Goal: Information Seeking & Learning: Learn about a topic

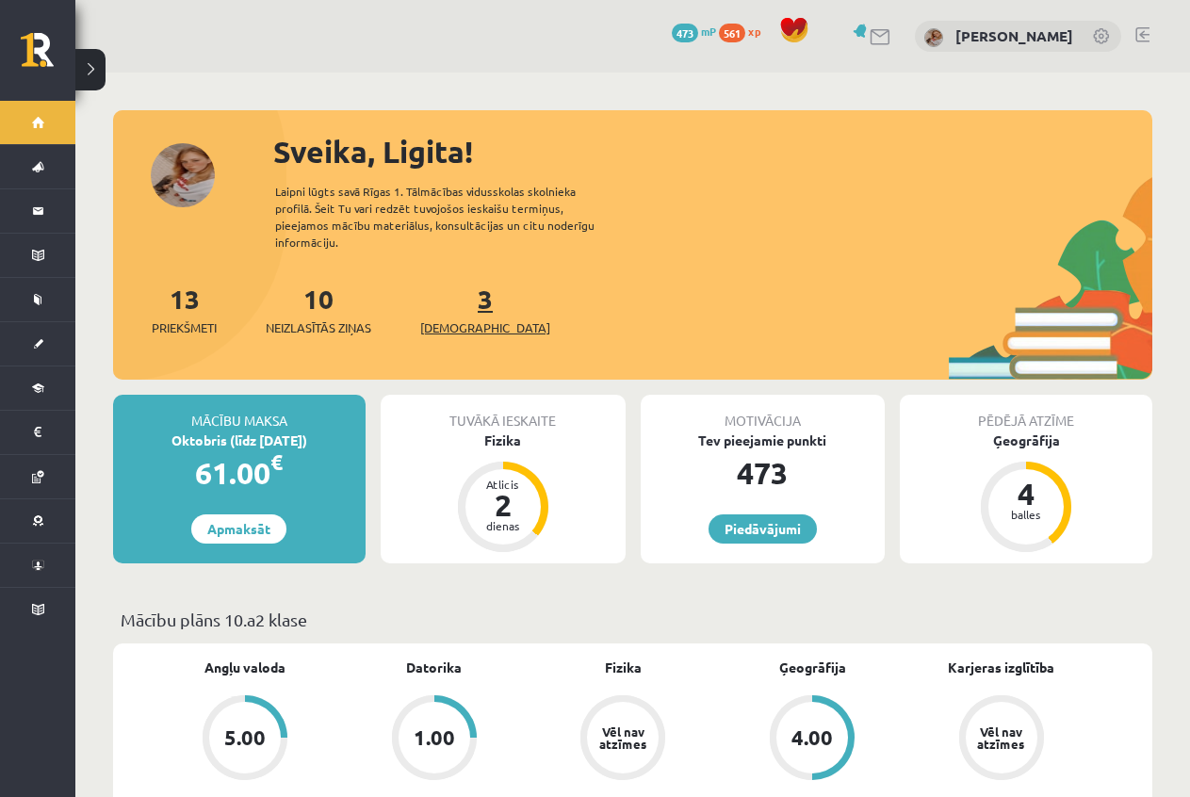
click at [480, 318] on span "[DEMOGRAPHIC_DATA]" at bounding box center [485, 327] width 130 height 19
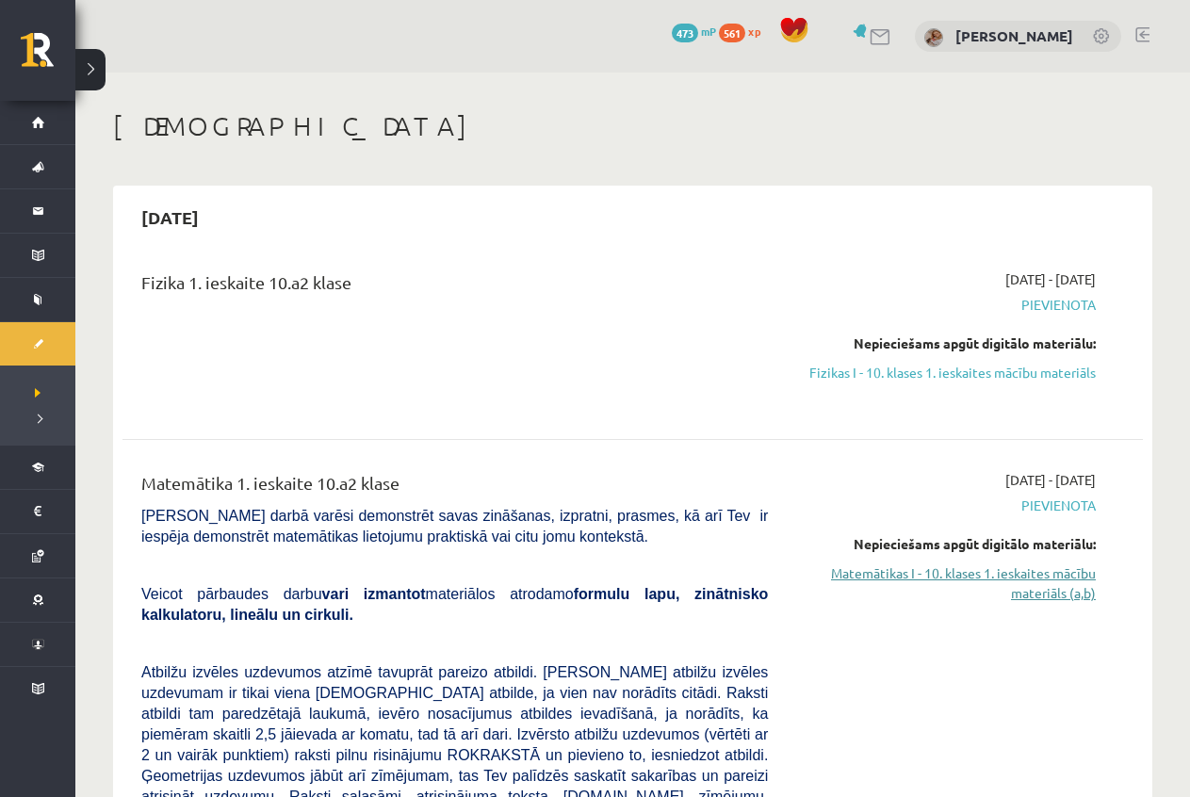
click at [1023, 581] on link "Matemātikas I - 10. klases 1. ieskaites mācību materiāls (a,b)" at bounding box center [946, 583] width 300 height 40
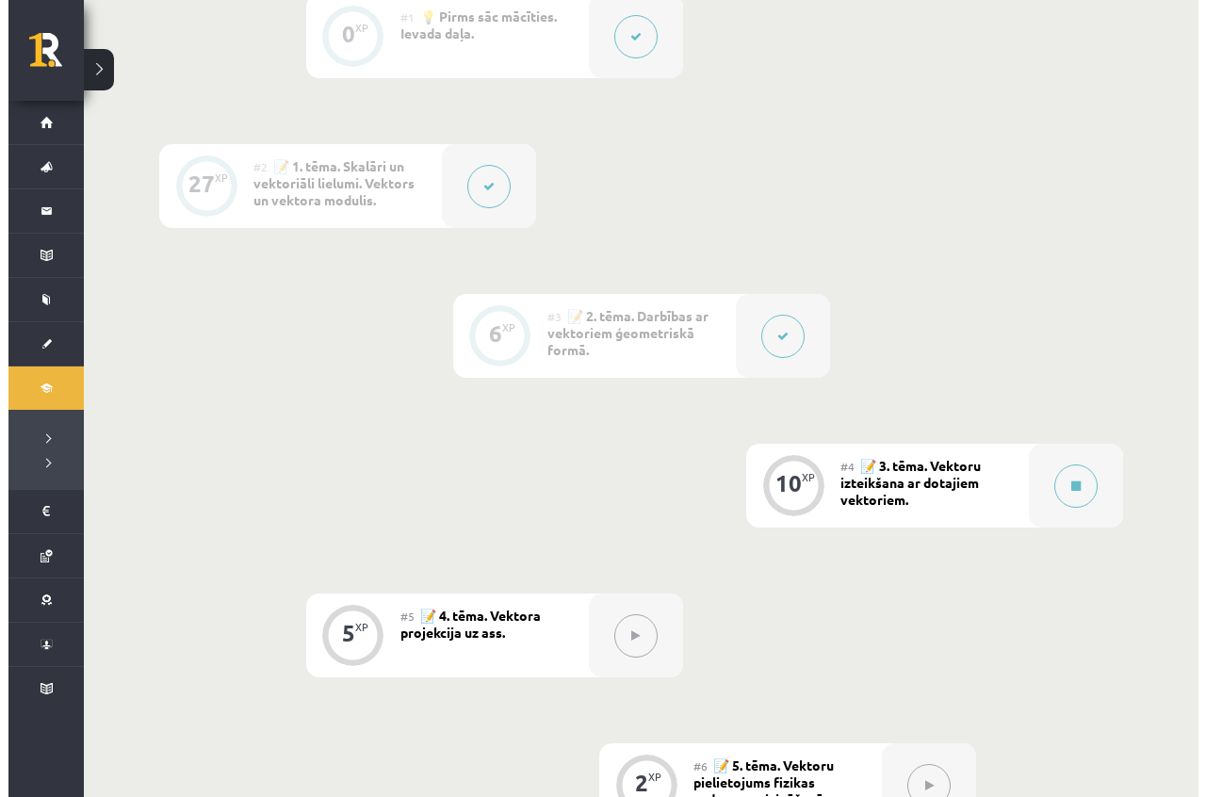
scroll to position [565, 0]
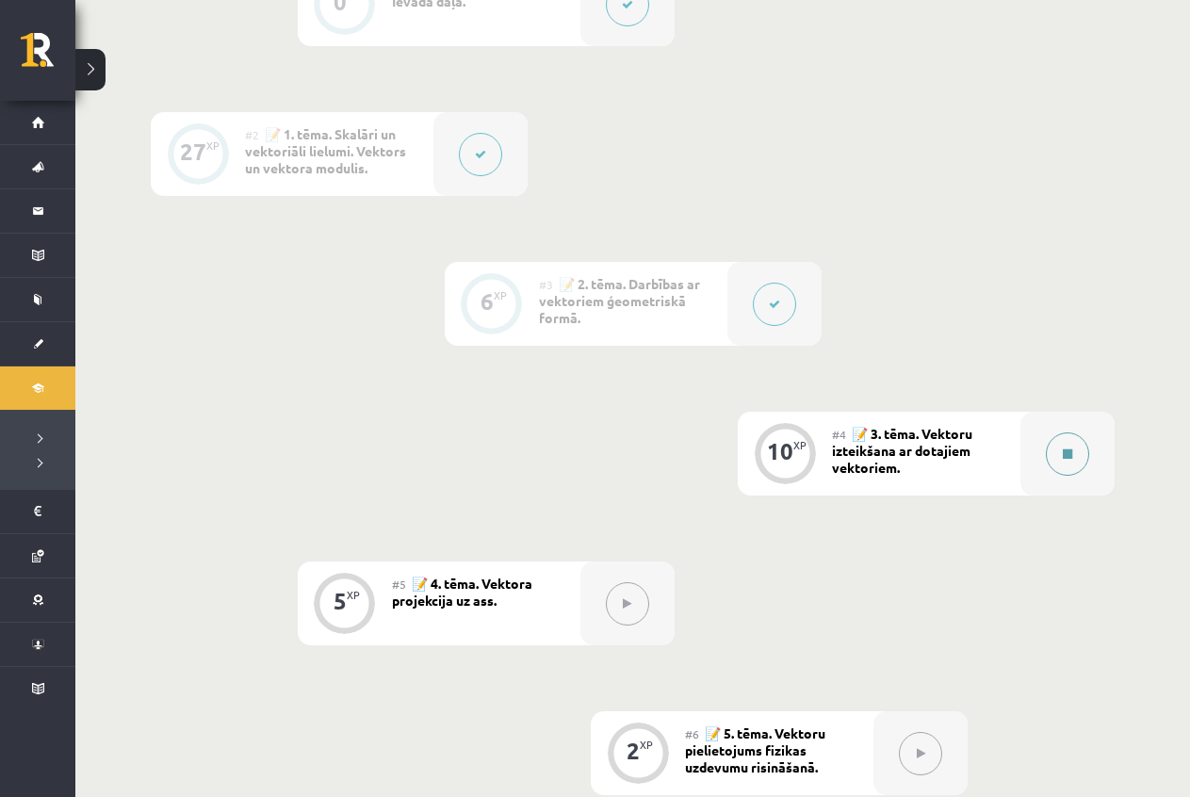
click at [1075, 458] on button at bounding box center [1067, 453] width 43 height 43
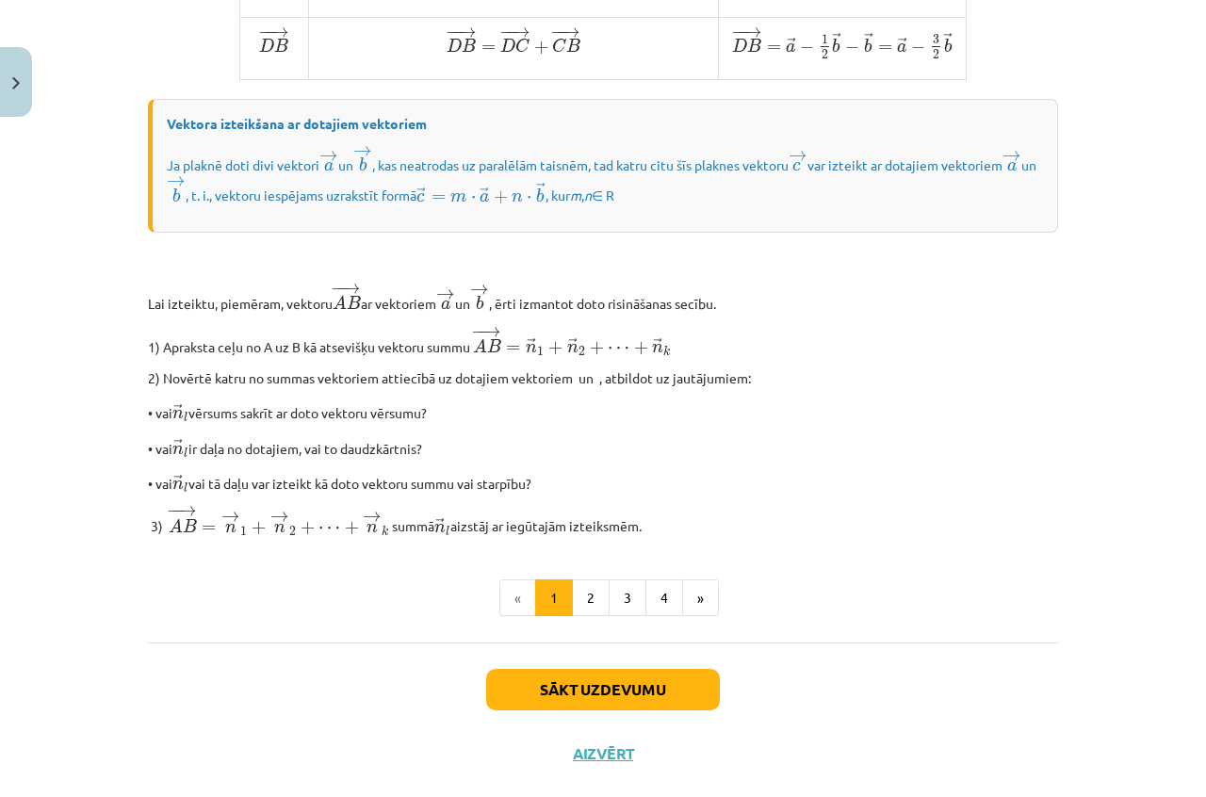
scroll to position [1461, 0]
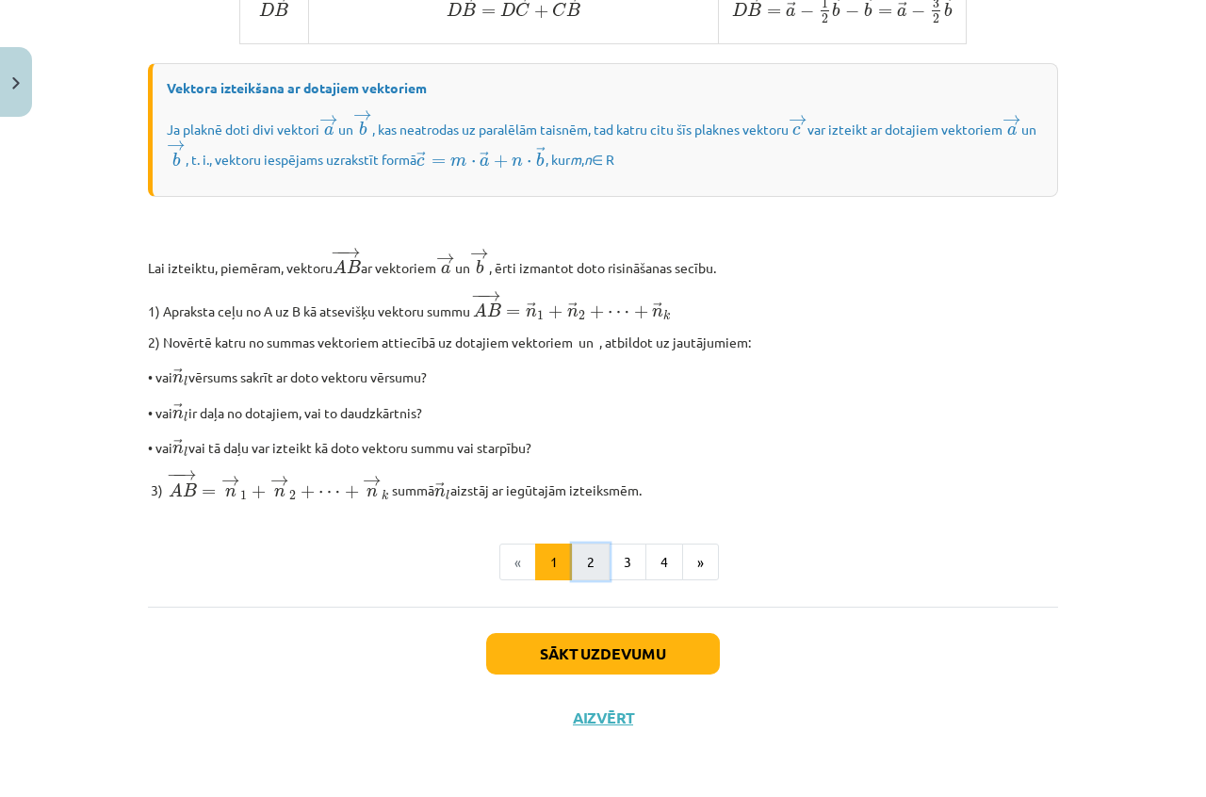
click at [581, 556] on button "2" at bounding box center [591, 563] width 38 height 38
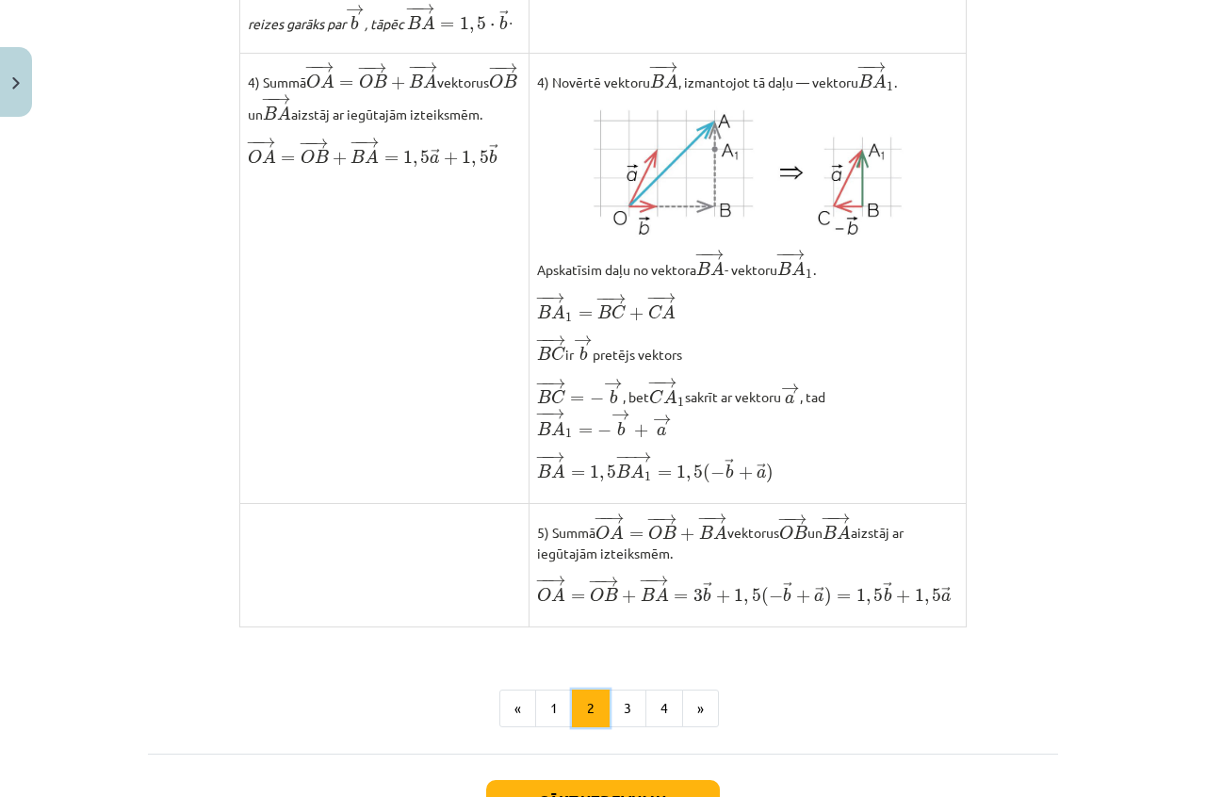
scroll to position [1449, 0]
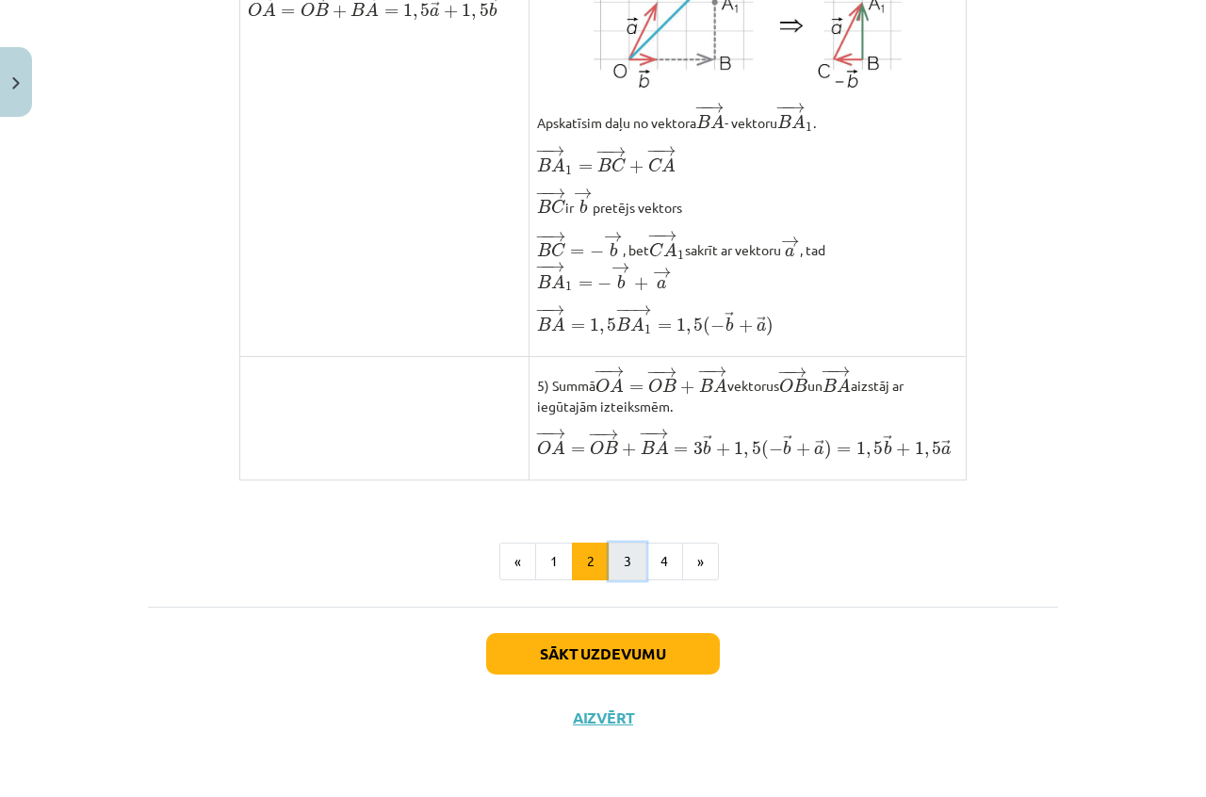
click at [626, 565] on button "3" at bounding box center [628, 562] width 38 height 38
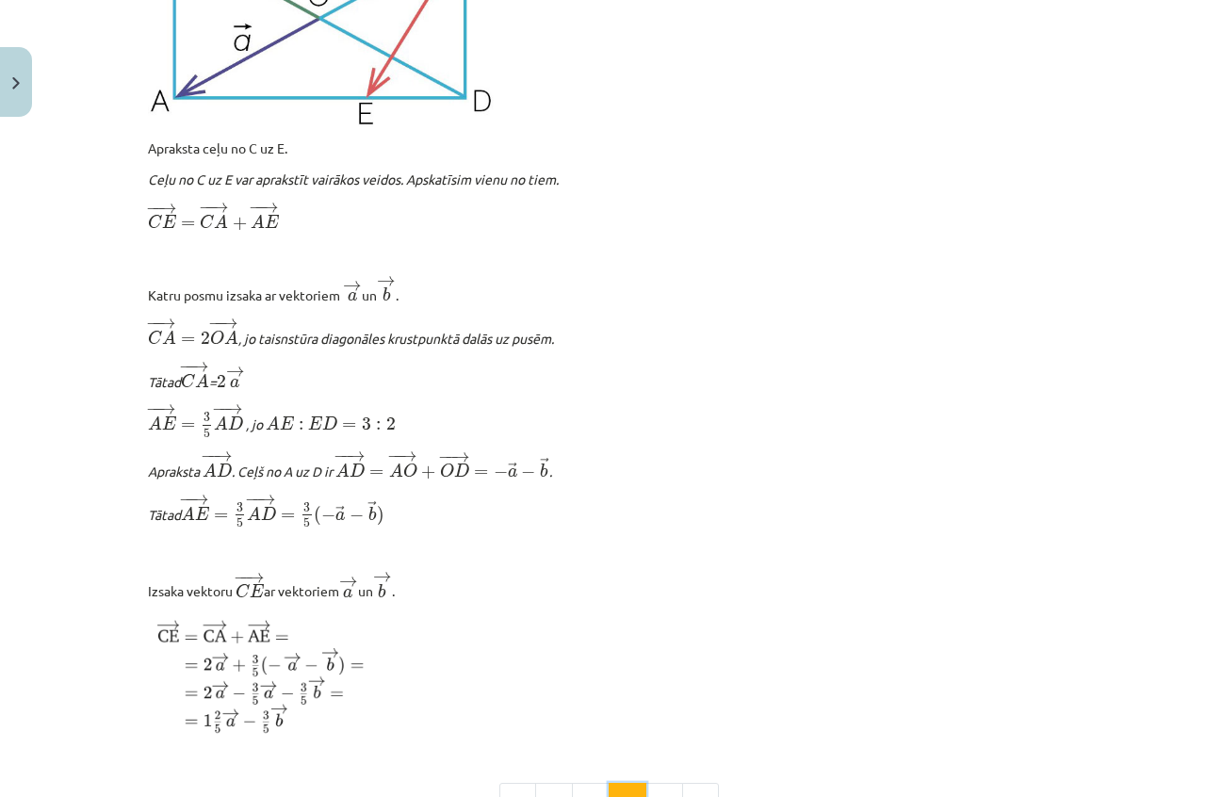
scroll to position [2195, 0]
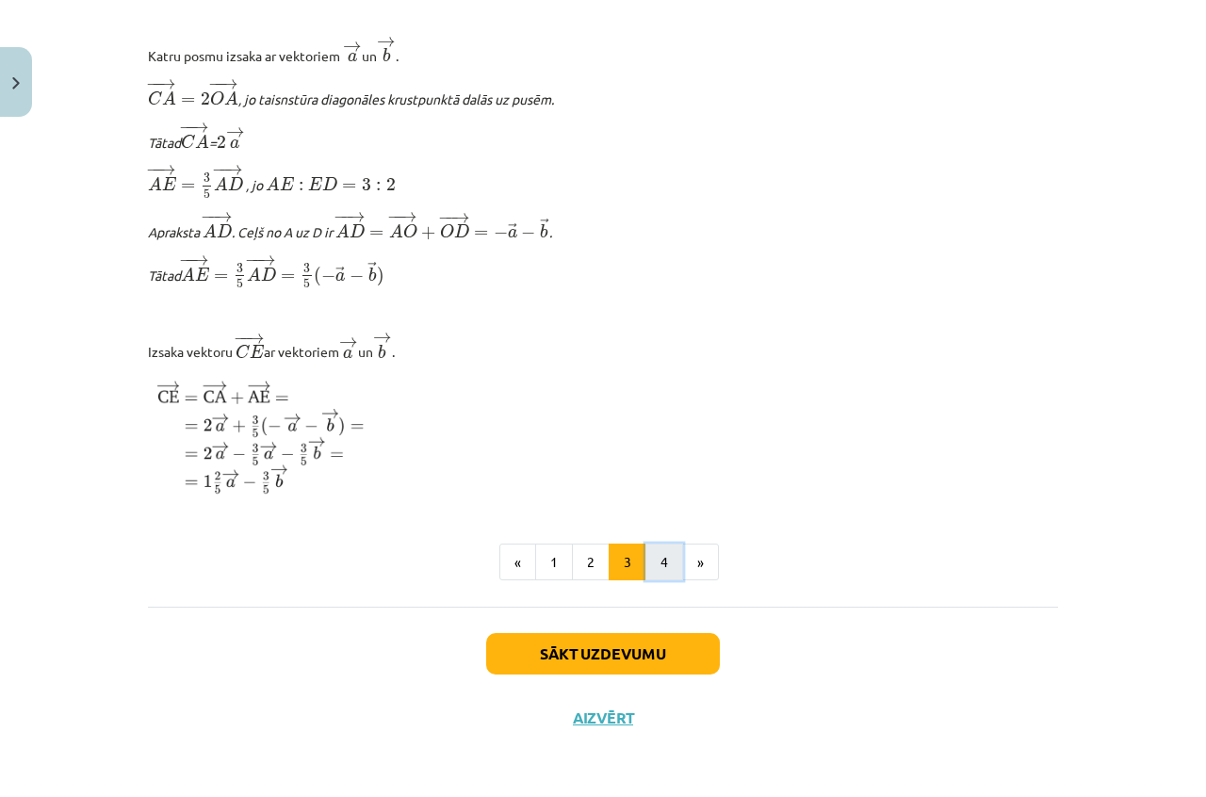
click at [652, 565] on button "4" at bounding box center [664, 563] width 38 height 38
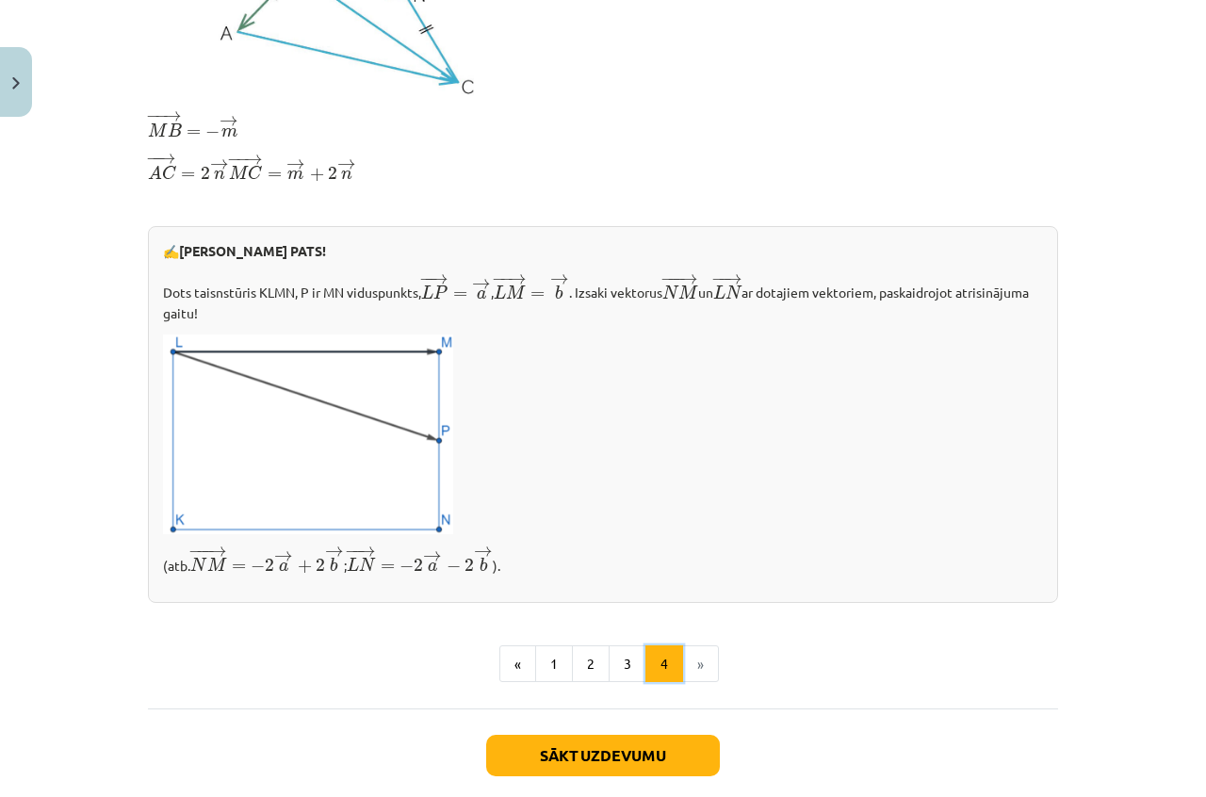
scroll to position [632, 0]
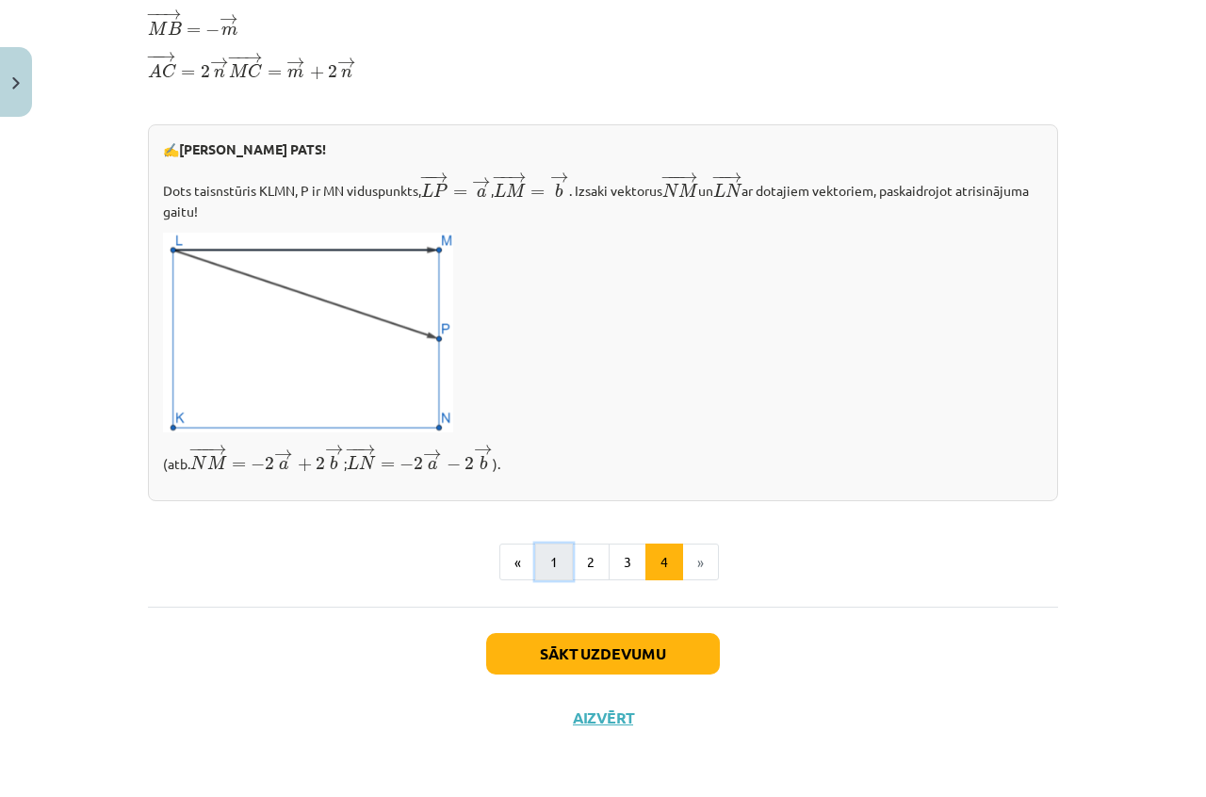
click at [545, 577] on button "1" at bounding box center [554, 563] width 38 height 38
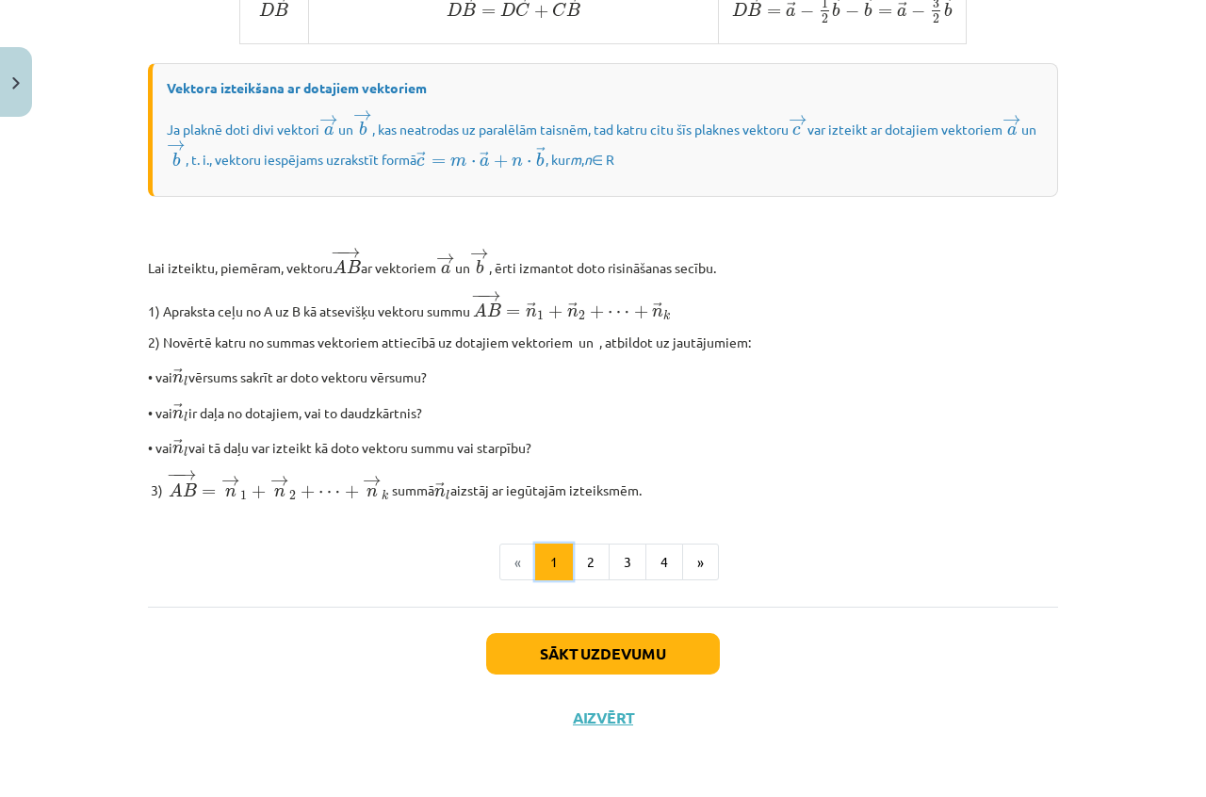
scroll to position [1461, 0]
click at [598, 561] on button "2" at bounding box center [591, 563] width 38 height 38
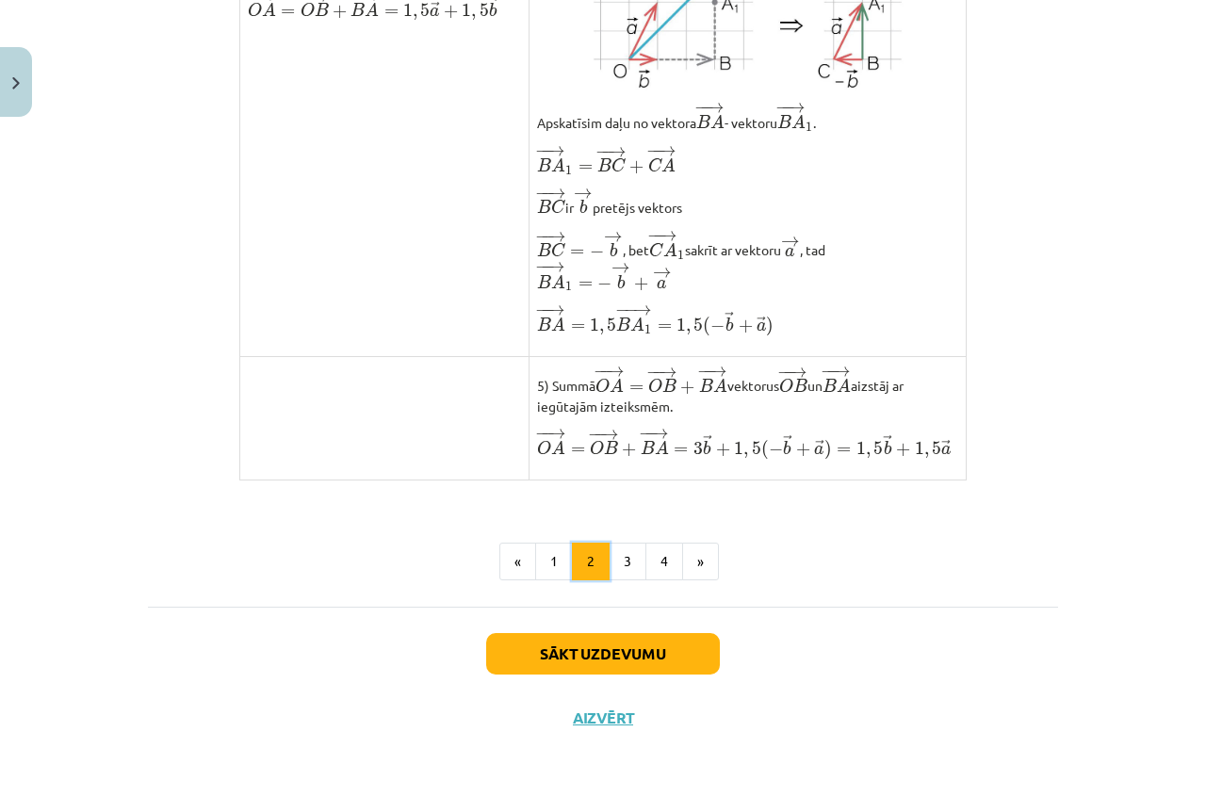
scroll to position [1449, 0]
click at [617, 579] on button "3" at bounding box center [628, 562] width 38 height 38
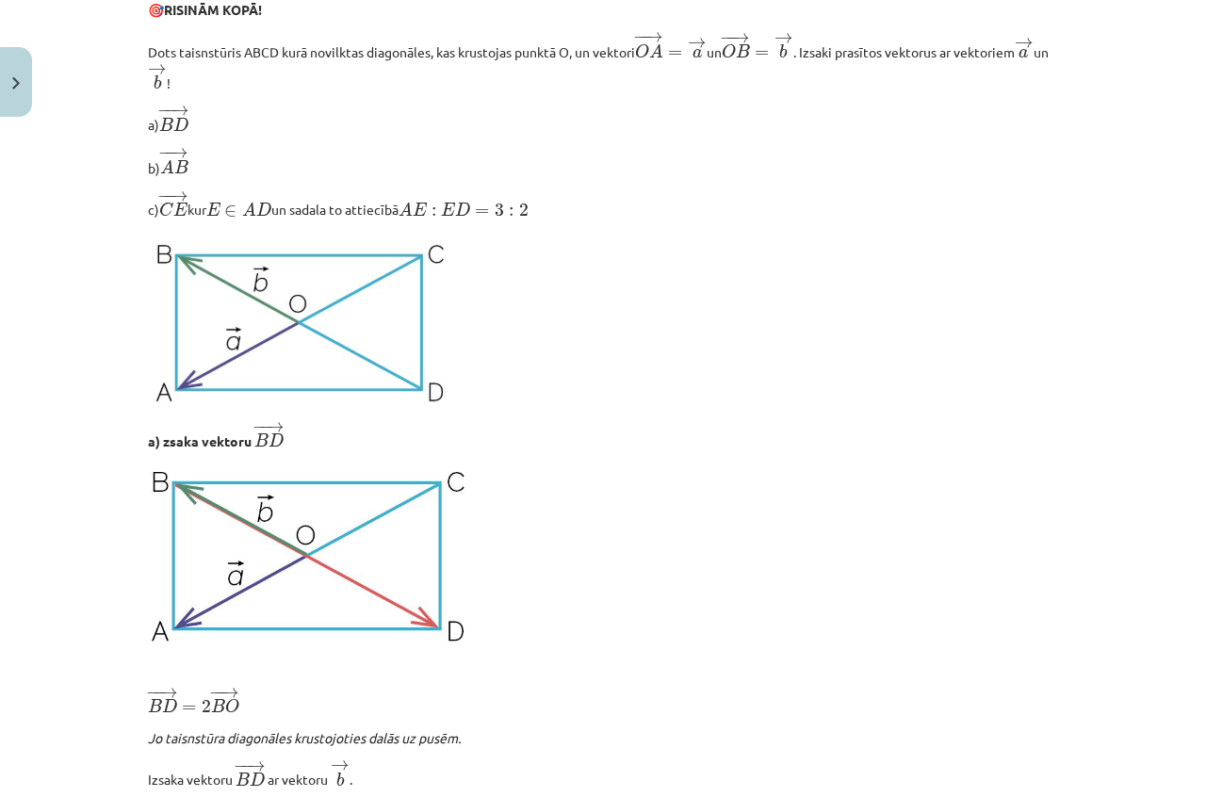
scroll to position [0, 0]
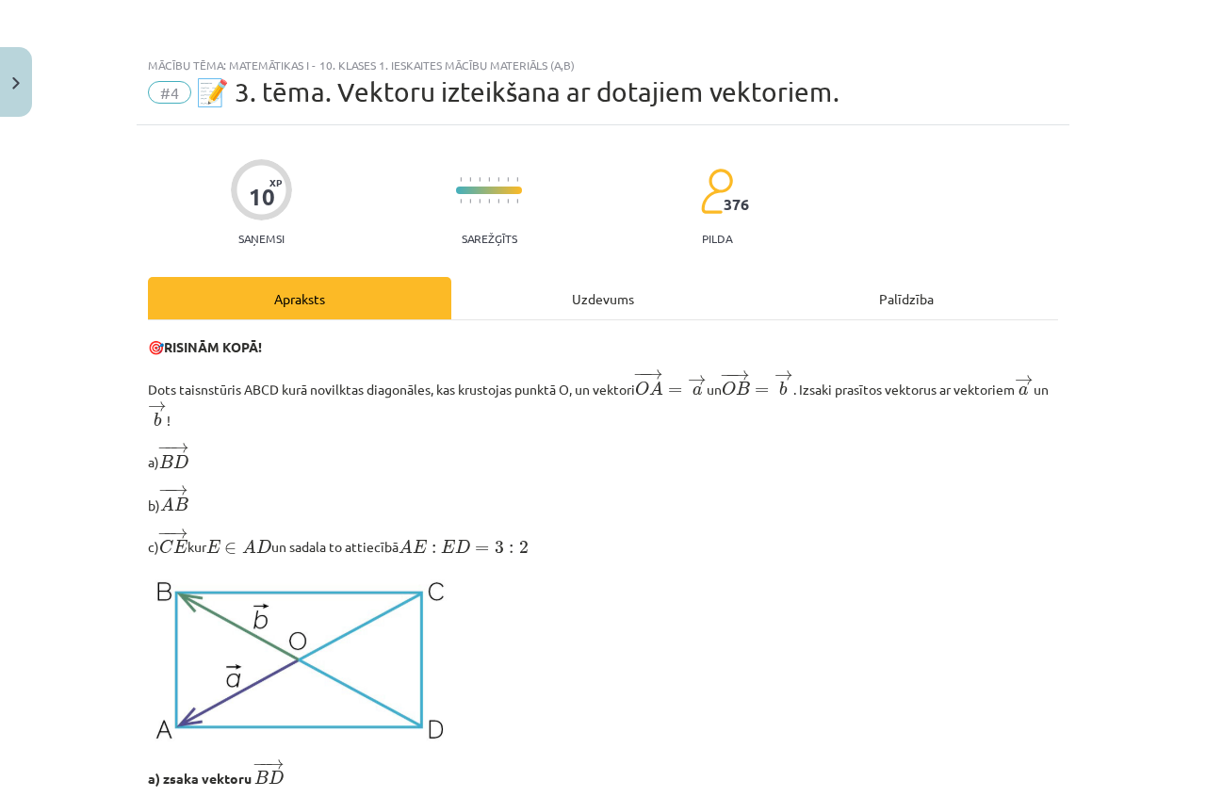
drag, startPoint x: 599, startPoint y: 302, endPoint x: 497, endPoint y: 287, distance: 102.9
click at [600, 302] on div "Uzdevums" at bounding box center [602, 298] width 303 height 42
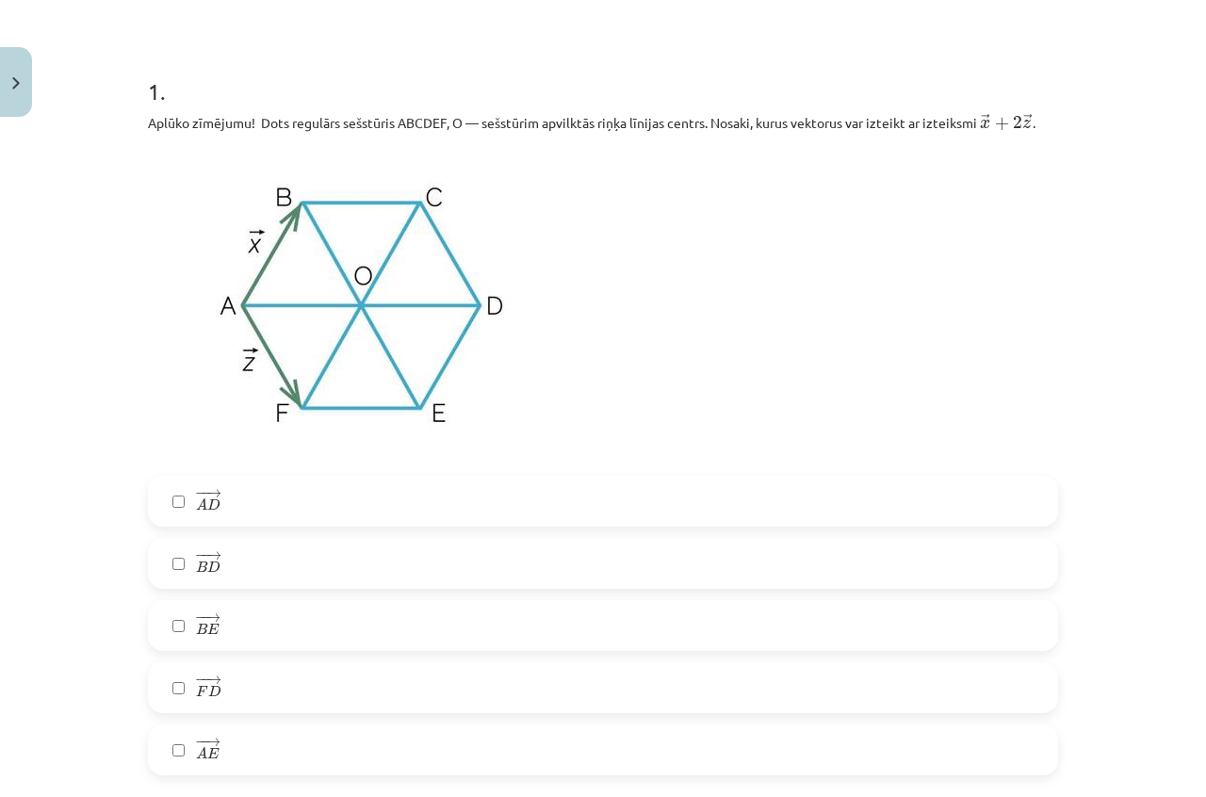
scroll to position [424, 0]
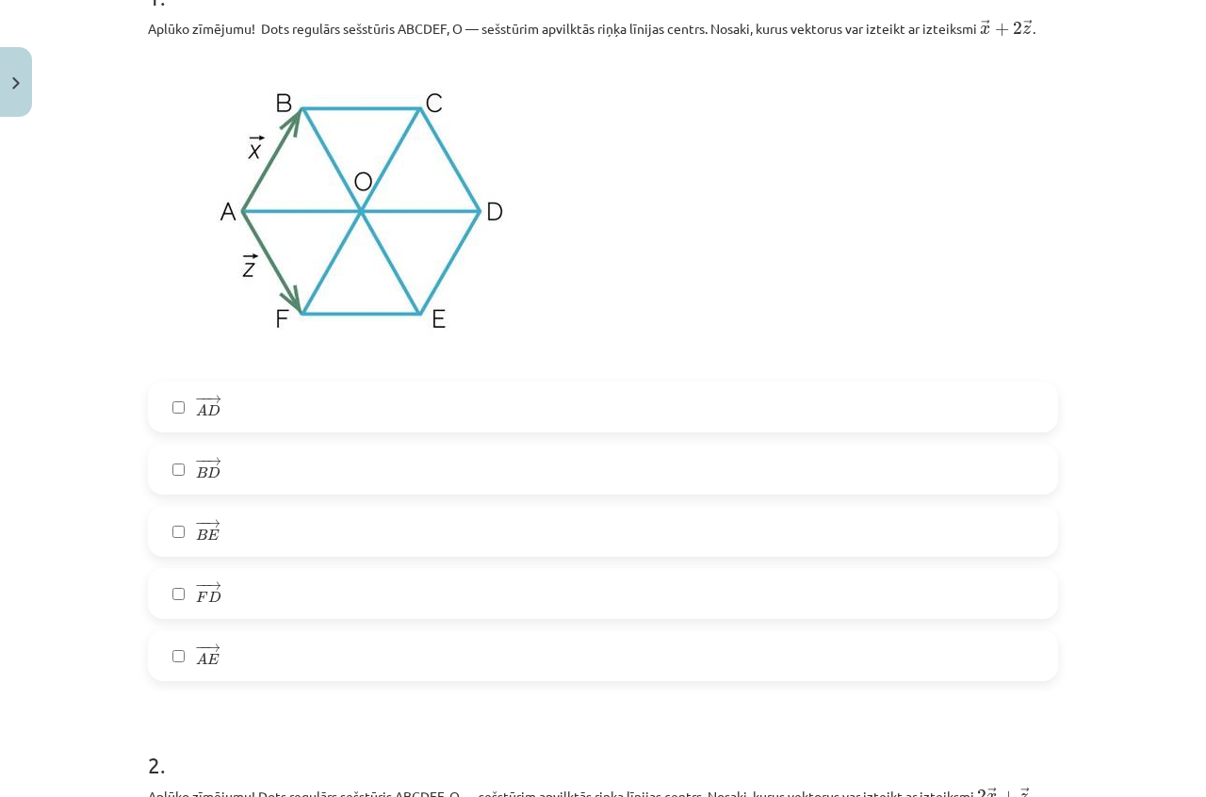
drag, startPoint x: 240, startPoint y: 459, endPoint x: 281, endPoint y: 342, distance: 123.6
click at [281, 342] on img at bounding box center [362, 210] width 428 height 320
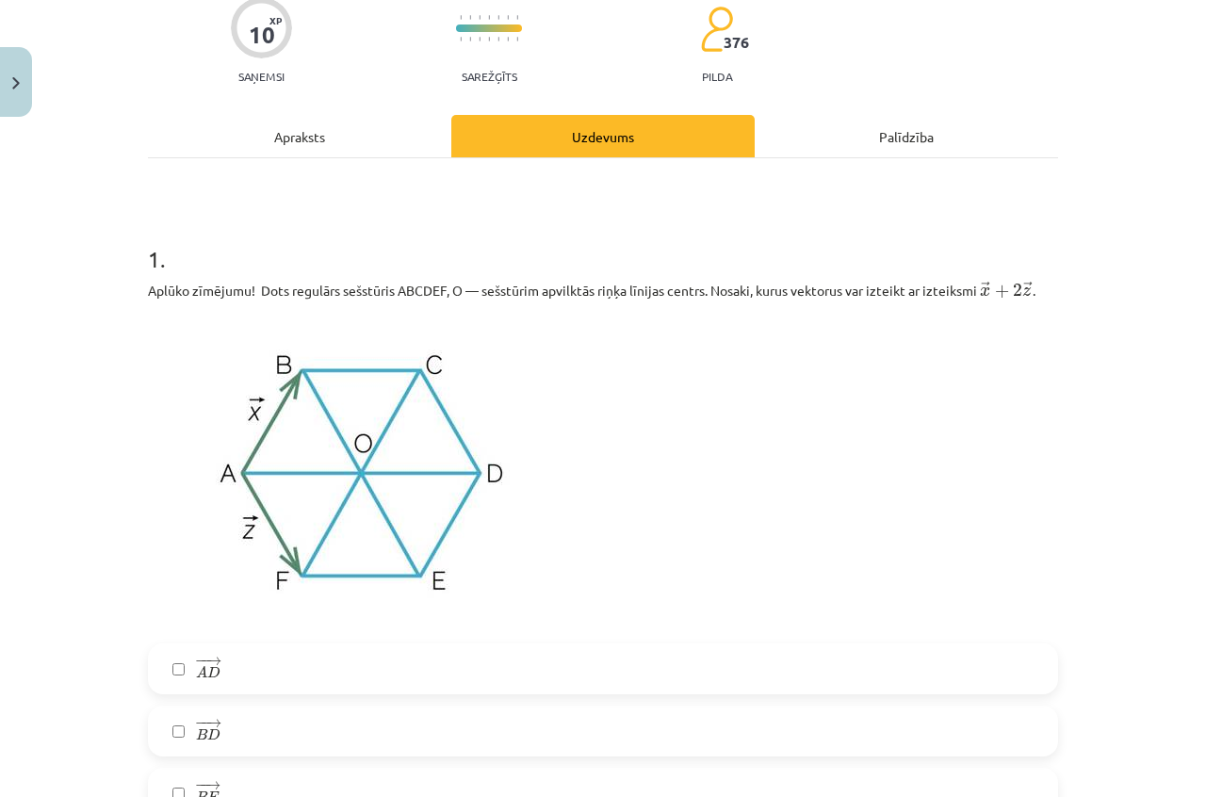
scroll to position [141, 0]
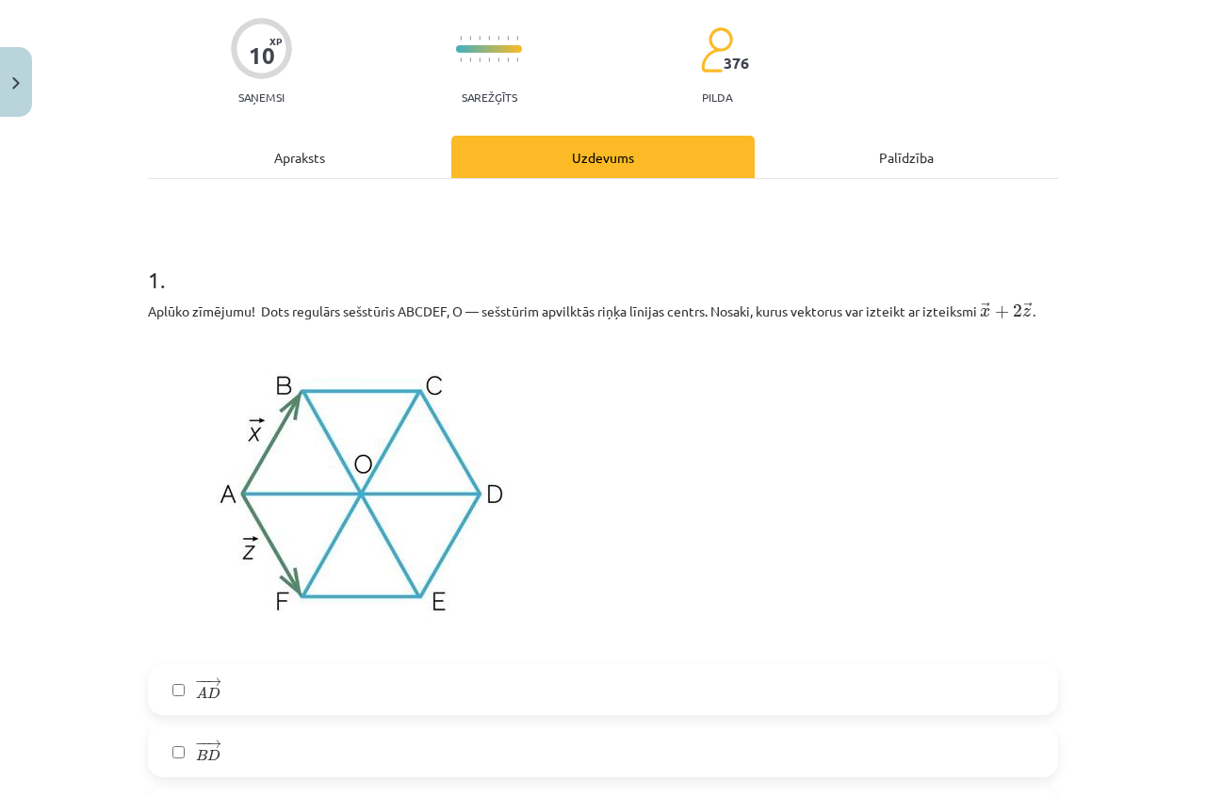
click at [282, 151] on div "Apraksts" at bounding box center [299, 157] width 303 height 42
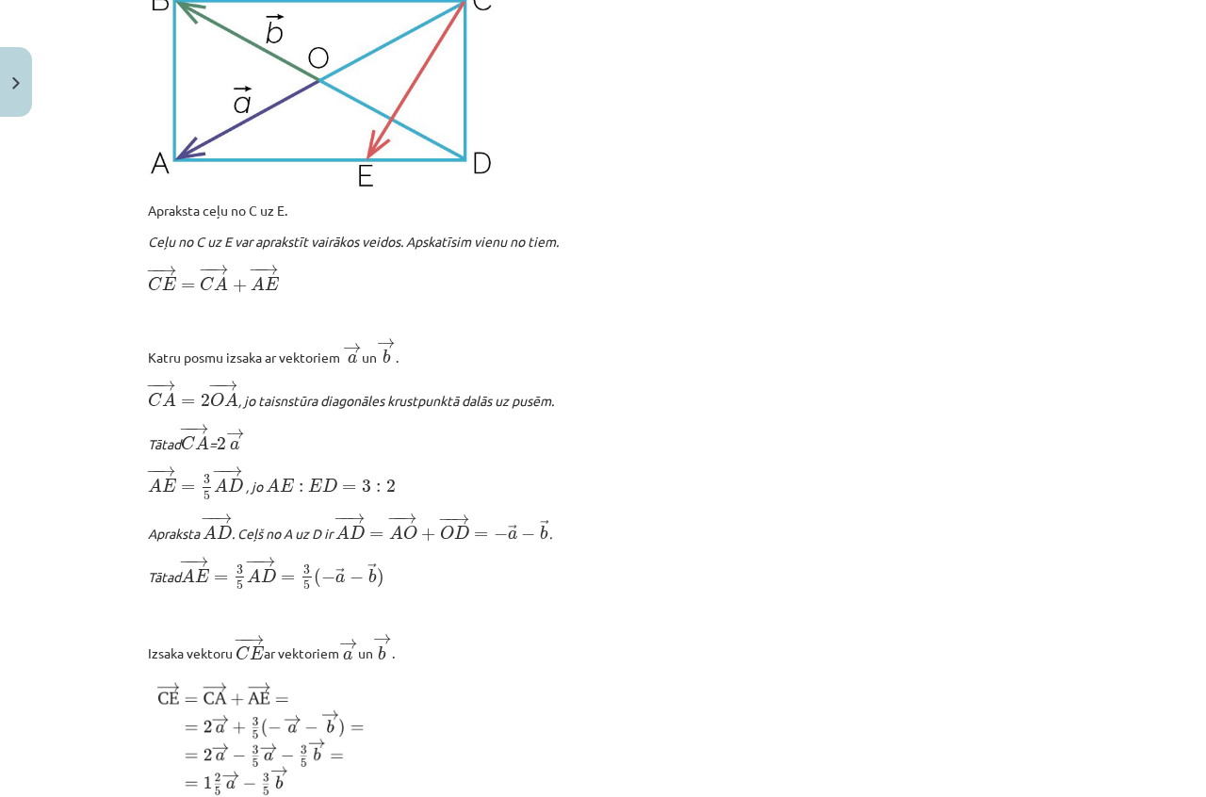
scroll to position [2195, 0]
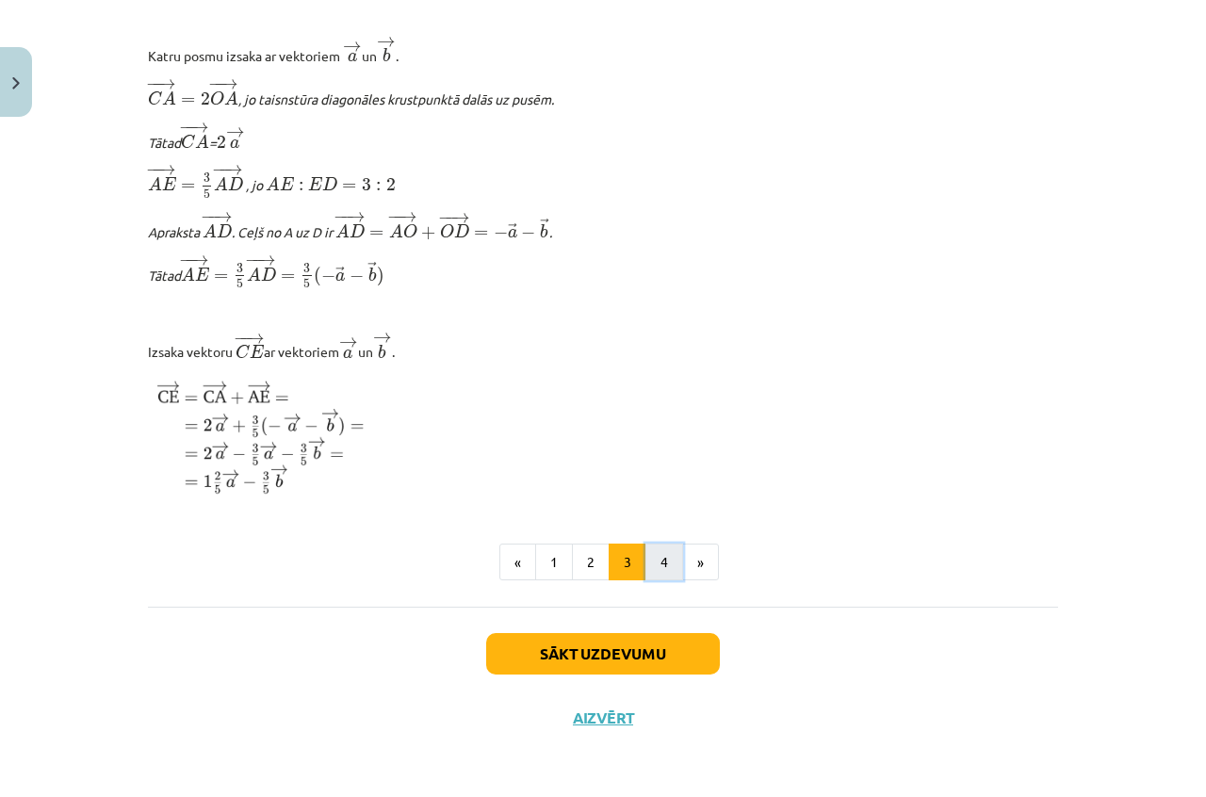
click at [648, 566] on button "4" at bounding box center [664, 563] width 38 height 38
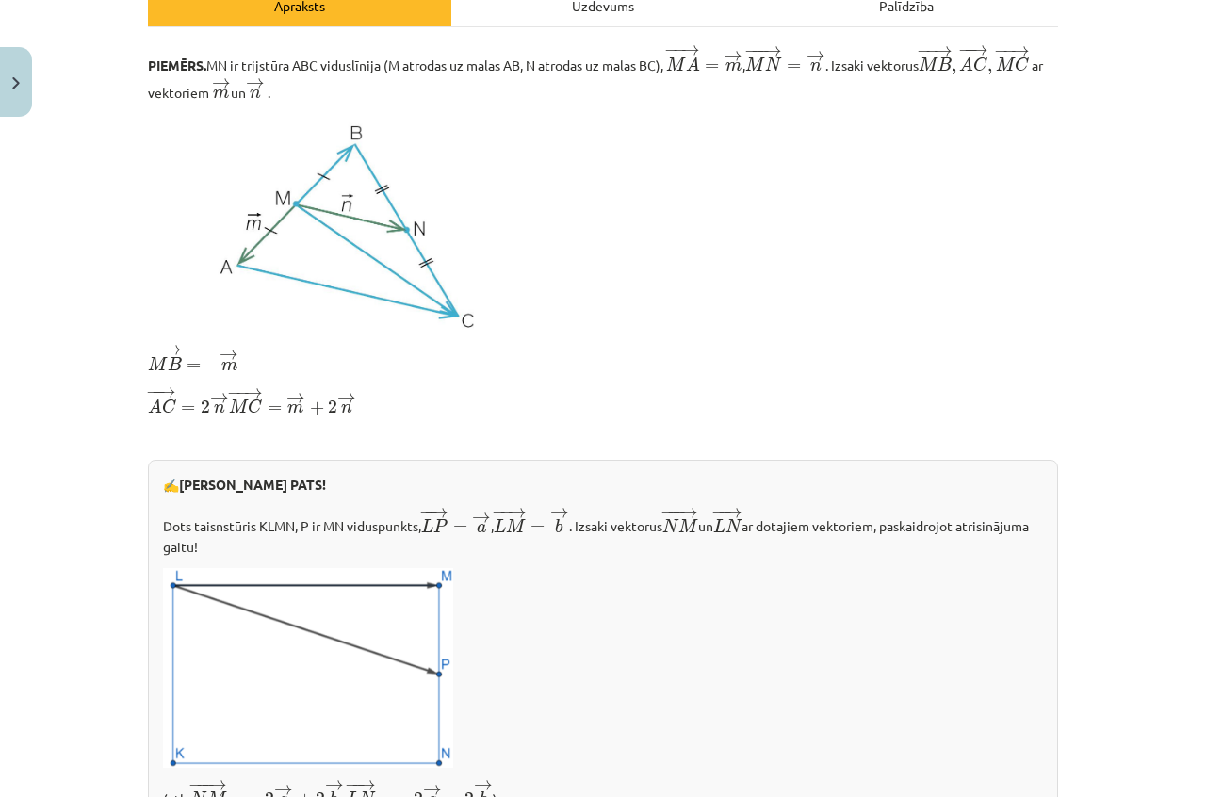
scroll to position [632, 0]
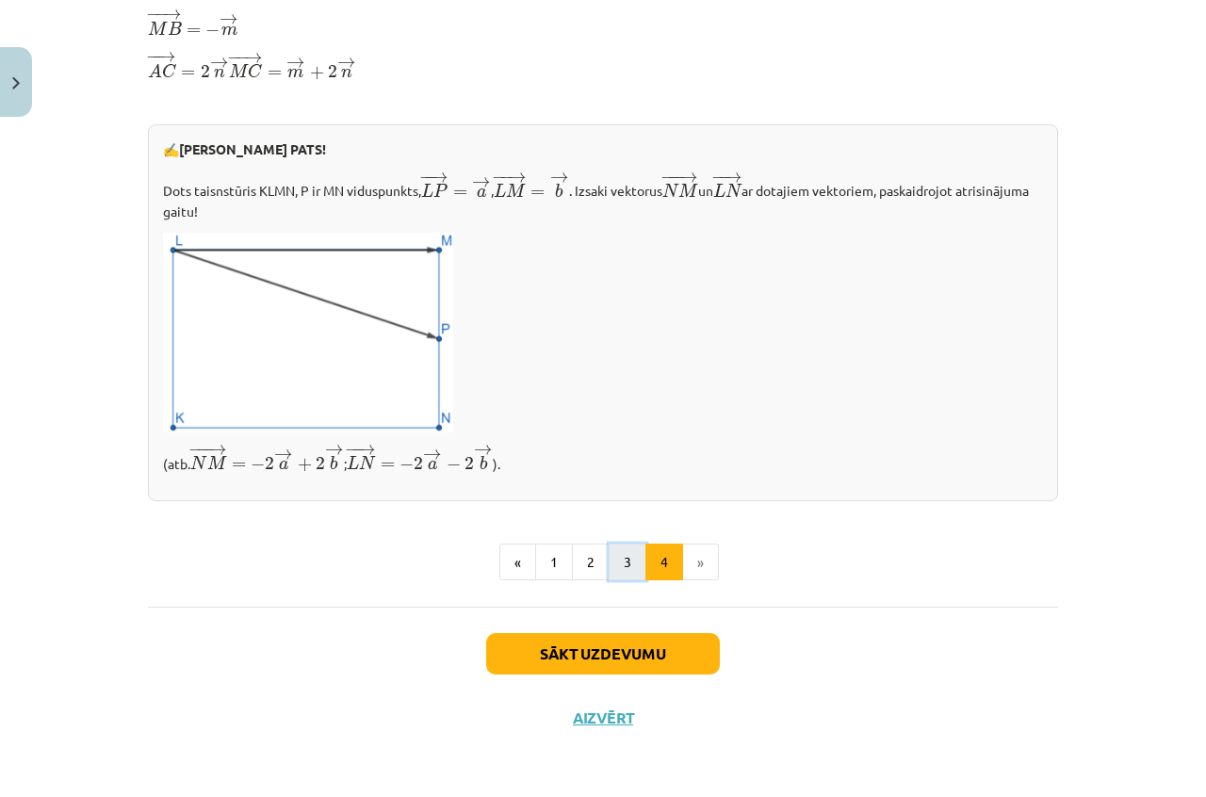
click at [610, 550] on button "3" at bounding box center [628, 563] width 38 height 38
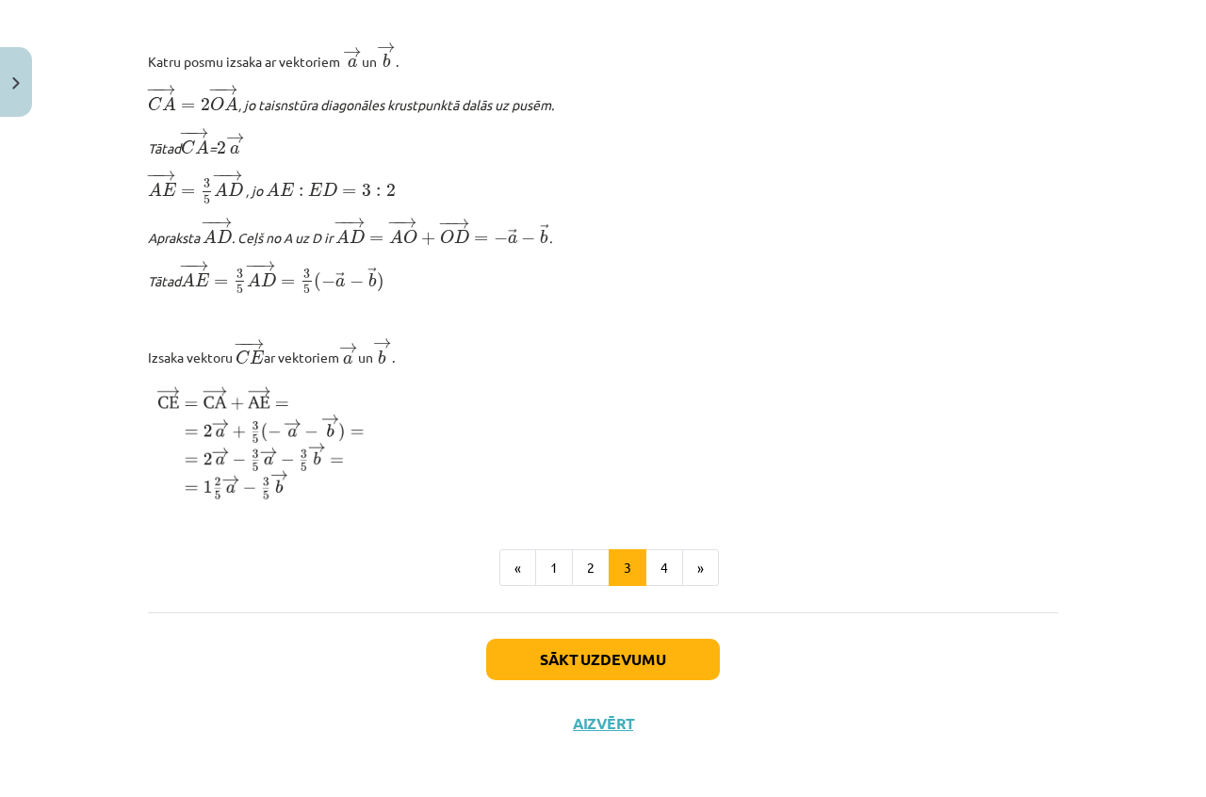
scroll to position [2195, 0]
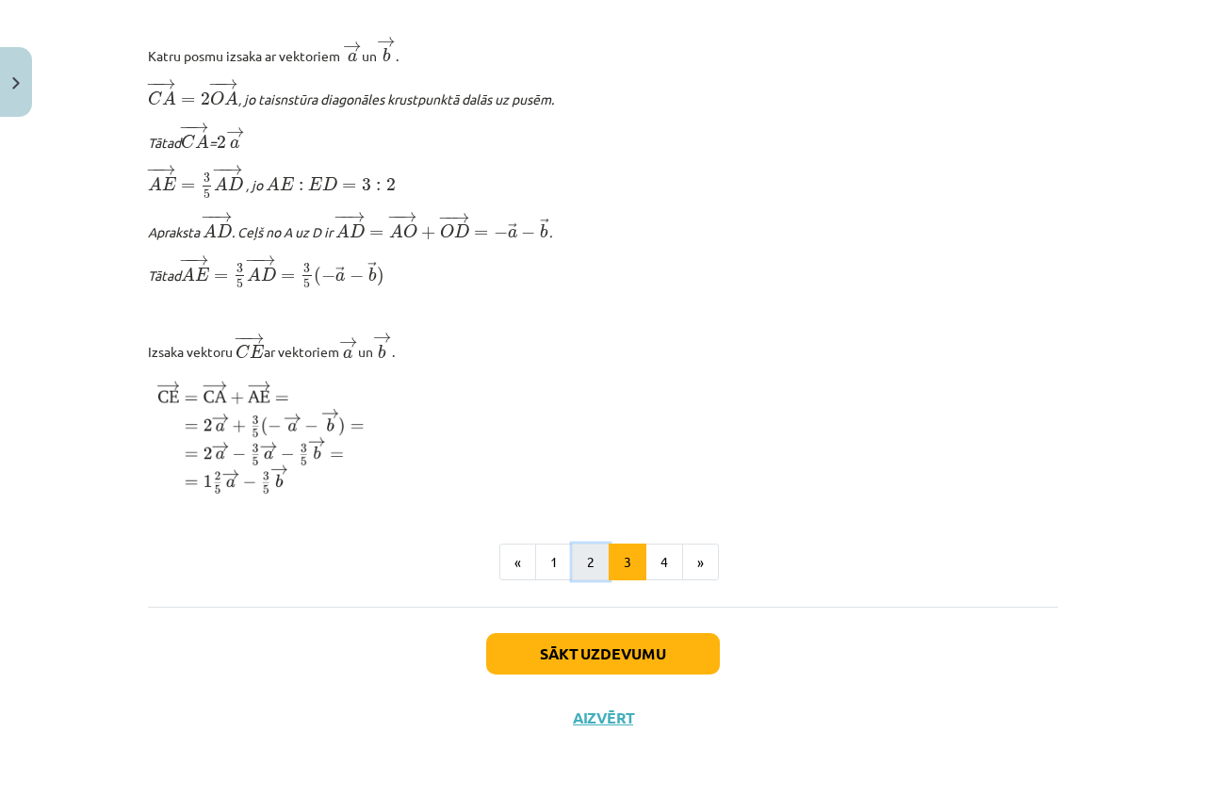
click at [589, 548] on button "2" at bounding box center [591, 563] width 38 height 38
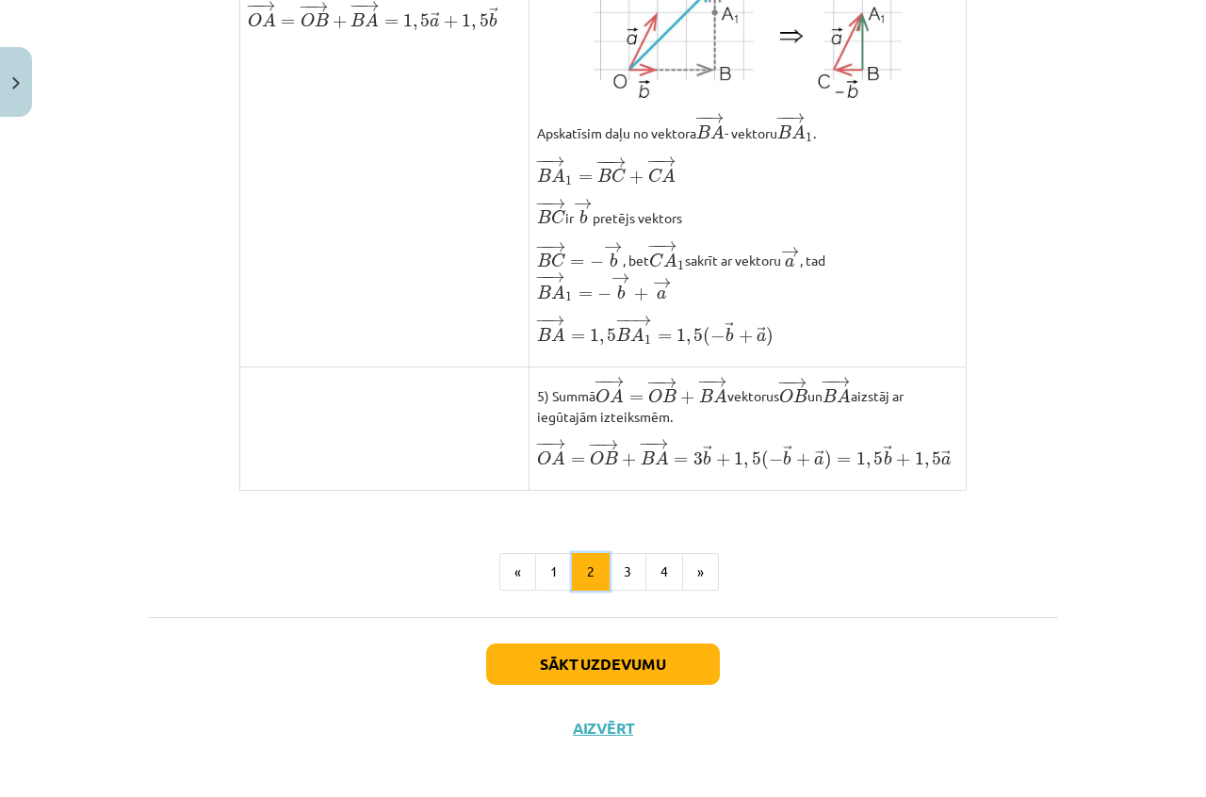
scroll to position [1449, 0]
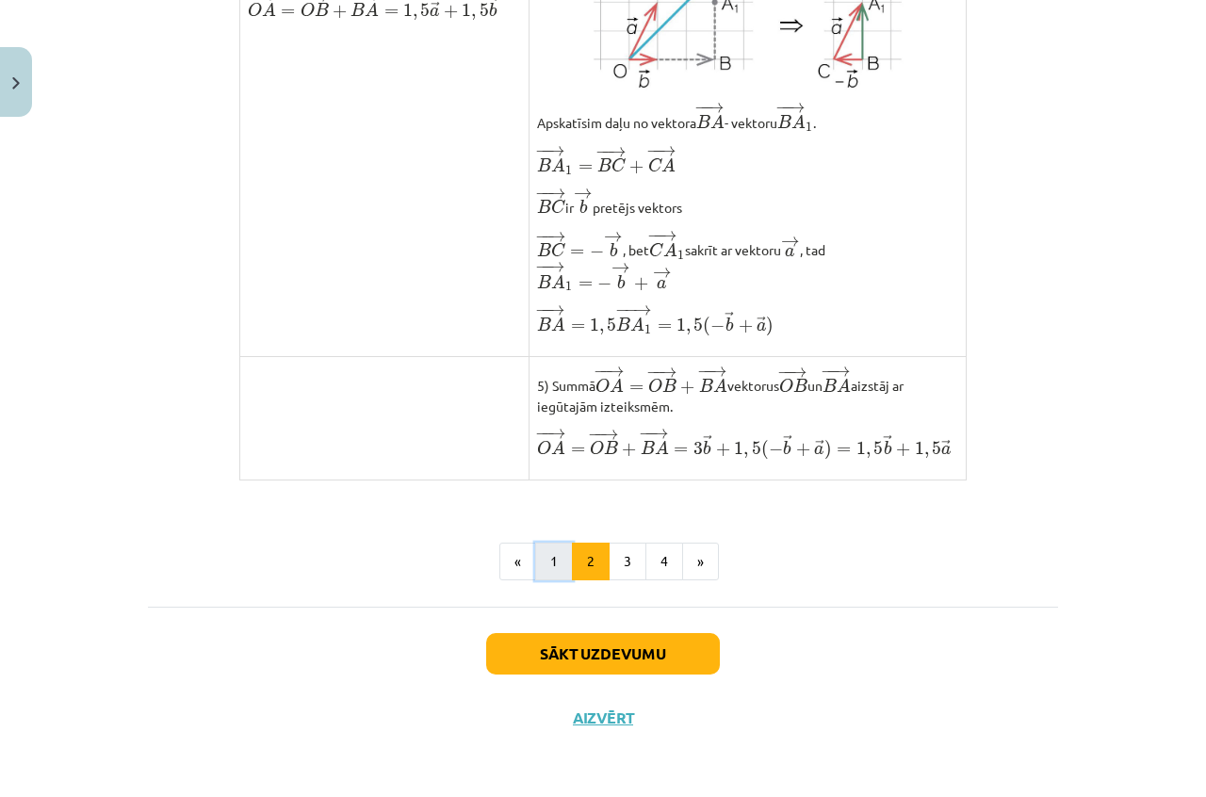
click at [538, 562] on button "1" at bounding box center [554, 562] width 38 height 38
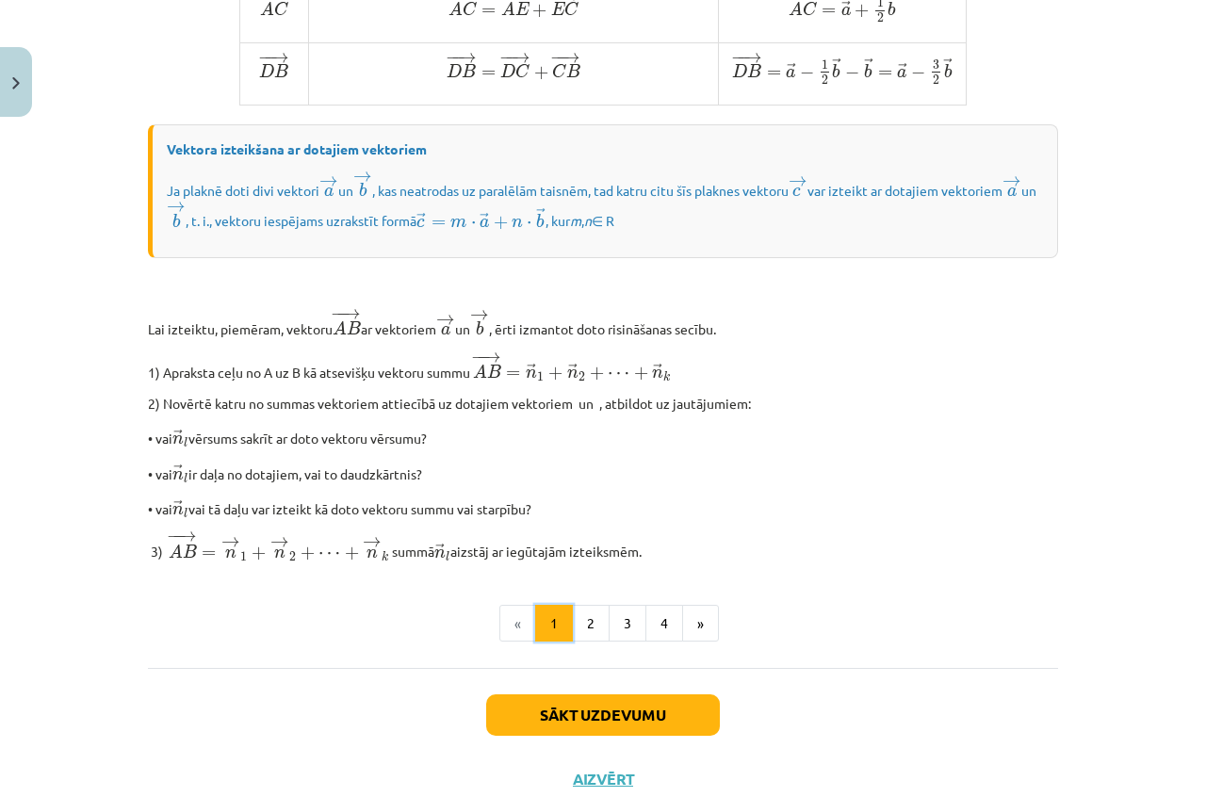
scroll to position [1461, 0]
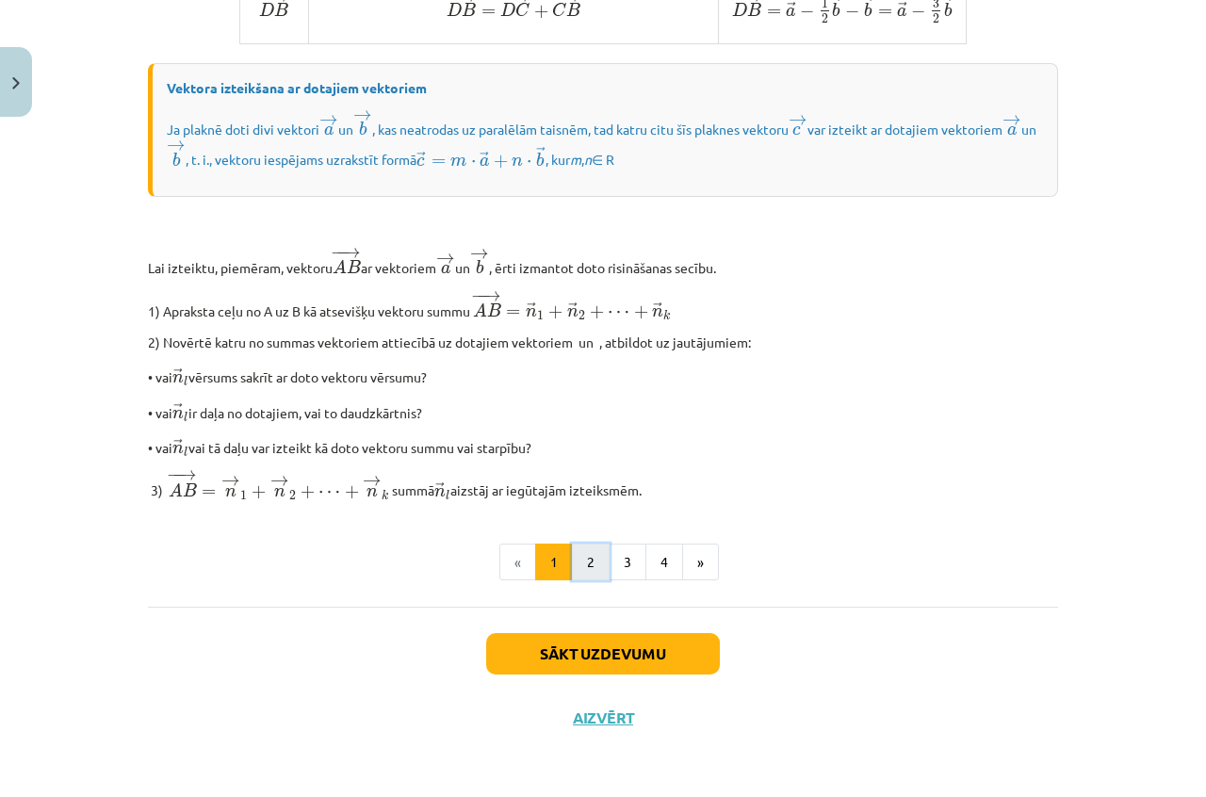
click at [578, 577] on button "2" at bounding box center [591, 563] width 38 height 38
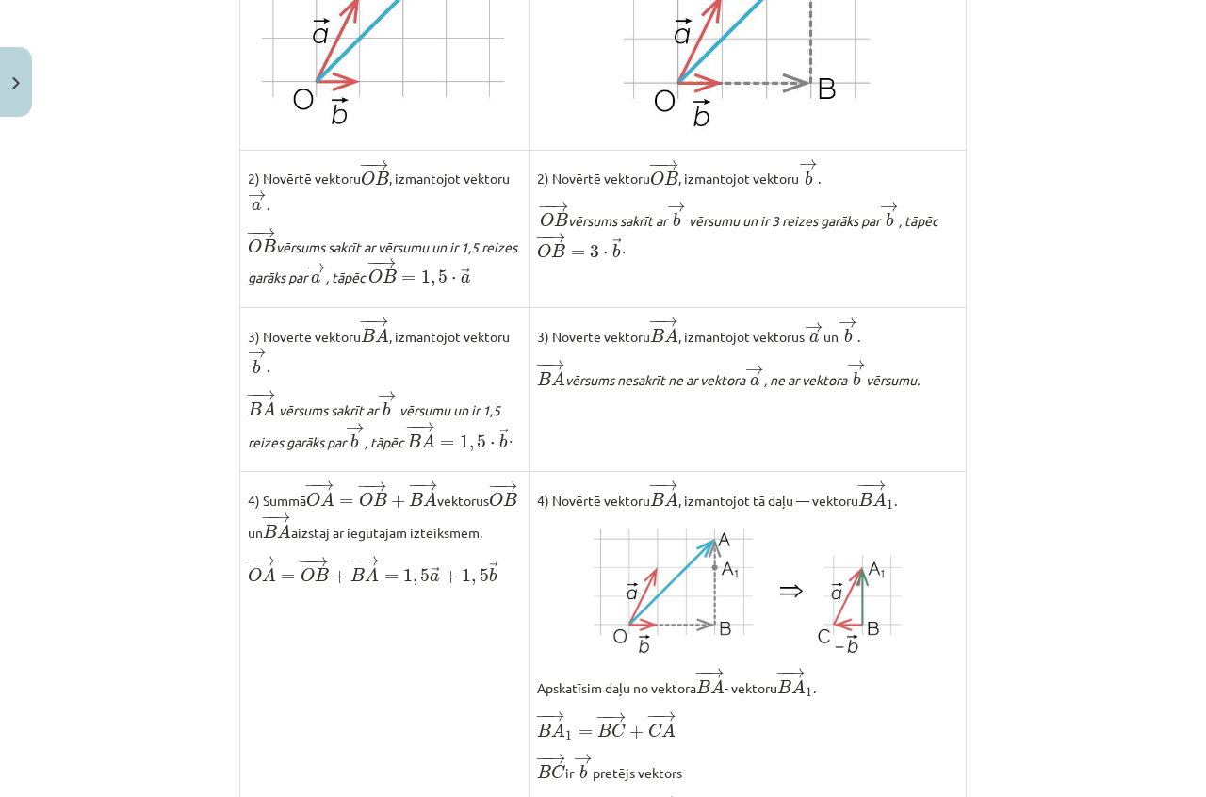
scroll to position [1413, 0]
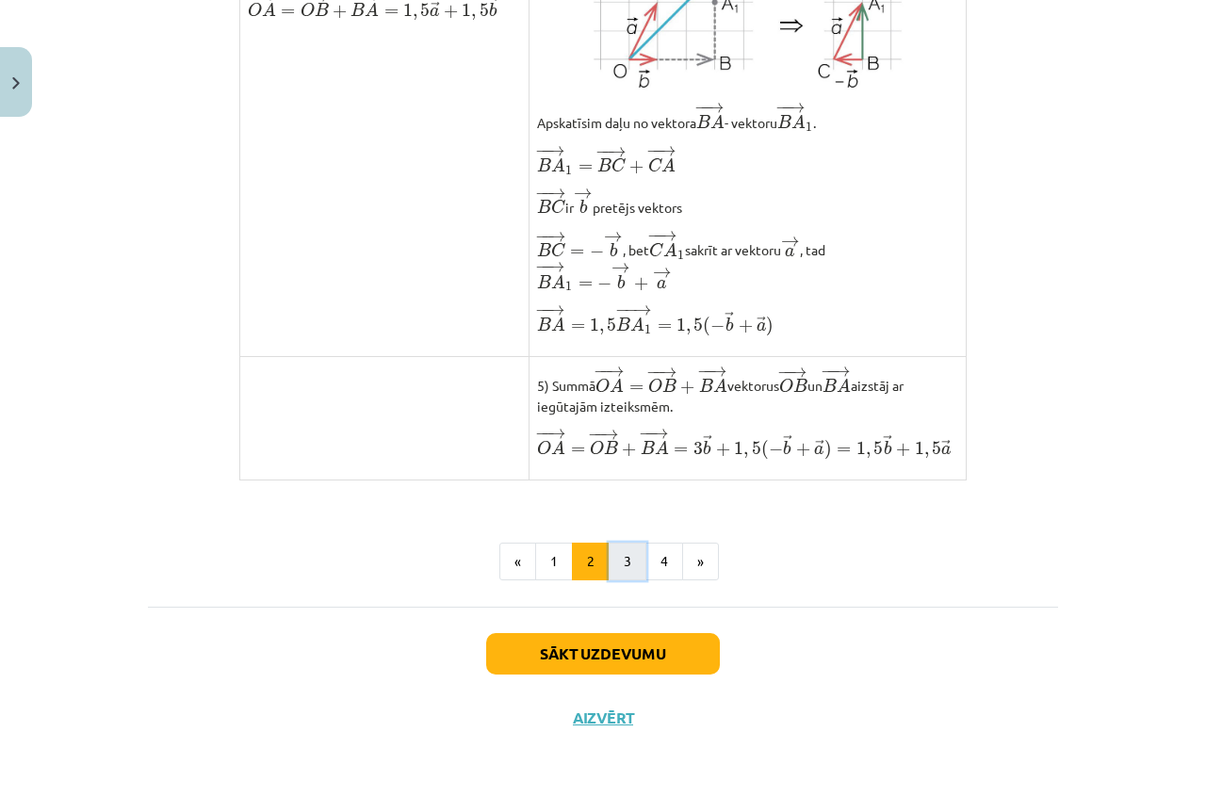
click at [609, 580] on button "3" at bounding box center [628, 562] width 38 height 38
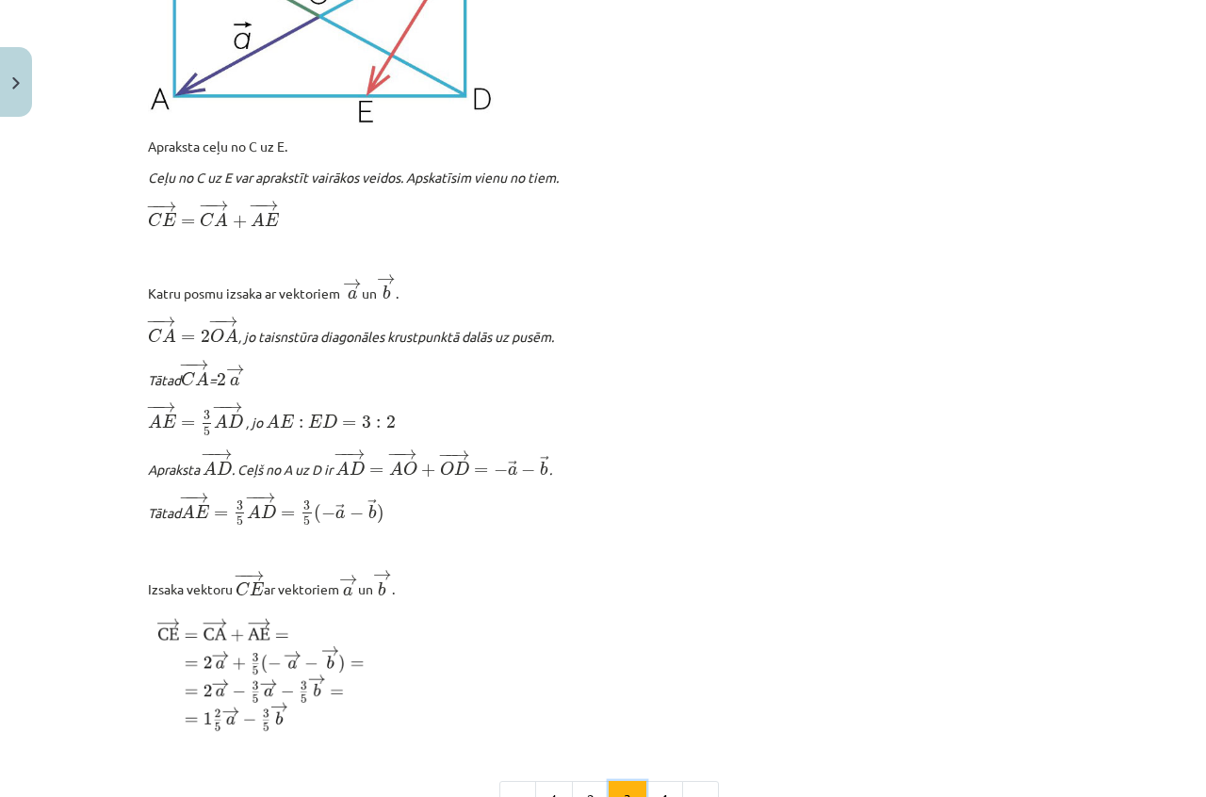
scroll to position [2195, 0]
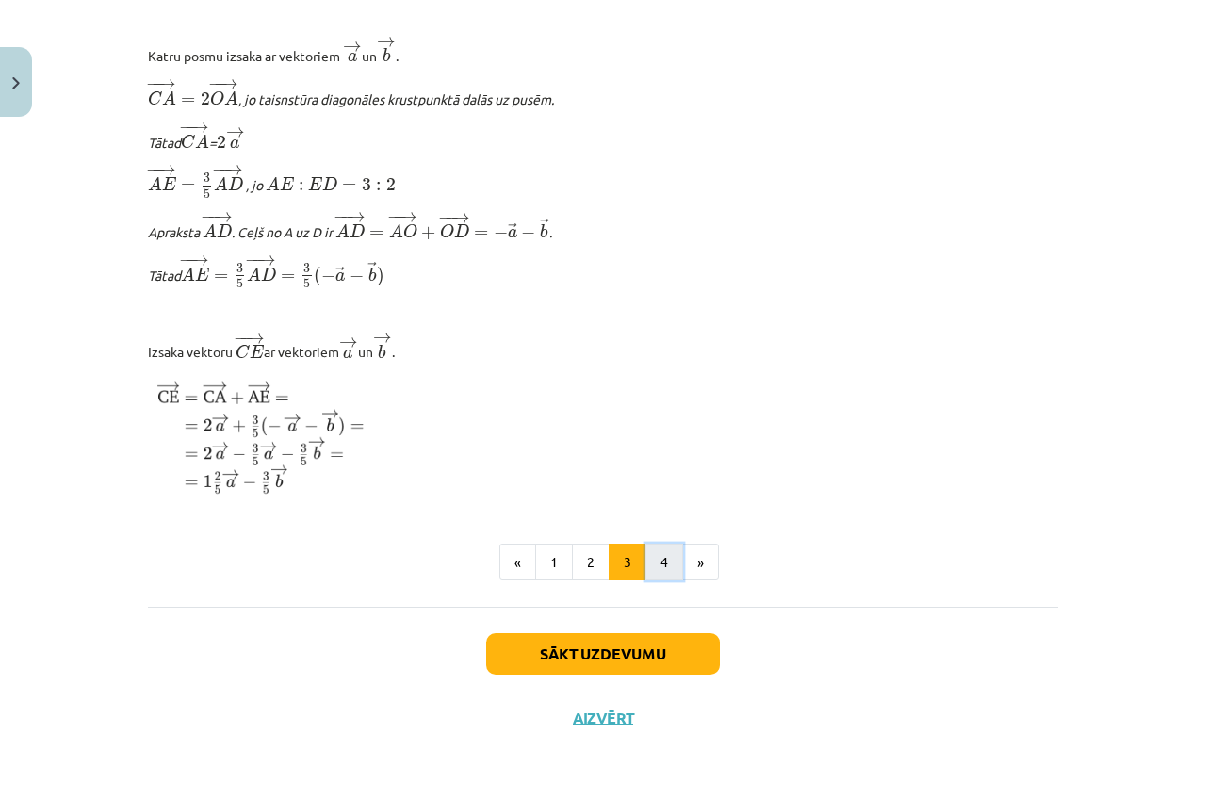
click at [652, 565] on button "4" at bounding box center [664, 563] width 38 height 38
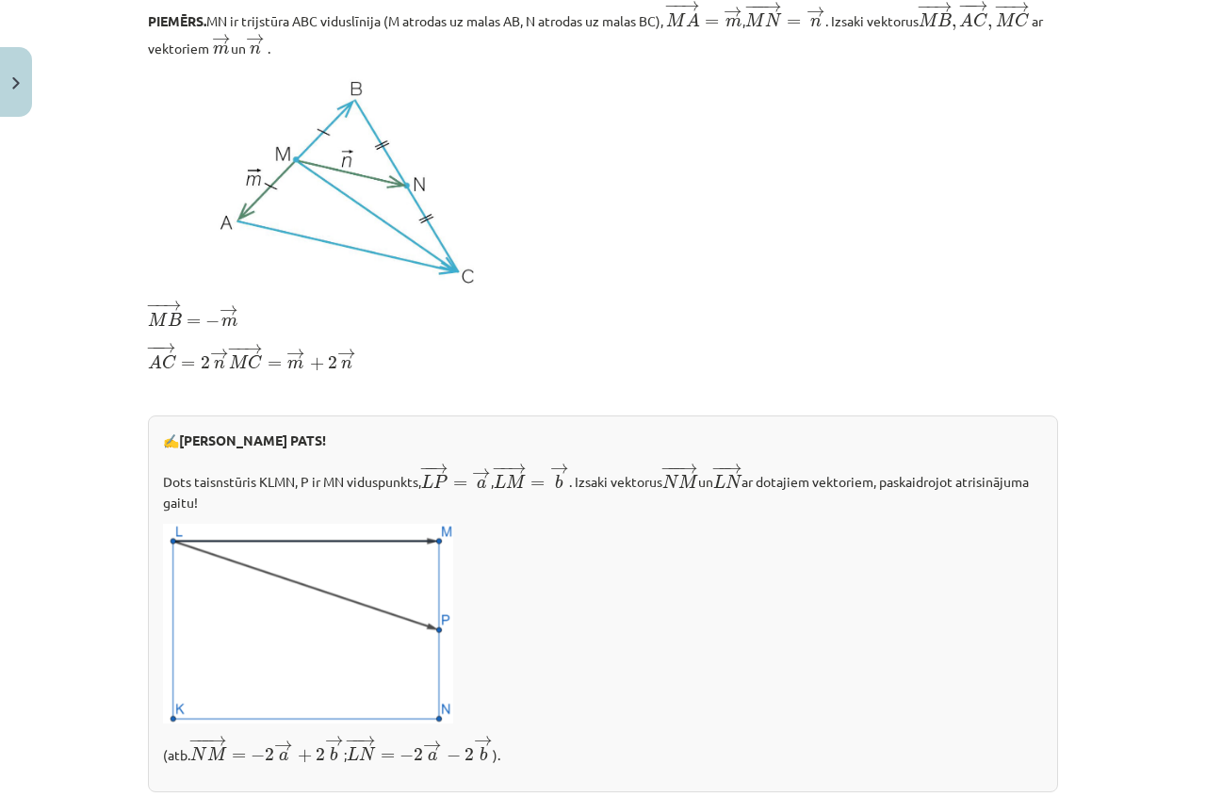
scroll to position [632, 0]
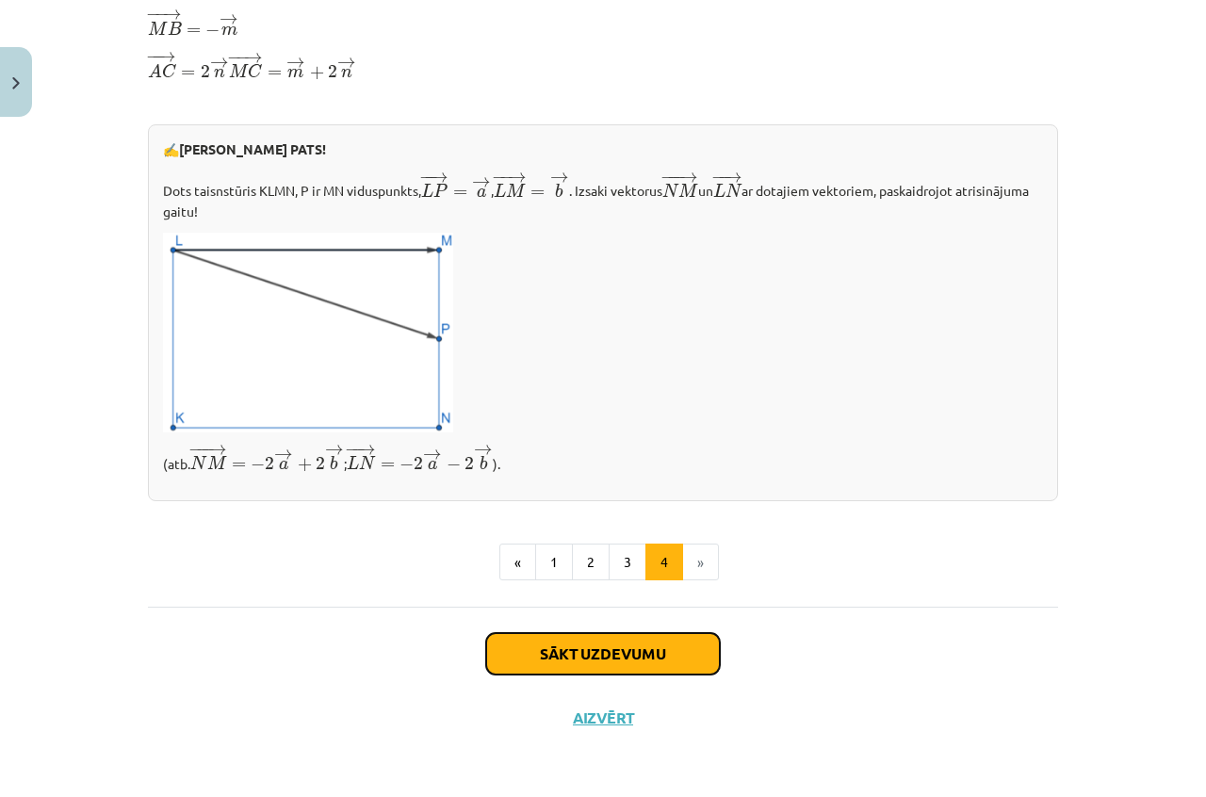
click at [615, 648] on button "Sākt uzdevumu" at bounding box center [603, 653] width 234 height 41
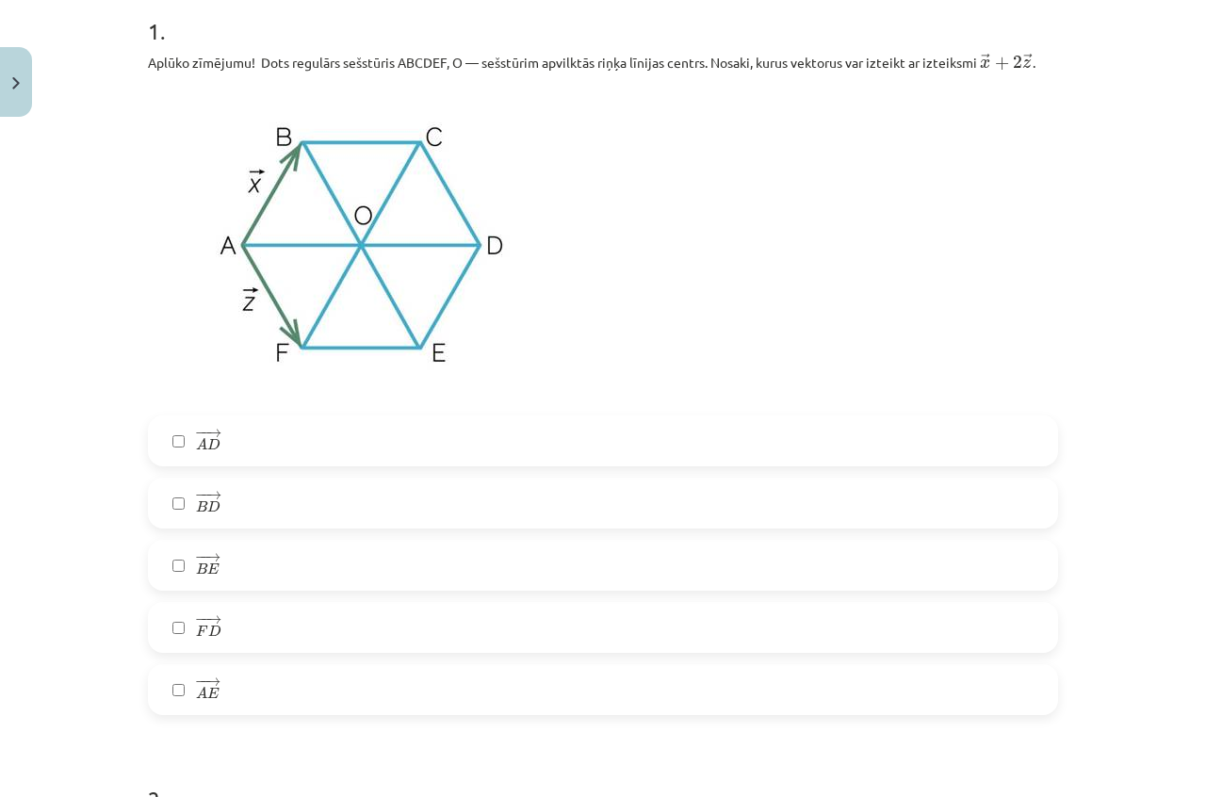
scroll to position [424, 0]
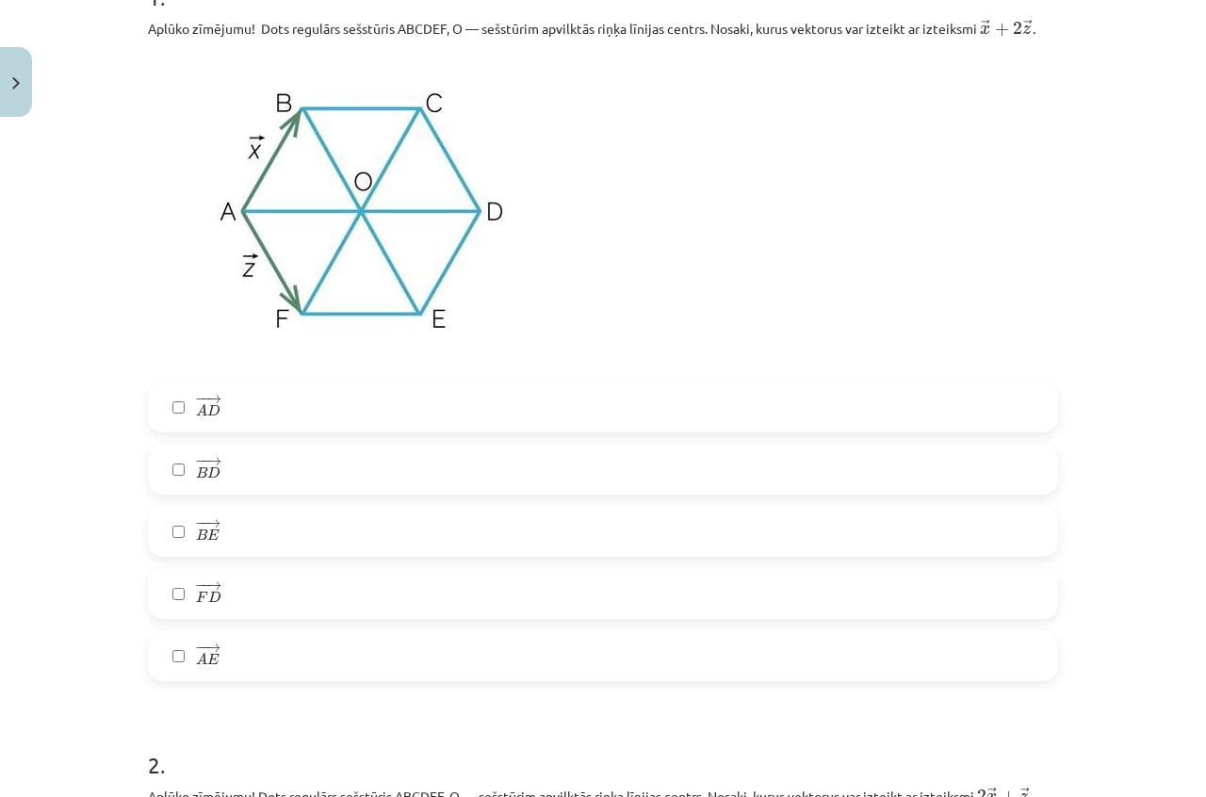
click at [238, 401] on label "− − → A D A D →" at bounding box center [603, 406] width 906 height 47
click at [242, 517] on label "− − → B E B E →" at bounding box center [603, 531] width 906 height 47
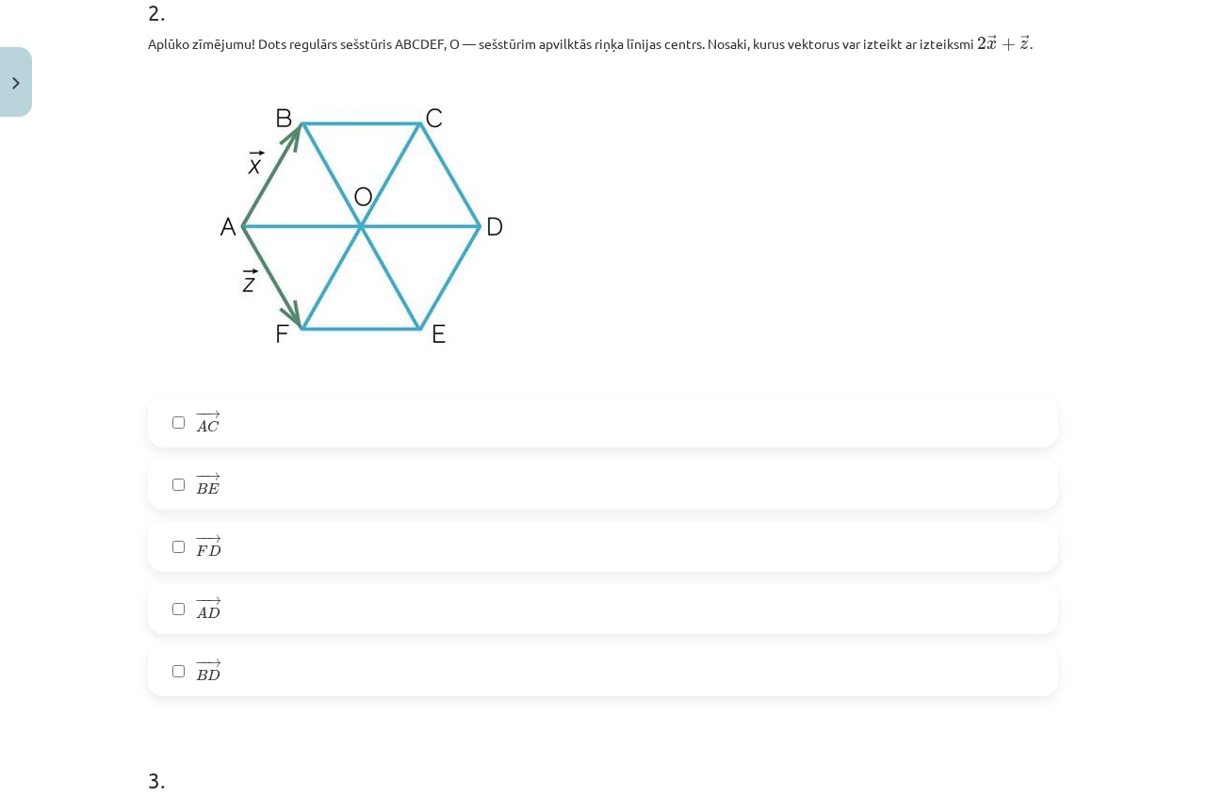
scroll to position [1178, 0]
click at [258, 490] on label "− − → B E B E →" at bounding box center [603, 483] width 906 height 47
click at [232, 611] on label "− − → A D A D →" at bounding box center [603, 607] width 906 height 47
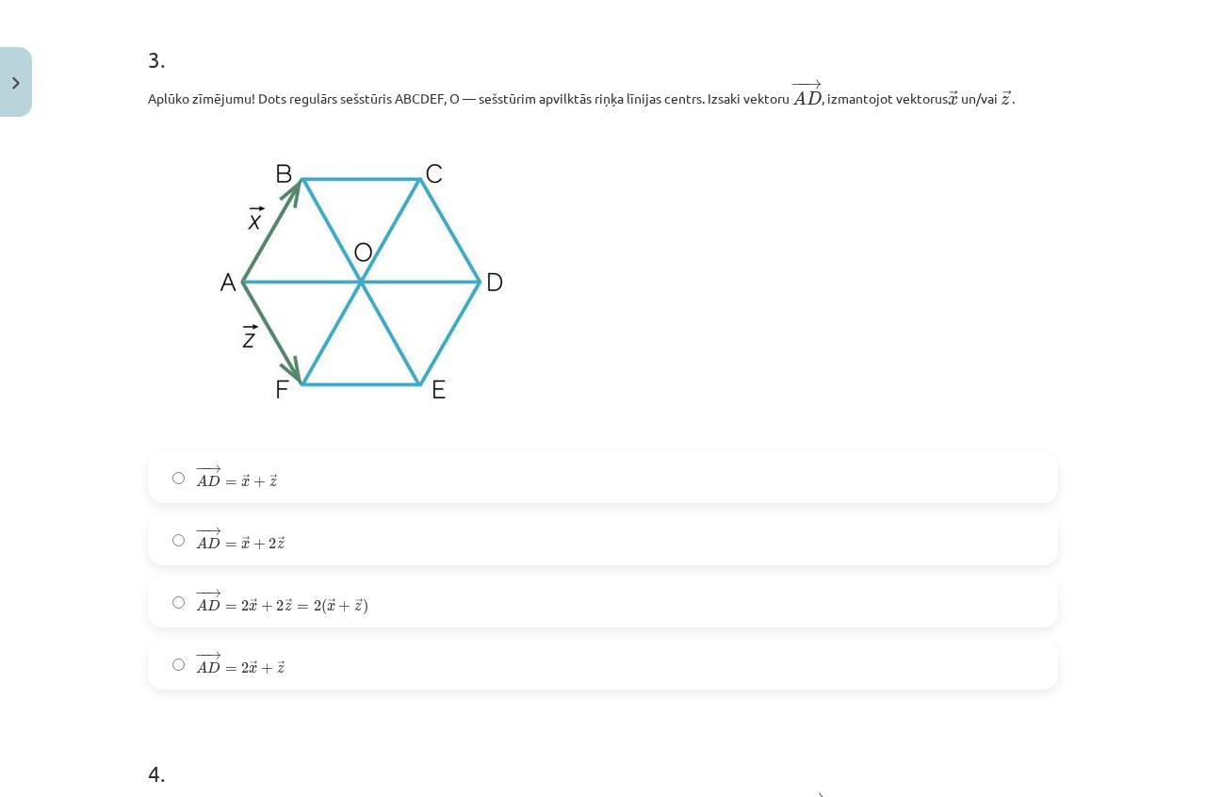
scroll to position [1931, 0]
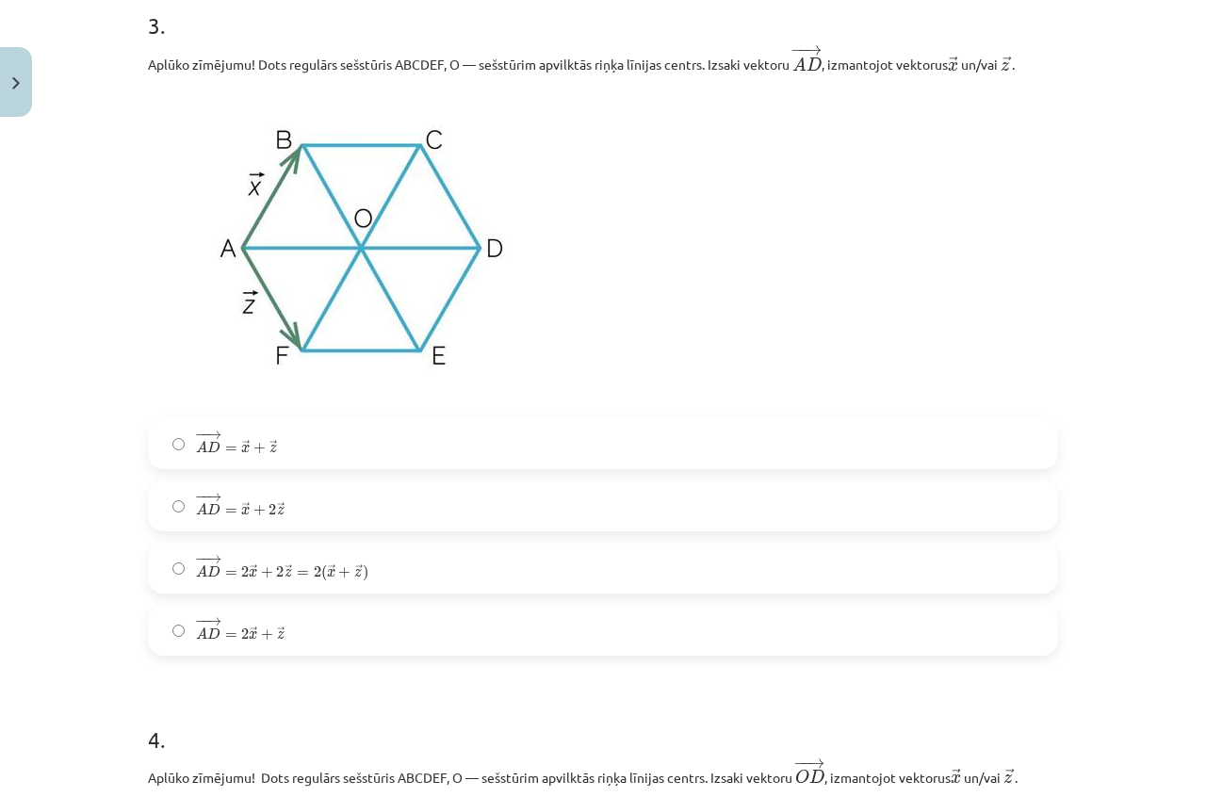
click at [389, 558] on label "− − → A D = 2 → x + 2 → z = 2 ( → x + → z ) A D → = 2 x → + 2 z → = 2 ( x → + z…" at bounding box center [603, 568] width 906 height 47
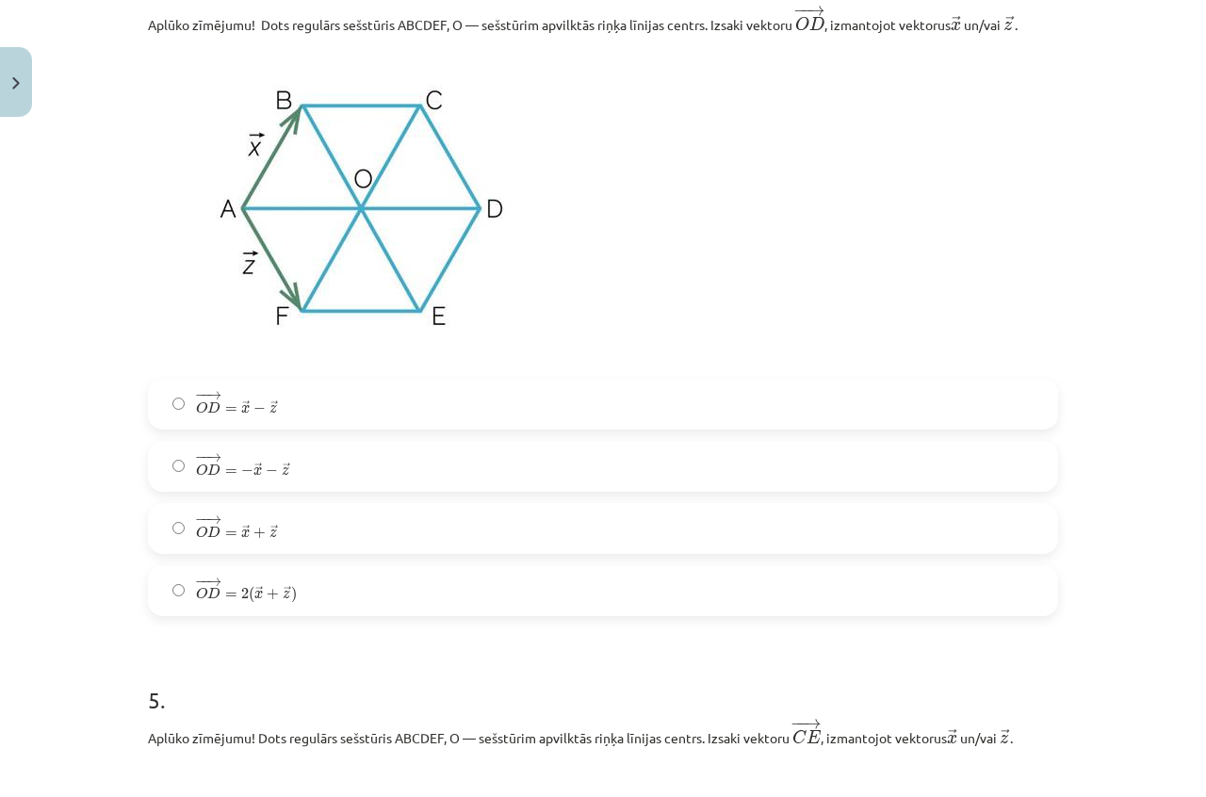
scroll to position [2685, 0]
click at [528, 385] on label "− − → O D = → x − → z O D → = x → − z →" at bounding box center [603, 403] width 906 height 47
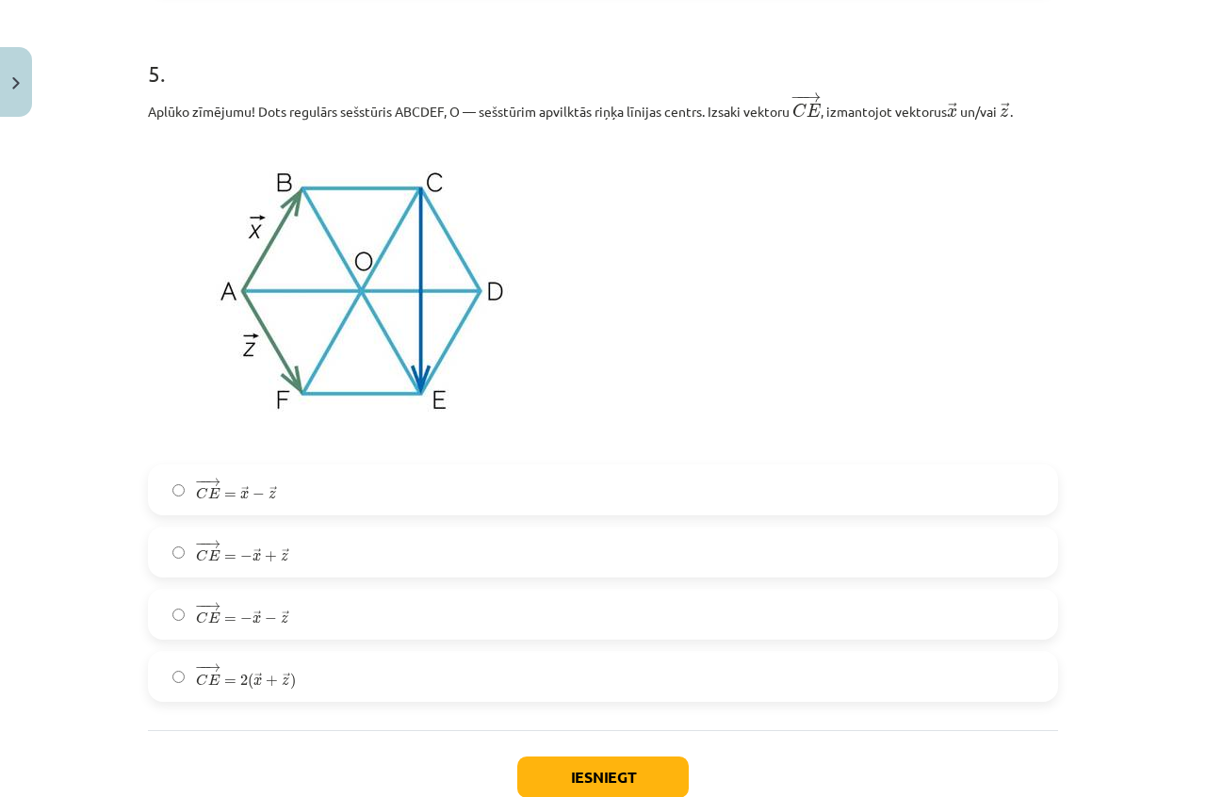
scroll to position [3344, 0]
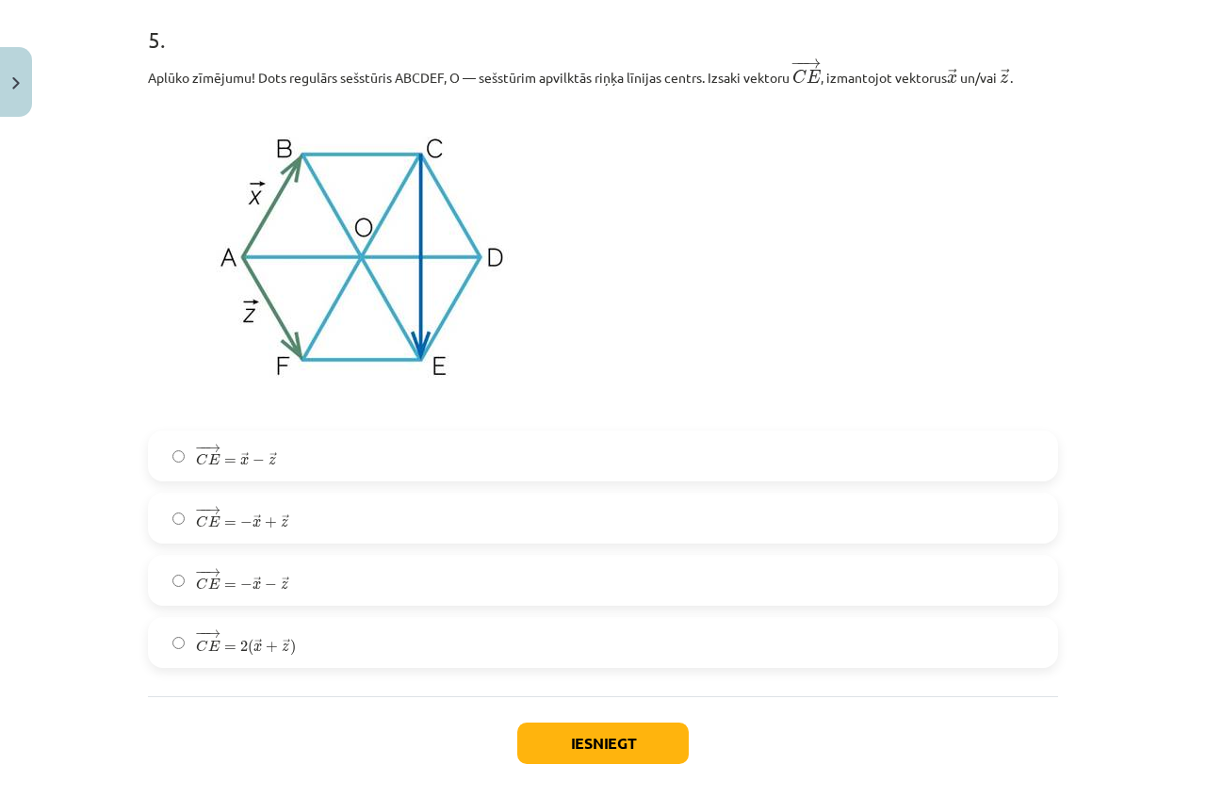
click at [447, 633] on label "− − → C E = 2 ( → x + → z ) C E → = 2 ( x → + z → )" at bounding box center [603, 642] width 906 height 47
click at [600, 757] on button "Iesniegt" at bounding box center [602, 743] width 171 height 41
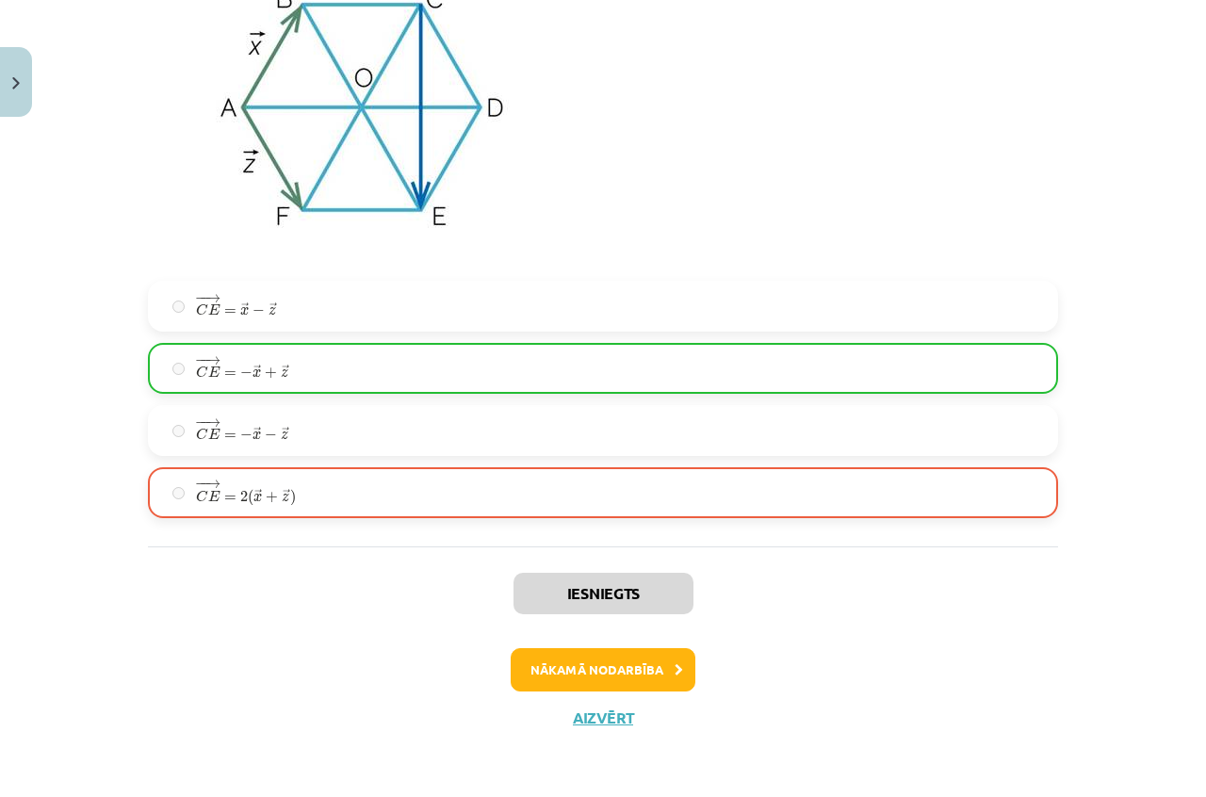
scroll to position [3497, 0]
click at [611, 675] on button "Nākamā nodarbība" at bounding box center [603, 669] width 185 height 43
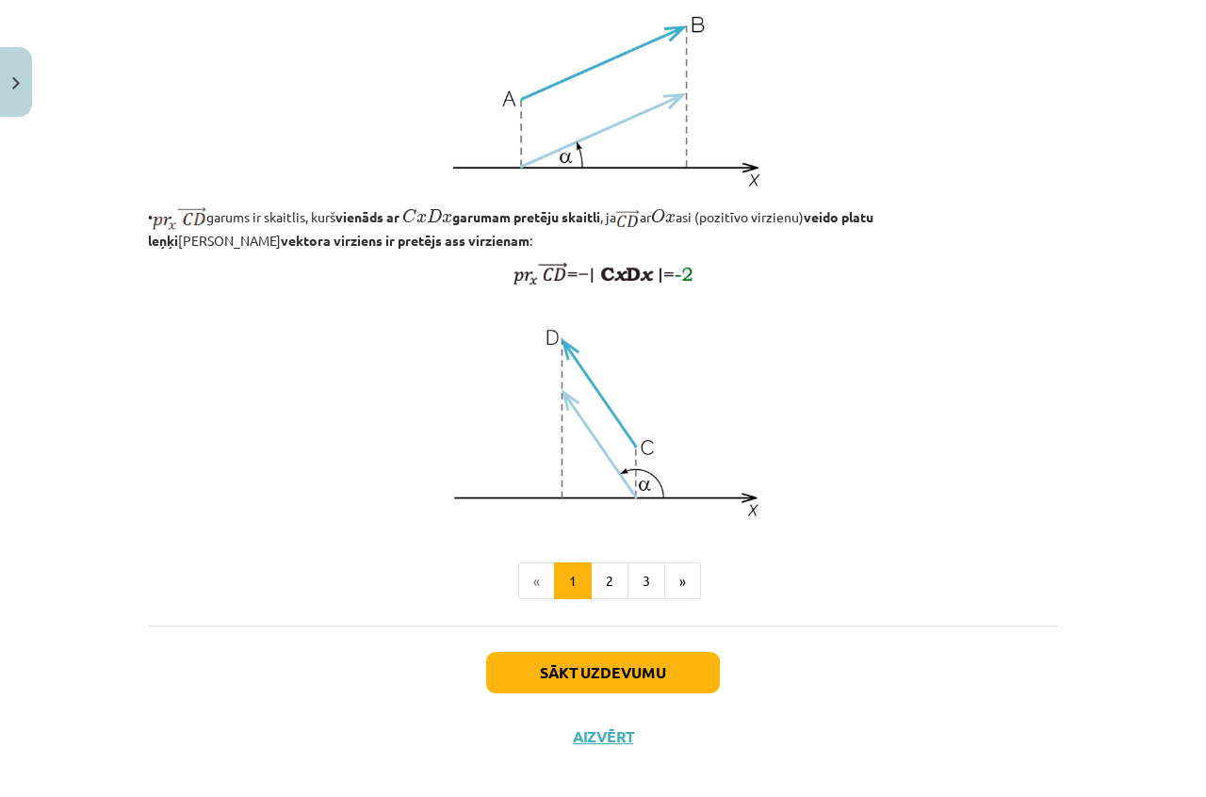
scroll to position [1366, 0]
drag, startPoint x: 594, startPoint y: 586, endPoint x: 456, endPoint y: 579, distance: 138.6
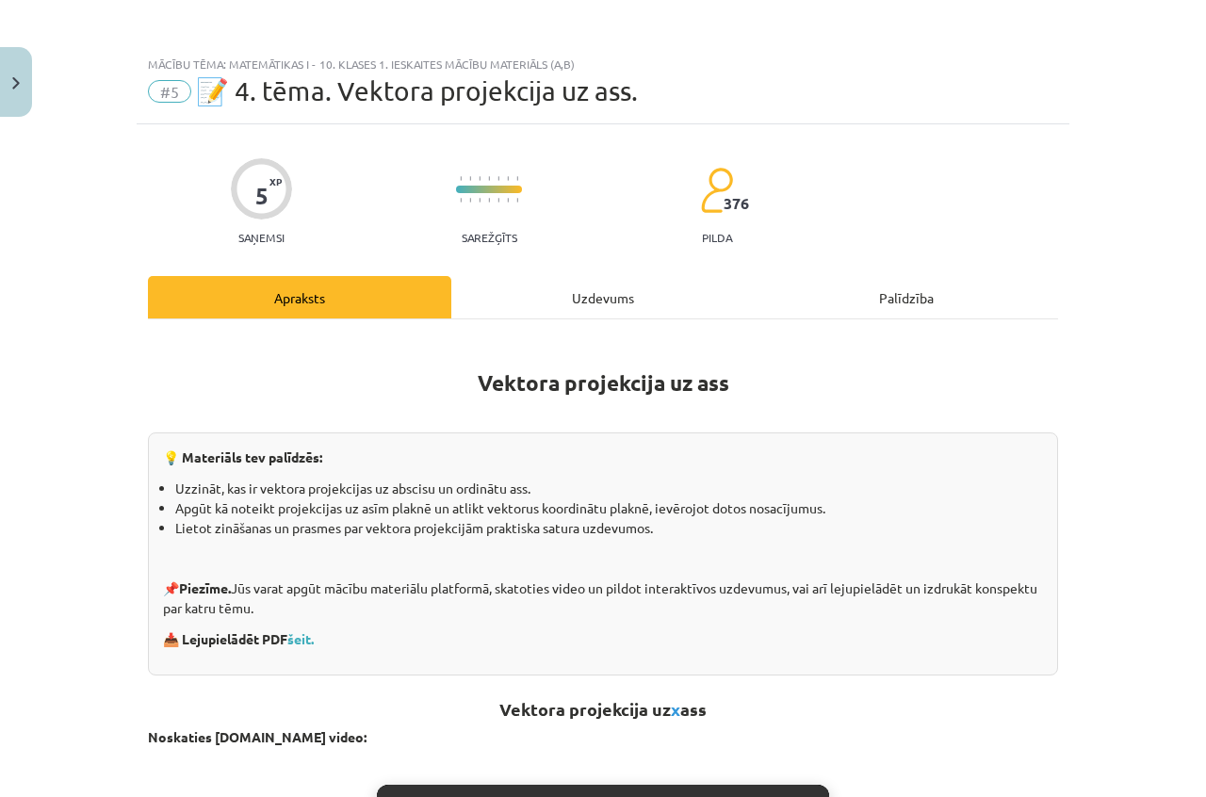
scroll to position [0, 0]
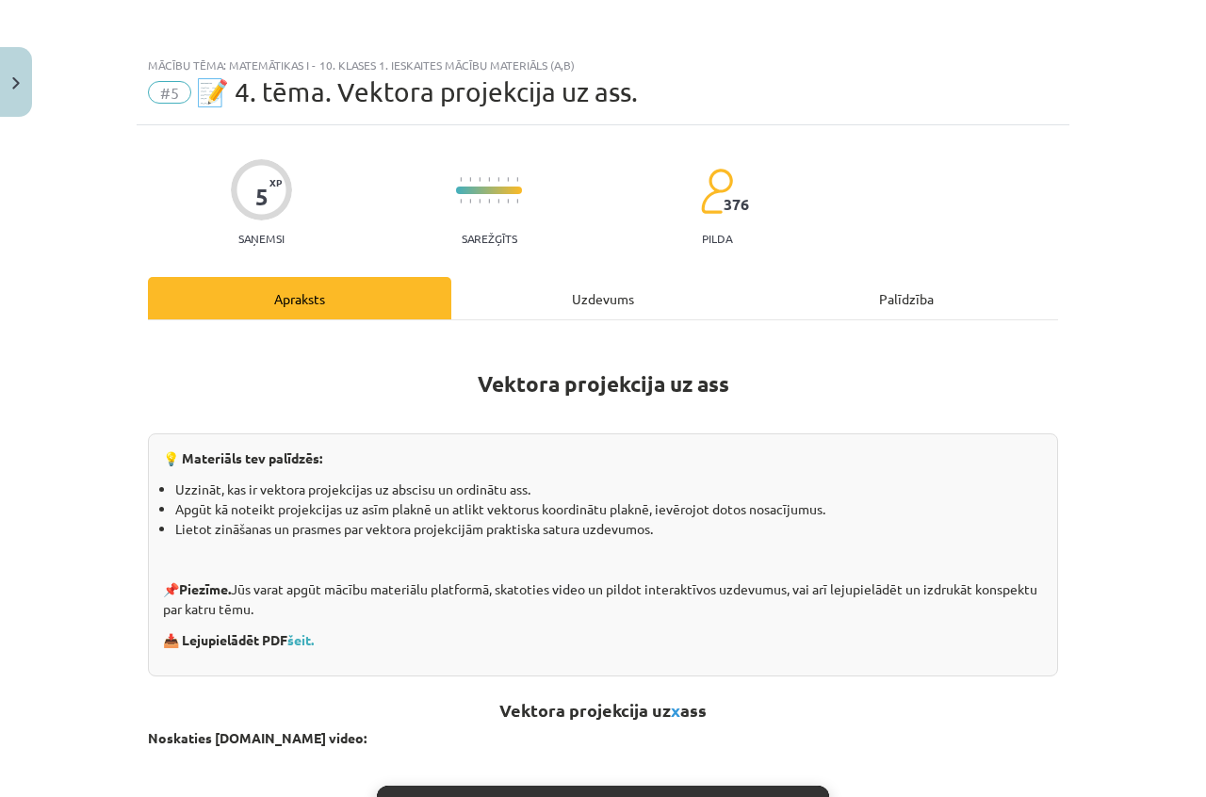
click at [613, 295] on div "Uzdevums" at bounding box center [602, 298] width 303 height 42
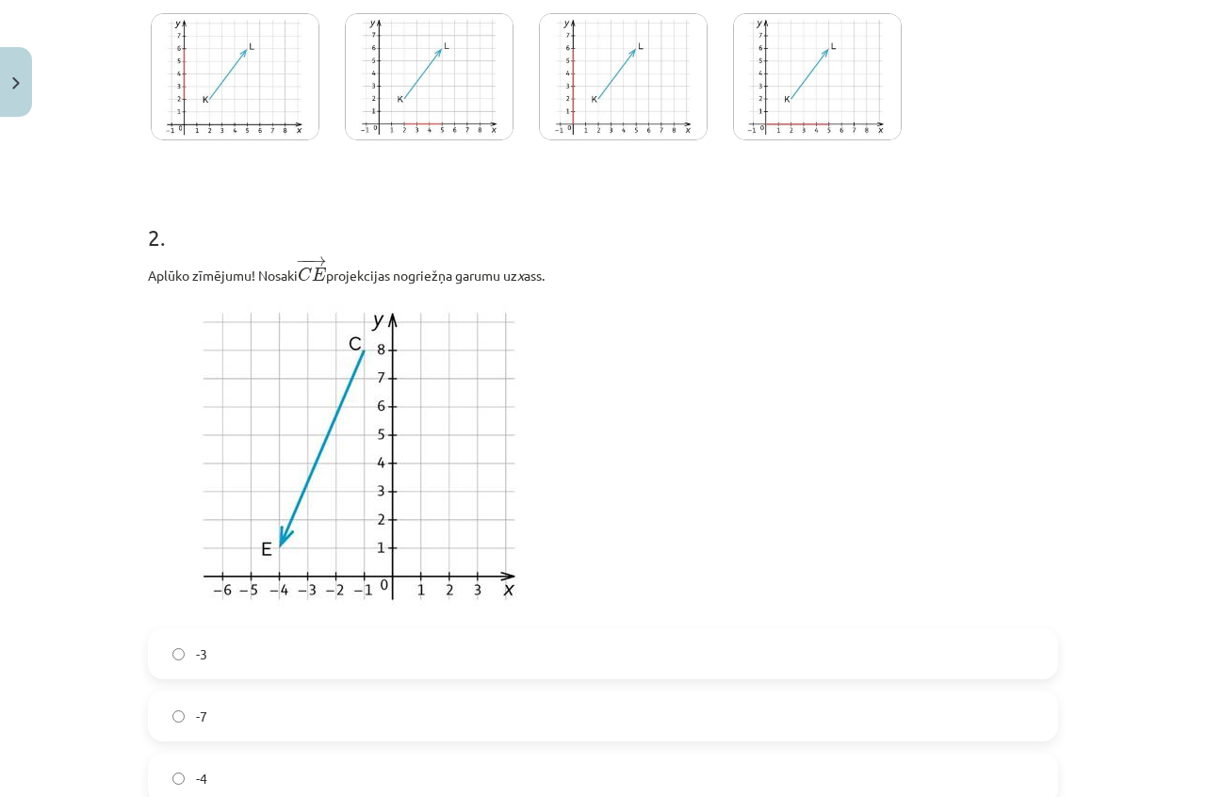
scroll to position [518, 0]
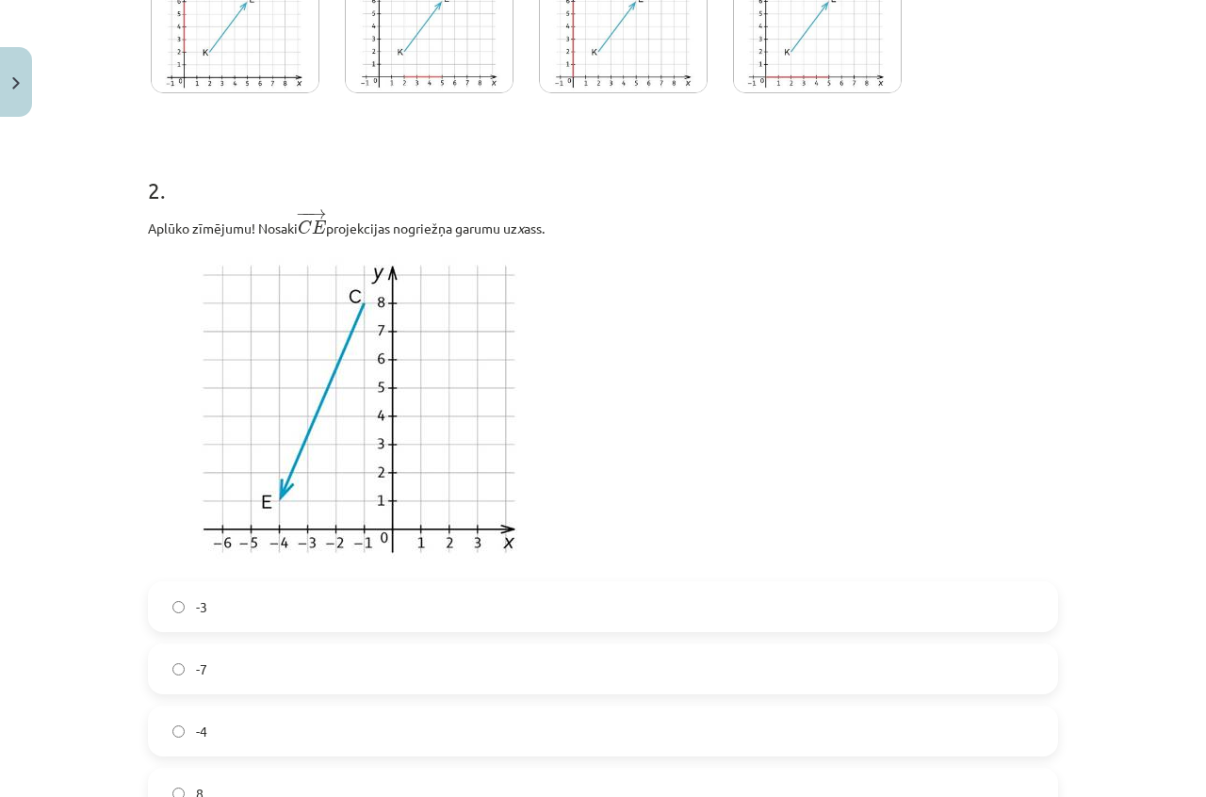
click at [365, 719] on label "-4" at bounding box center [603, 730] width 906 height 47
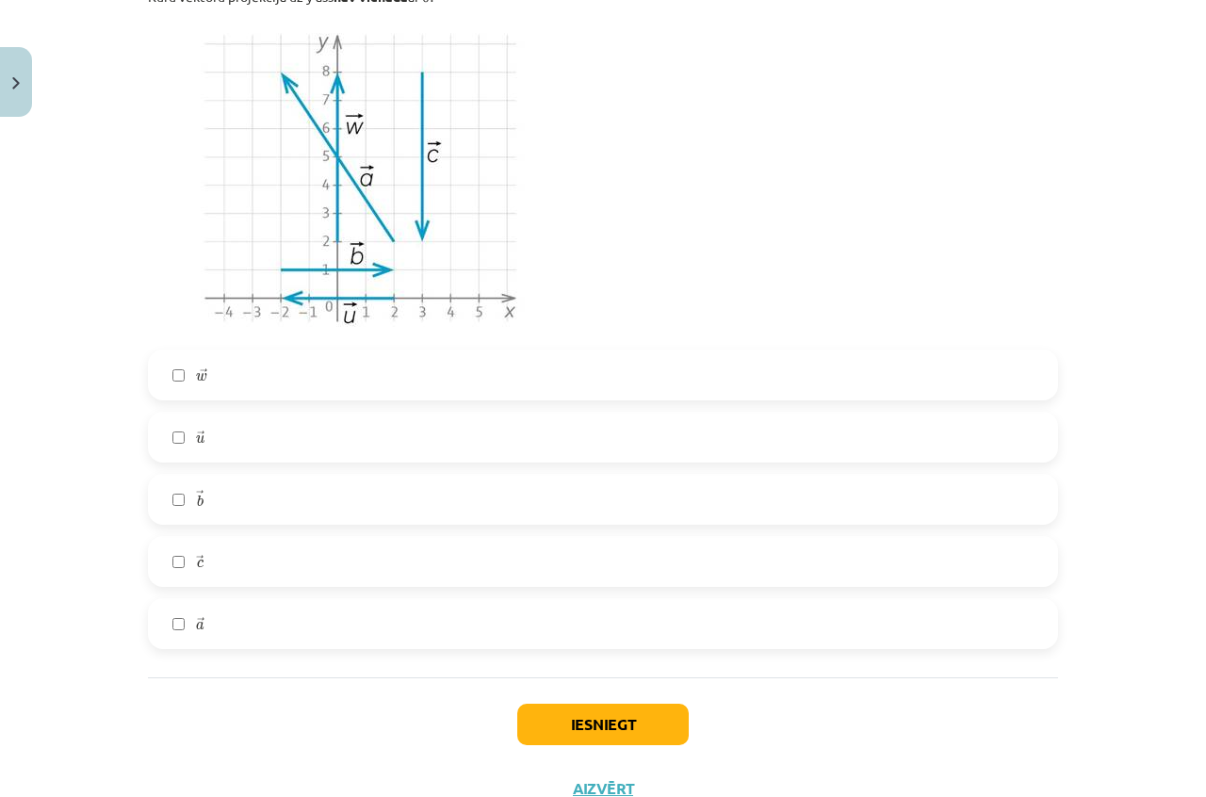
scroll to position [1460, 0]
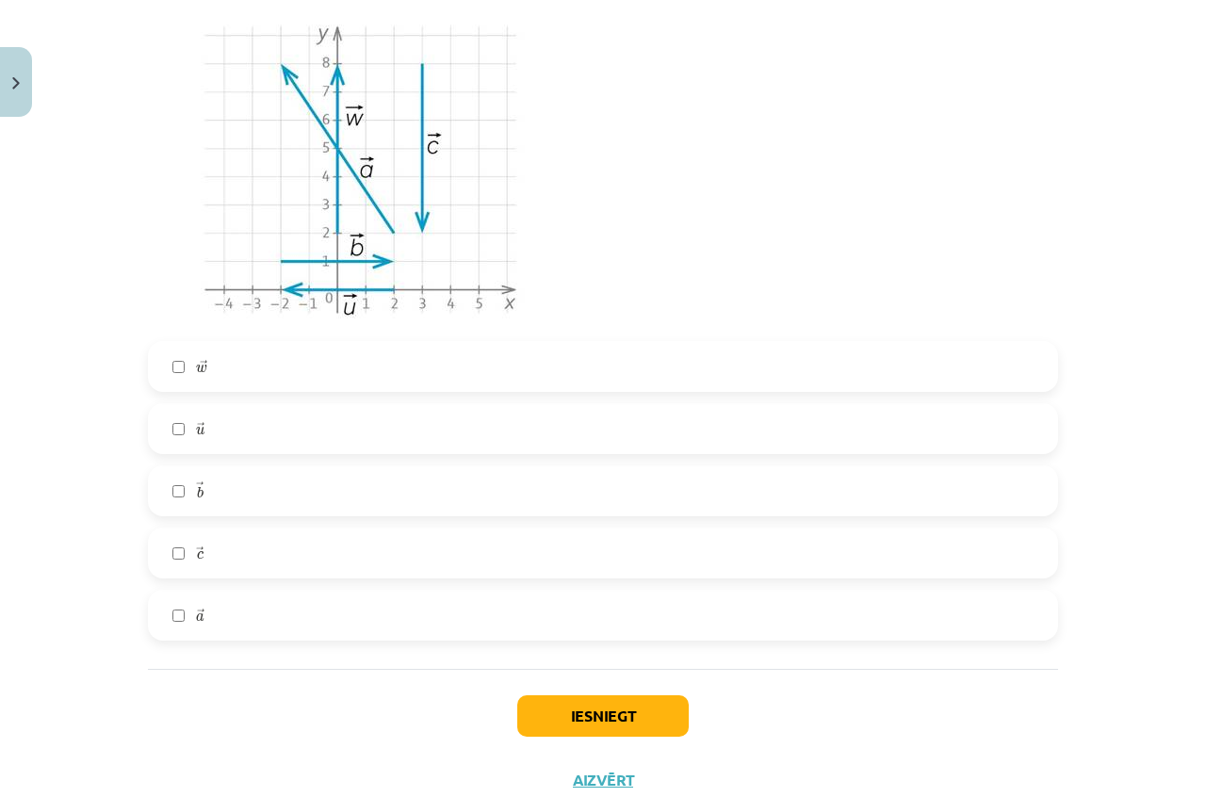
click at [215, 625] on label "→ a a →" at bounding box center [603, 615] width 906 height 47
click at [202, 552] on label "→ c c →" at bounding box center [603, 552] width 906 height 47
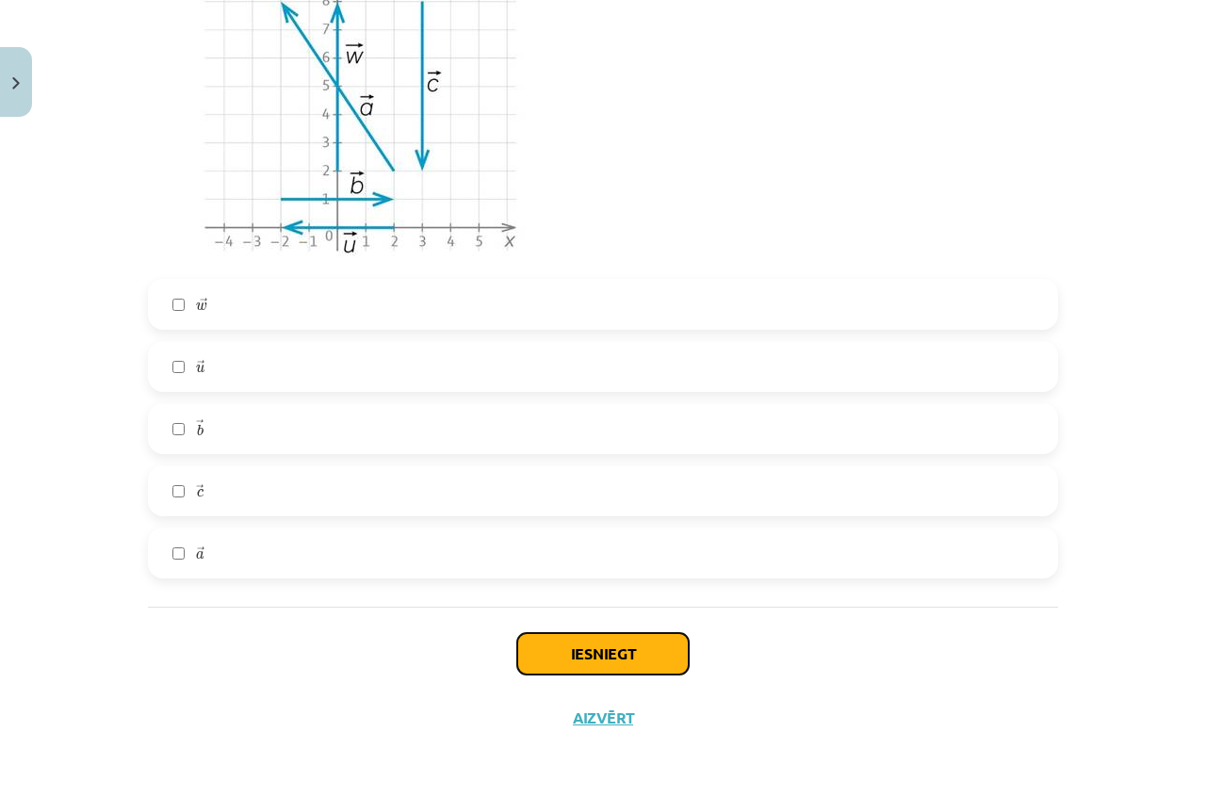
click at [669, 651] on button "Iesniegt" at bounding box center [602, 653] width 171 height 41
click at [562, 656] on button "Iesniegt" at bounding box center [602, 653] width 171 height 41
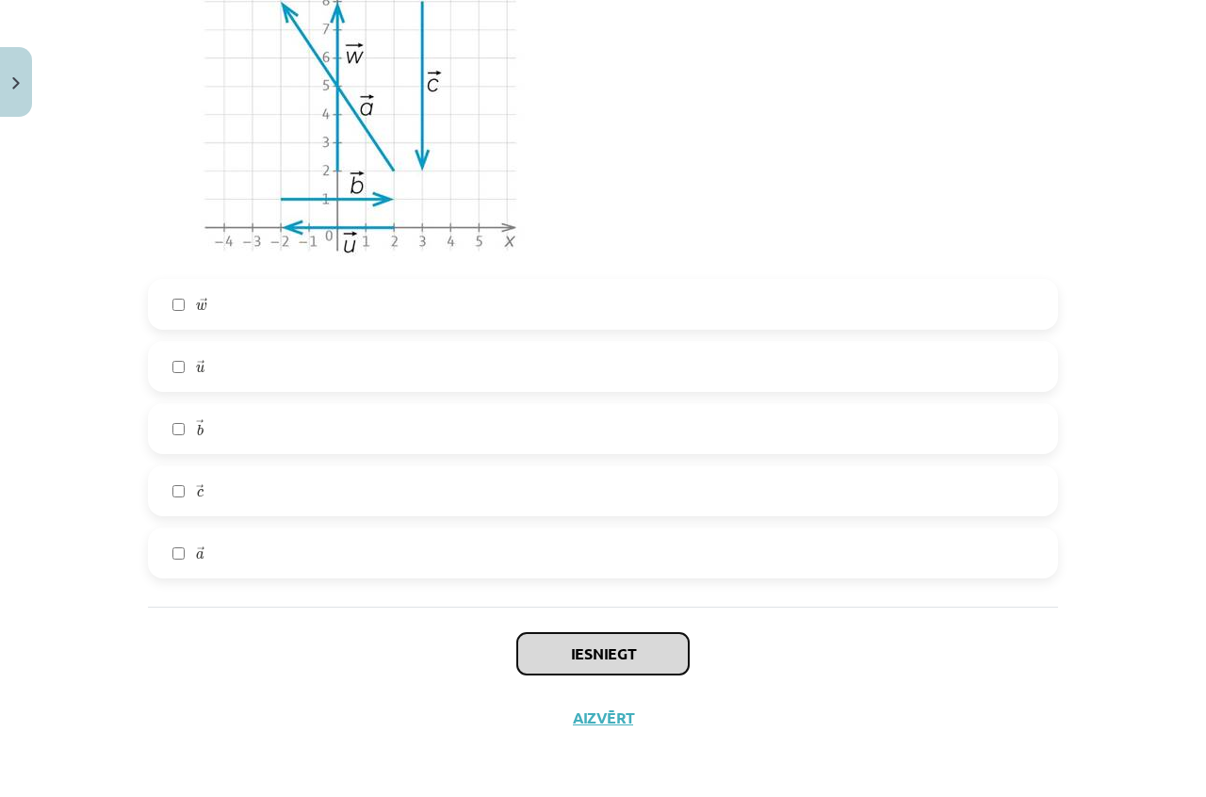
click at [562, 656] on button "Iesniegt" at bounding box center [602, 653] width 171 height 41
click at [564, 656] on button "Iesniegt" at bounding box center [602, 653] width 171 height 41
click at [563, 657] on button "Iesniegt" at bounding box center [602, 653] width 171 height 41
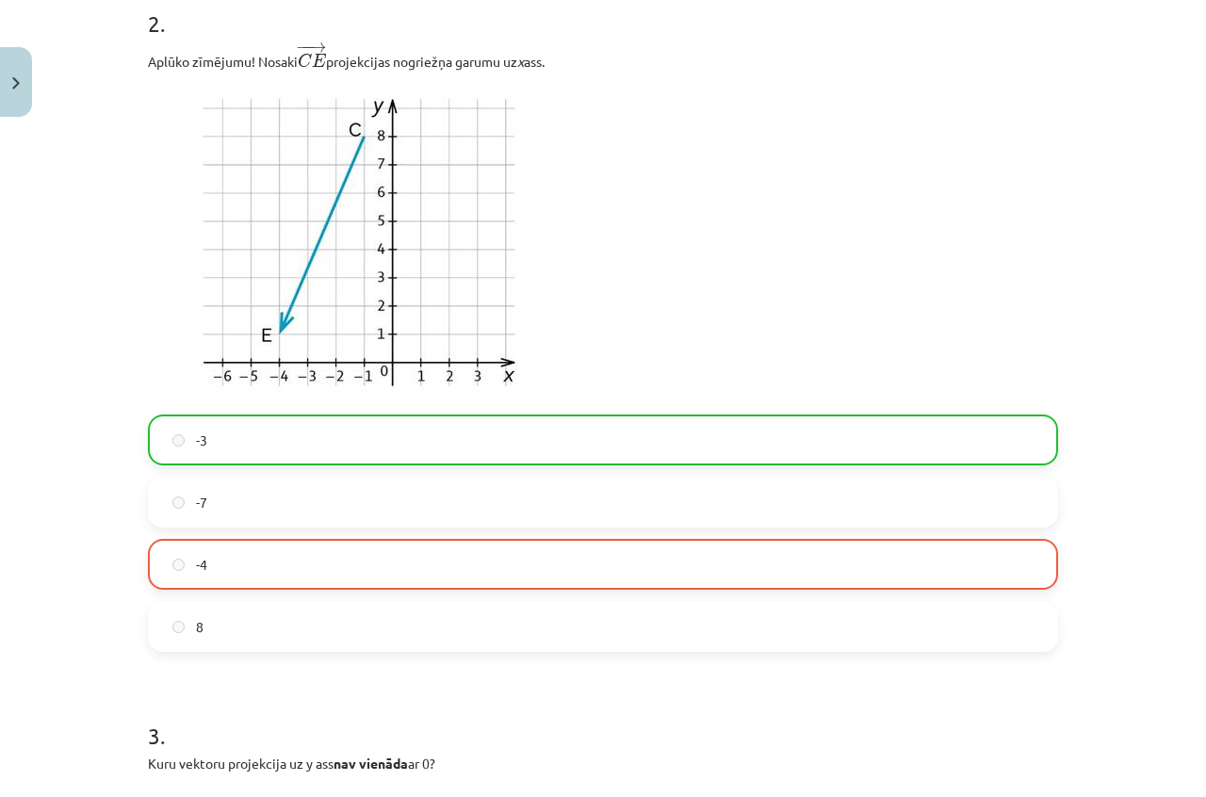
scroll to position [677, 0]
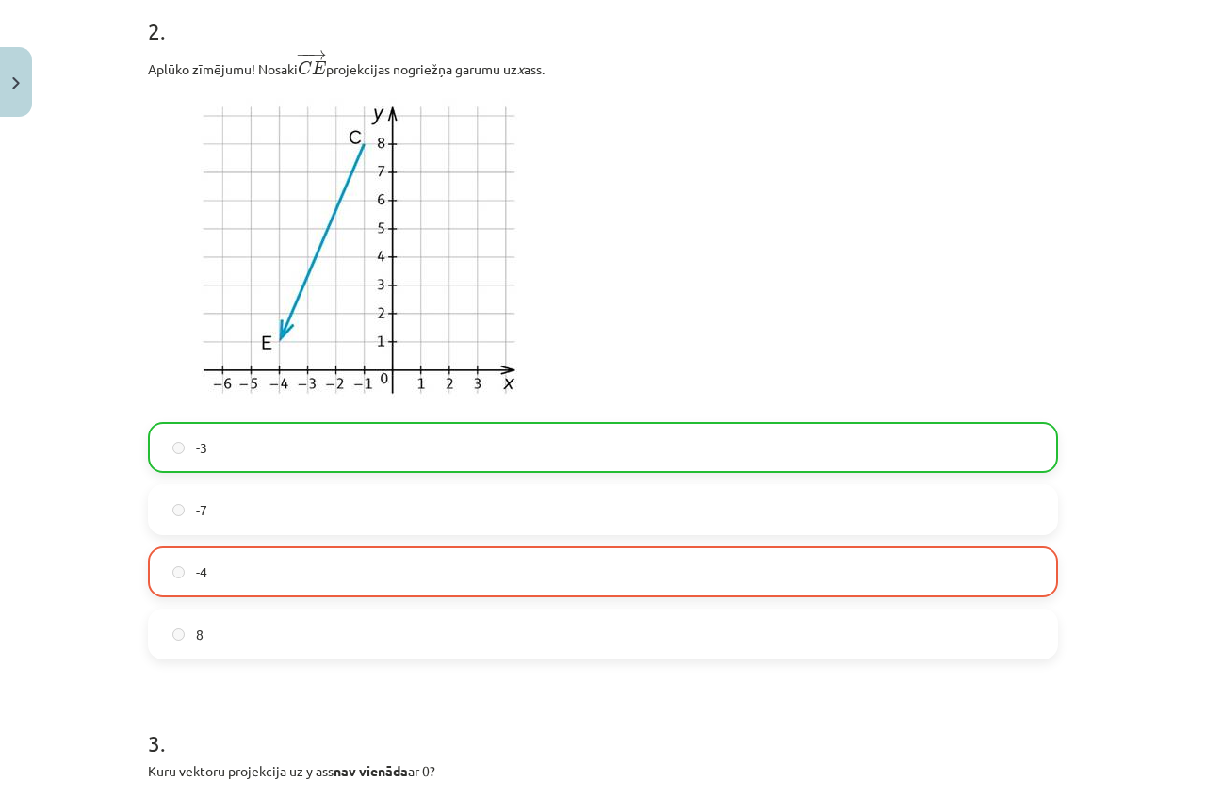
click at [316, 454] on label "-3" at bounding box center [603, 447] width 906 height 47
click at [304, 561] on label "-4" at bounding box center [603, 571] width 906 height 47
click at [308, 601] on div "-3 -7 -4 8" at bounding box center [603, 540] width 910 height 237
click at [251, 436] on label "-3" at bounding box center [603, 447] width 906 height 47
click at [184, 447] on label "-3" at bounding box center [603, 447] width 906 height 47
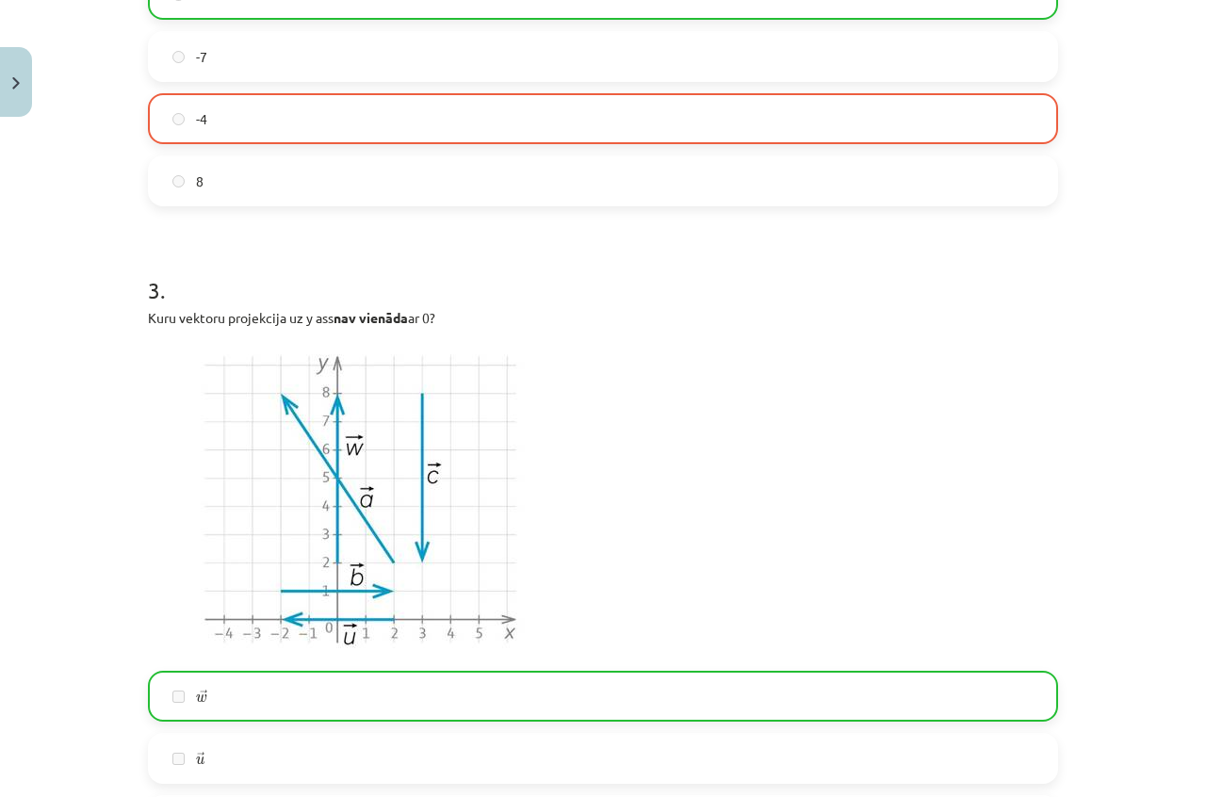
scroll to position [1586, 0]
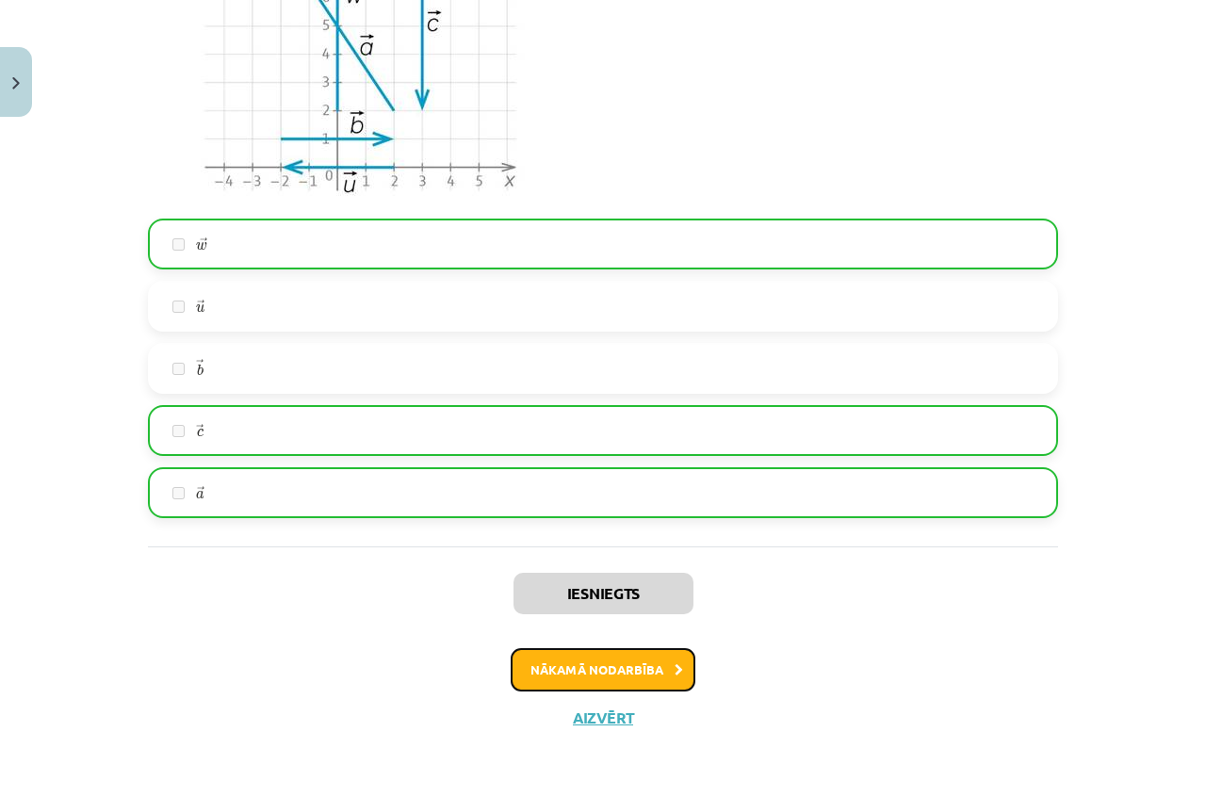
click at [602, 660] on button "Nākamā nodarbība" at bounding box center [603, 669] width 185 height 43
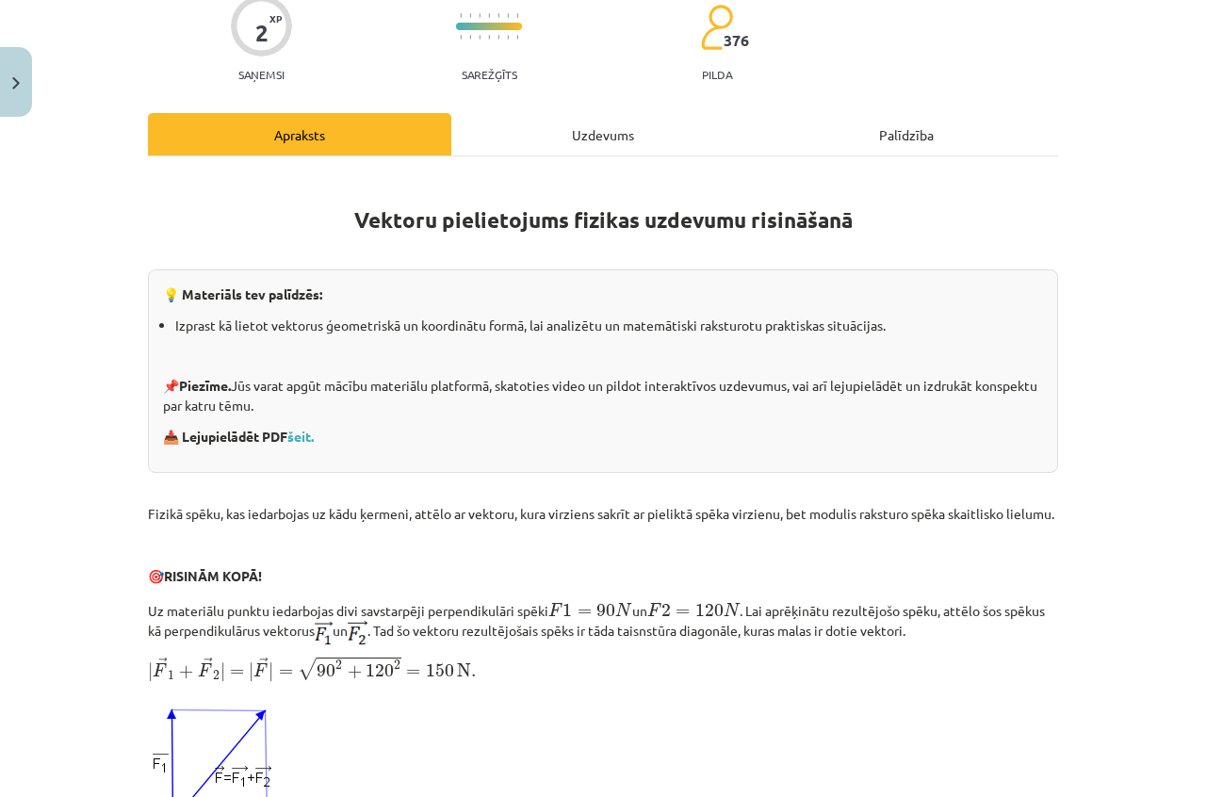
scroll to position [0, 0]
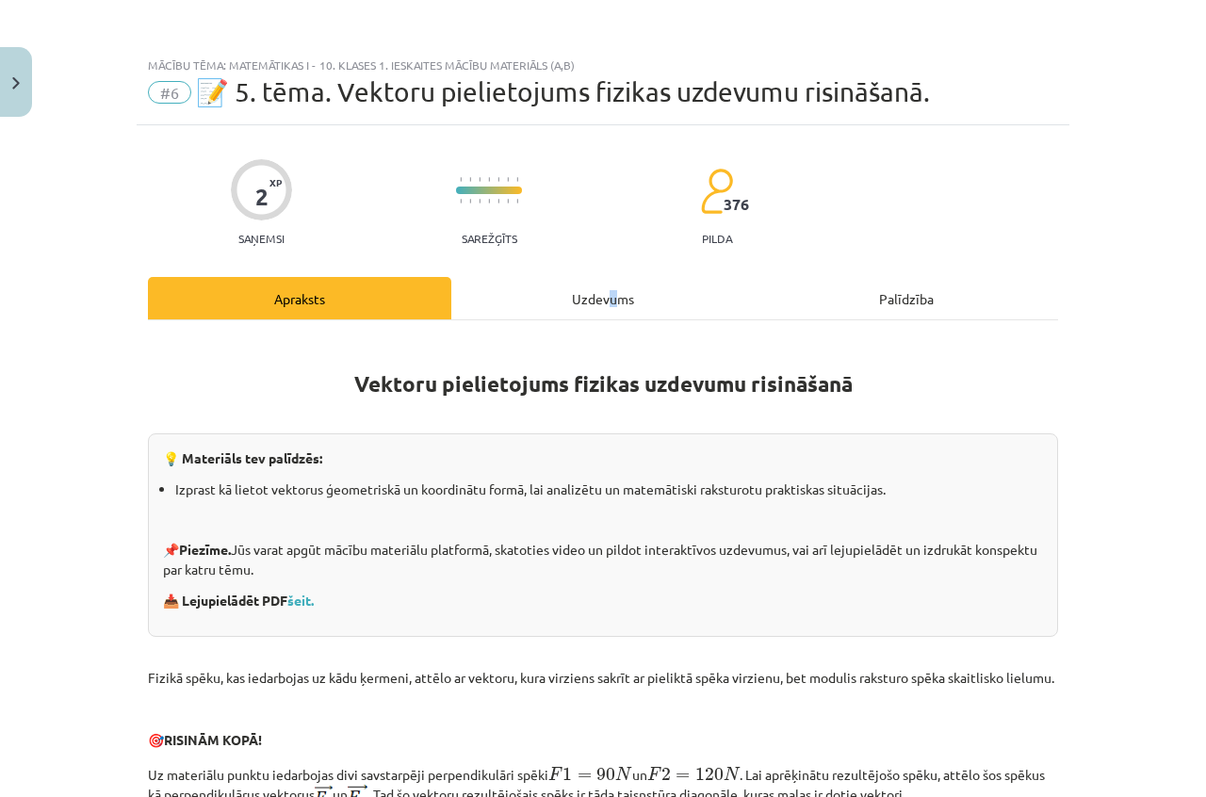
click at [605, 302] on div "Uzdevums" at bounding box center [602, 298] width 303 height 42
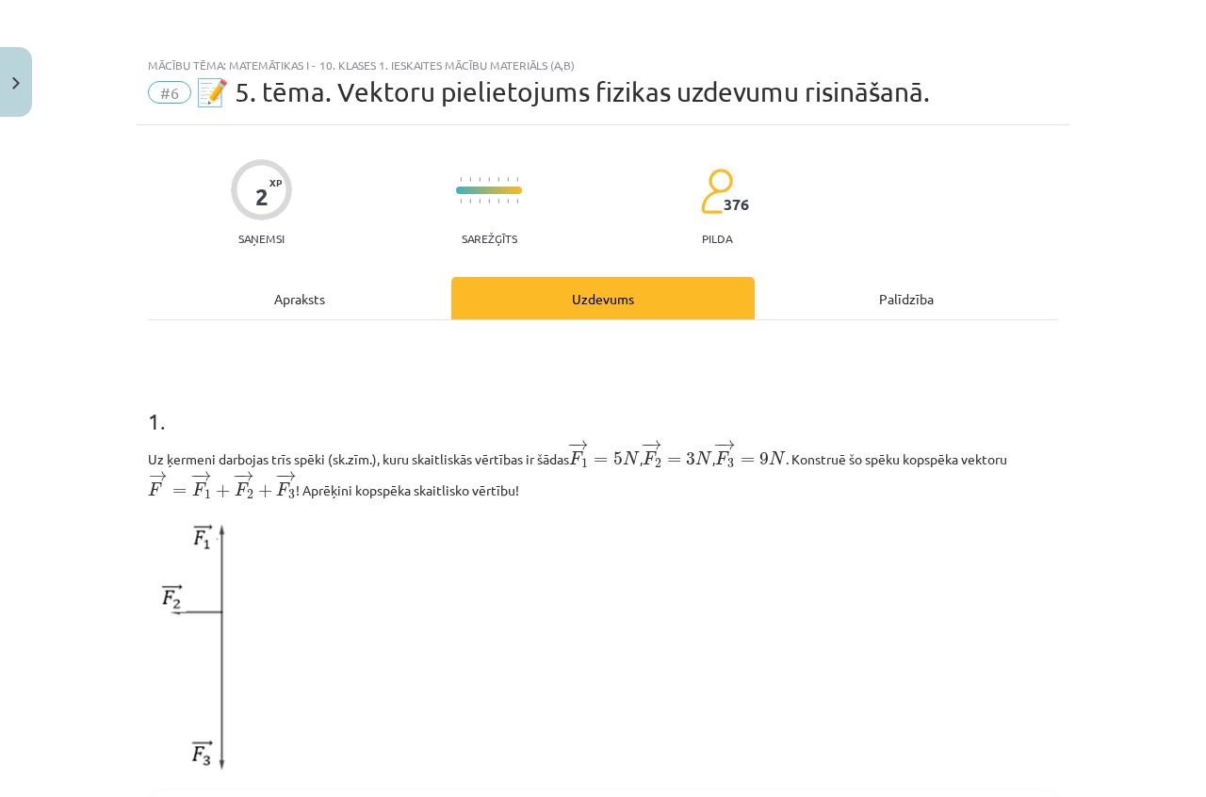
click at [283, 300] on div "Apraksts" at bounding box center [299, 298] width 303 height 42
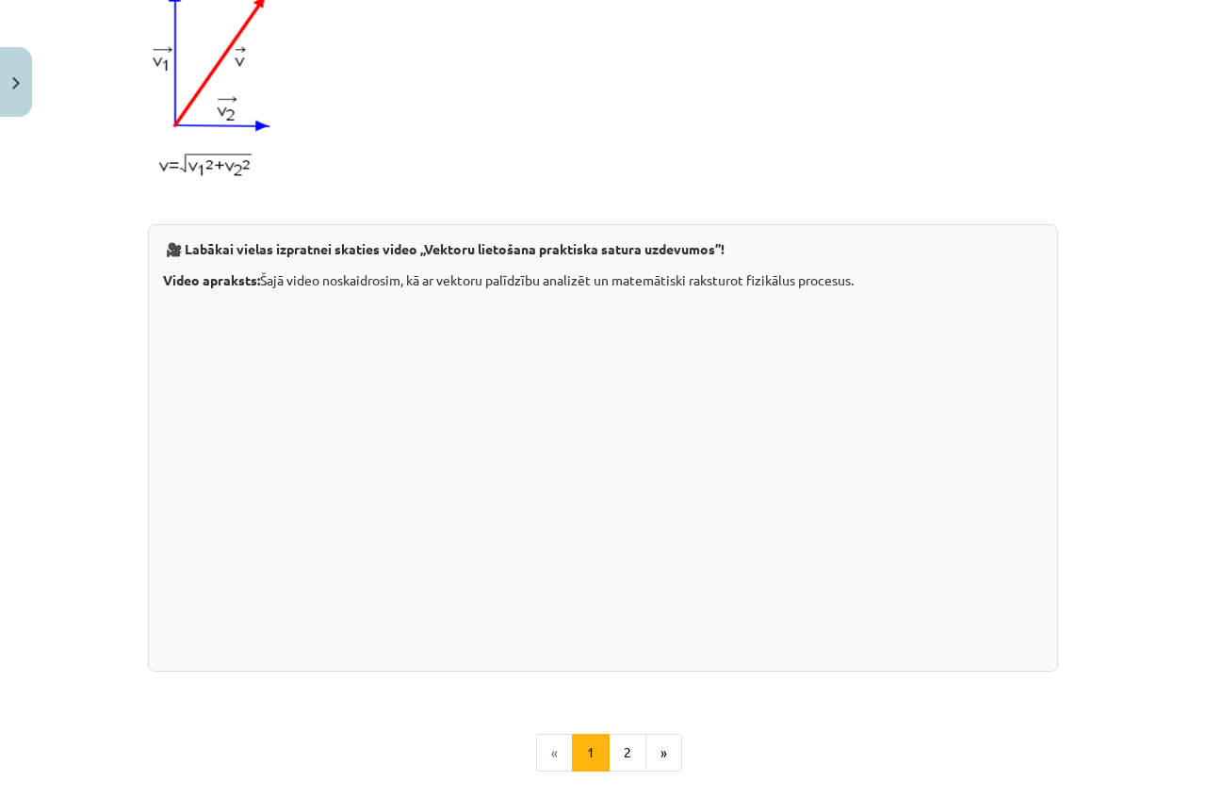
scroll to position [1860, 0]
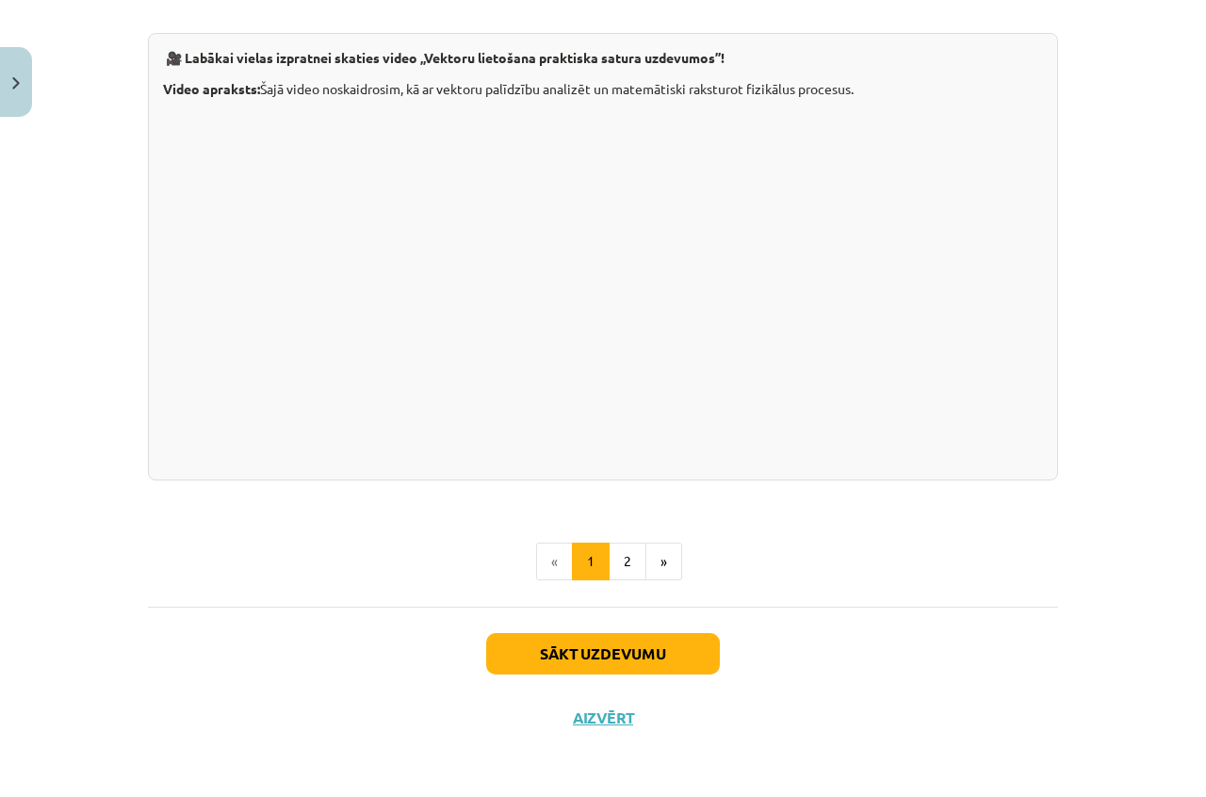
click at [621, 555] on button "2" at bounding box center [628, 562] width 38 height 38
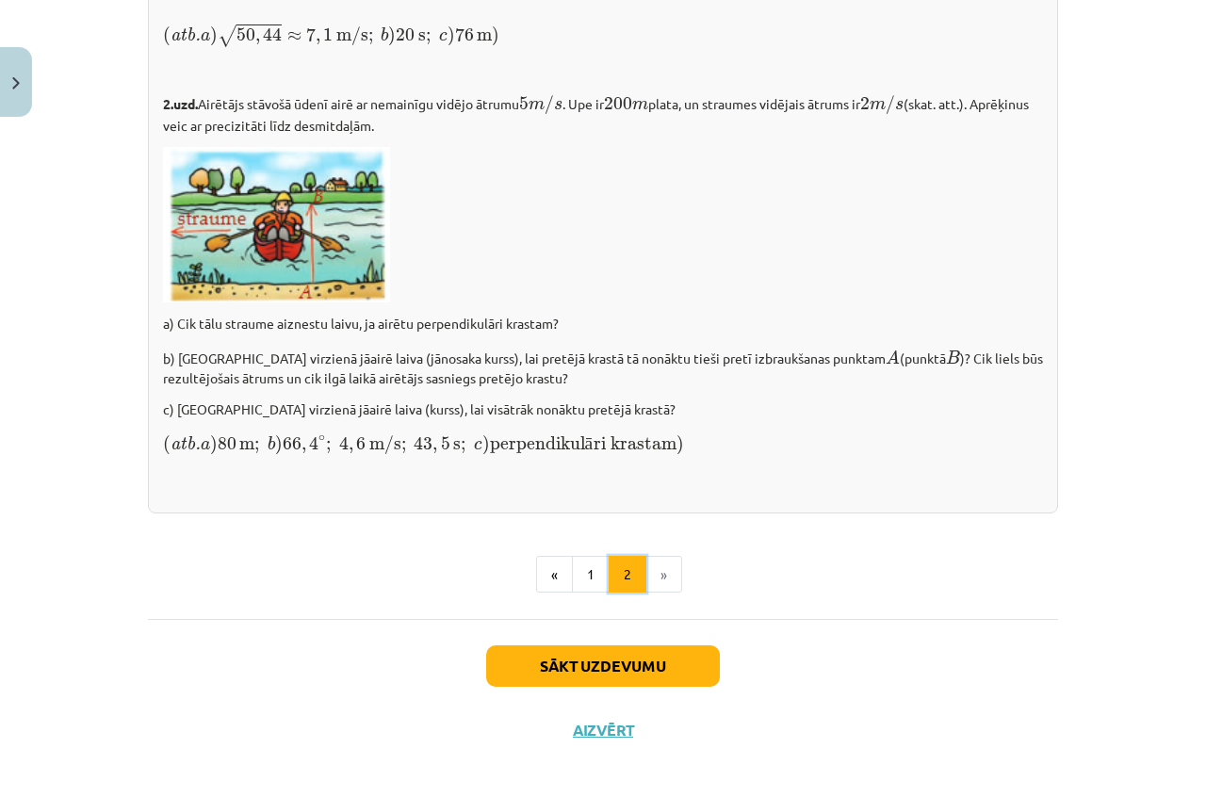
scroll to position [2608, 0]
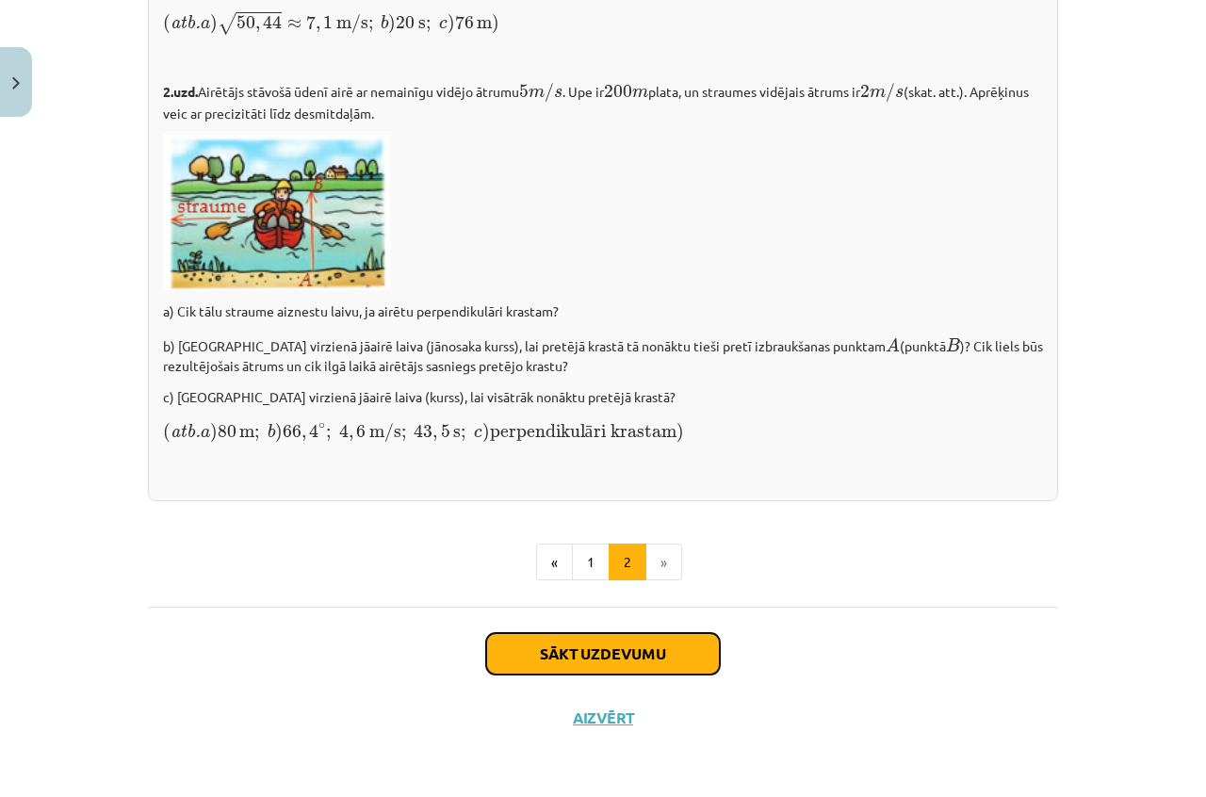
click at [613, 659] on button "Sākt uzdevumu" at bounding box center [603, 653] width 234 height 41
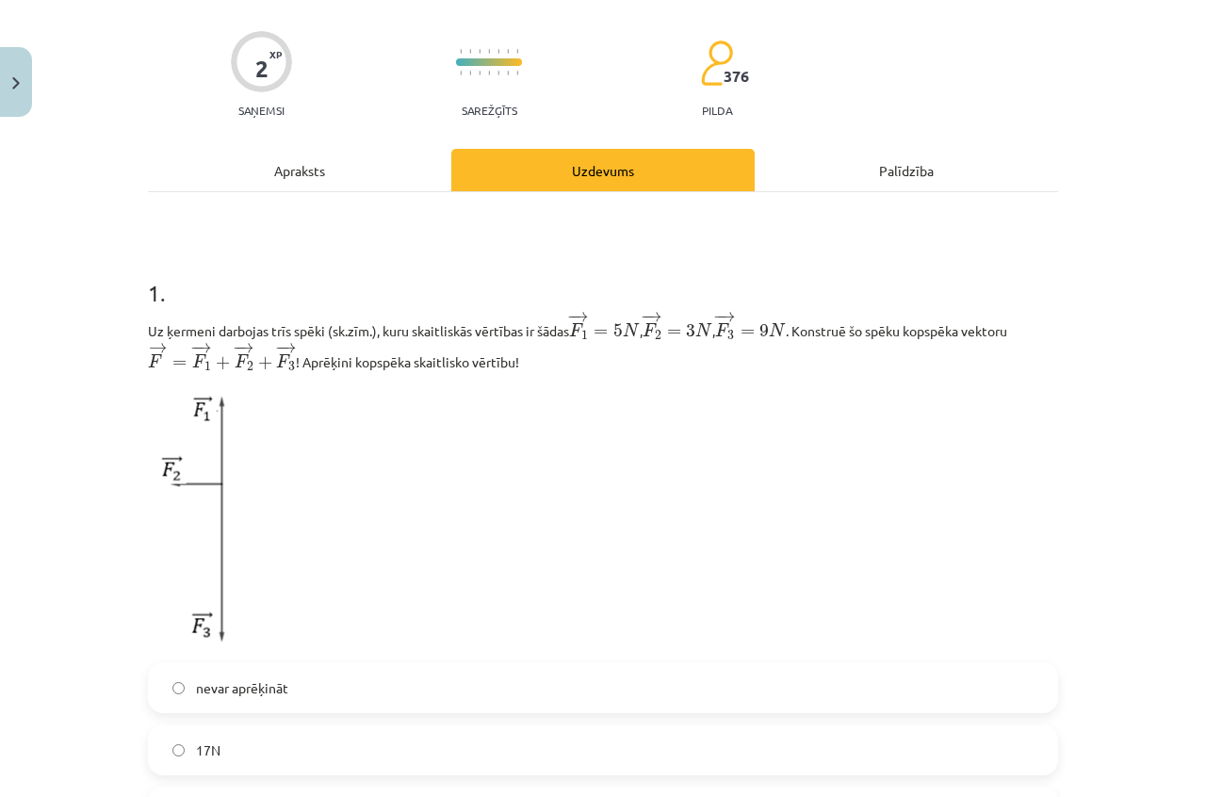
scroll to position [330, 0]
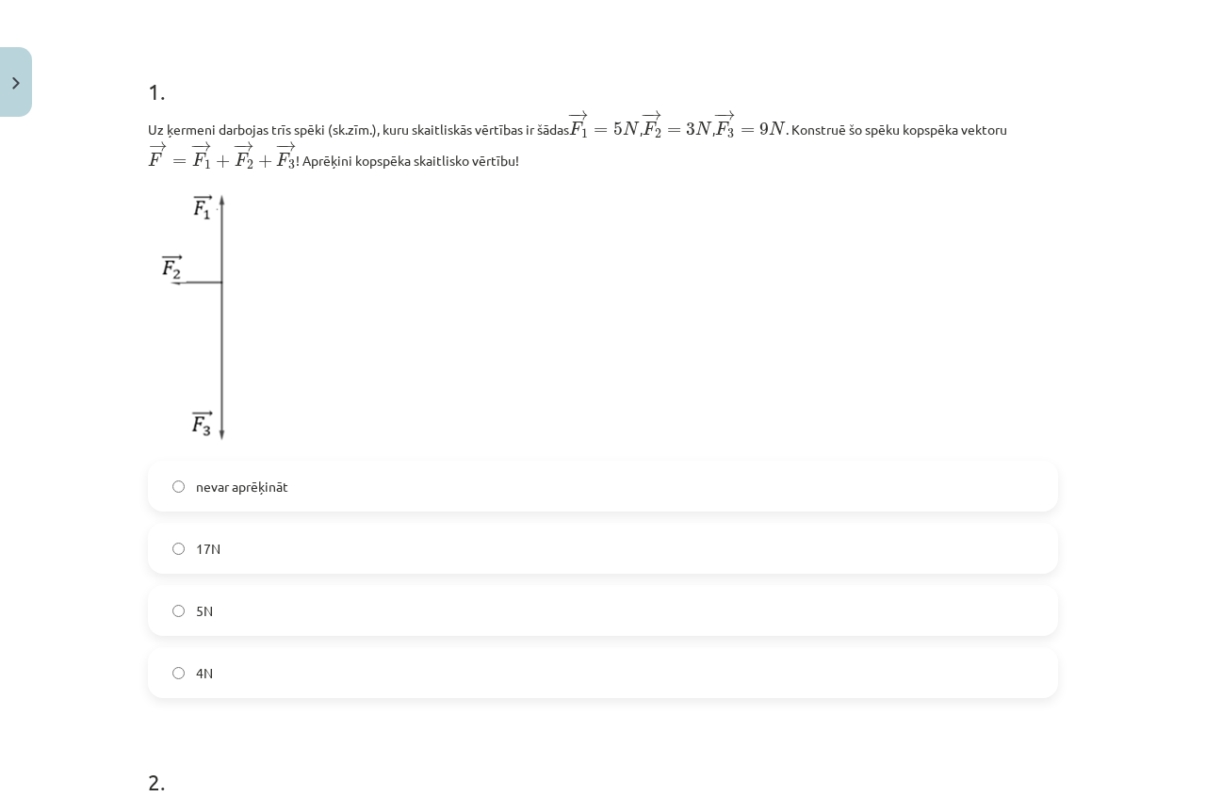
click at [138, 125] on div "2 XP Saņemsi Sarežģīts 376 pilda Apraksts Uzdevums Palīdzība 1 . Uz ķermeni dar…" at bounding box center [603, 528] width 933 height 1464
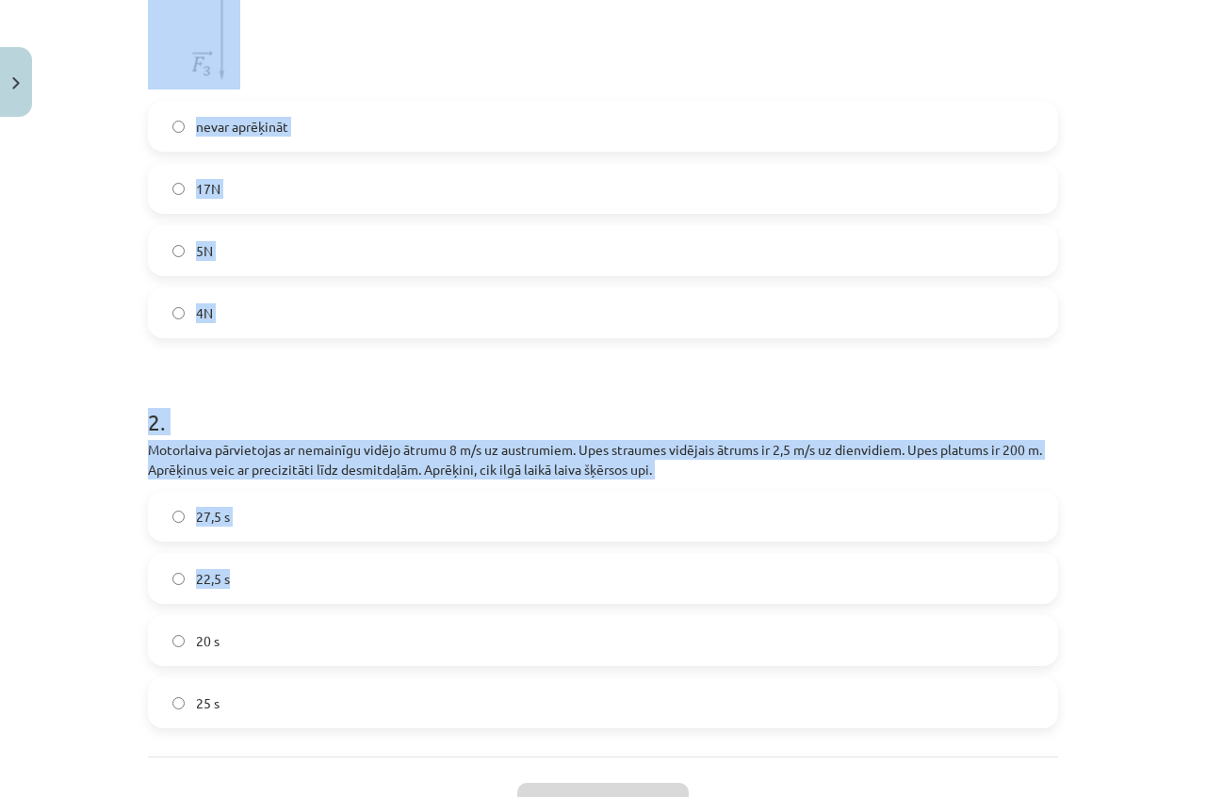
scroll to position [841, 0]
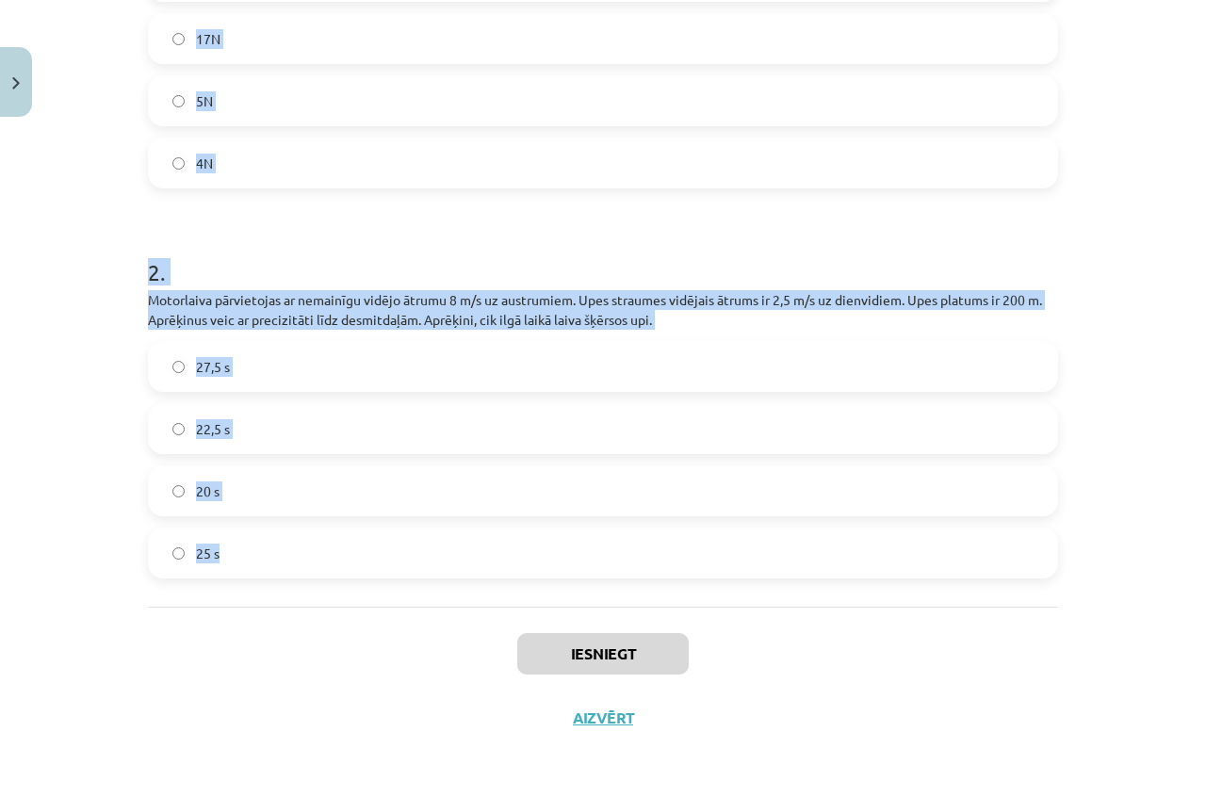
drag, startPoint x: 141, startPoint y: 126, endPoint x: 695, endPoint y: 559, distance: 702.7
click at [695, 559] on form "1 . Uz ķermeni darbojas trīs spēki (sk.zīm.), kuru skaitliskās vērtības ir šāda…" at bounding box center [603, 57] width 910 height 1043
copy form "Uz ķermeni darbojas trīs spēki (sk.zīm.), kuru skaitliskās vērtības ir šādas − …"
click at [340, 301] on p "Motorlaiva pārvietojas ar nemainīgu vidējo ātrumu 8 m/s uz austrumiem. Upes str…" at bounding box center [603, 310] width 910 height 40
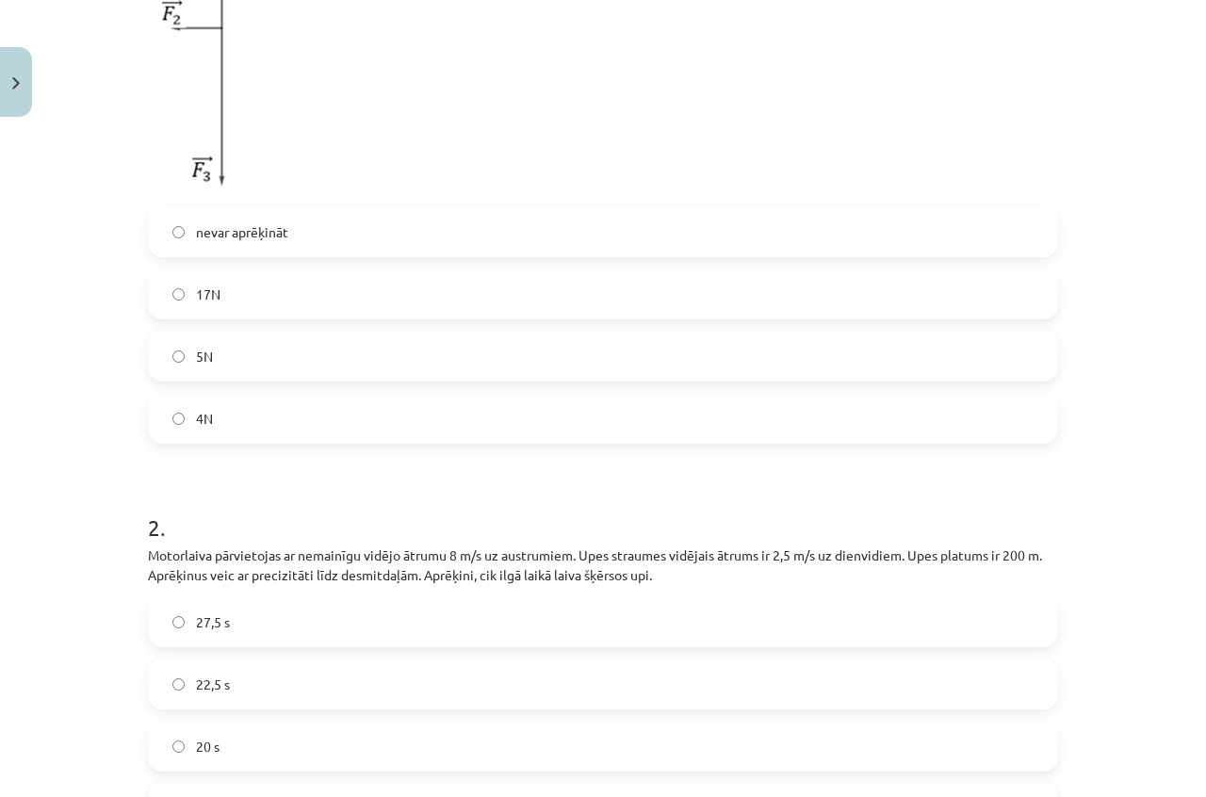
scroll to position [559, 0]
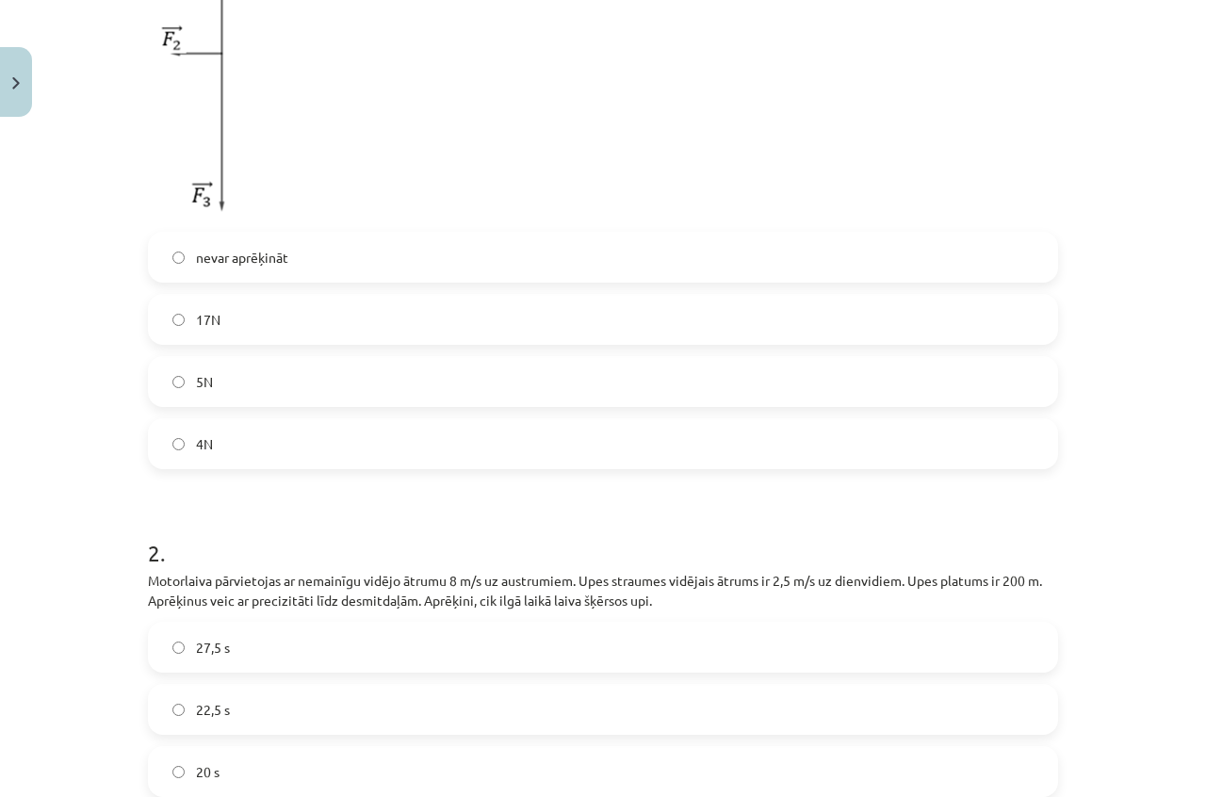
click at [357, 378] on label "5N" at bounding box center [603, 381] width 906 height 47
click at [214, 250] on span "nevar aprēķināt" at bounding box center [242, 258] width 92 height 20
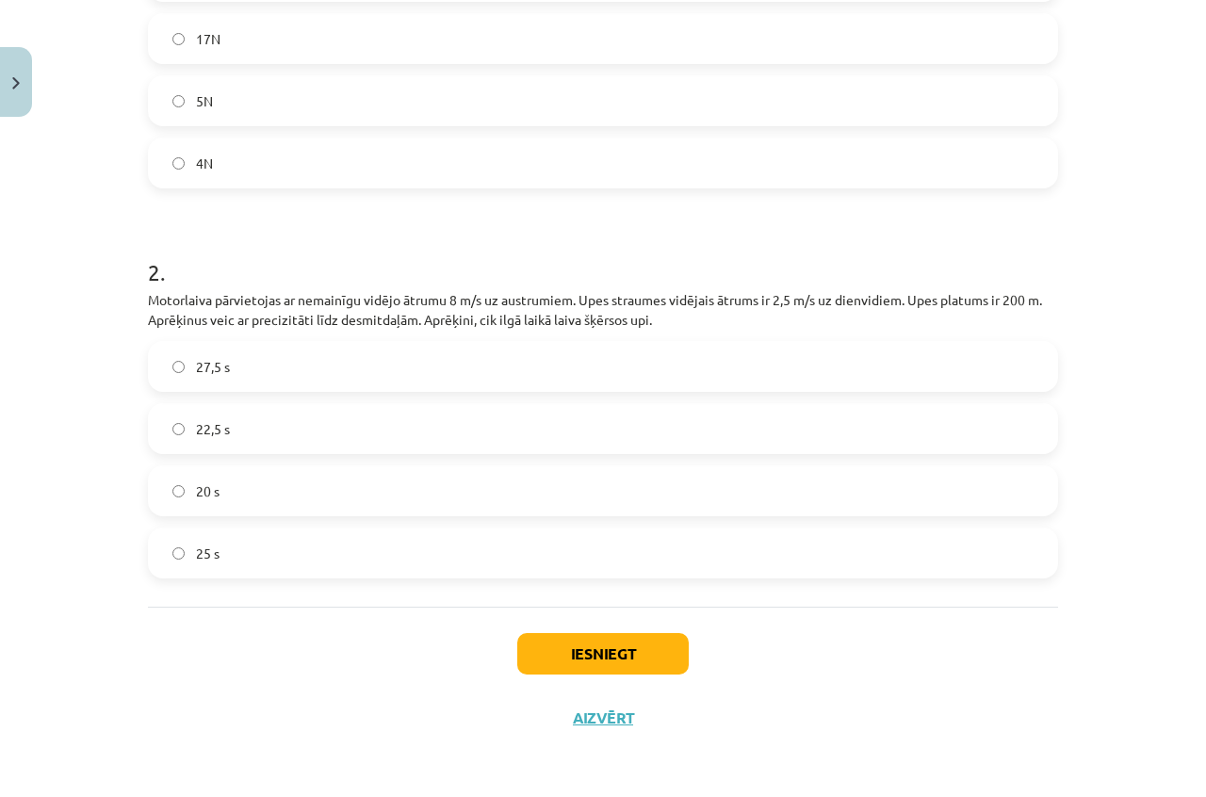
scroll to position [841, 0]
drag, startPoint x: 259, startPoint y: 550, endPoint x: 315, endPoint y: 577, distance: 61.5
click at [263, 554] on label "25 s" at bounding box center [603, 552] width 906 height 47
click at [540, 647] on button "Iesniegt" at bounding box center [602, 653] width 171 height 41
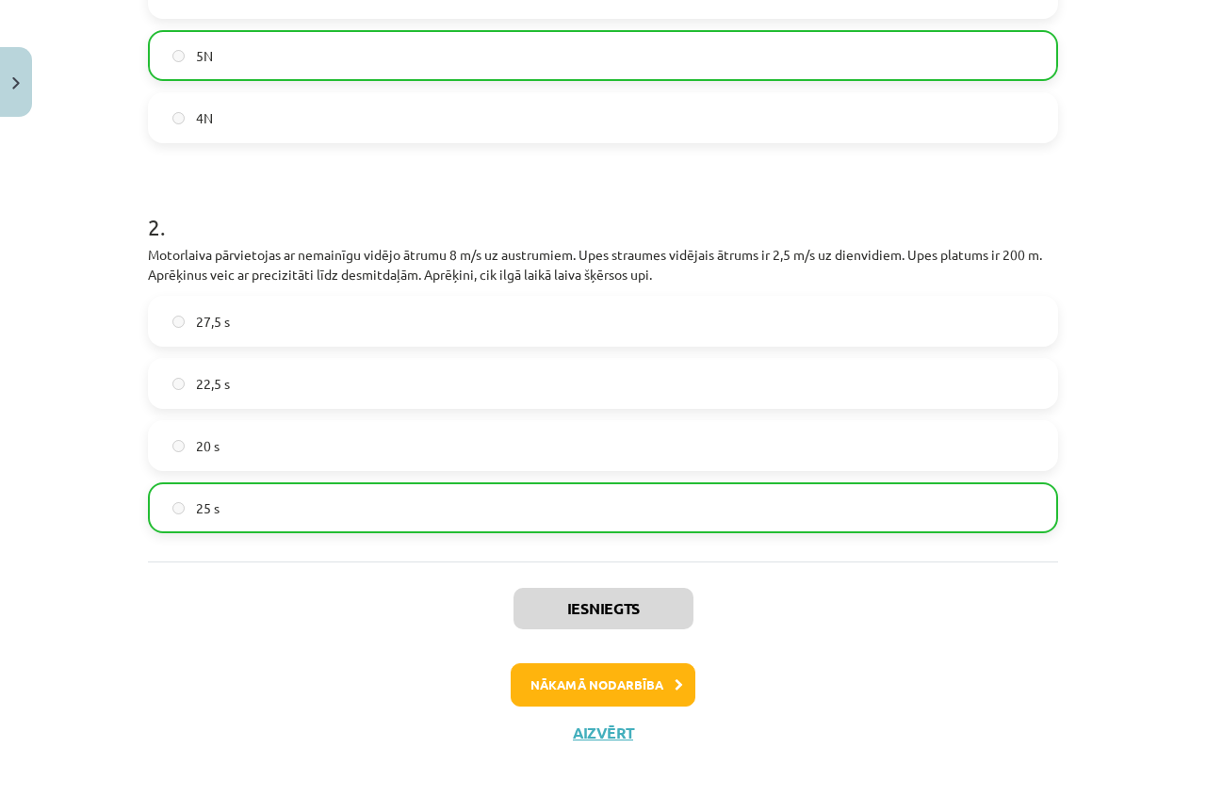
scroll to position [902, 0]
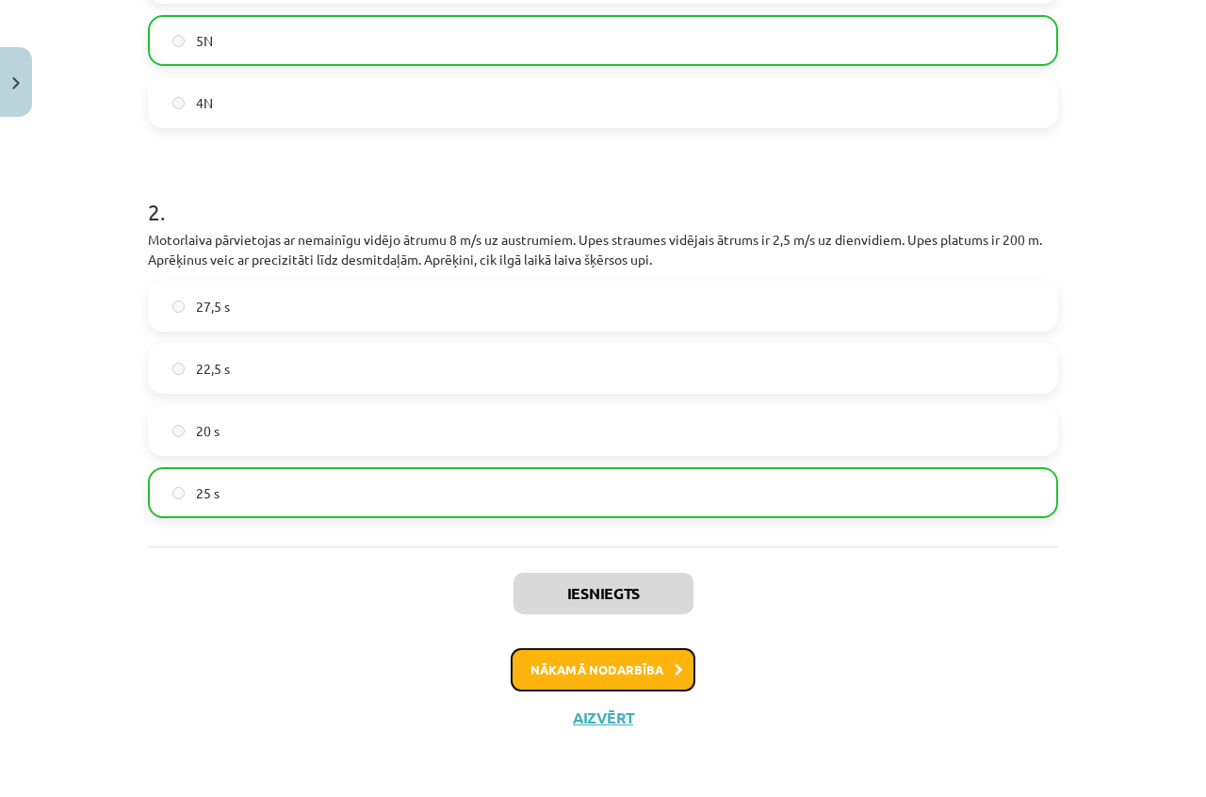
click at [644, 667] on button "Nākamā nodarbība" at bounding box center [603, 669] width 185 height 43
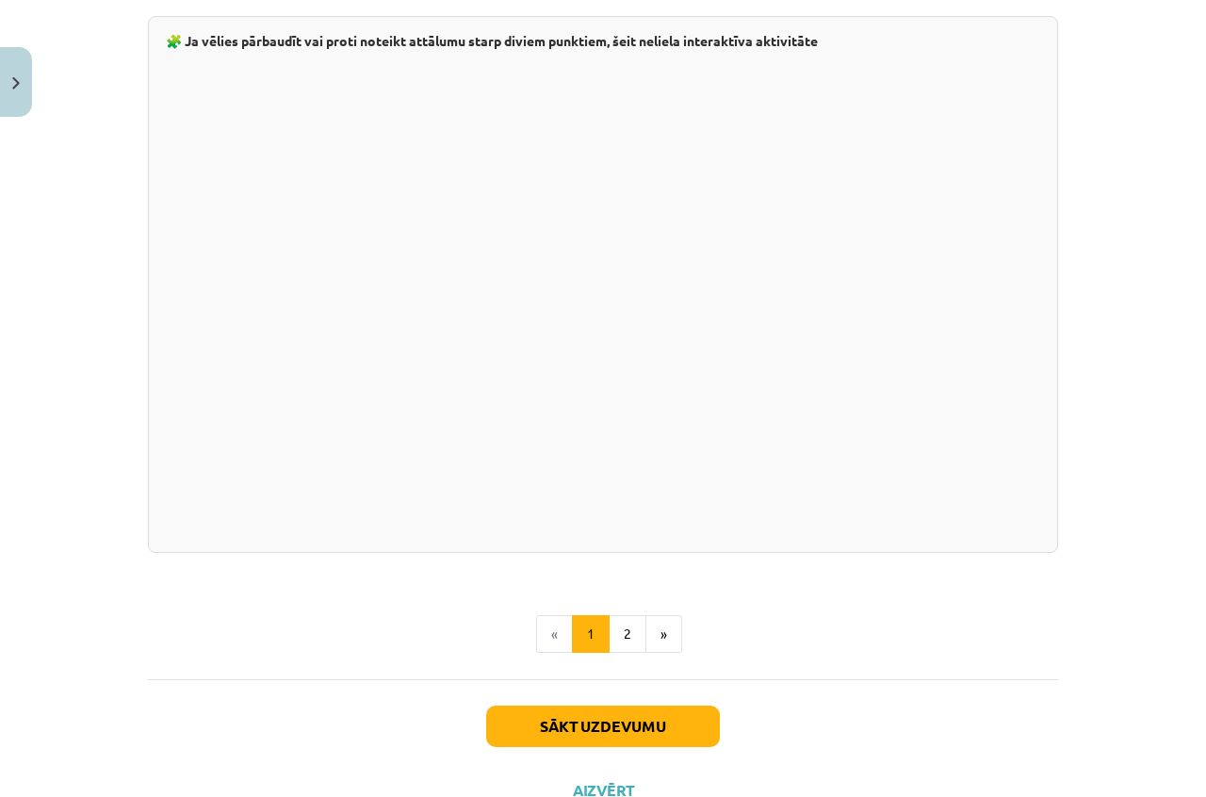
scroll to position [3221, 0]
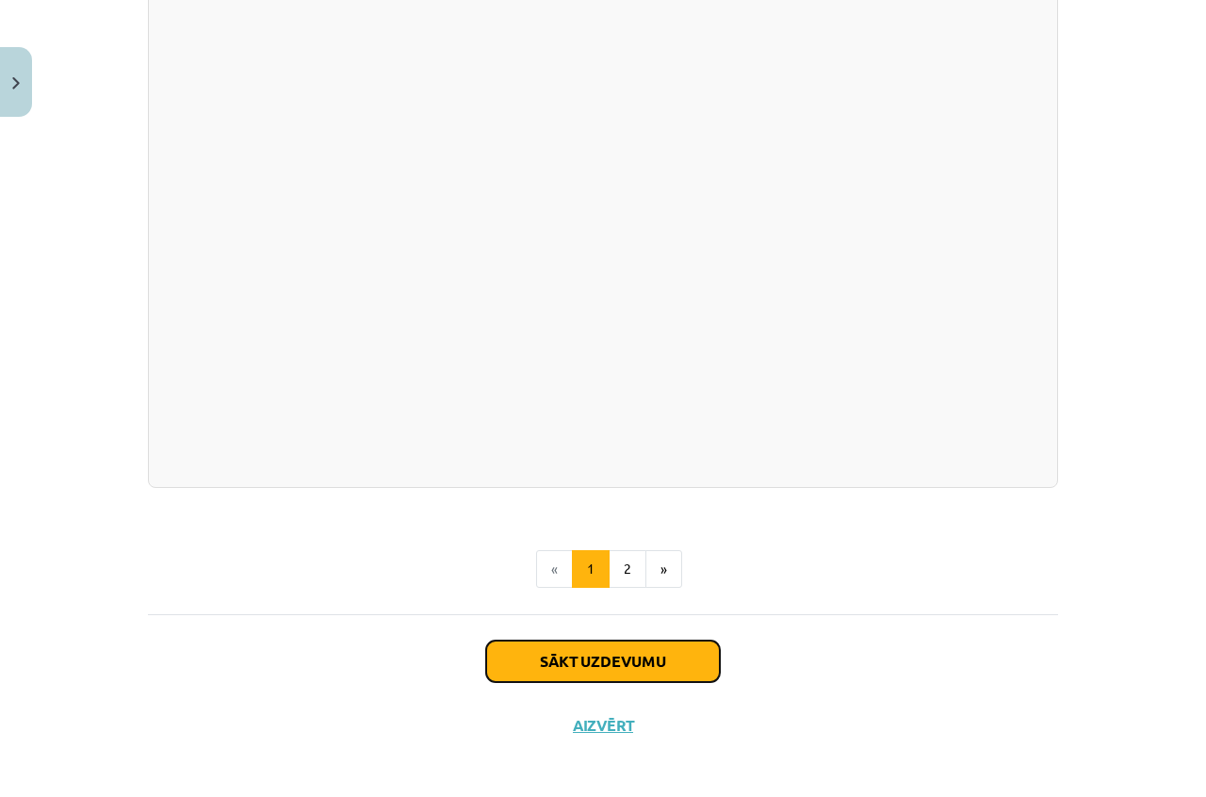
click at [607, 644] on button "Sākt uzdevumu" at bounding box center [603, 661] width 234 height 41
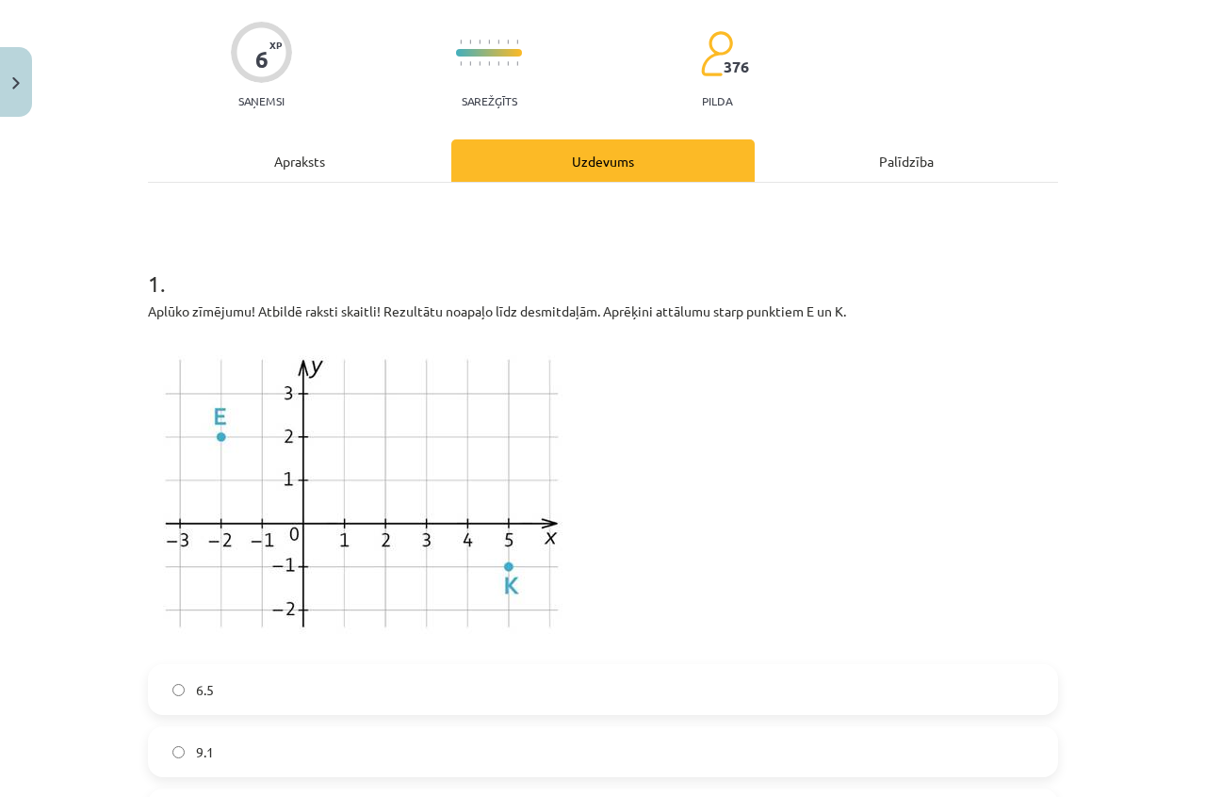
scroll to position [47, 0]
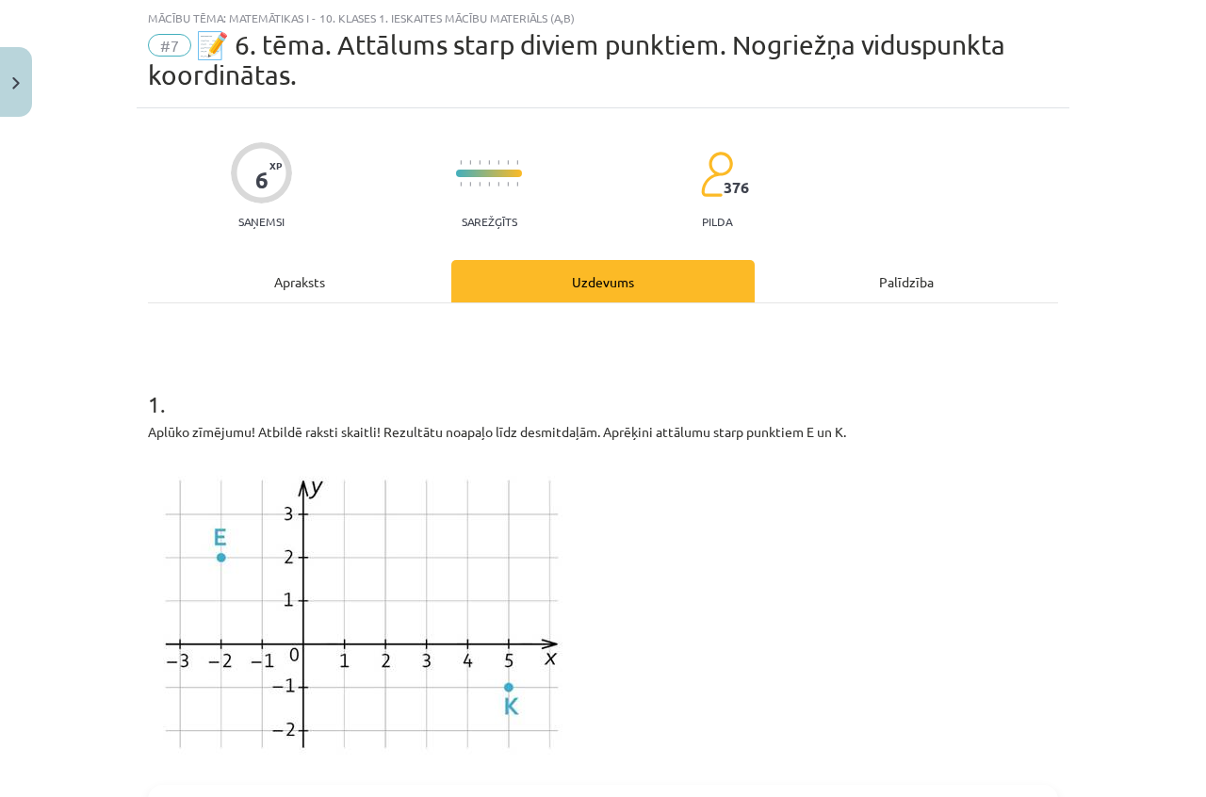
click at [298, 286] on div "Apraksts" at bounding box center [299, 281] width 303 height 42
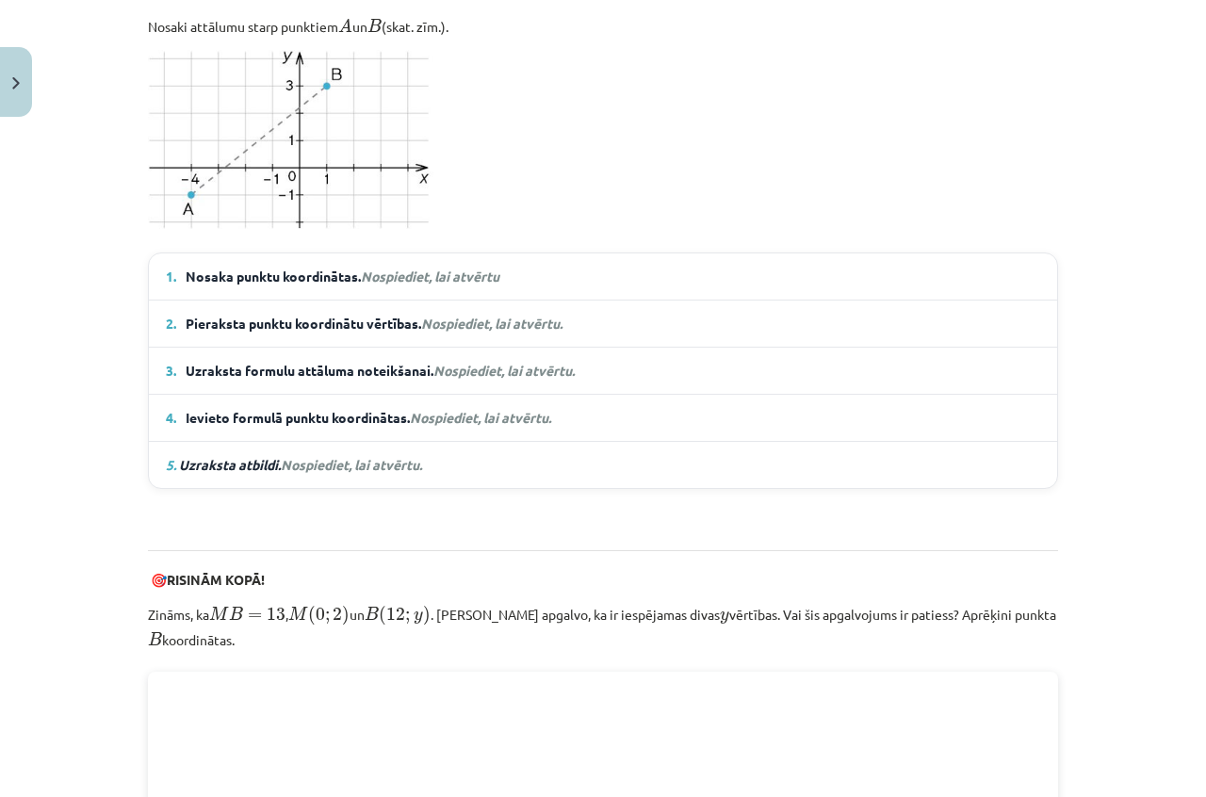
scroll to position [1178, 0]
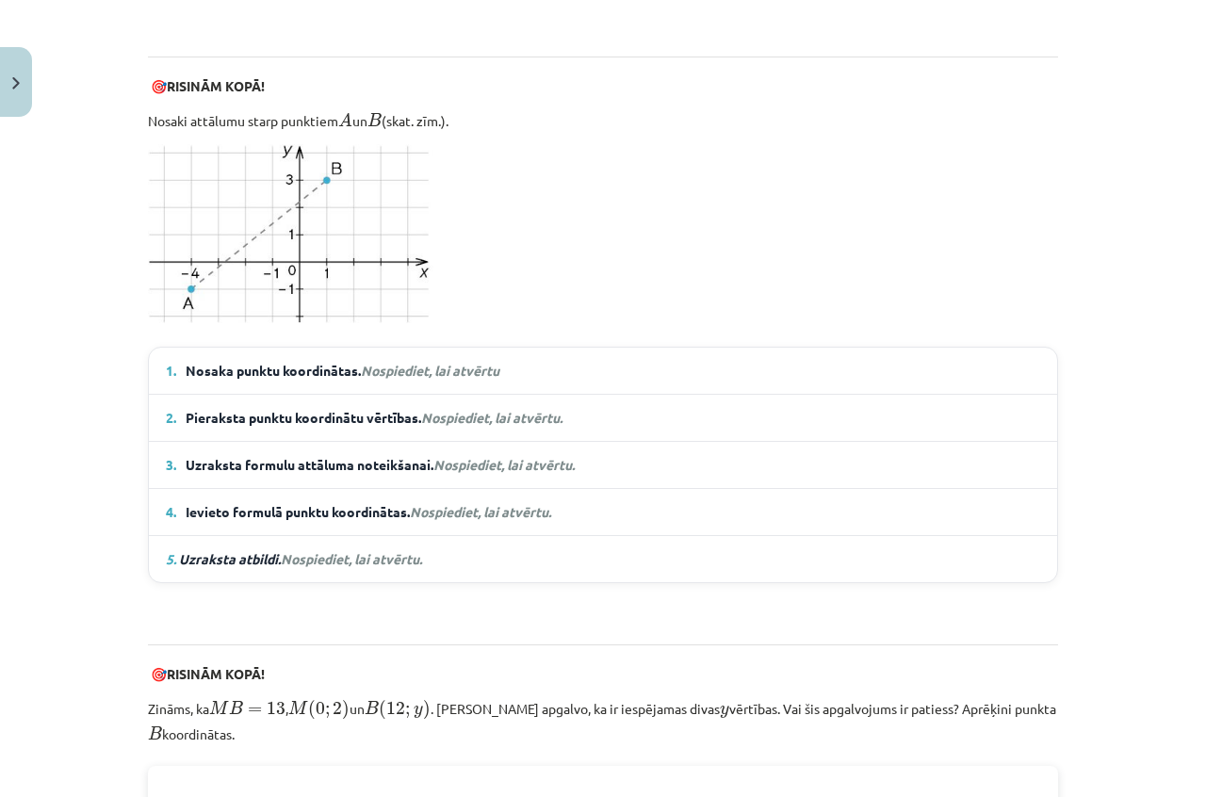
click at [416, 373] on em "Nospiediet, lai atvērtu" at bounding box center [430, 370] width 138 height 17
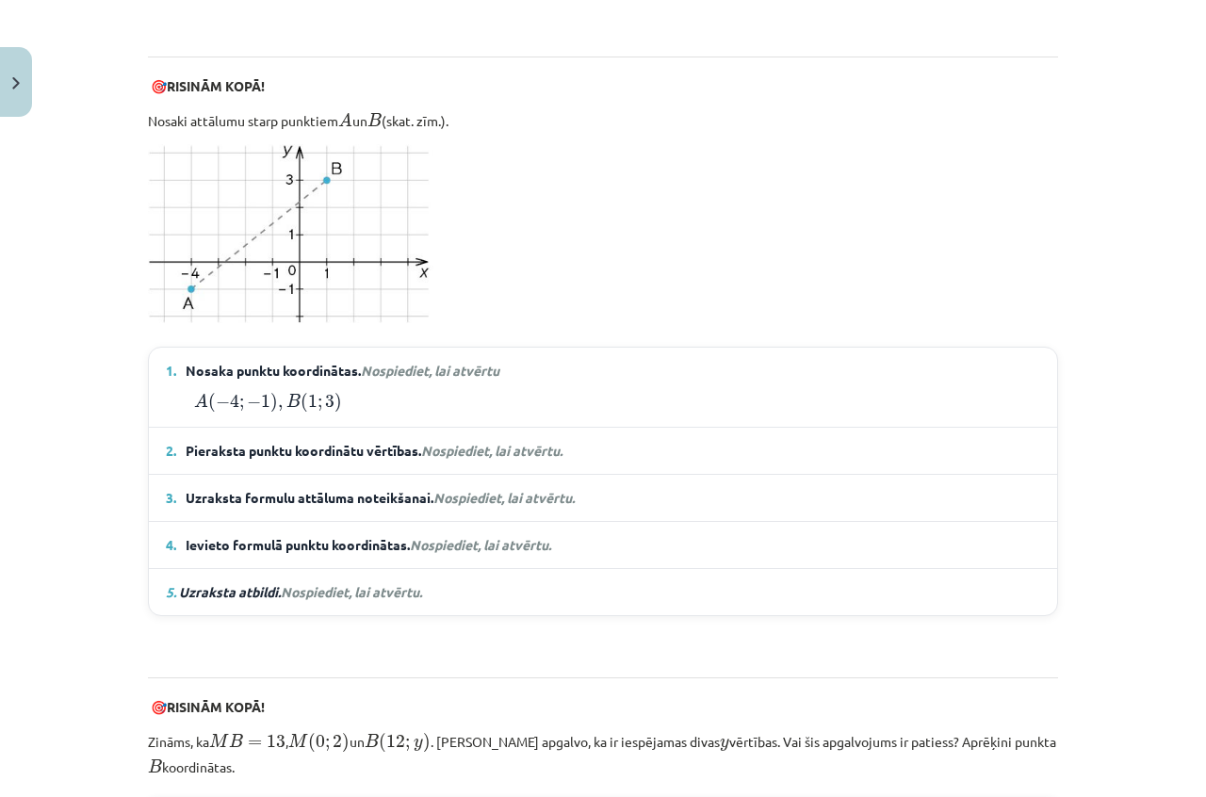
click at [261, 600] on details "5. Uzraksta atbildi. Nospiediet, lai atvērtu. Atbilde. Attālums starp punktiem …" at bounding box center [603, 592] width 908 height 46
click at [289, 592] on span "Nospiediet, lai atvērtu." at bounding box center [351, 591] width 141 height 17
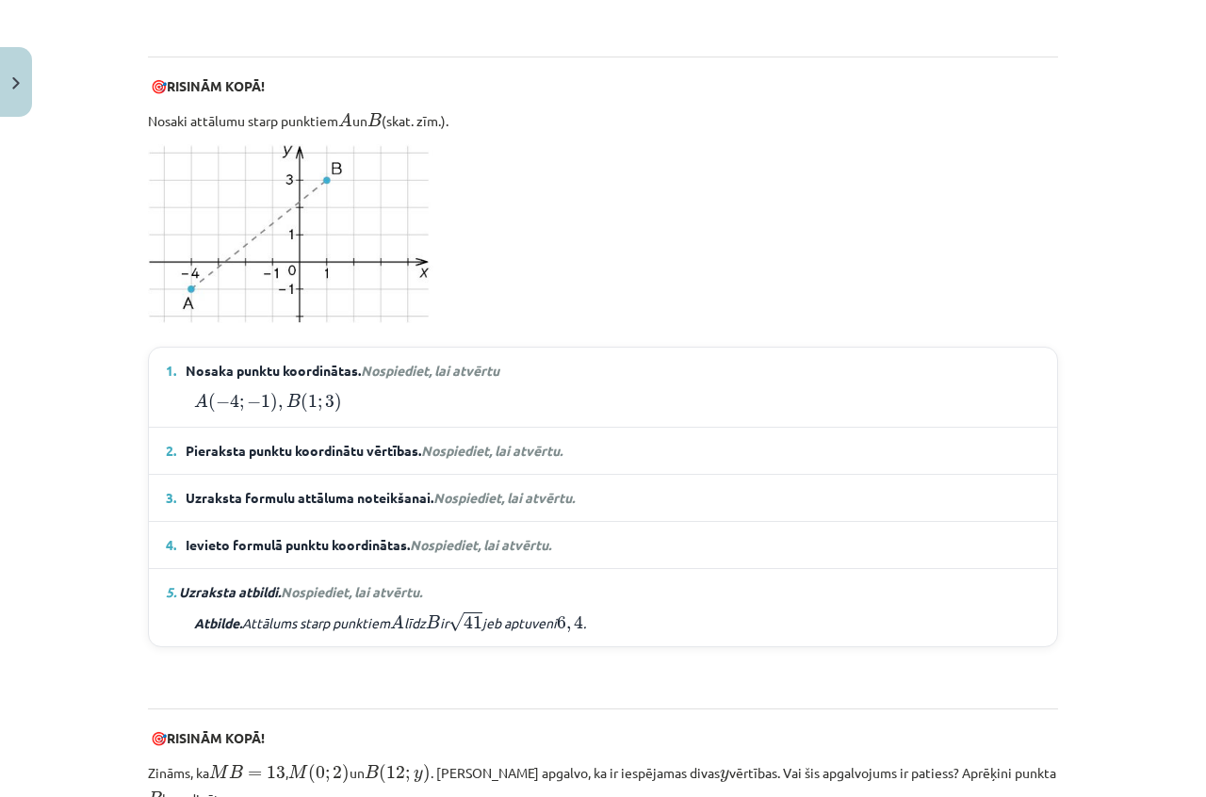
click at [468, 537] on span "Nospiediet, lai atvērtu." at bounding box center [480, 544] width 141 height 17
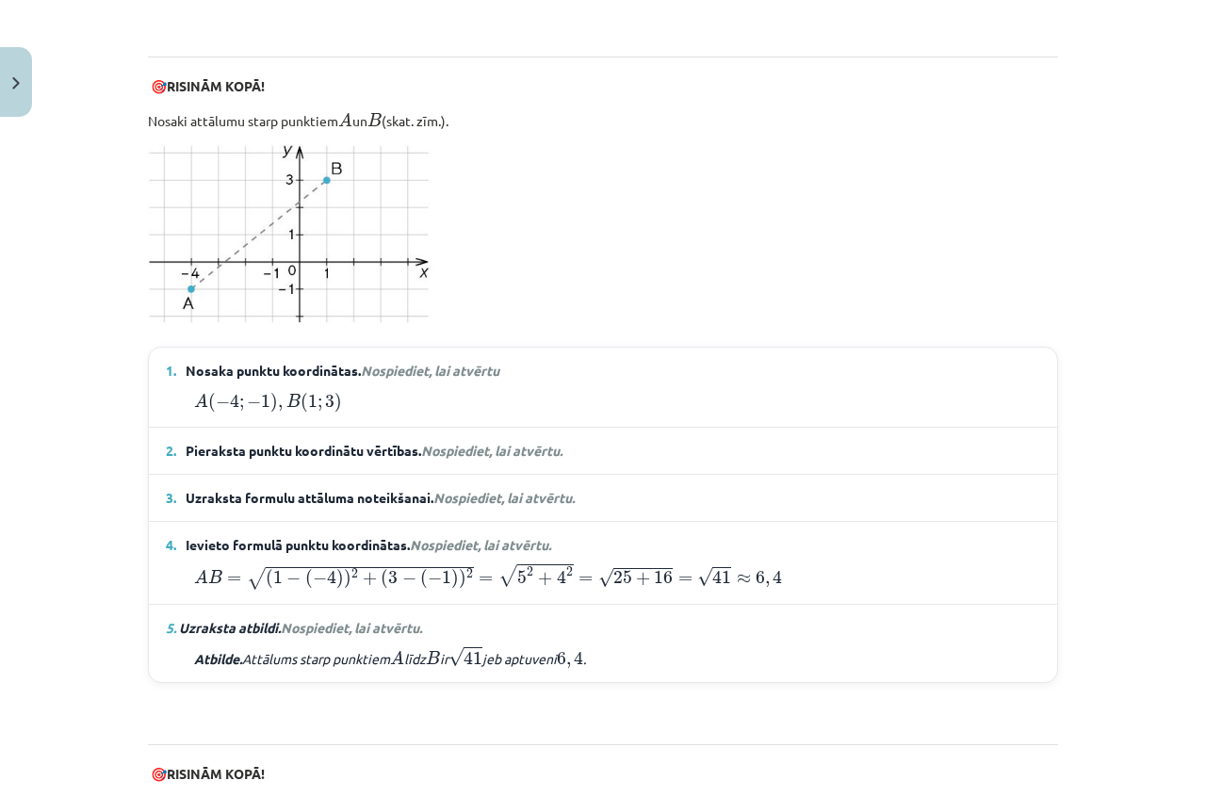
click at [457, 500] on span "Nospiediet, lai atvērtu." at bounding box center [503, 497] width 141 height 17
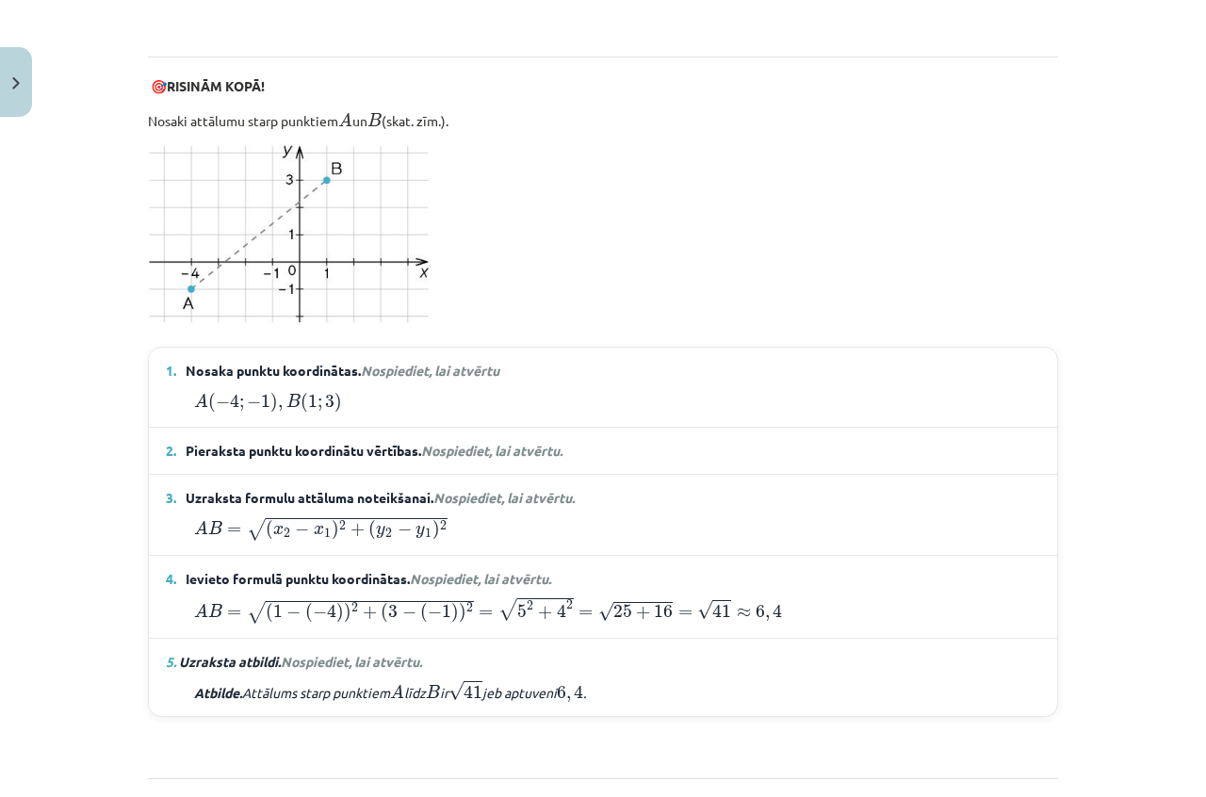
click at [452, 448] on span "Nospiediet, lai atvērtu." at bounding box center [491, 450] width 141 height 17
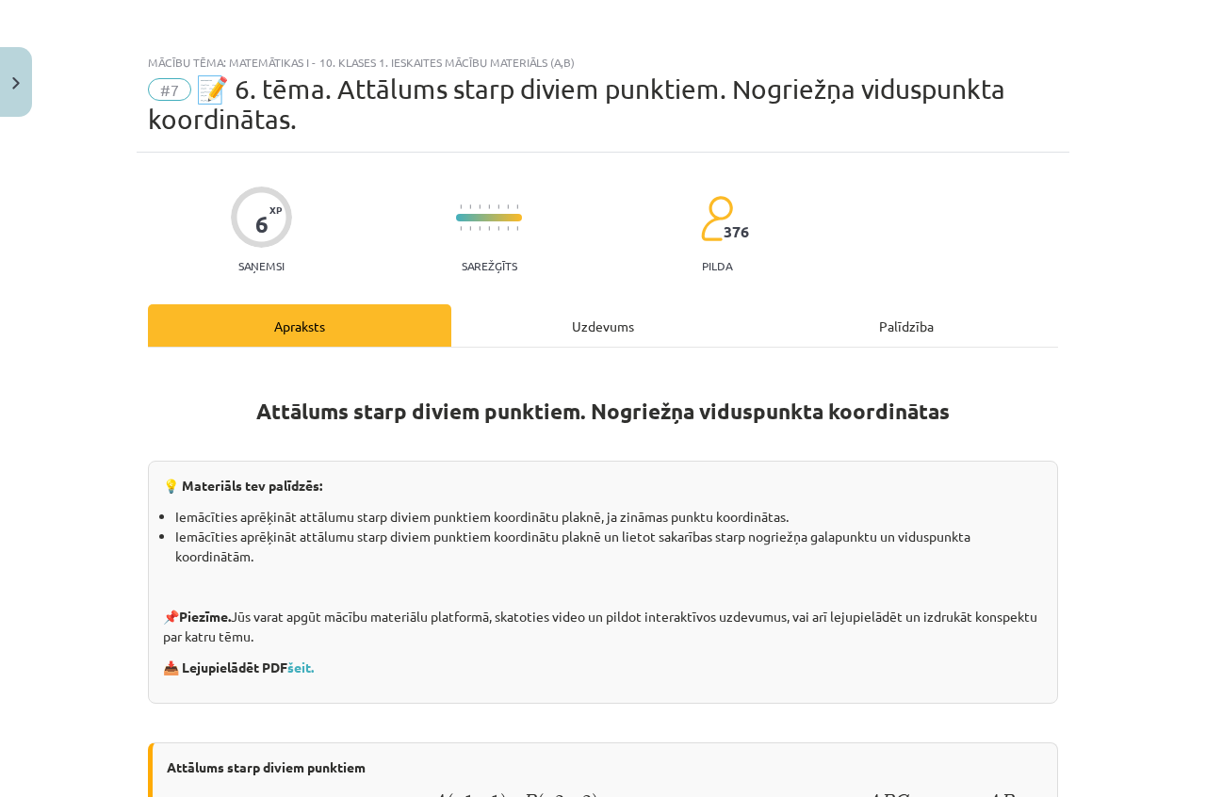
scroll to position [0, 0]
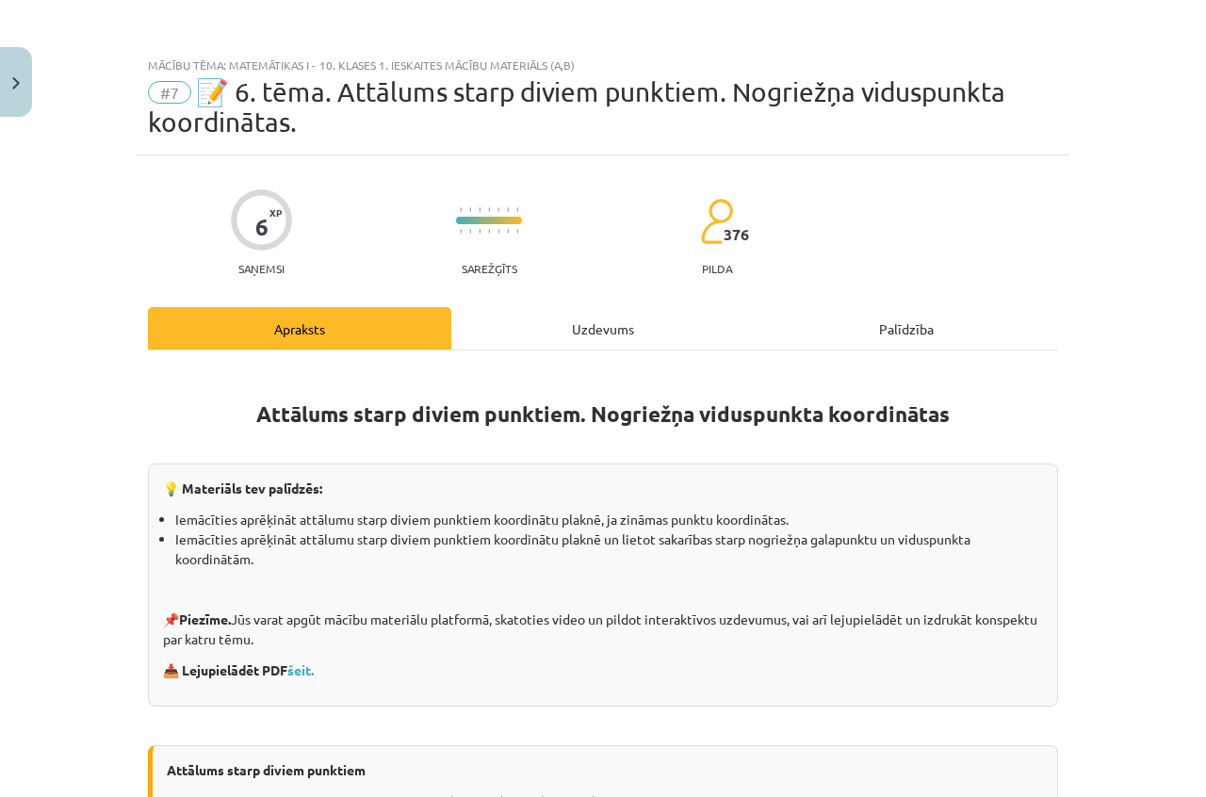
click at [599, 328] on div "Uzdevums" at bounding box center [602, 328] width 303 height 42
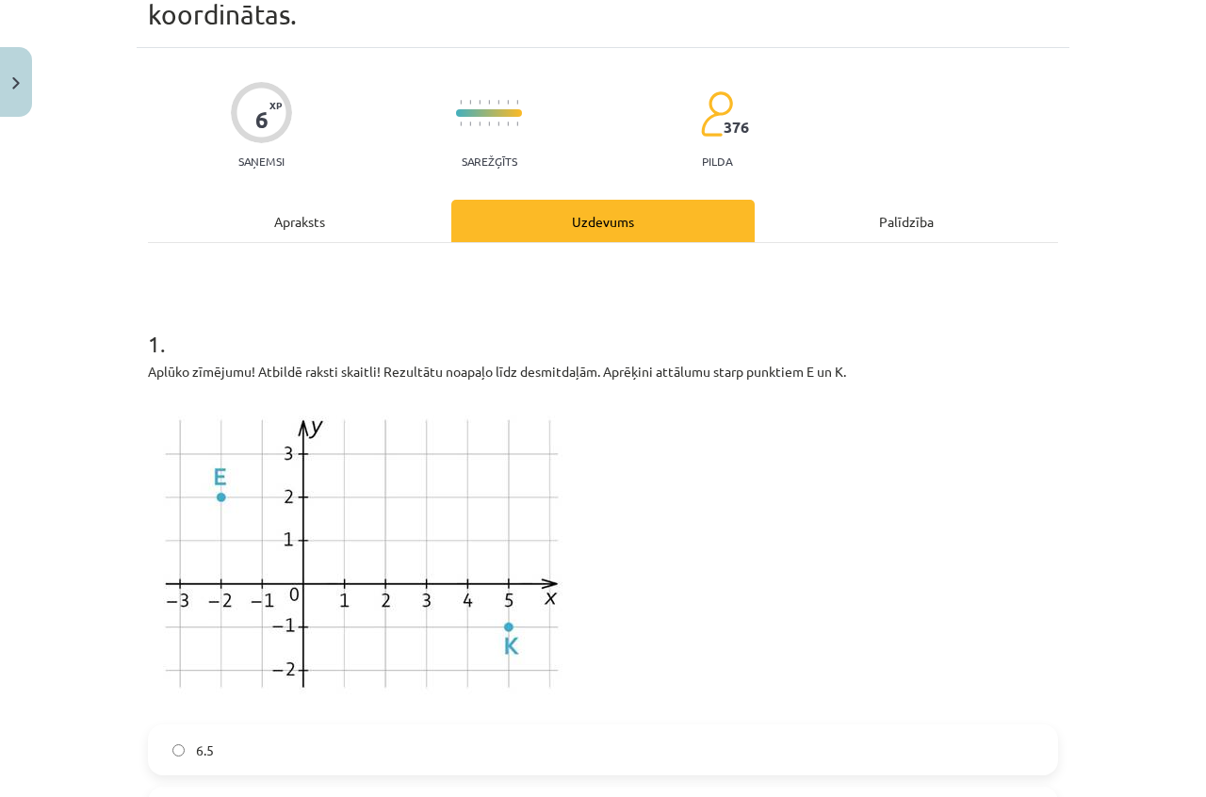
scroll to position [141, 0]
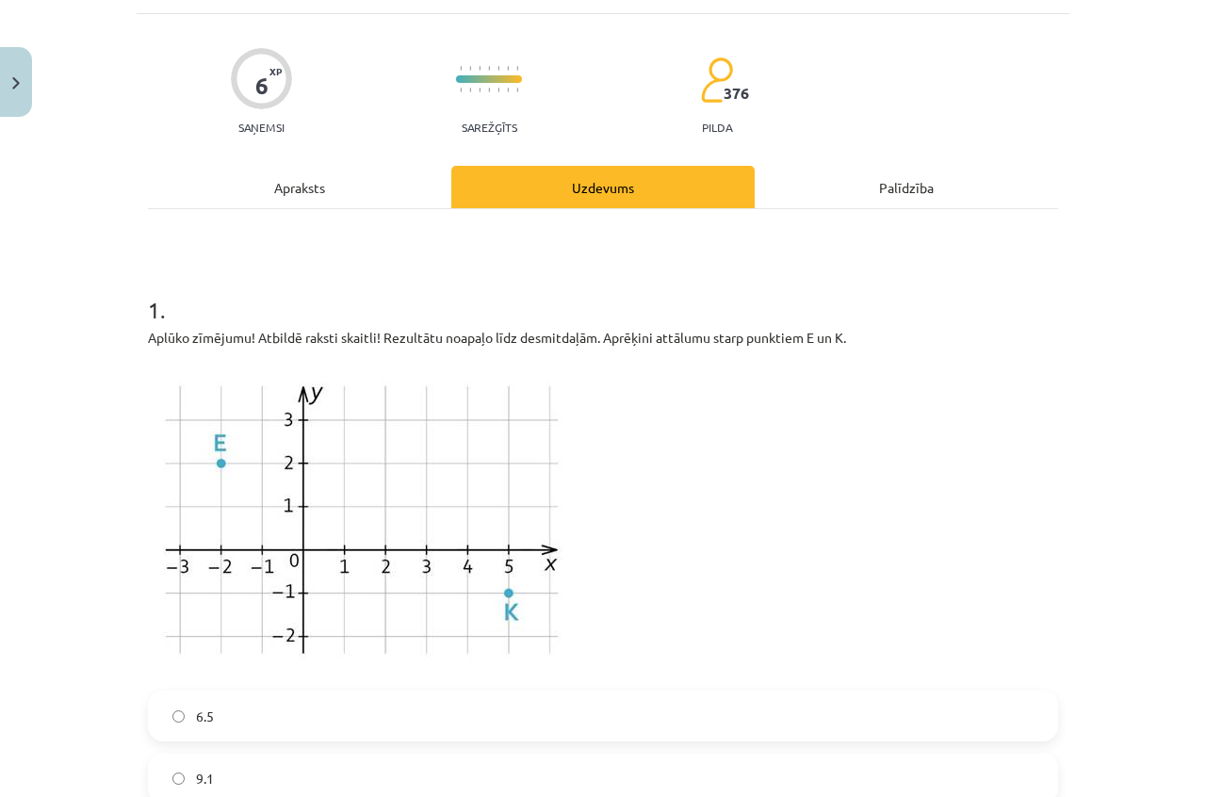
click at [322, 191] on div "Apraksts" at bounding box center [299, 187] width 303 height 42
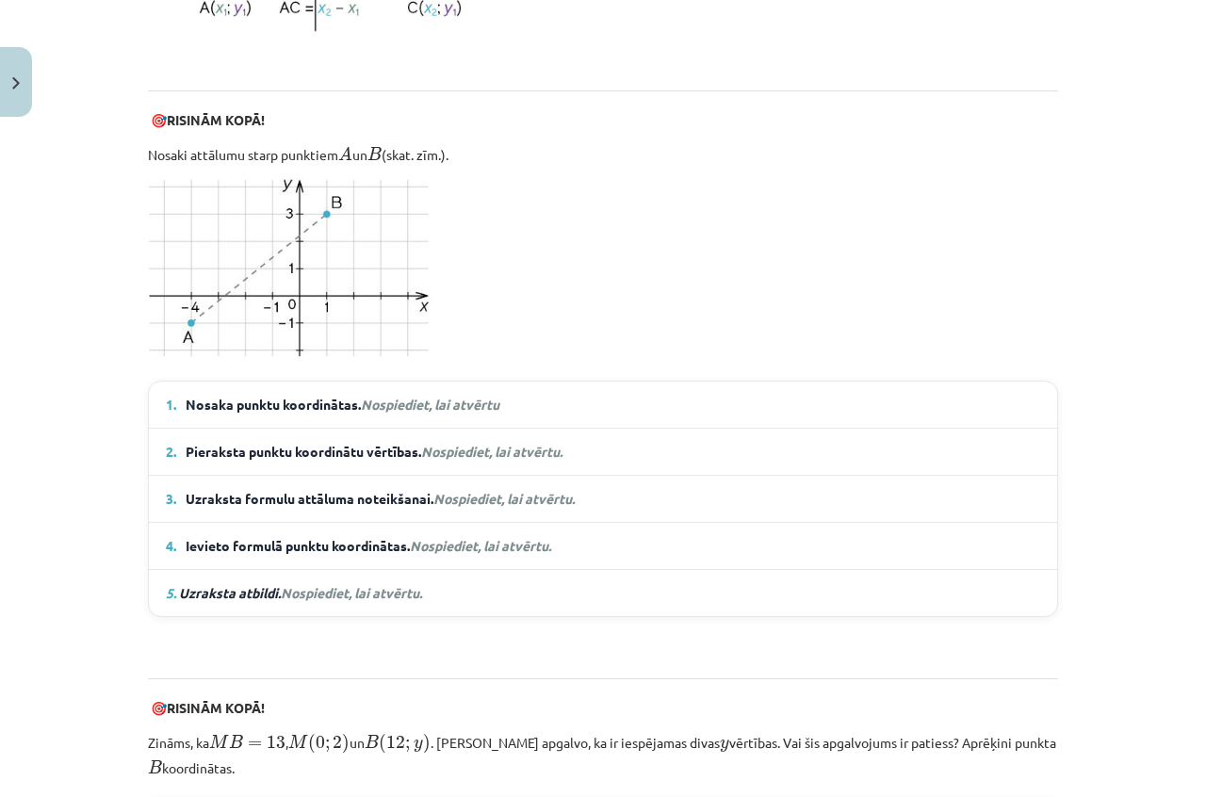
scroll to position [1178, 0]
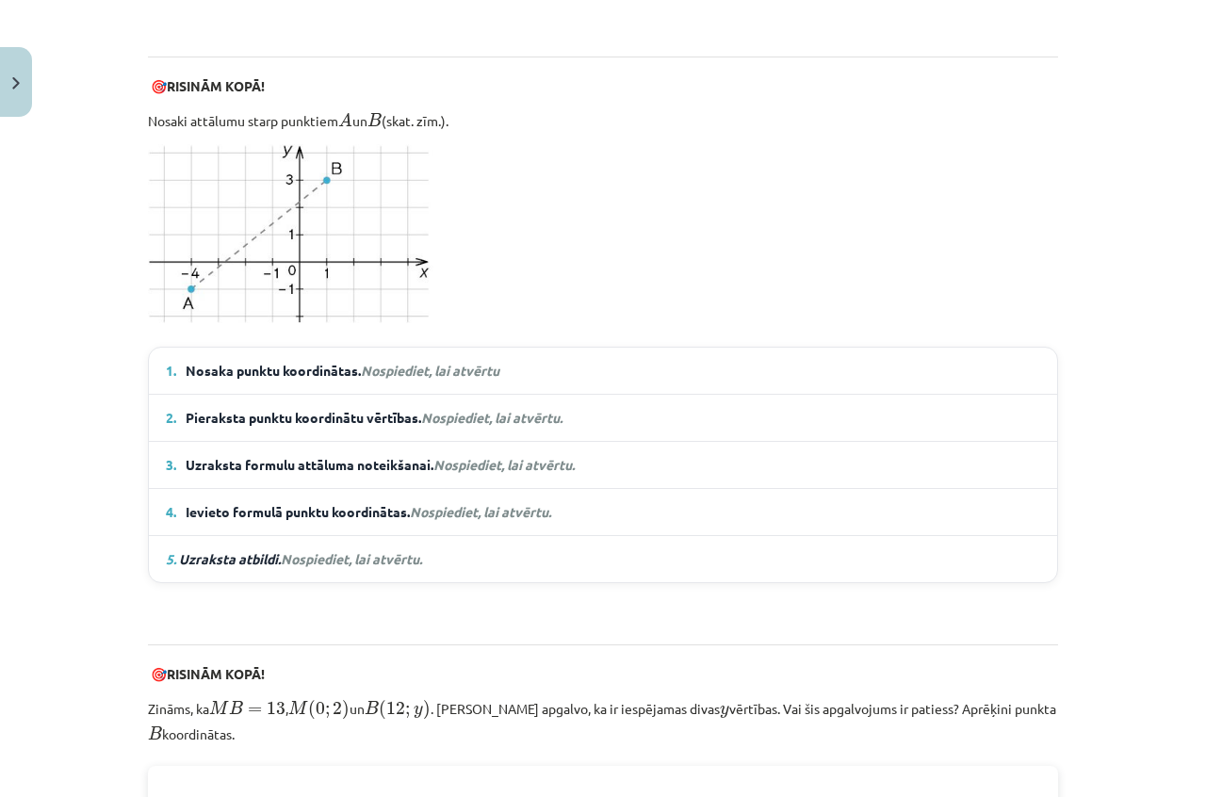
click at [256, 559] on span "Uzraksta atbildi. Nospiediet, lai atvērtu." at bounding box center [300, 558] width 243 height 17
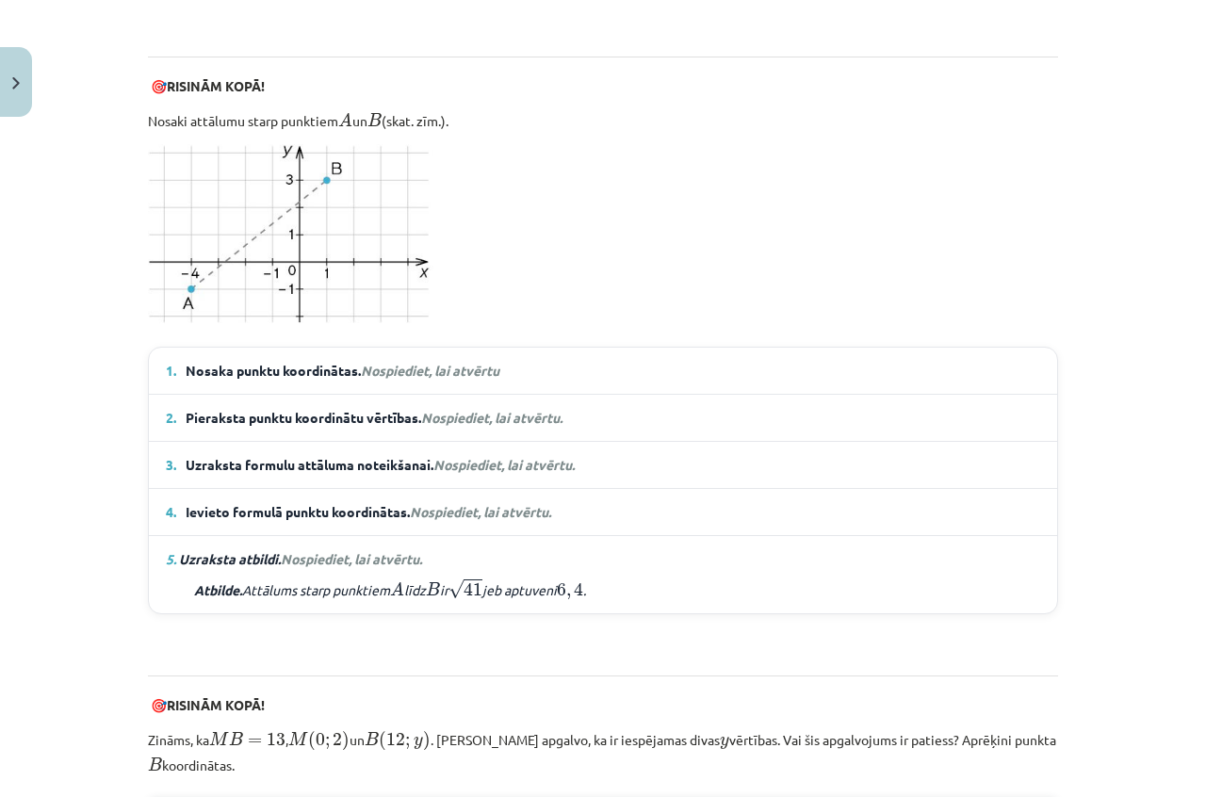
click at [364, 365] on em "Nospiediet, lai atvērtu" at bounding box center [430, 370] width 138 height 17
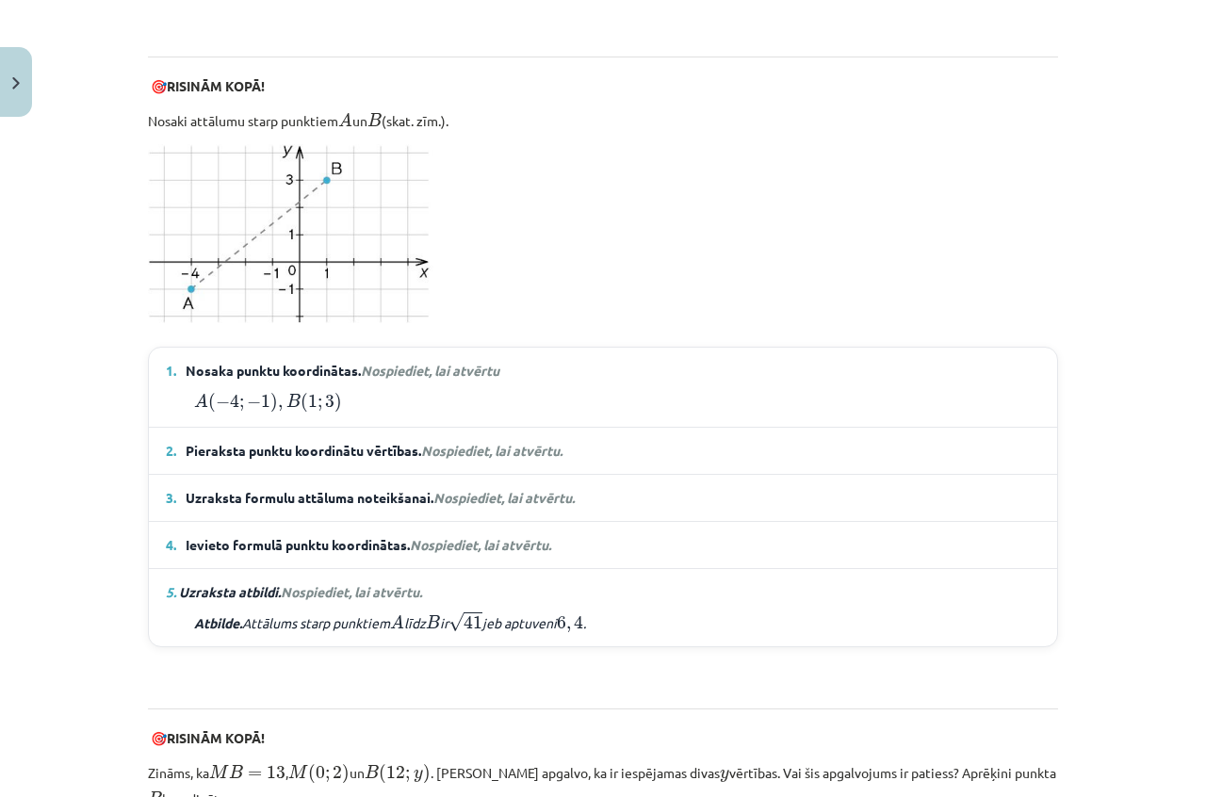
click at [388, 449] on span "Pieraksta punktu koordinātu vērtības. Nospiediet, lai atvērtu." at bounding box center [376, 451] width 380 height 20
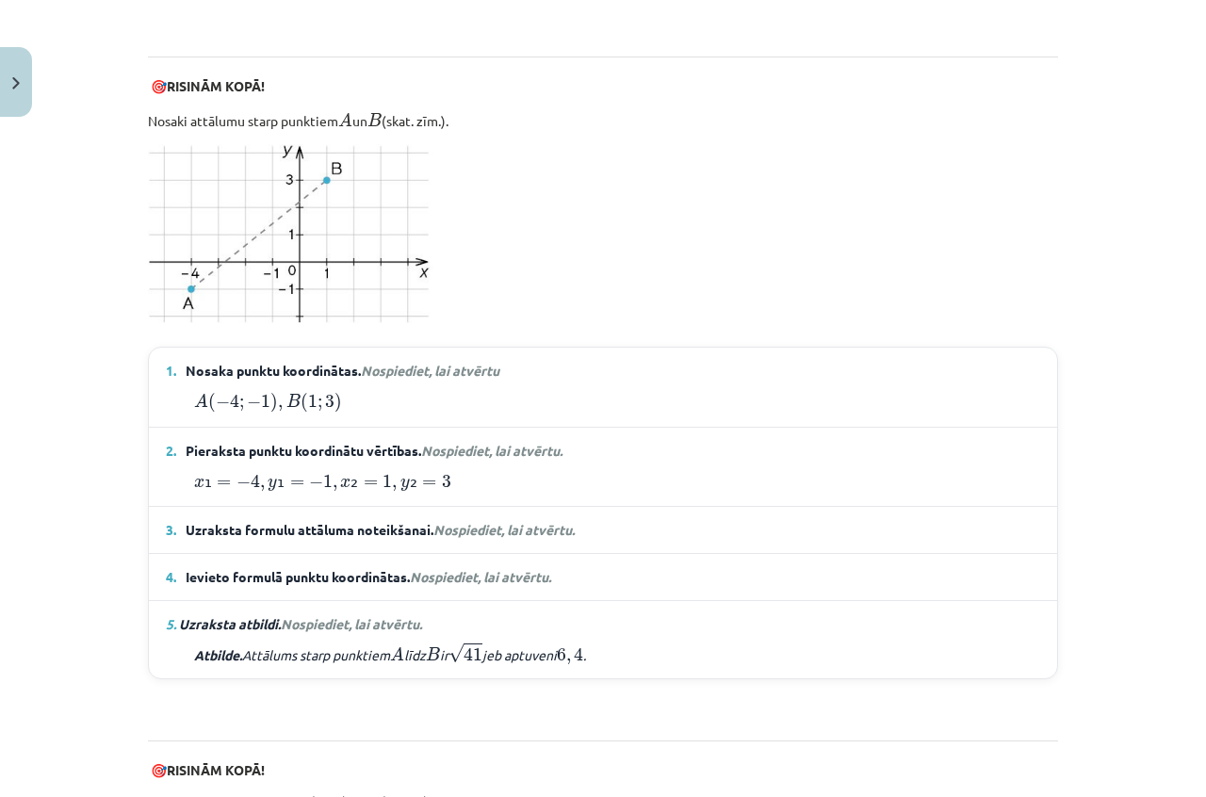
click at [454, 521] on span "Nospiediet, lai atvērtu." at bounding box center [503, 529] width 141 height 17
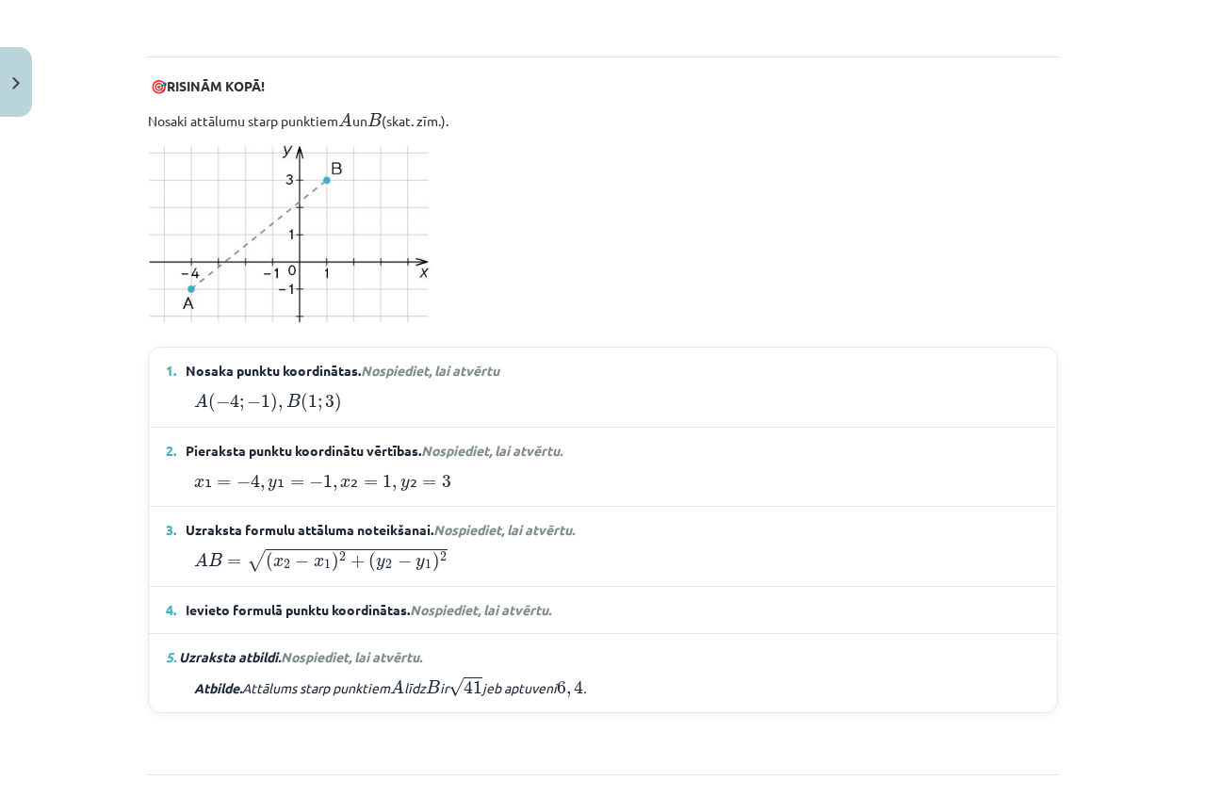
click at [523, 590] on details "4. Ievieto formulā punktu koordinātas. Nospiediet, lai atvērtu. A B = √ ( 1 − (…" at bounding box center [603, 610] width 908 height 46
click at [500, 601] on span "Nospiediet, lai atvērtu." at bounding box center [480, 609] width 141 height 17
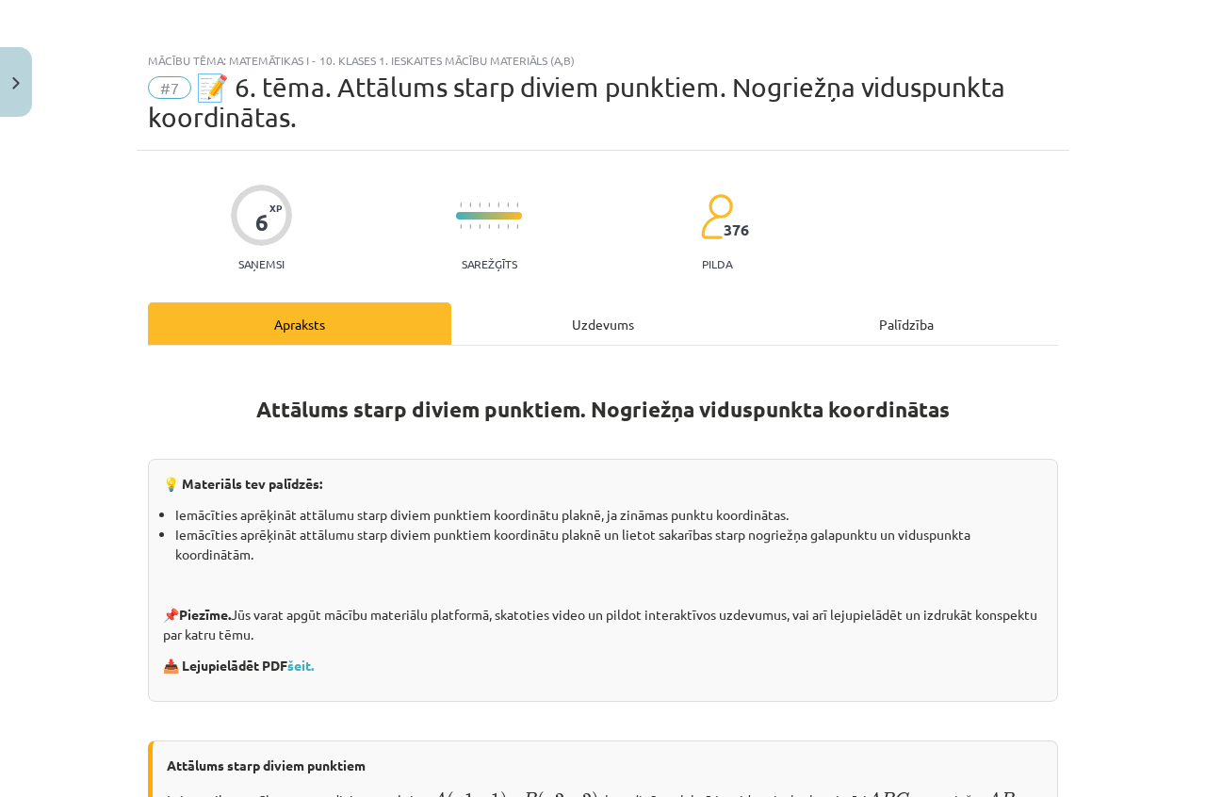
scroll to position [0, 0]
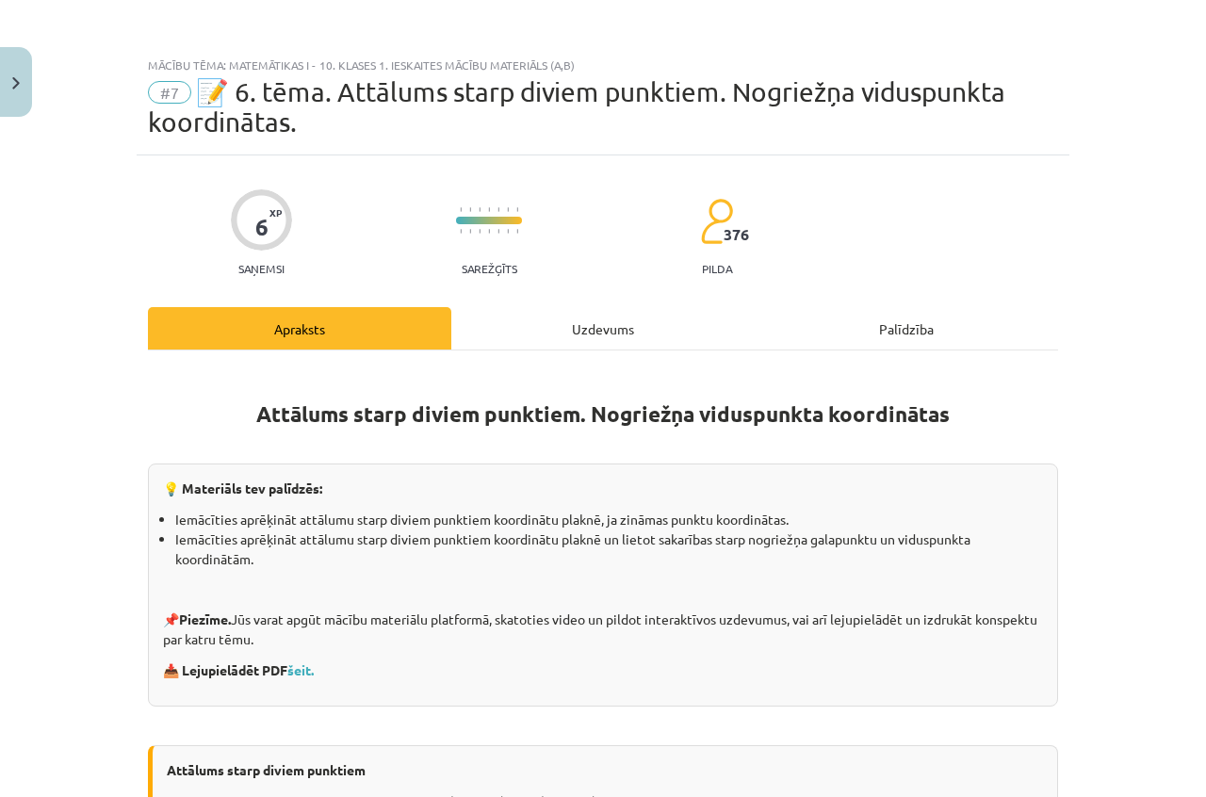
drag, startPoint x: 578, startPoint y: 320, endPoint x: 480, endPoint y: 358, distance: 105.9
click at [579, 320] on div "Uzdevums" at bounding box center [602, 328] width 303 height 42
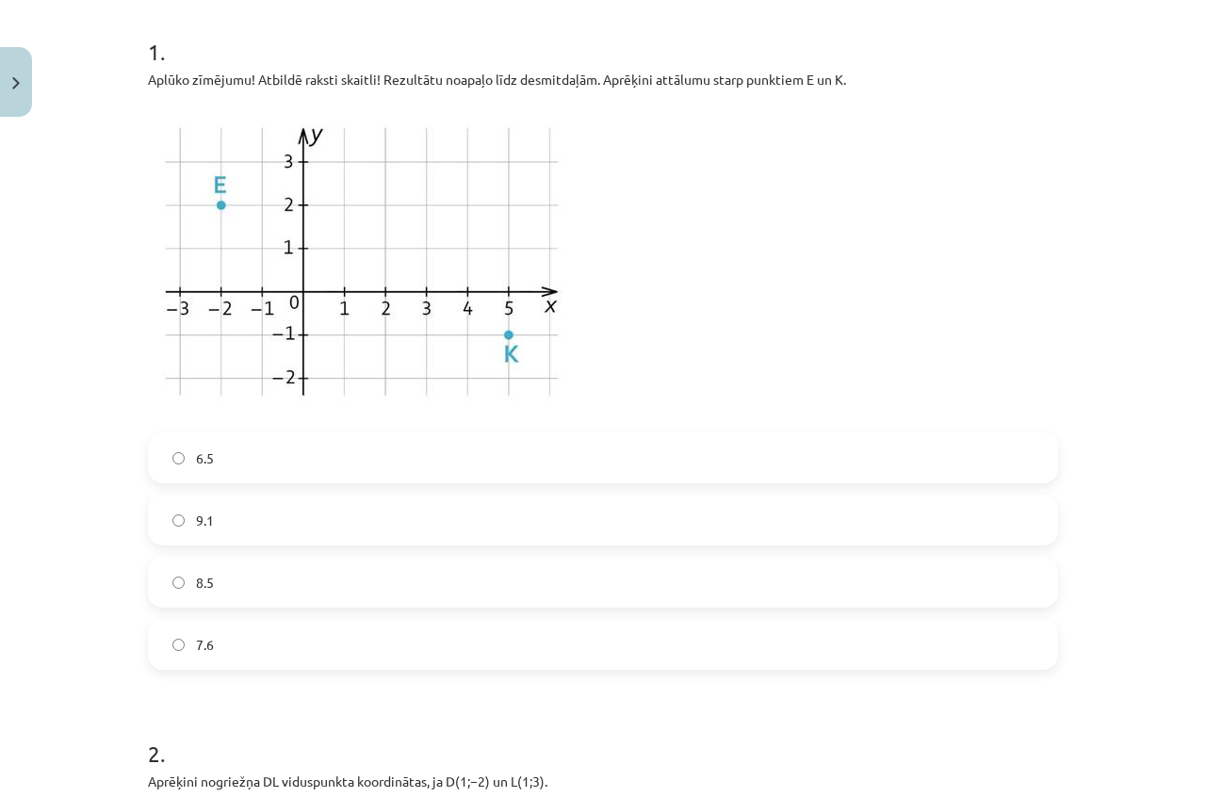
scroll to position [424, 0]
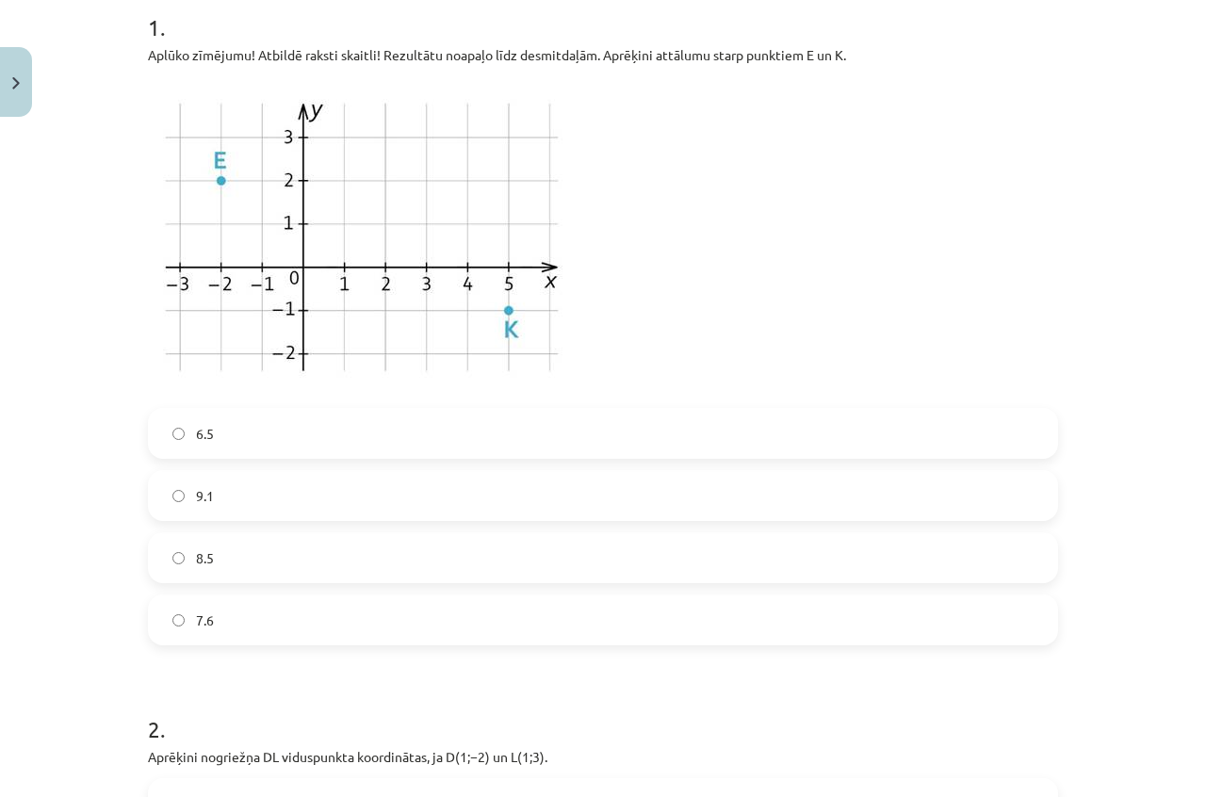
click at [365, 606] on label "7.6" at bounding box center [603, 619] width 906 height 47
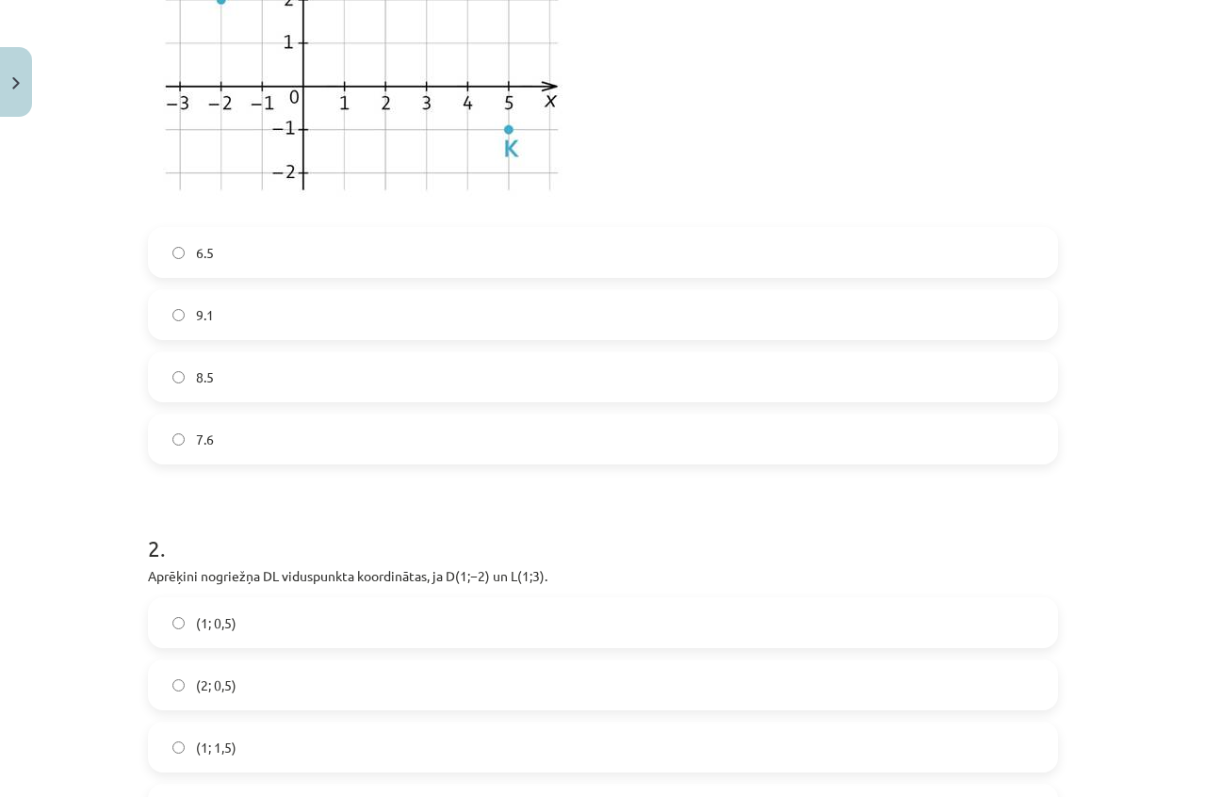
scroll to position [801, 0]
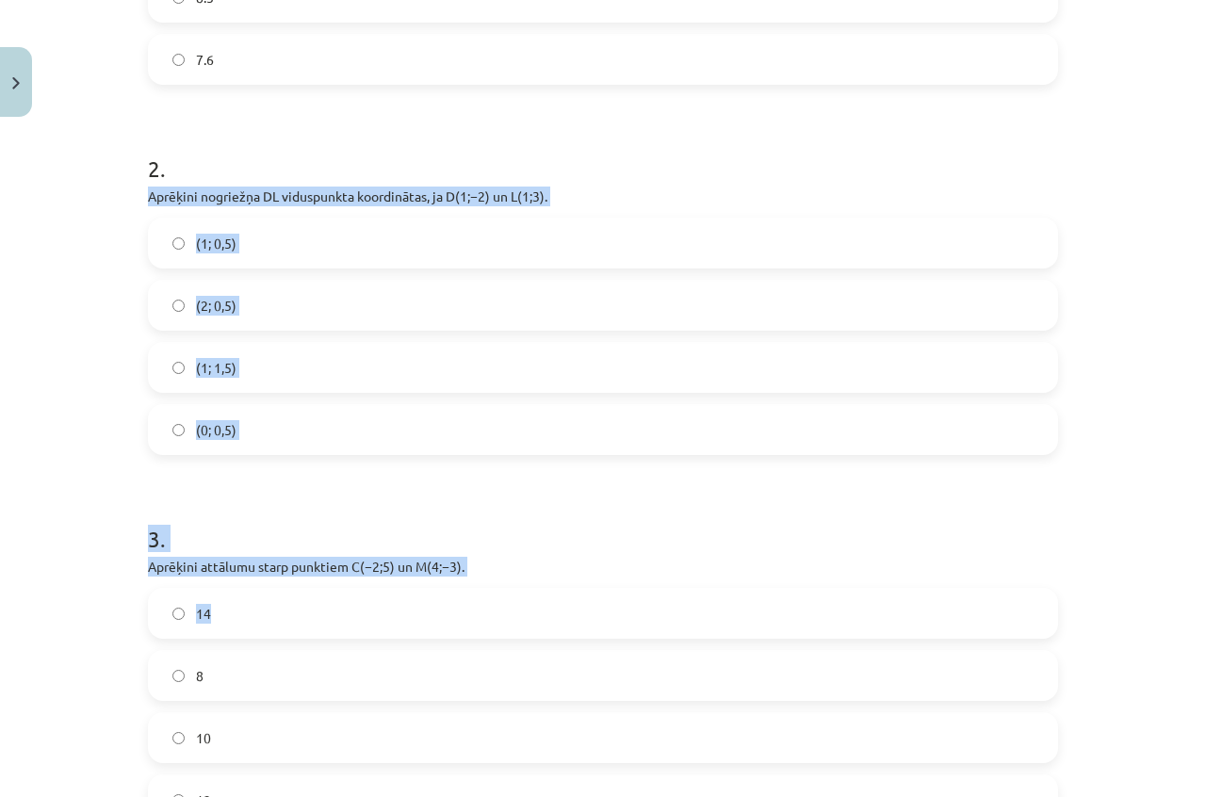
drag, startPoint x: 143, startPoint y: 378, endPoint x: 580, endPoint y: 608, distance: 493.9
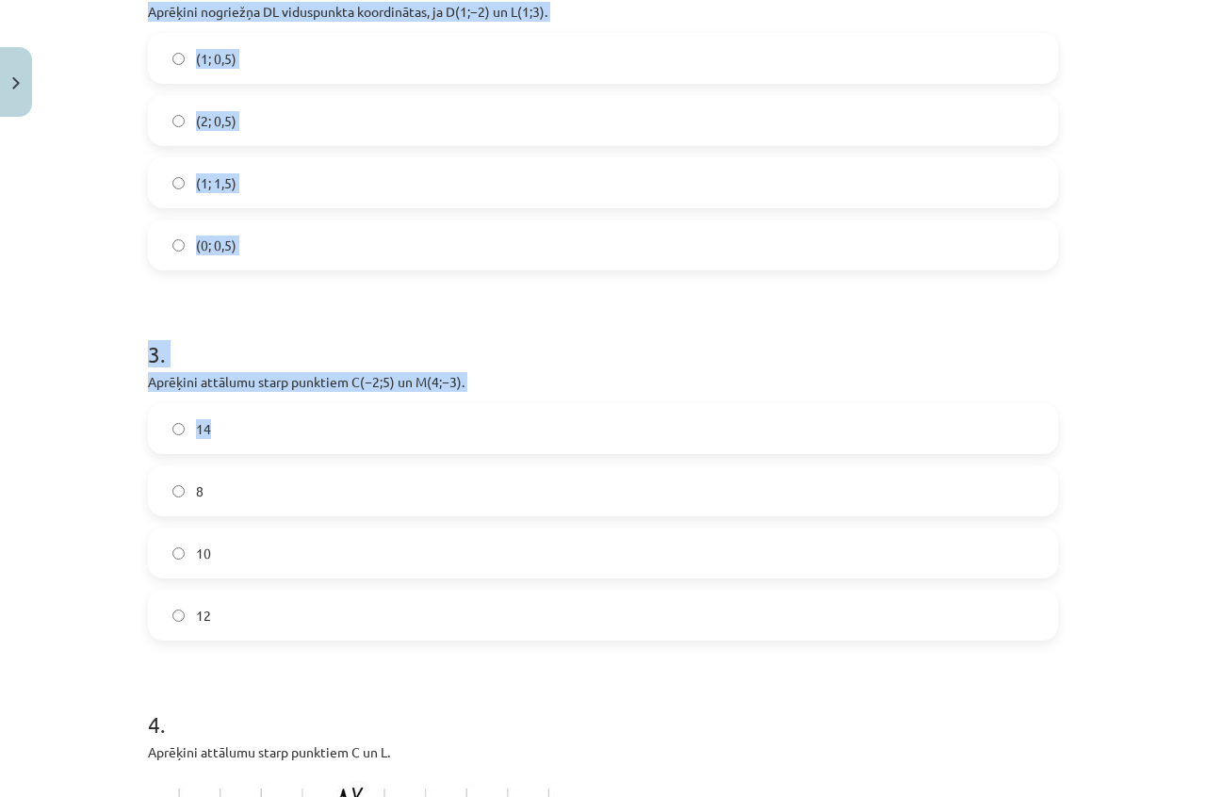
scroll to position [1178, 0]
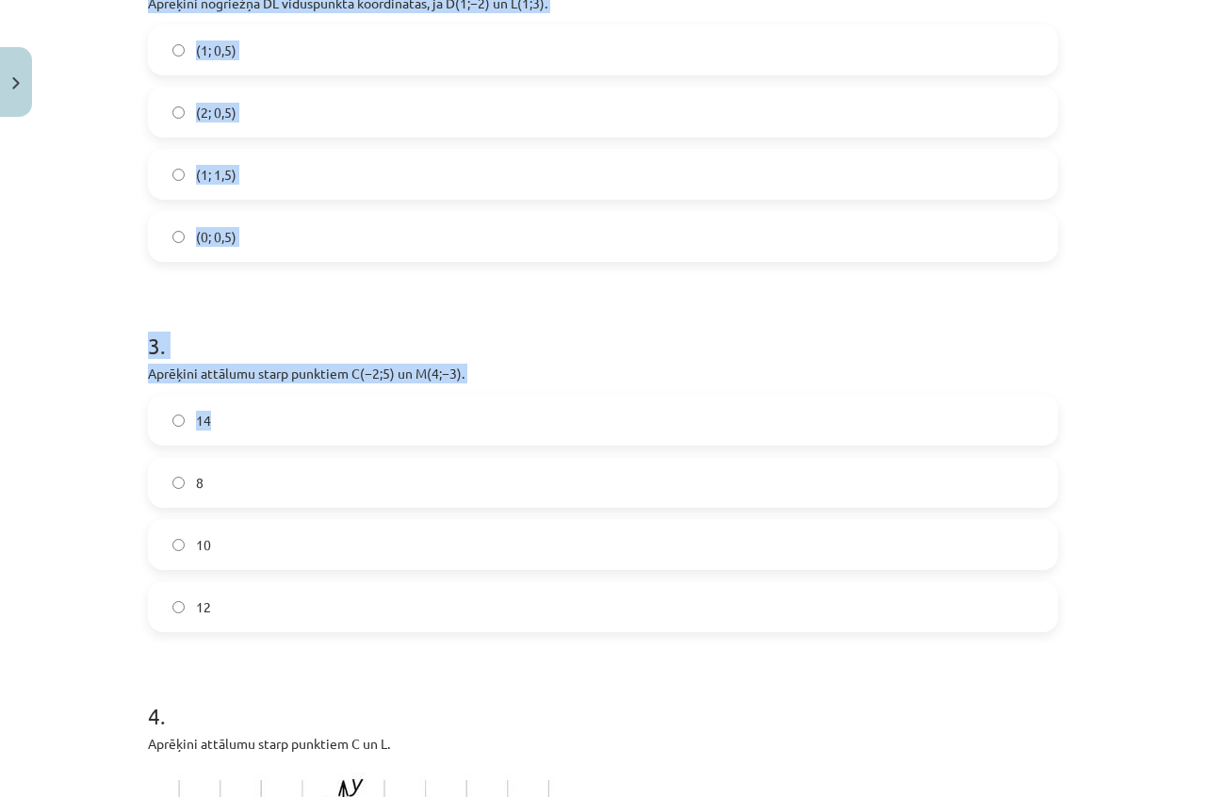
click at [372, 187] on label "(1; 1,5)" at bounding box center [603, 174] width 906 height 47
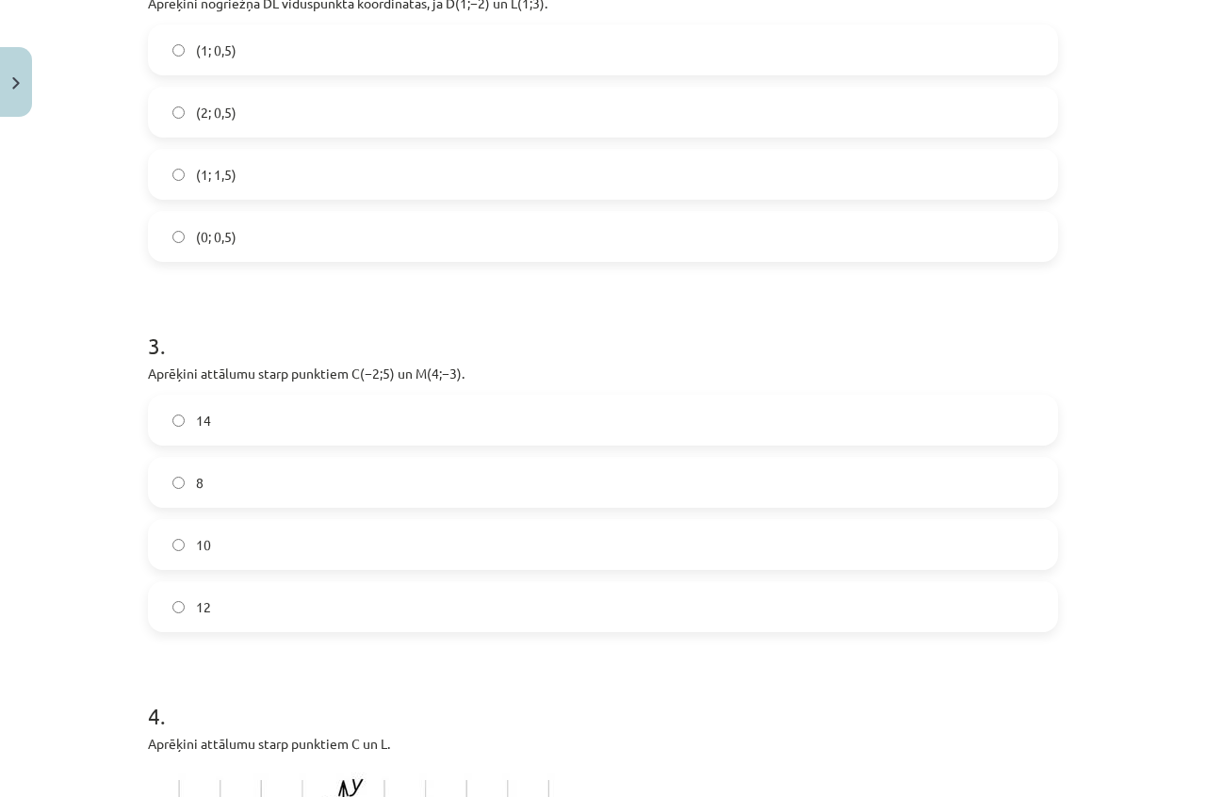
scroll to position [1083, 0]
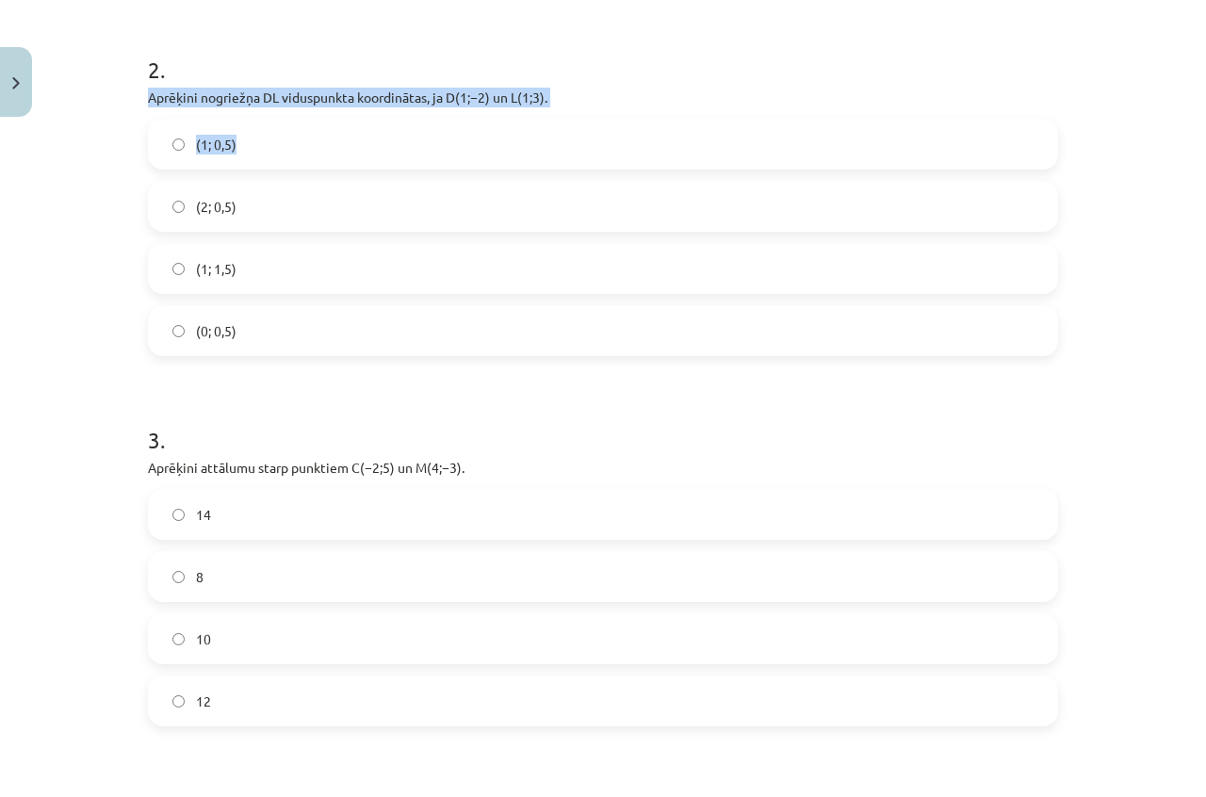
drag, startPoint x: 140, startPoint y: 99, endPoint x: 613, endPoint y: 153, distance: 476.0
click at [610, 154] on div "2 . Aprēķini nogriežņa ﻿DL﻿ viduspunkta koordinātas, ja ﻿D(1;−2) un ﻿L(1;3). (1…" at bounding box center [603, 190] width 910 height 333
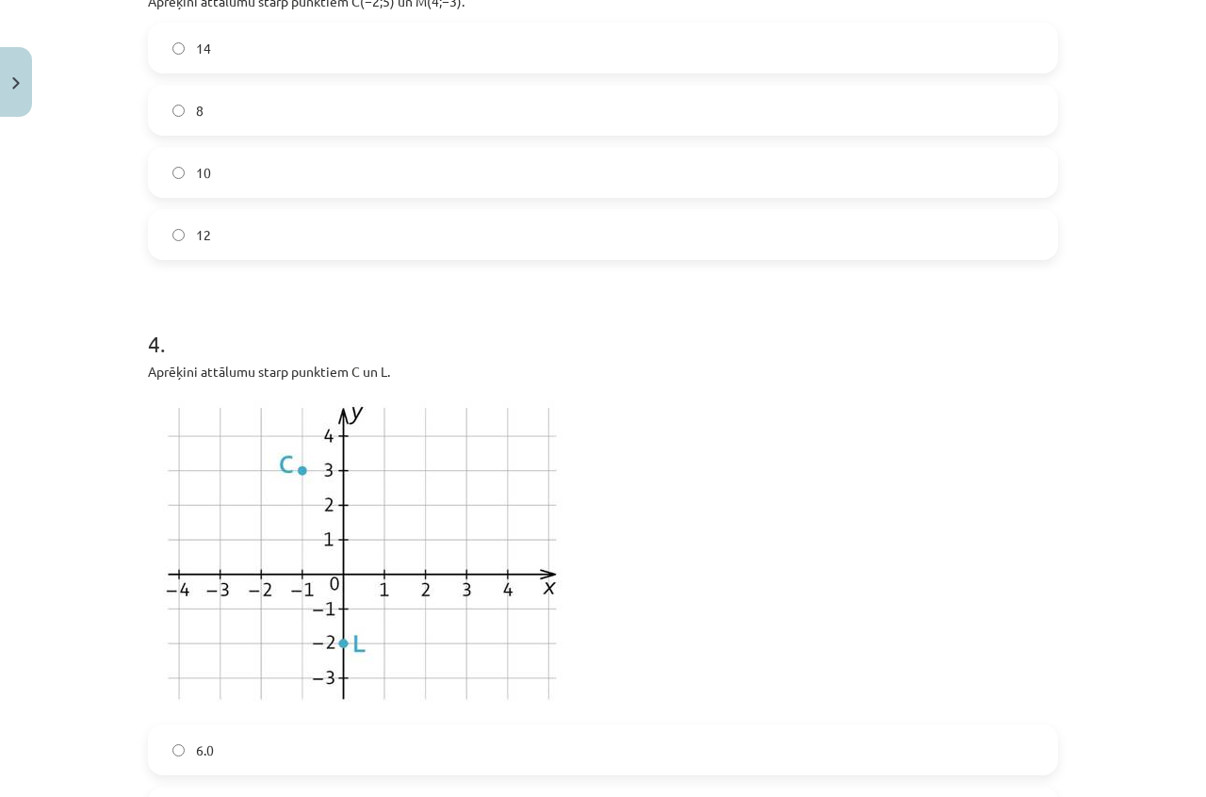
scroll to position [1649, 0]
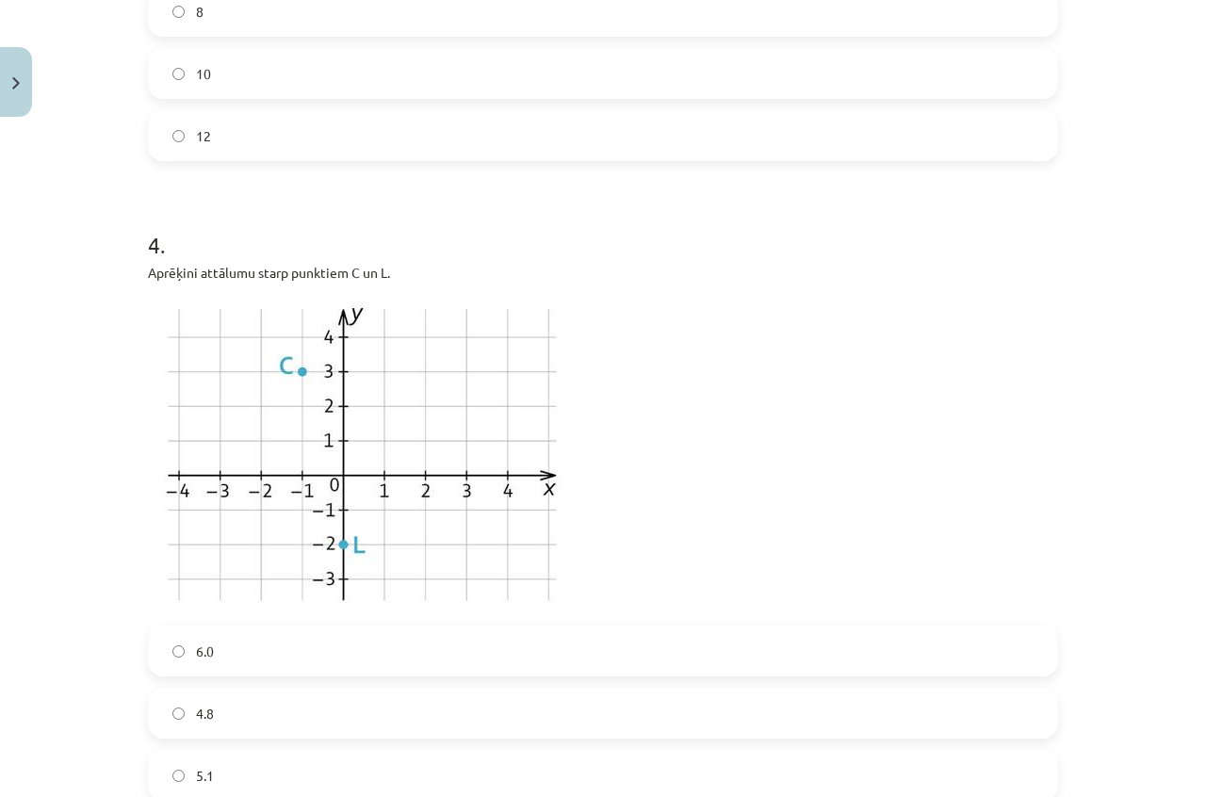
click at [419, 176] on form "1 . Aplūko zīmējumu! Atbildē raksti skaitli! Rezultātu noapaļo līdz desmitdaļām…" at bounding box center [603, 345] width 910 height 3179
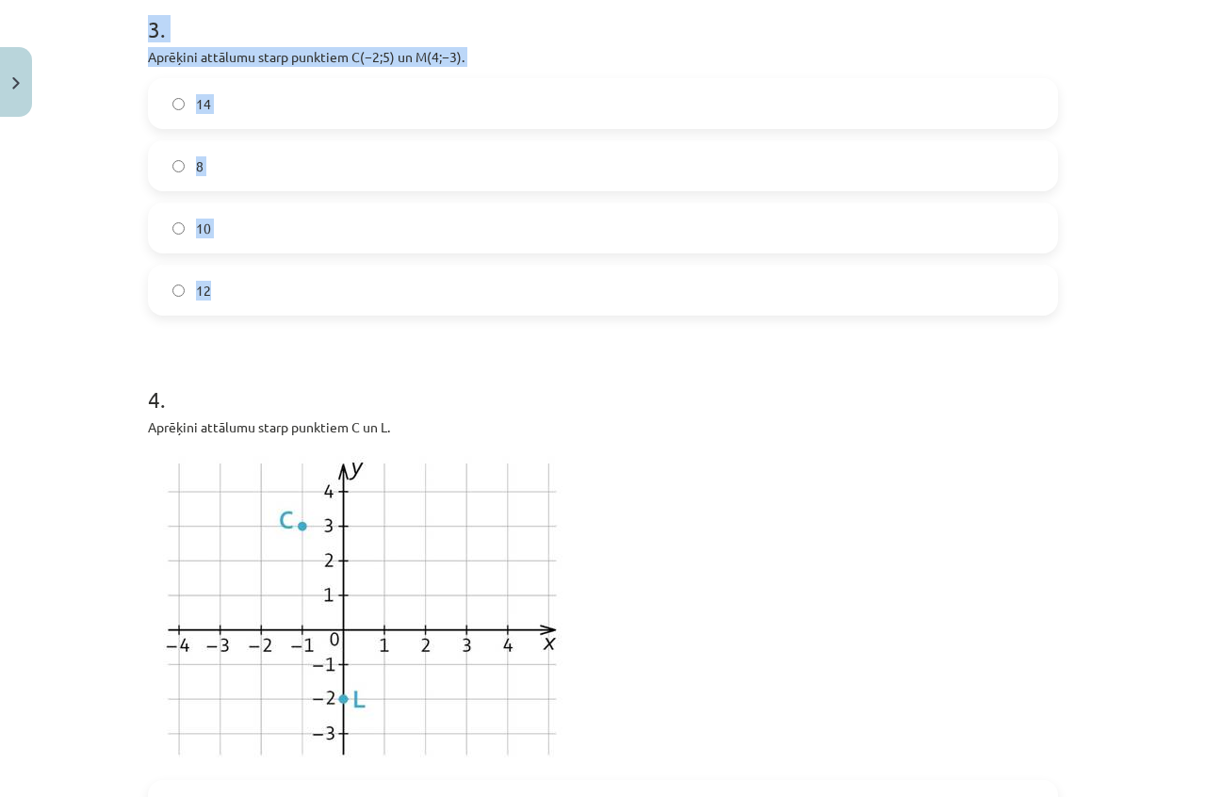
scroll to position [1460, 0]
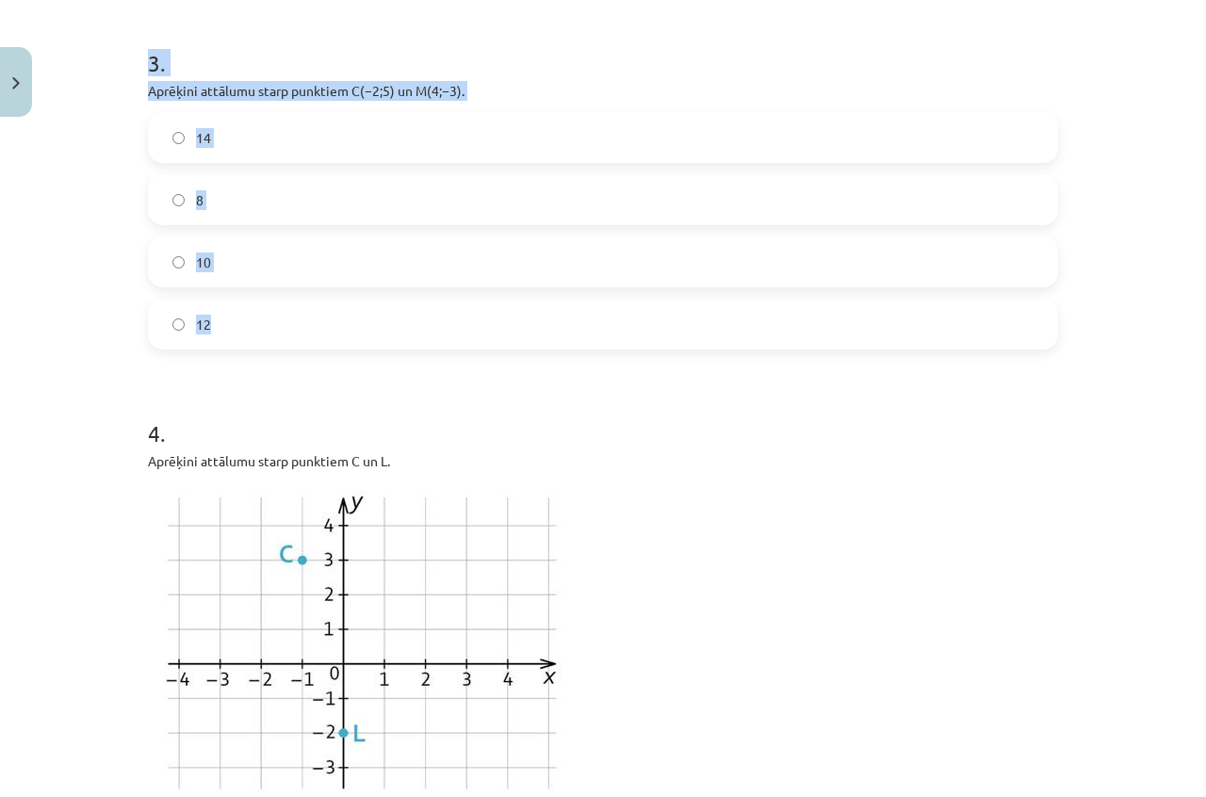
drag, startPoint x: 141, startPoint y: 284, endPoint x: 537, endPoint y: 307, distance: 396.4
click at [537, 307] on form "1 . Aplūko zīmējumu! Atbildē raksti skaitli! Rezultātu noapaļo līdz desmitdaļām…" at bounding box center [603, 534] width 910 height 3179
copy form "Aprēķini nogriežņa ﻿DL﻿ viduspunkta koordinātas, ja ﻿D(1;−2) un ﻿L(1;3). (1; 0,…"
drag, startPoint x: 467, startPoint y: 431, endPoint x: 461, endPoint y: 423, distance: 10.7
click at [466, 430] on h1 "4 ." at bounding box center [603, 416] width 910 height 58
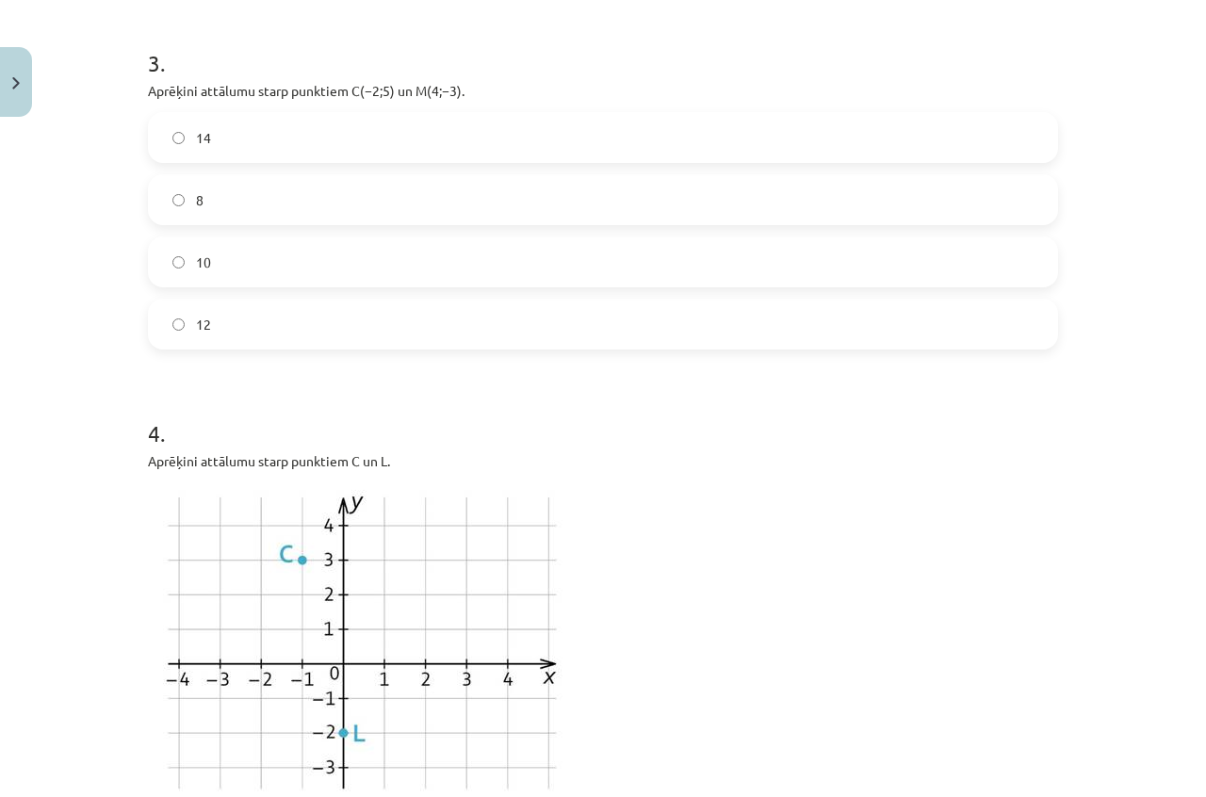
click at [243, 257] on label "10" at bounding box center [603, 261] width 906 height 47
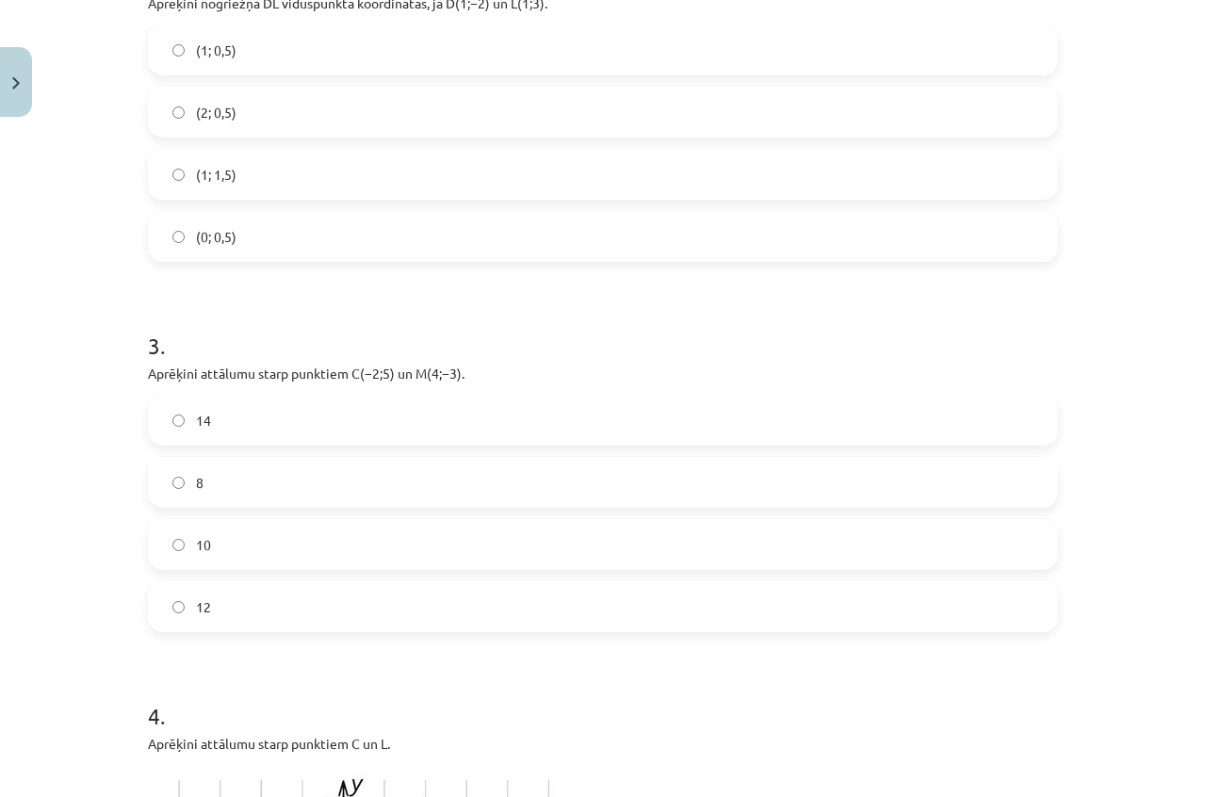
scroll to position [1083, 0]
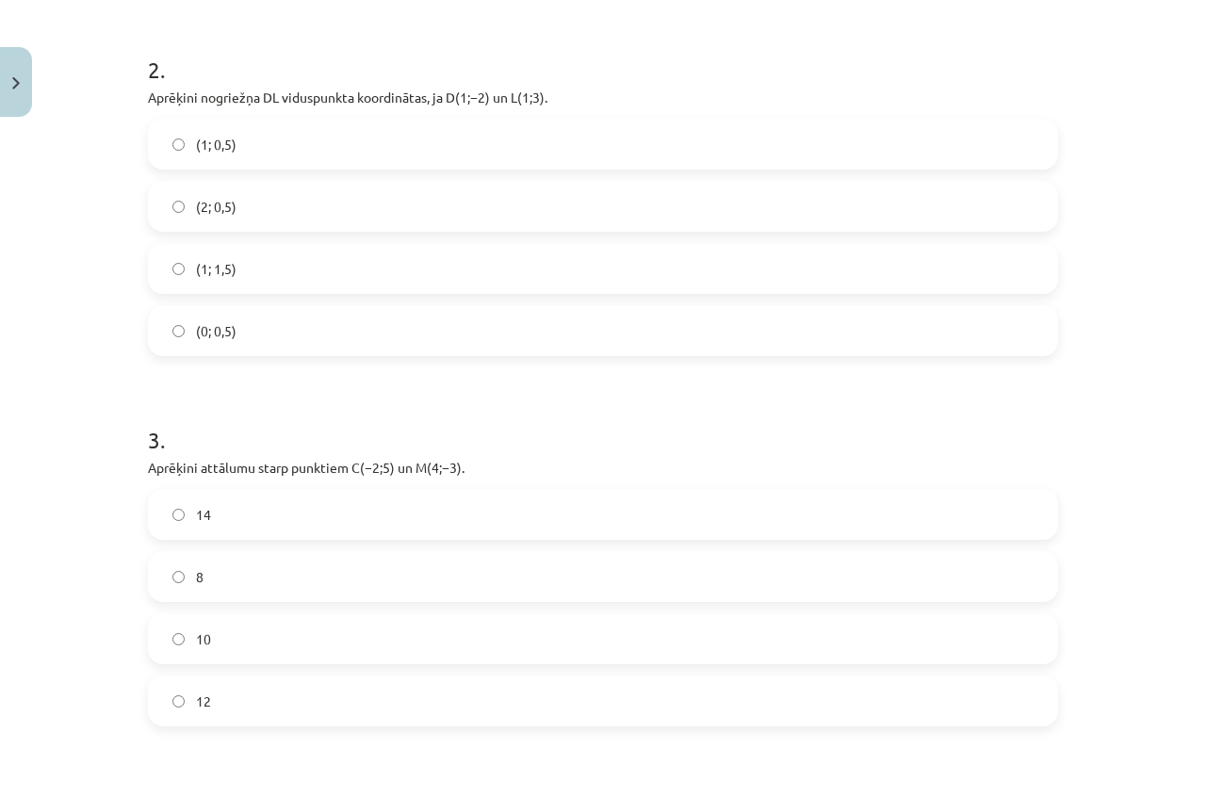
click at [286, 147] on label "(1; 0,5)" at bounding box center [603, 144] width 906 height 47
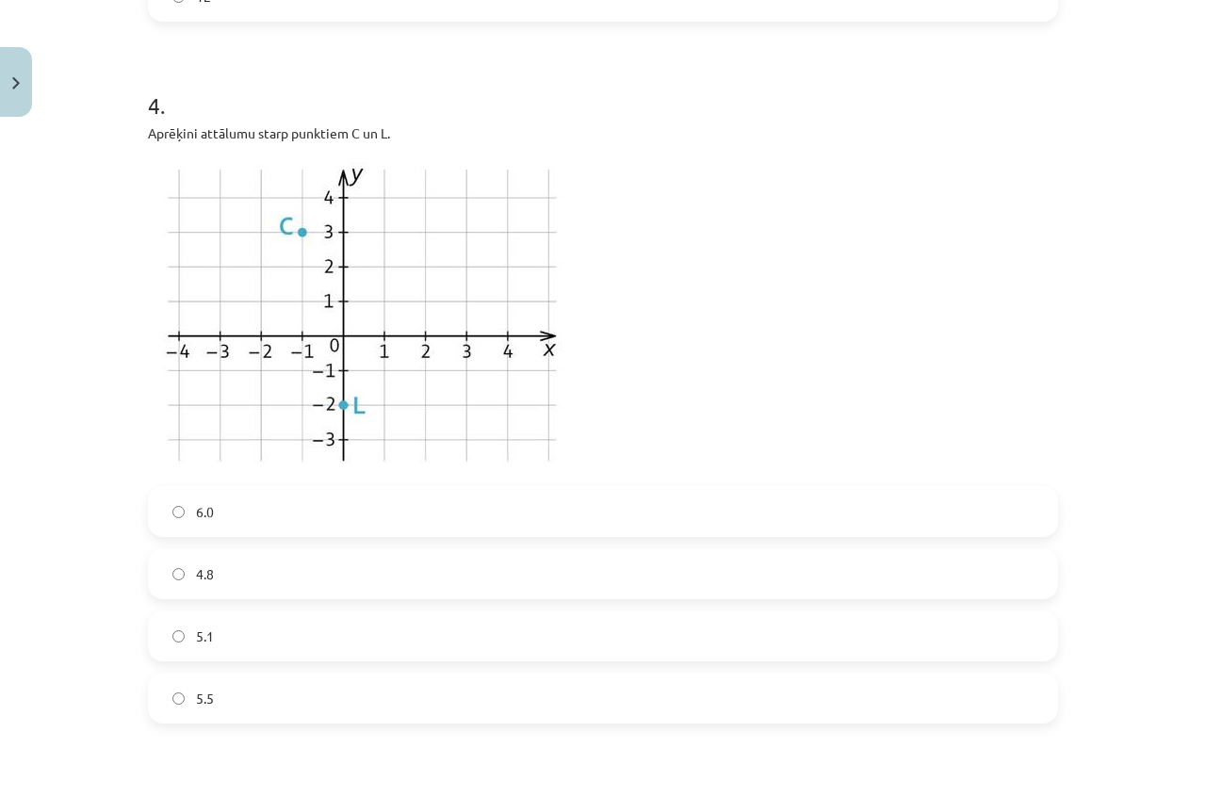
scroll to position [1837, 0]
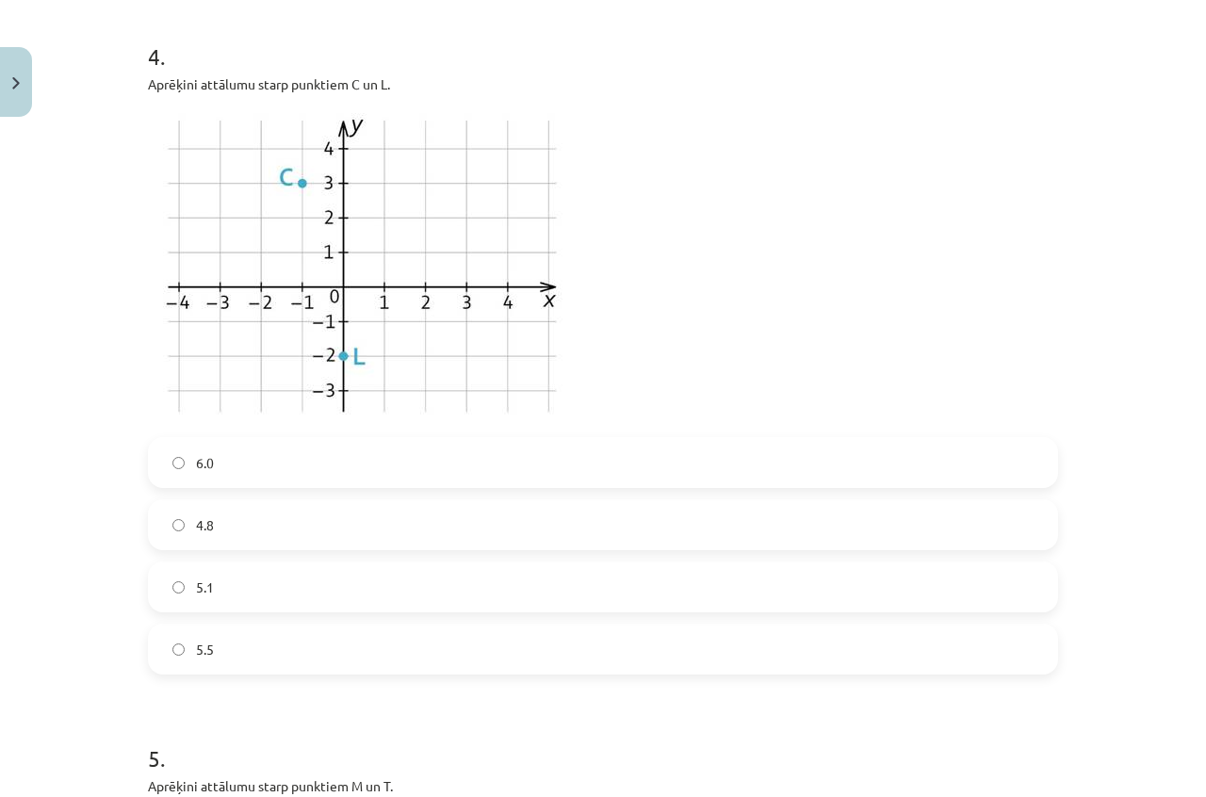
drag, startPoint x: 661, startPoint y: 583, endPoint x: 645, endPoint y: 543, distance: 43.6
drag, startPoint x: 645, startPoint y: 543, endPoint x: 644, endPoint y: 612, distance: 69.7
click at [644, 612] on div "6.0 4.8 5.1 5.5" at bounding box center [603, 555] width 910 height 237
click at [630, 597] on label "5.1" at bounding box center [603, 586] width 906 height 47
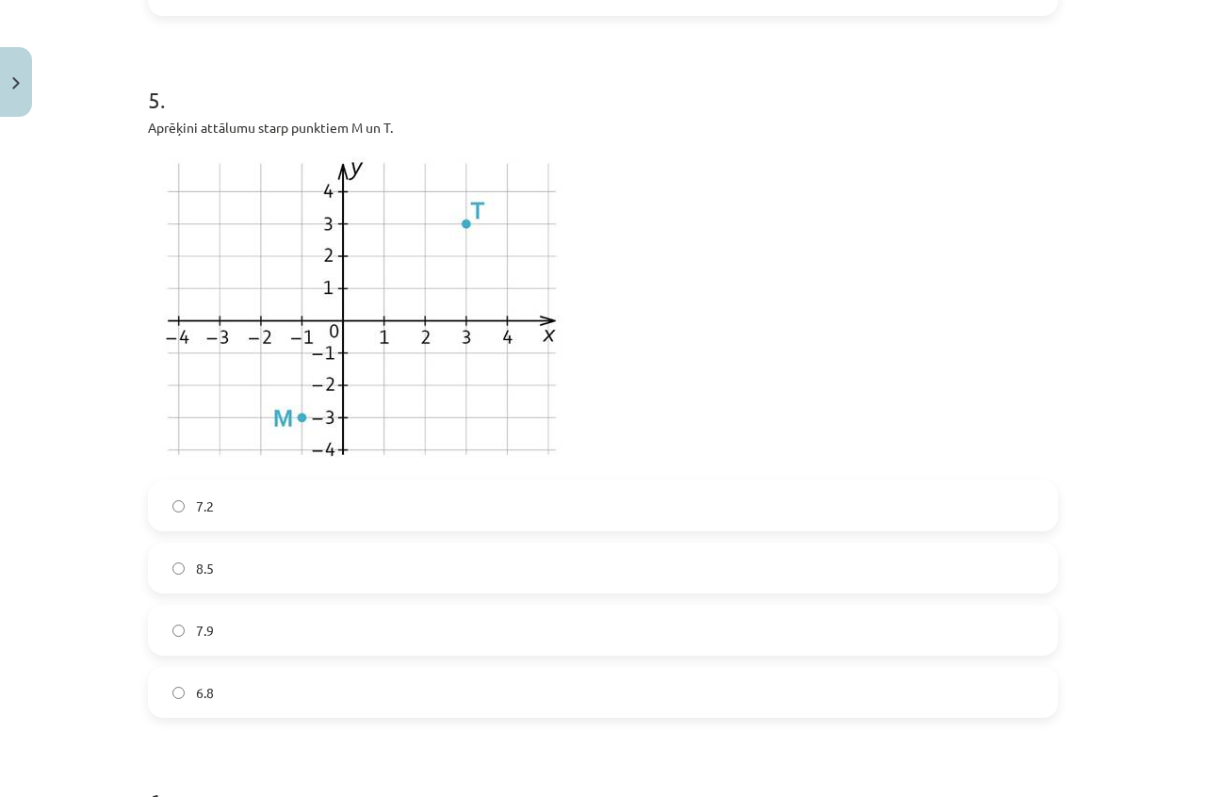
scroll to position [2496, 0]
click at [579, 691] on label "6.8" at bounding box center [603, 691] width 906 height 47
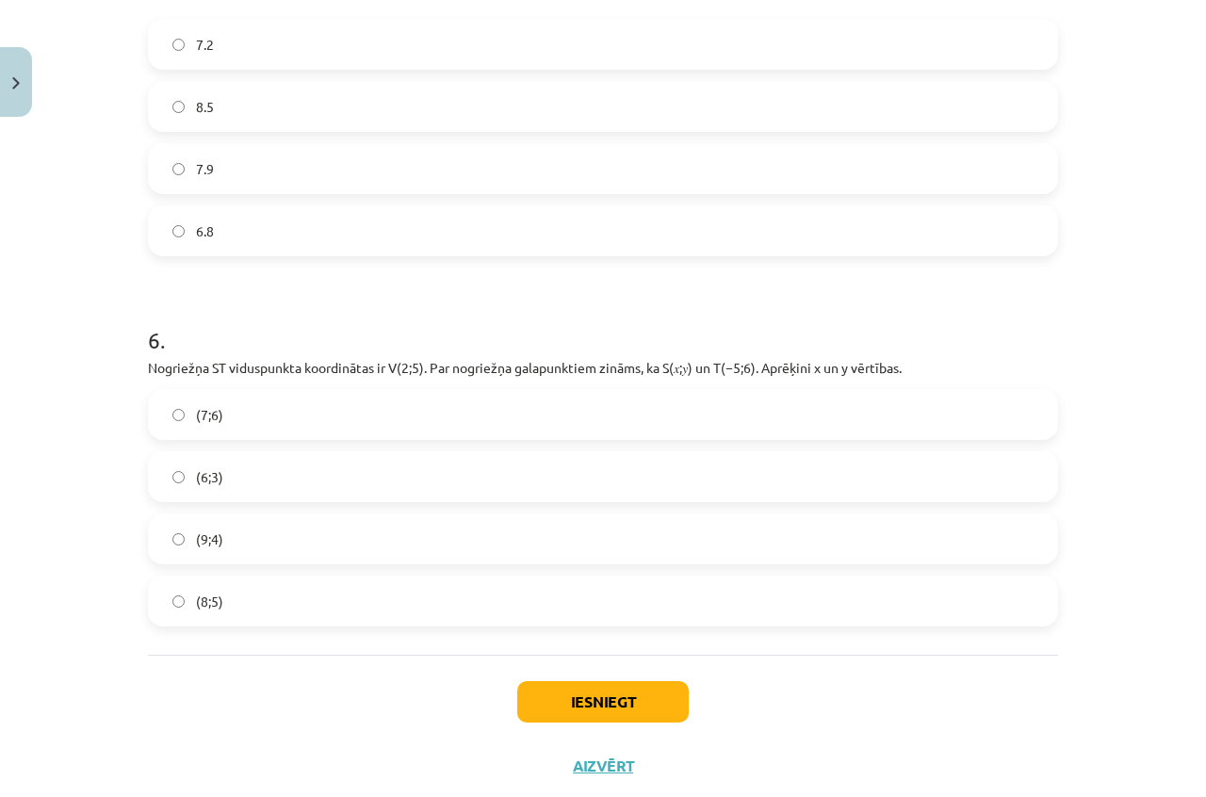
scroll to position [2968, 0]
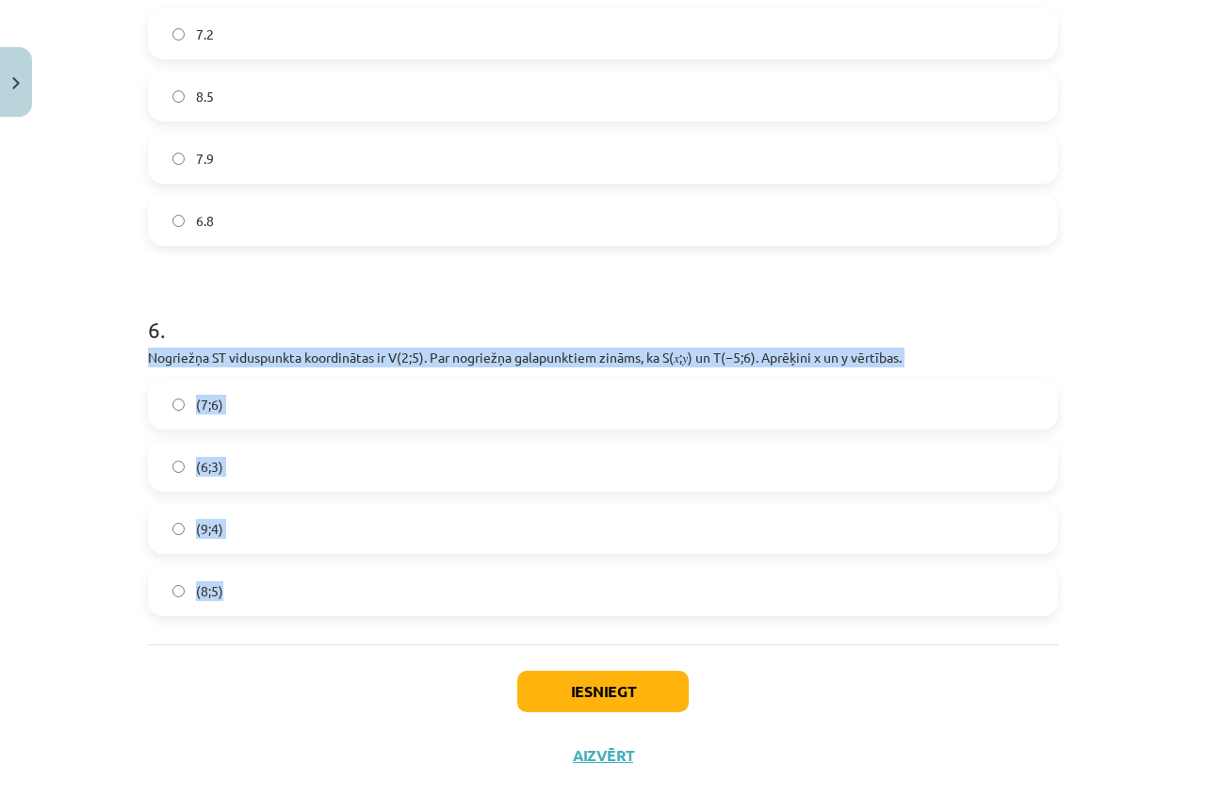
drag, startPoint x: 142, startPoint y: 357, endPoint x: 783, endPoint y: 602, distance: 685.8
click at [794, 611] on div "6 . Nogriežņa ﻿ST viduspunkta koordinātas ir ﻿V(2;5)﻿. Par nogriežņa galapunkti…" at bounding box center [603, 450] width 910 height 333
copy div "Nogriežņa ﻿ST viduspunkta koordinātas ir ﻿V(2;5)﻿. Par nogriežņa galapunktiem z…"
click at [382, 515] on label "(9;4)" at bounding box center [603, 528] width 906 height 47
drag, startPoint x: 618, startPoint y: 686, endPoint x: 584, endPoint y: 669, distance: 37.9
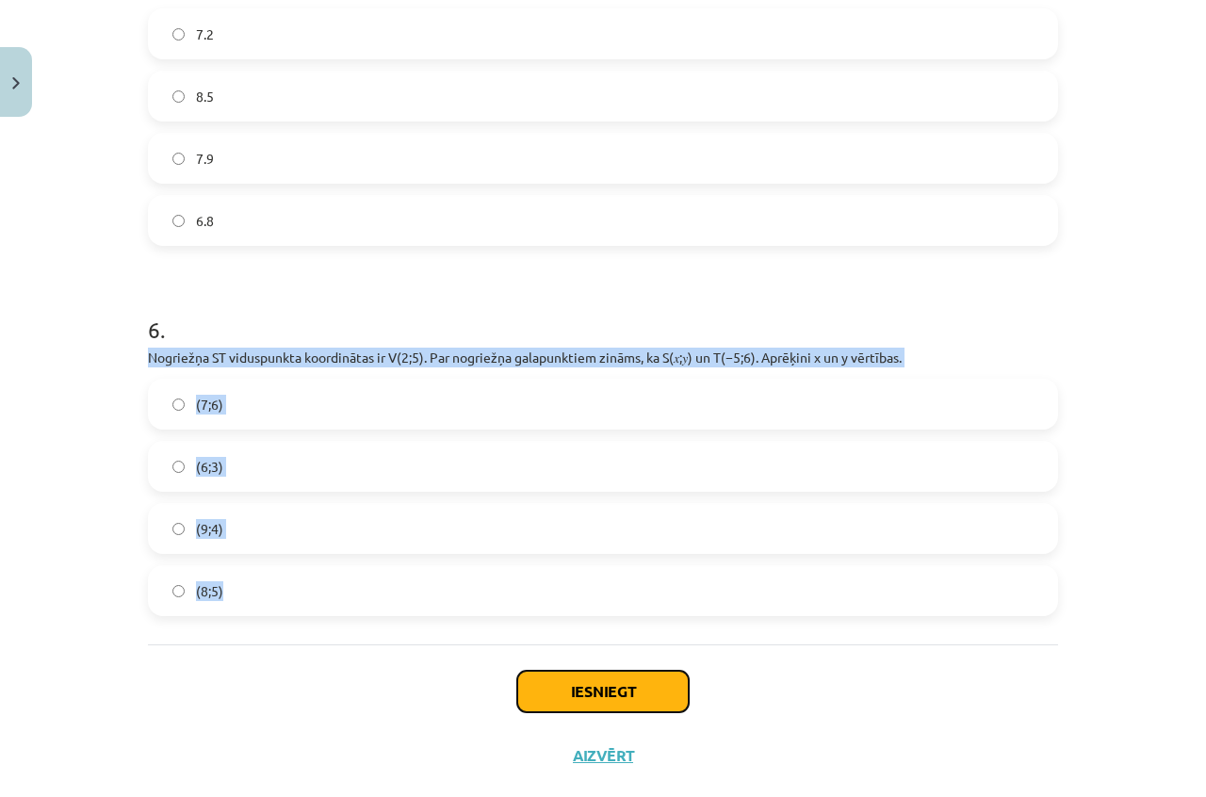
click at [617, 686] on button "Iesniegt" at bounding box center [602, 691] width 171 height 41
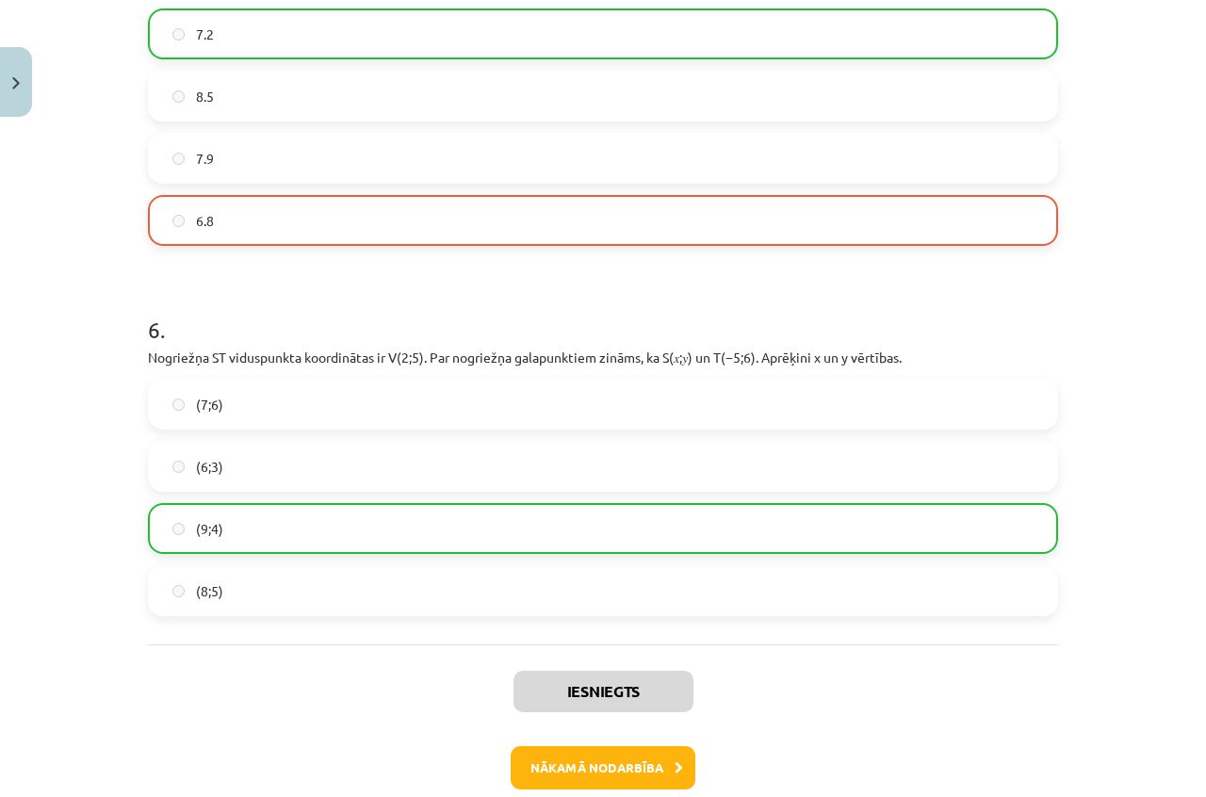
click at [687, 321] on h1 "6 ." at bounding box center [603, 313] width 910 height 58
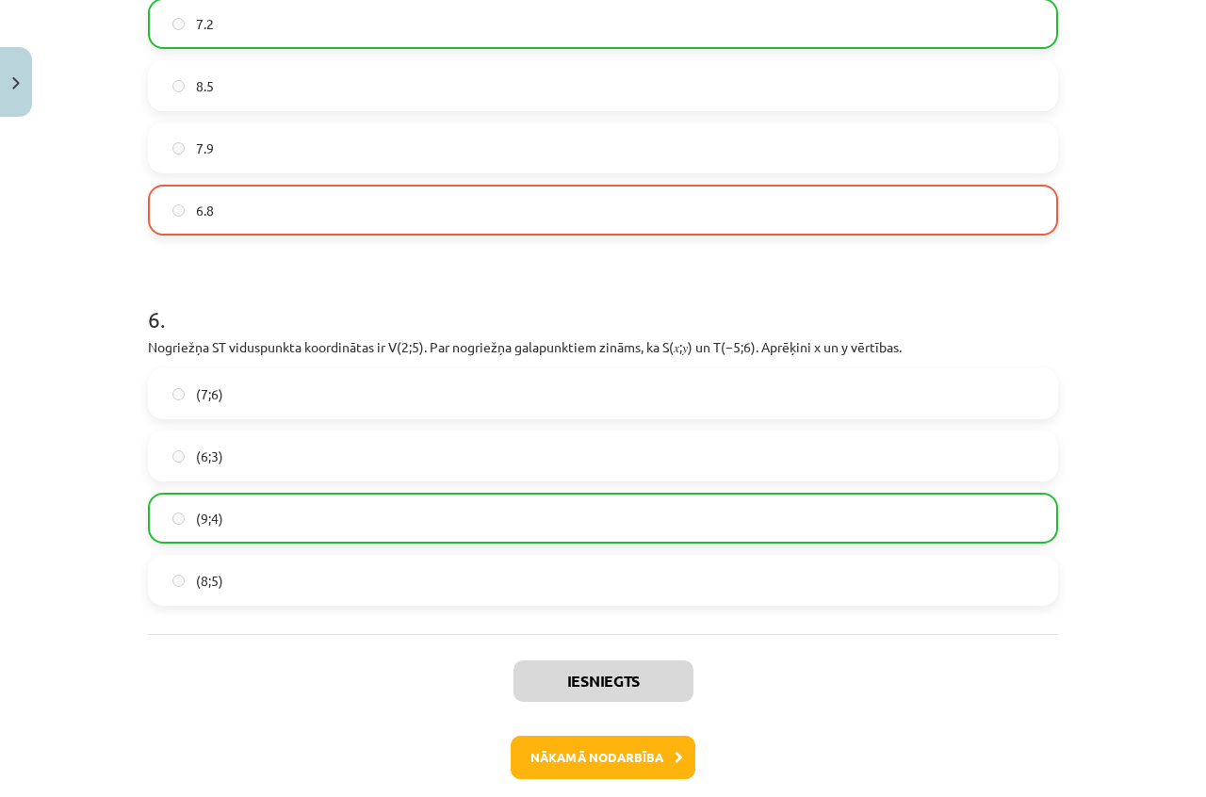
scroll to position [3066, 0]
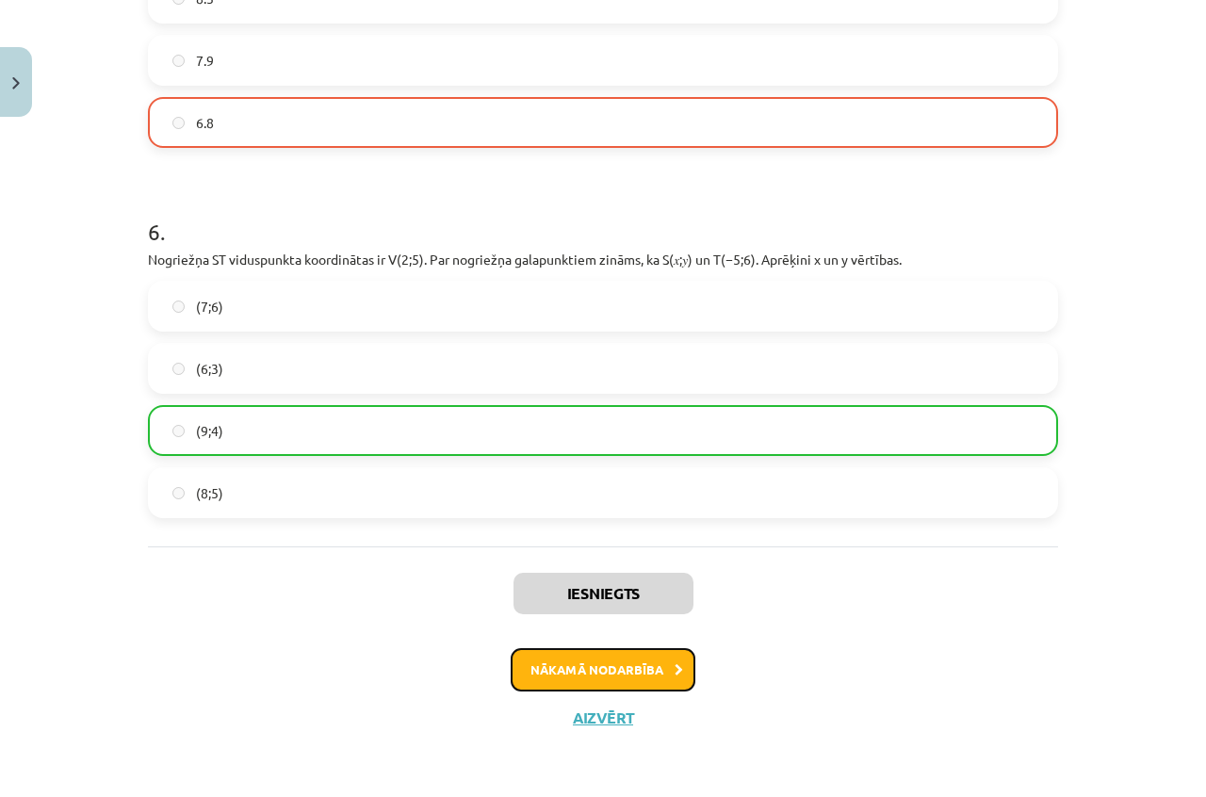
click at [617, 663] on button "Nākamā nodarbība" at bounding box center [603, 669] width 185 height 43
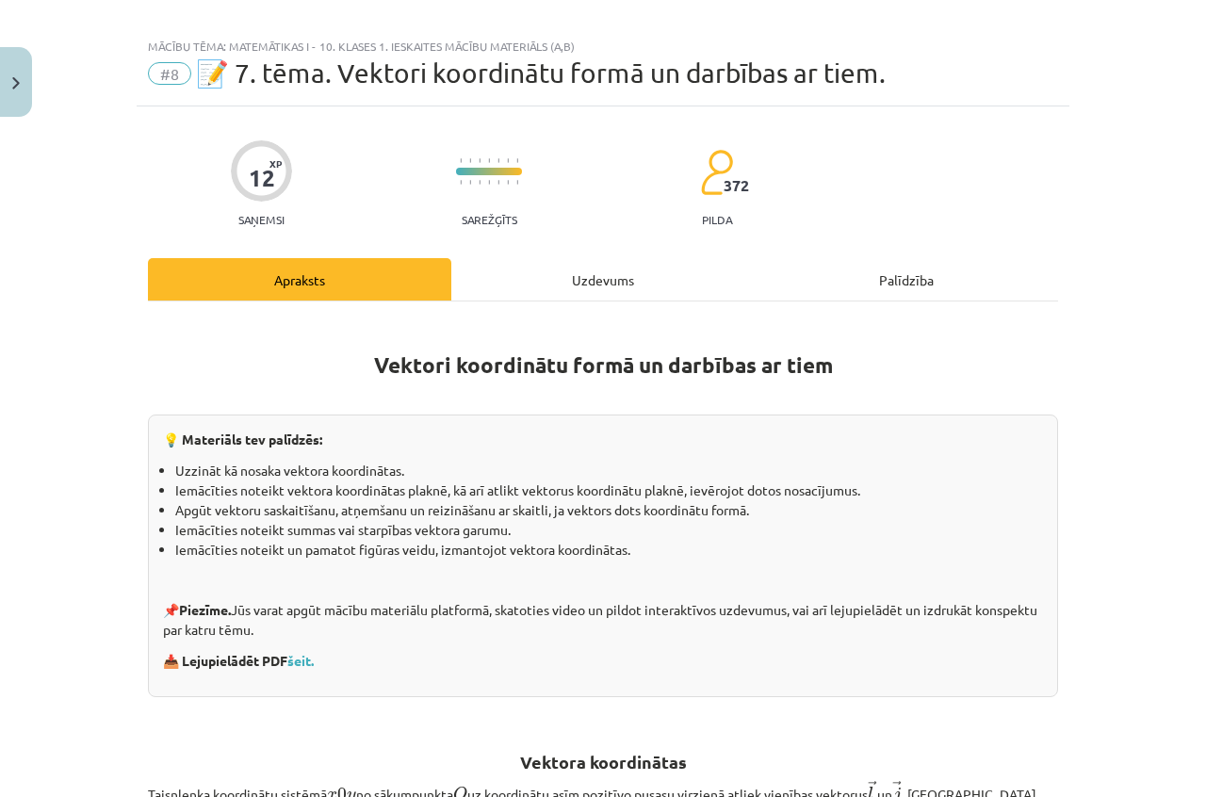
scroll to position [0, 0]
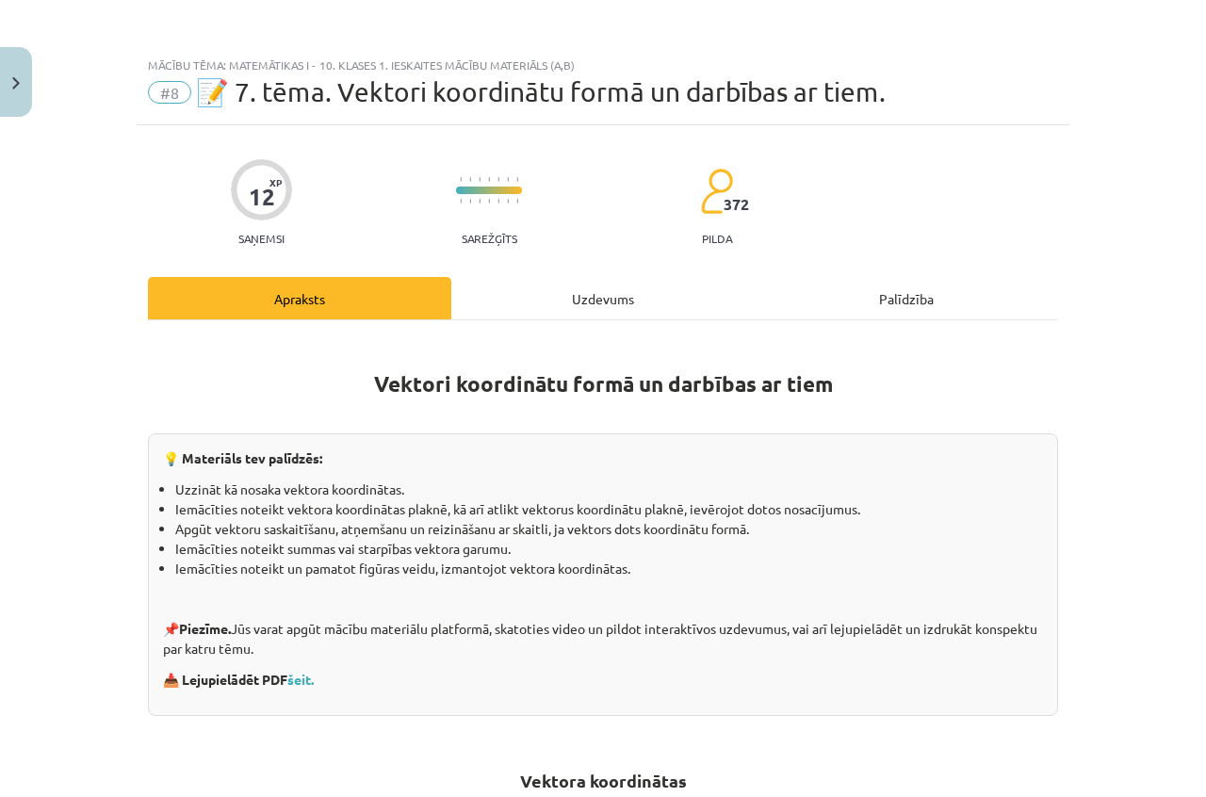
click at [594, 280] on div "Uzdevums" at bounding box center [602, 298] width 303 height 42
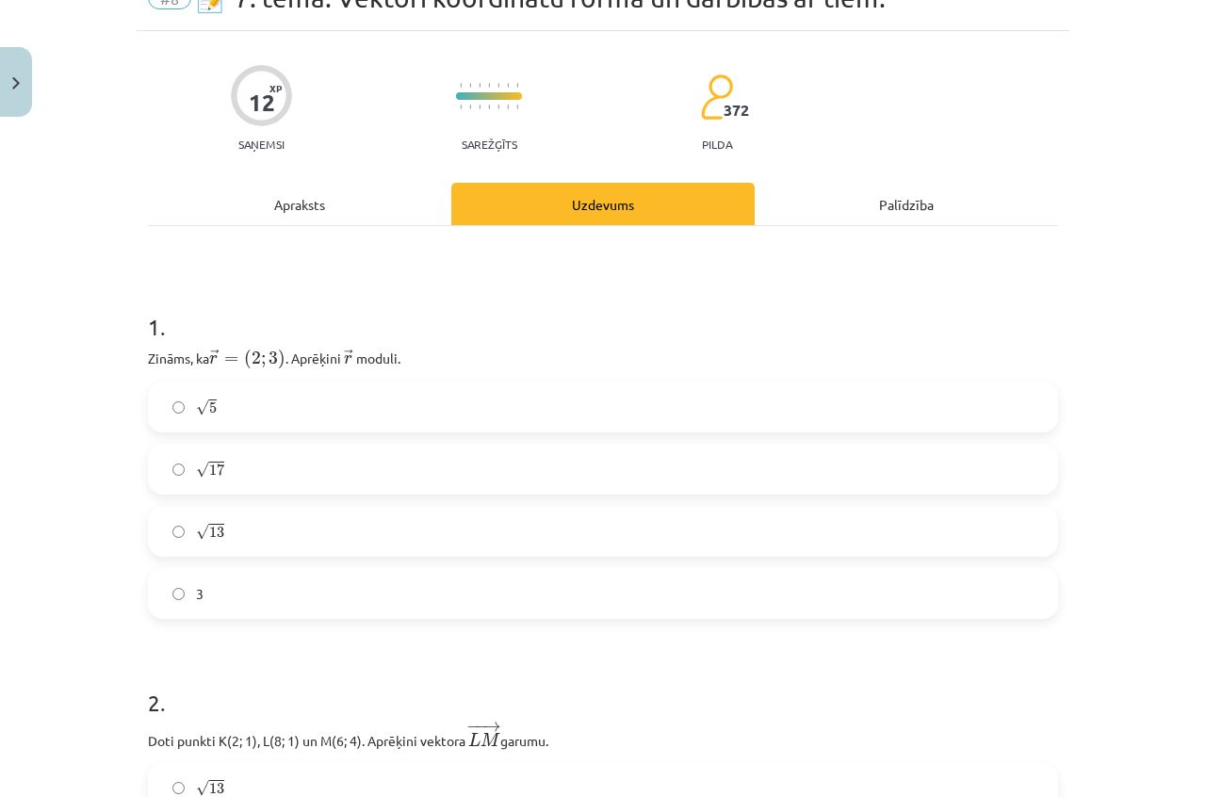
click at [309, 187] on div "Apraksts" at bounding box center [299, 204] width 303 height 42
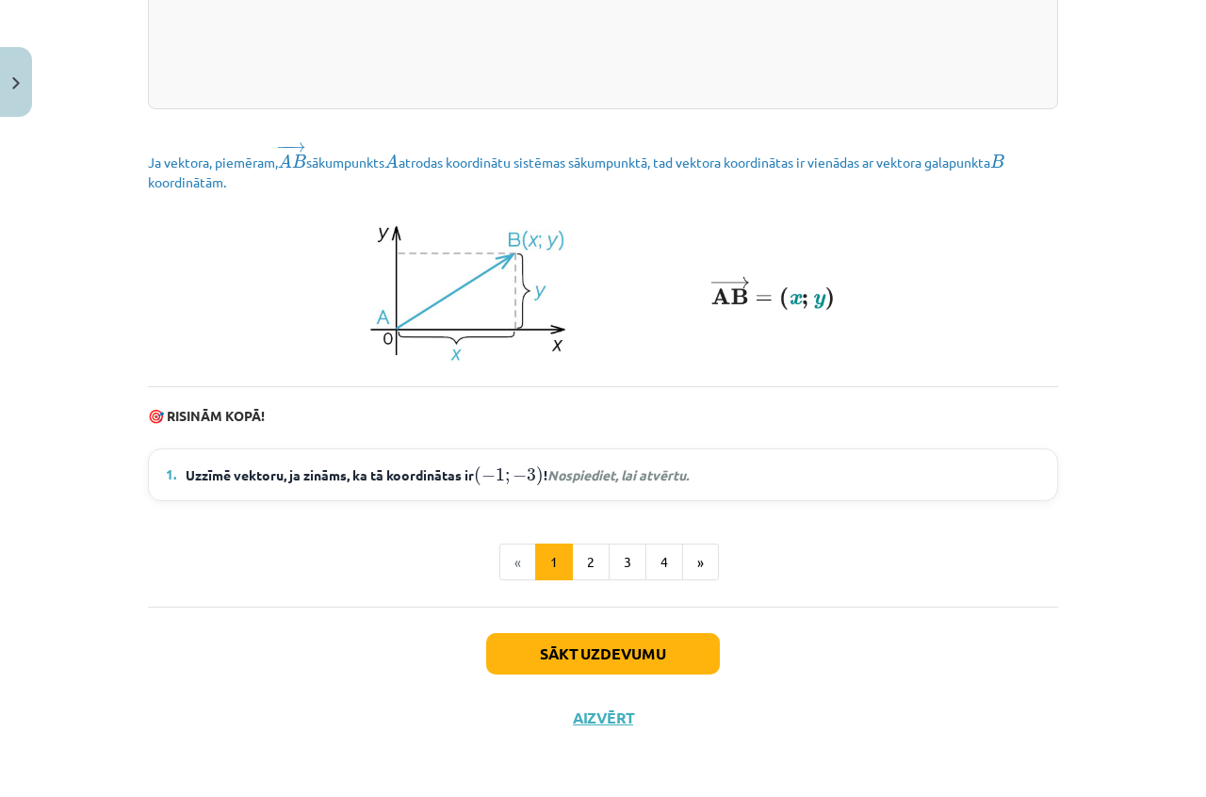
scroll to position [2514, 0]
click at [592, 563] on button "2" at bounding box center [591, 563] width 38 height 38
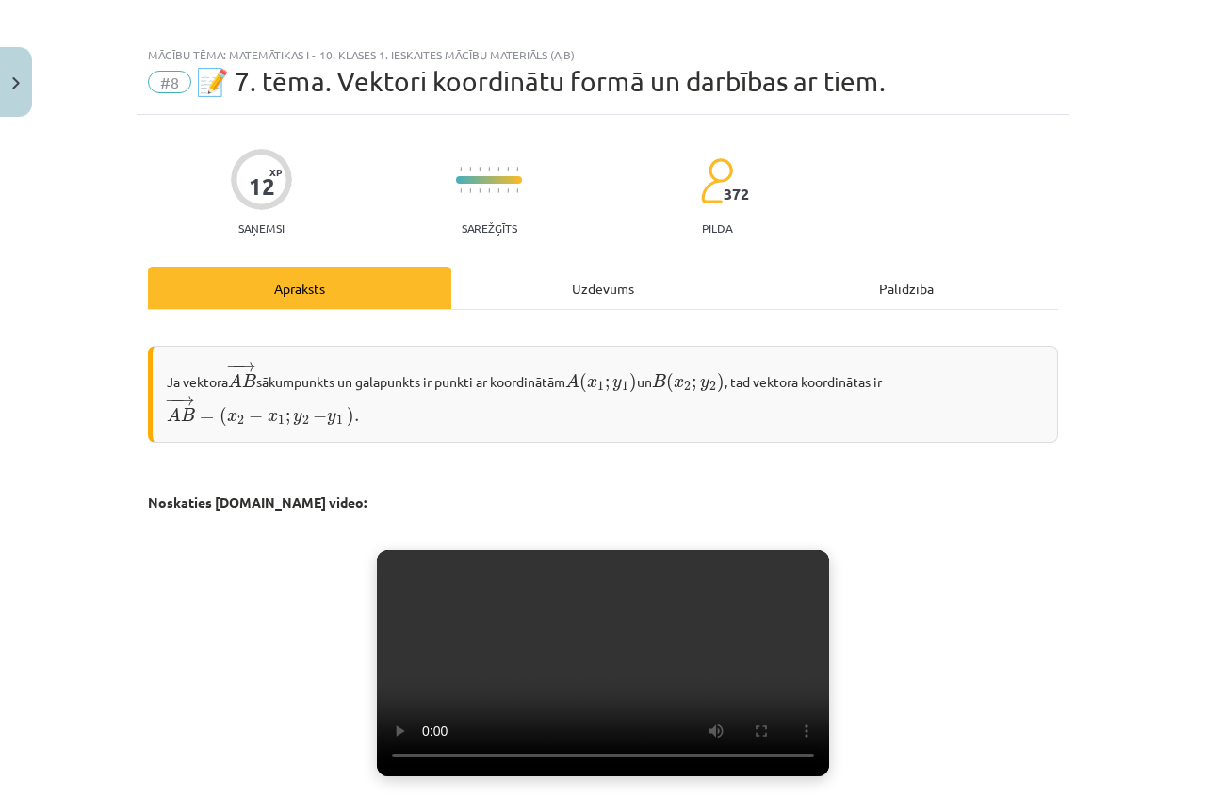
scroll to position [94, 0]
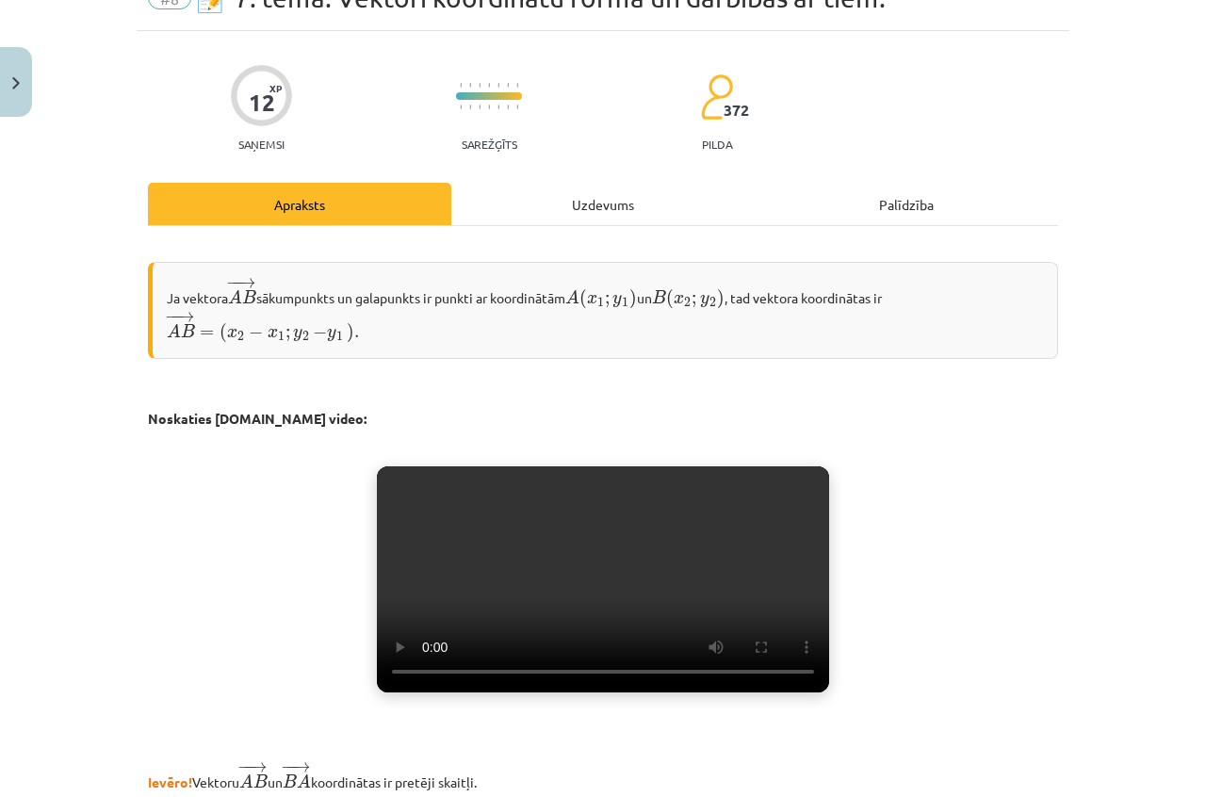
click at [592, 203] on div "Uzdevums" at bounding box center [602, 204] width 303 height 42
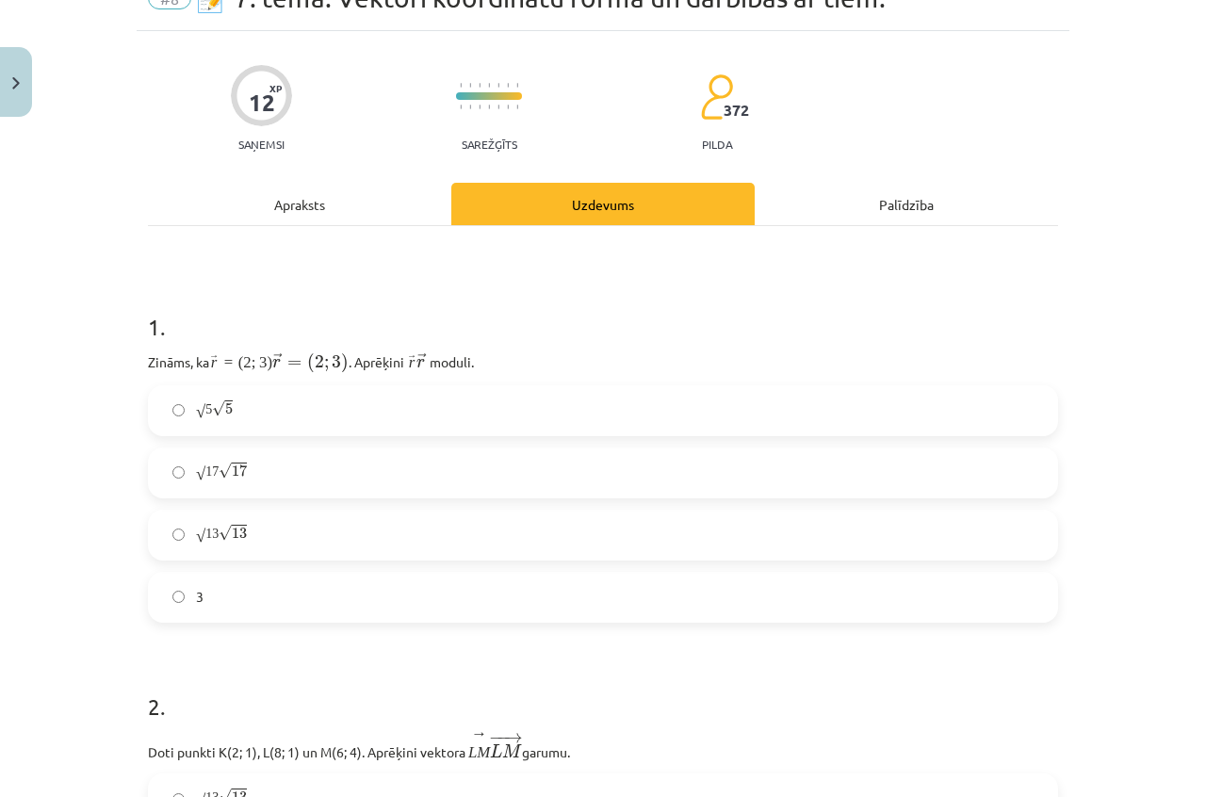
scroll to position [47, 0]
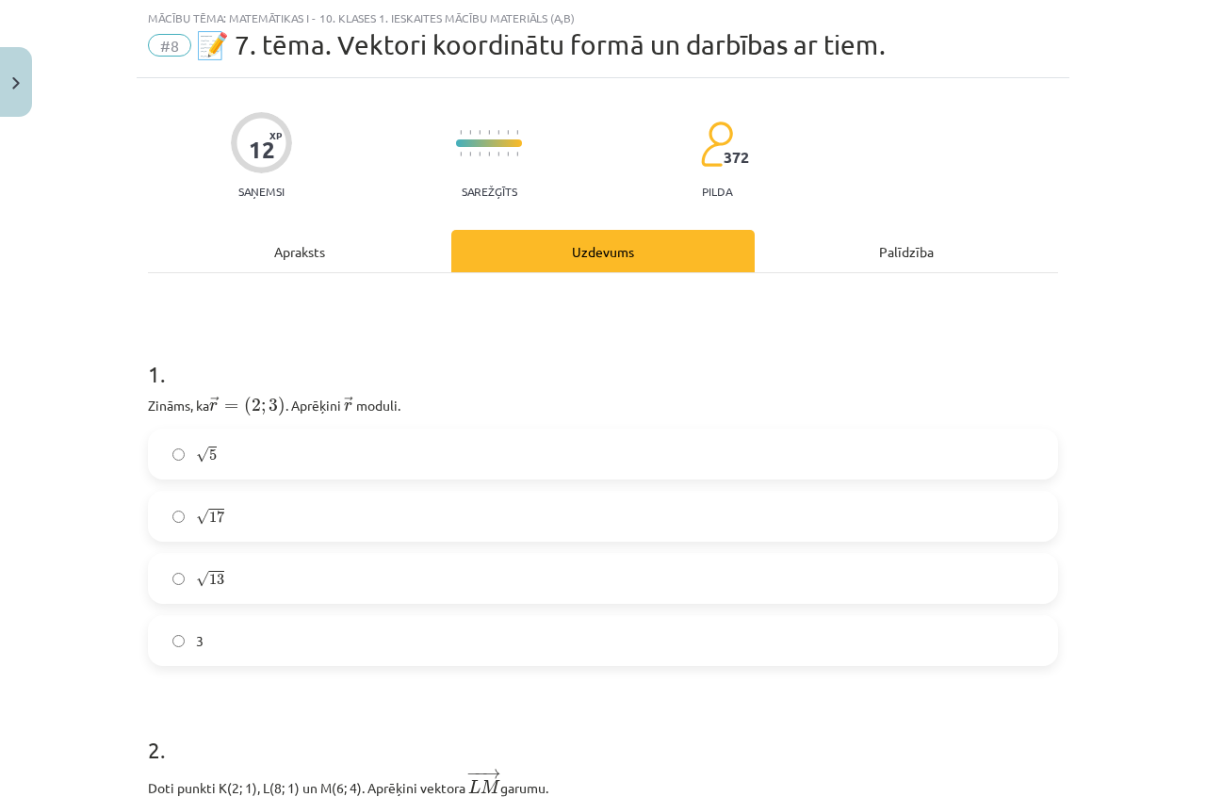
click at [316, 246] on div "Apraksts" at bounding box center [299, 251] width 303 height 42
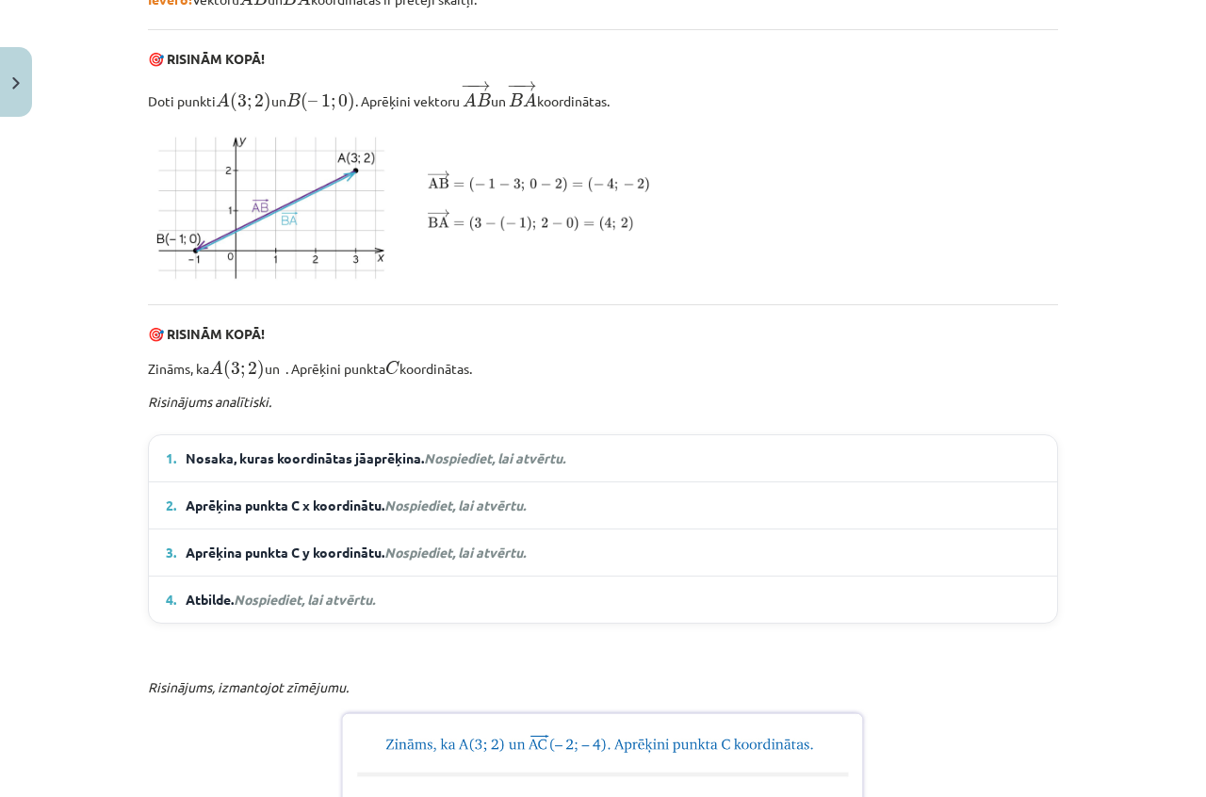
scroll to position [1083, 0]
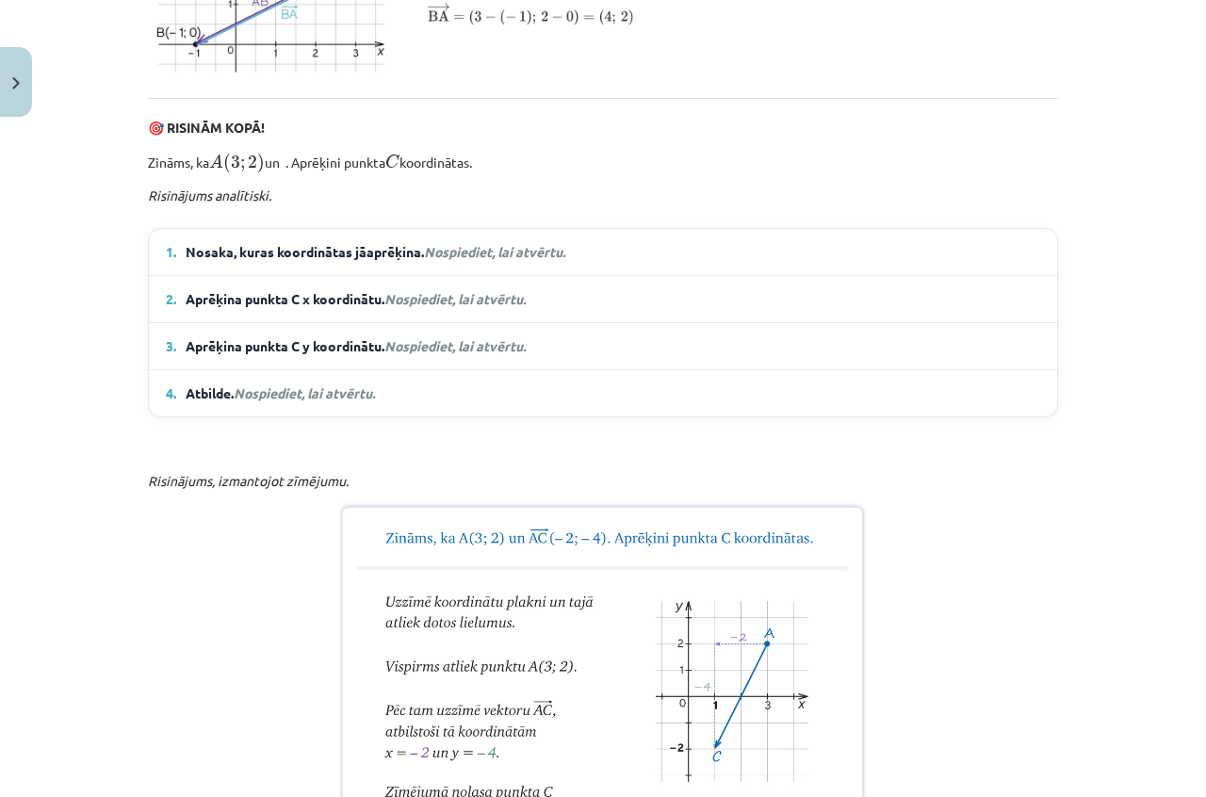
click at [468, 260] on em "Nospiediet, lai atvērtu." at bounding box center [494, 251] width 141 height 17
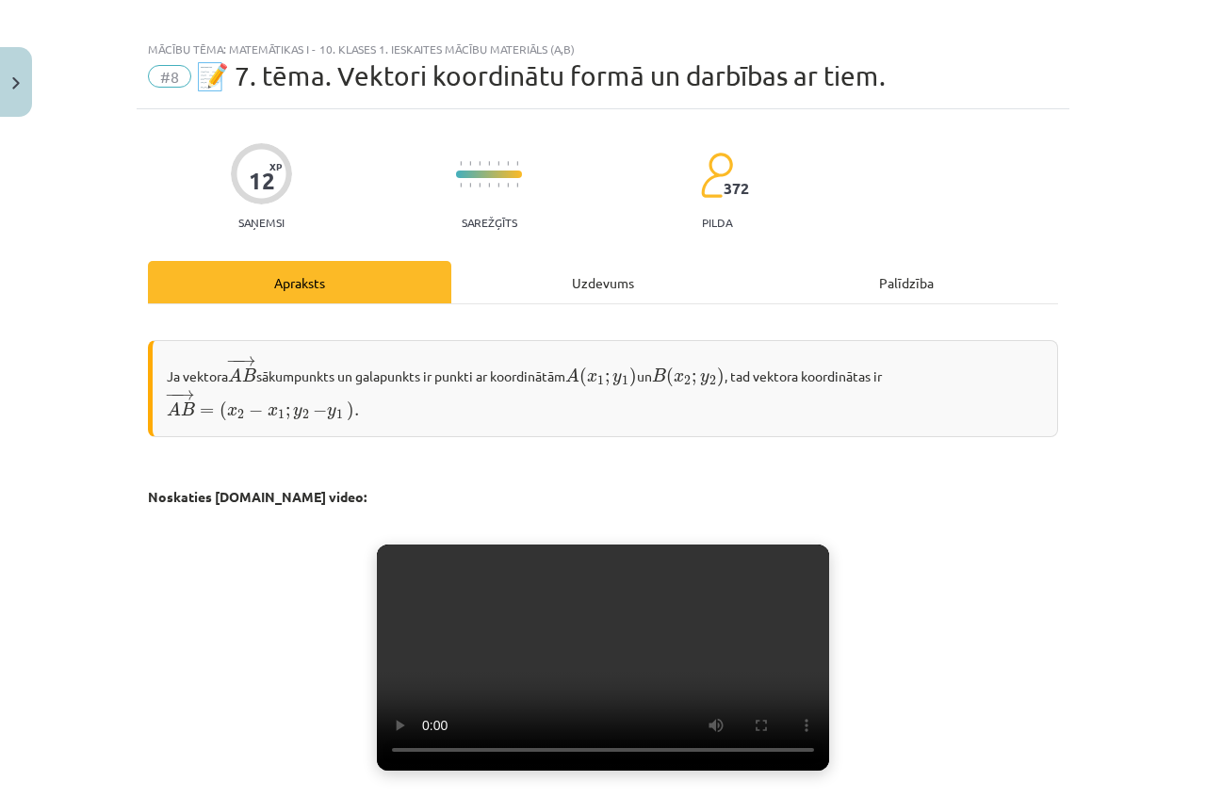
scroll to position [0, 0]
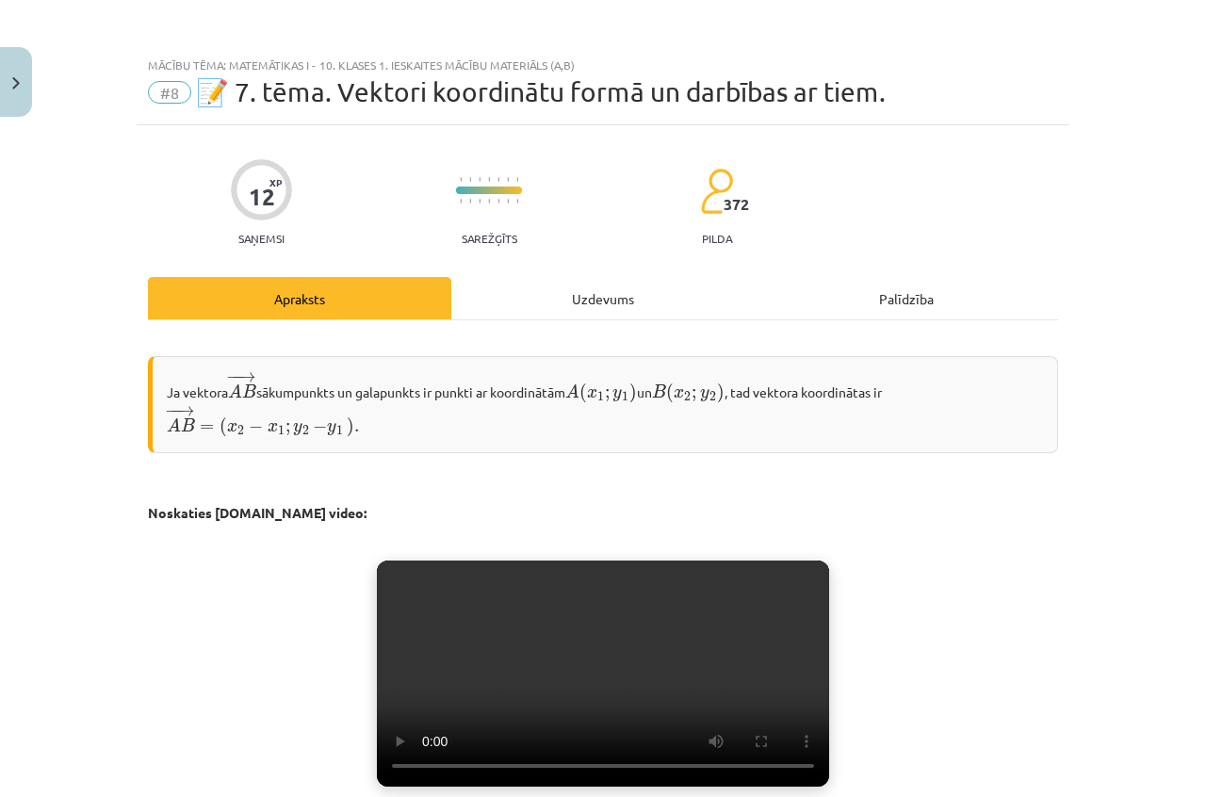
click at [577, 301] on div "Uzdevums" at bounding box center [602, 298] width 303 height 42
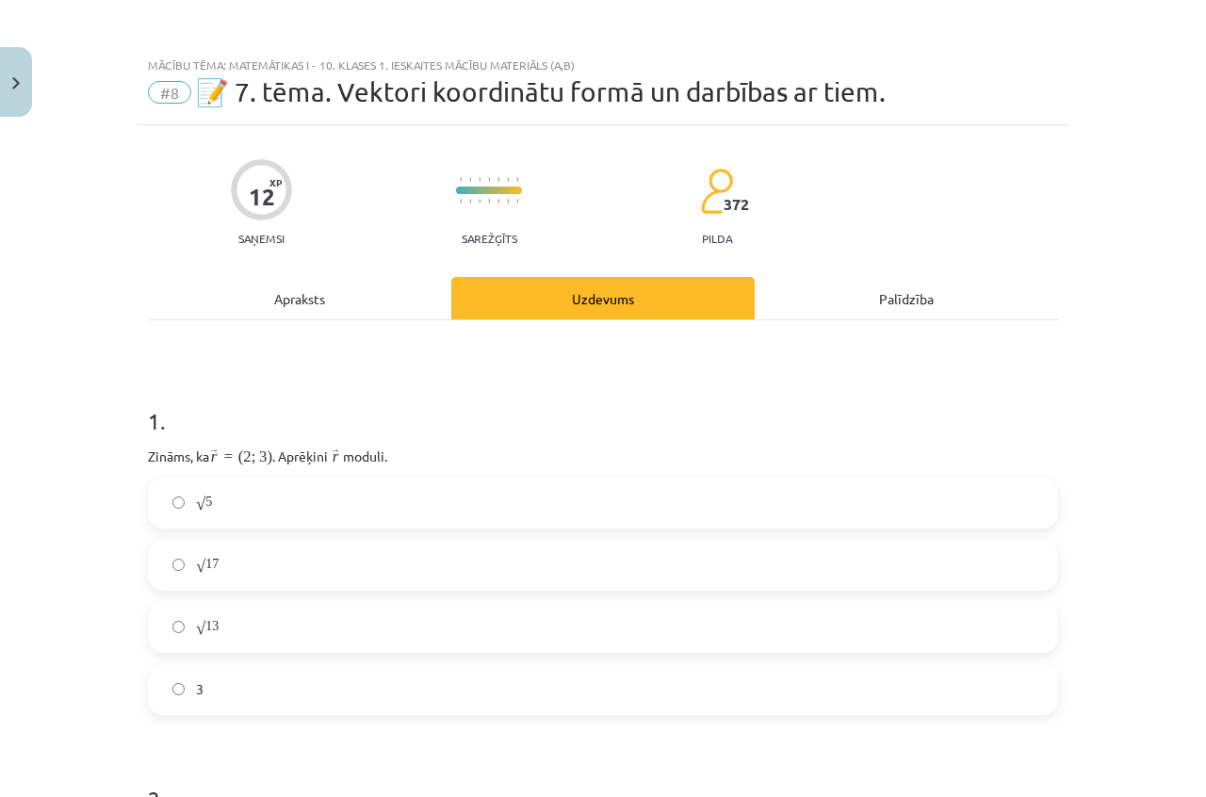
scroll to position [47, 0]
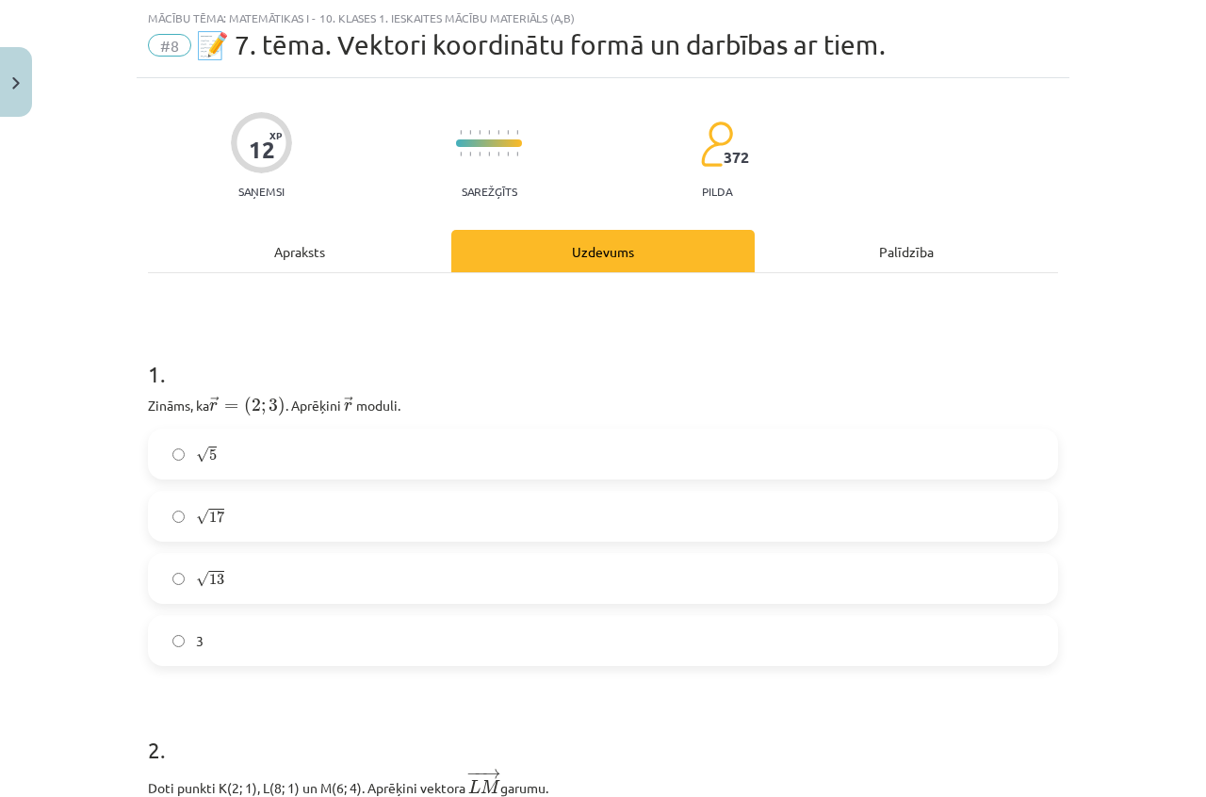
click at [314, 250] on div "Apraksts" at bounding box center [299, 251] width 303 height 42
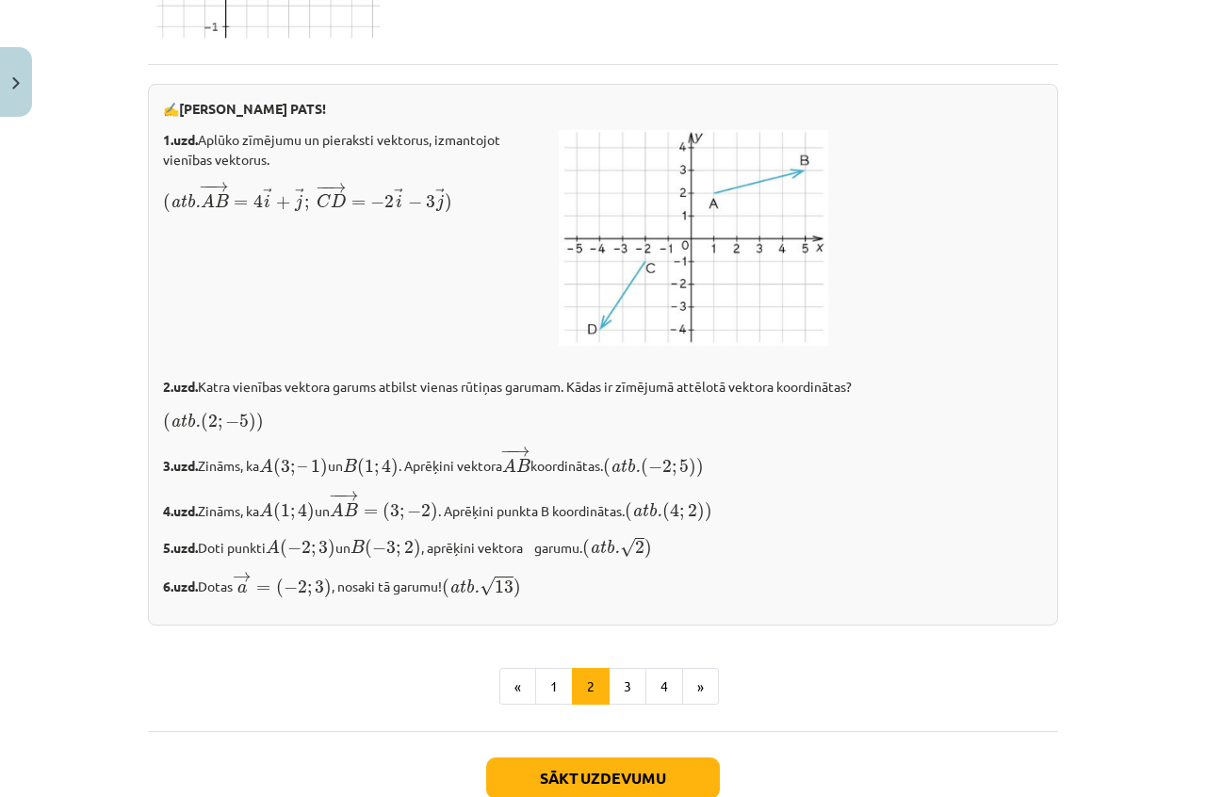
scroll to position [3150, 0]
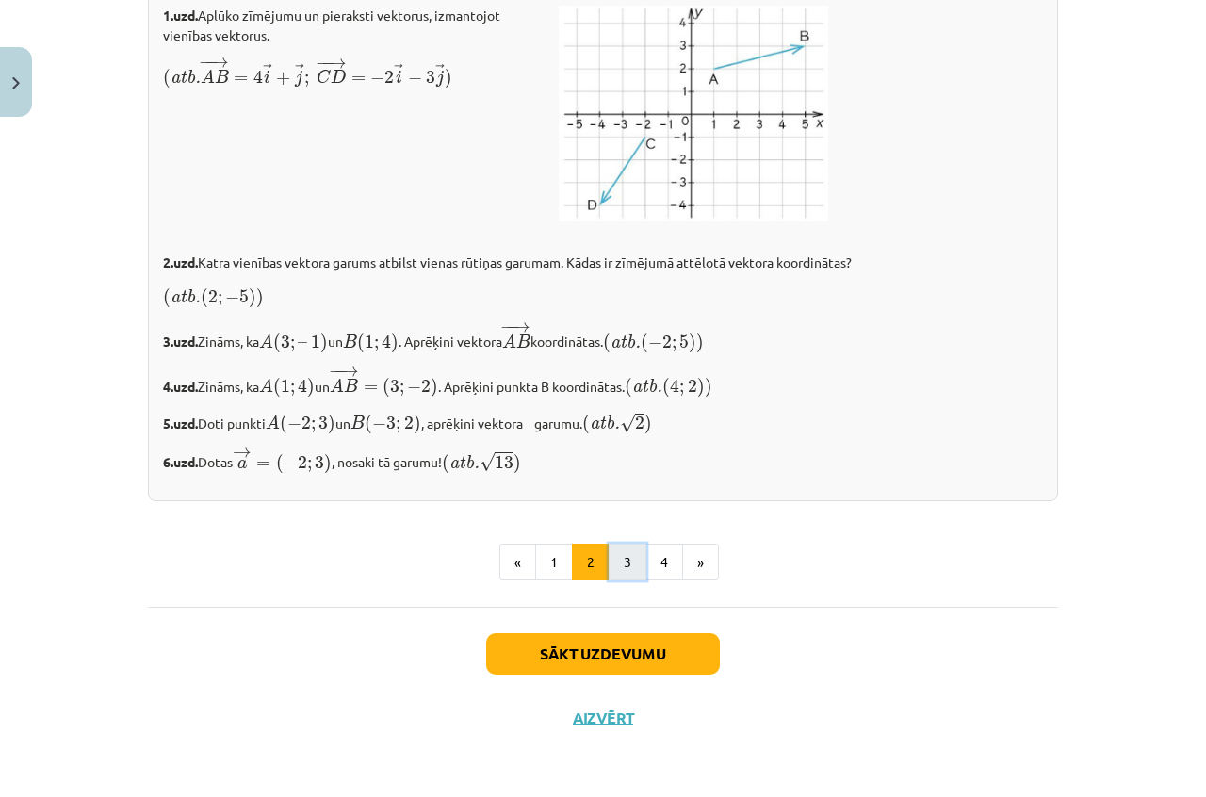
click at [616, 577] on button "3" at bounding box center [628, 563] width 38 height 38
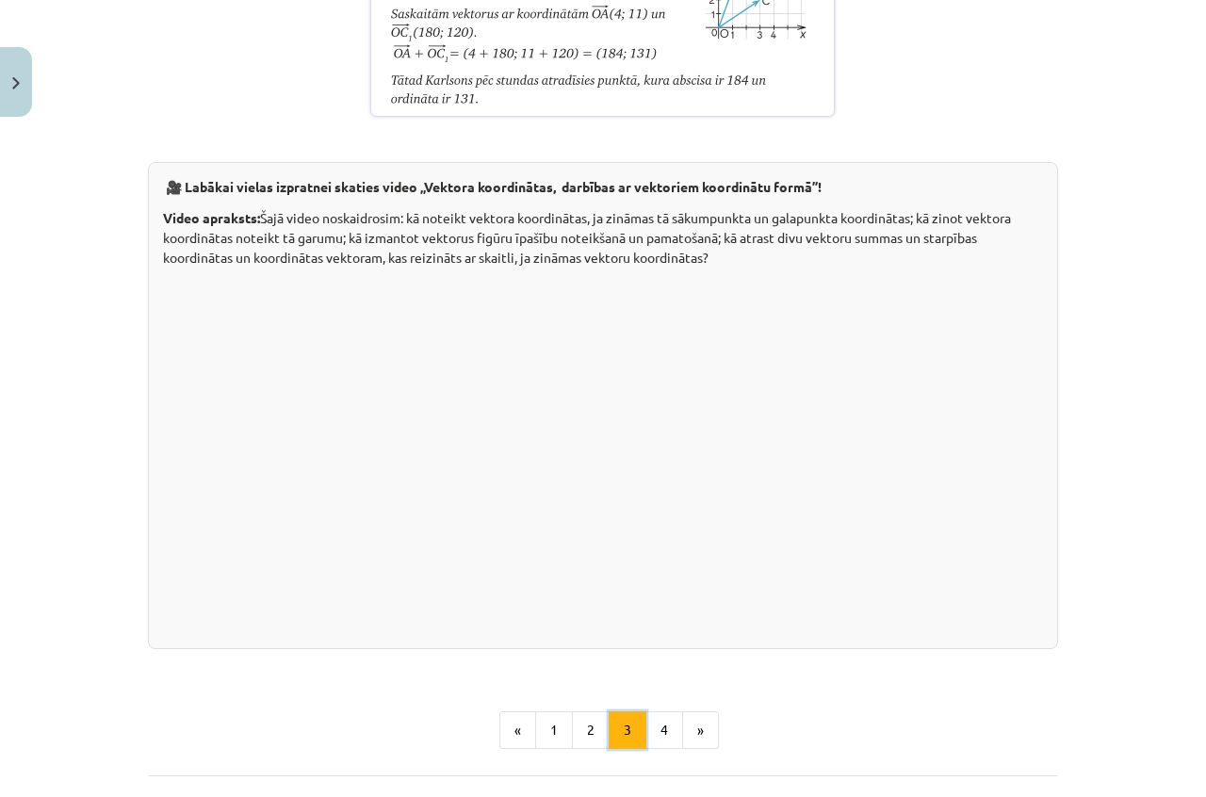
scroll to position [3675, 0]
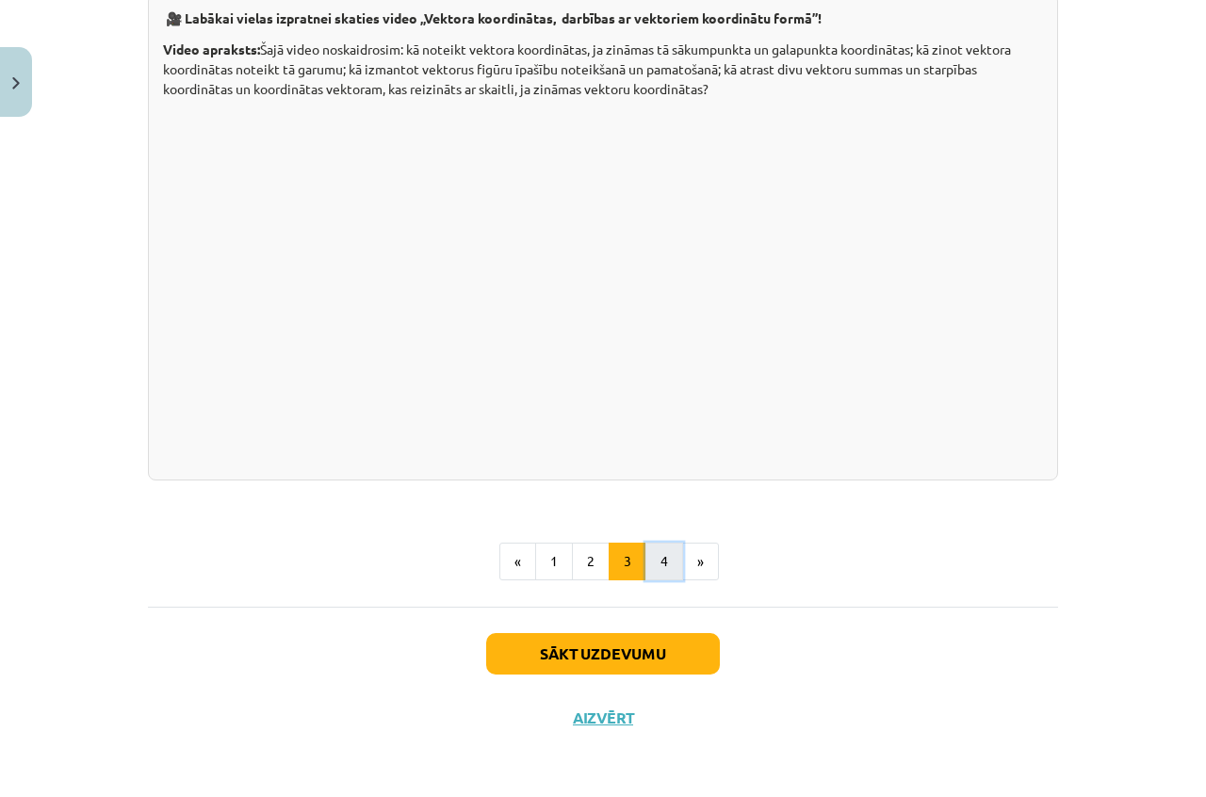
click at [667, 580] on button "4" at bounding box center [664, 562] width 38 height 38
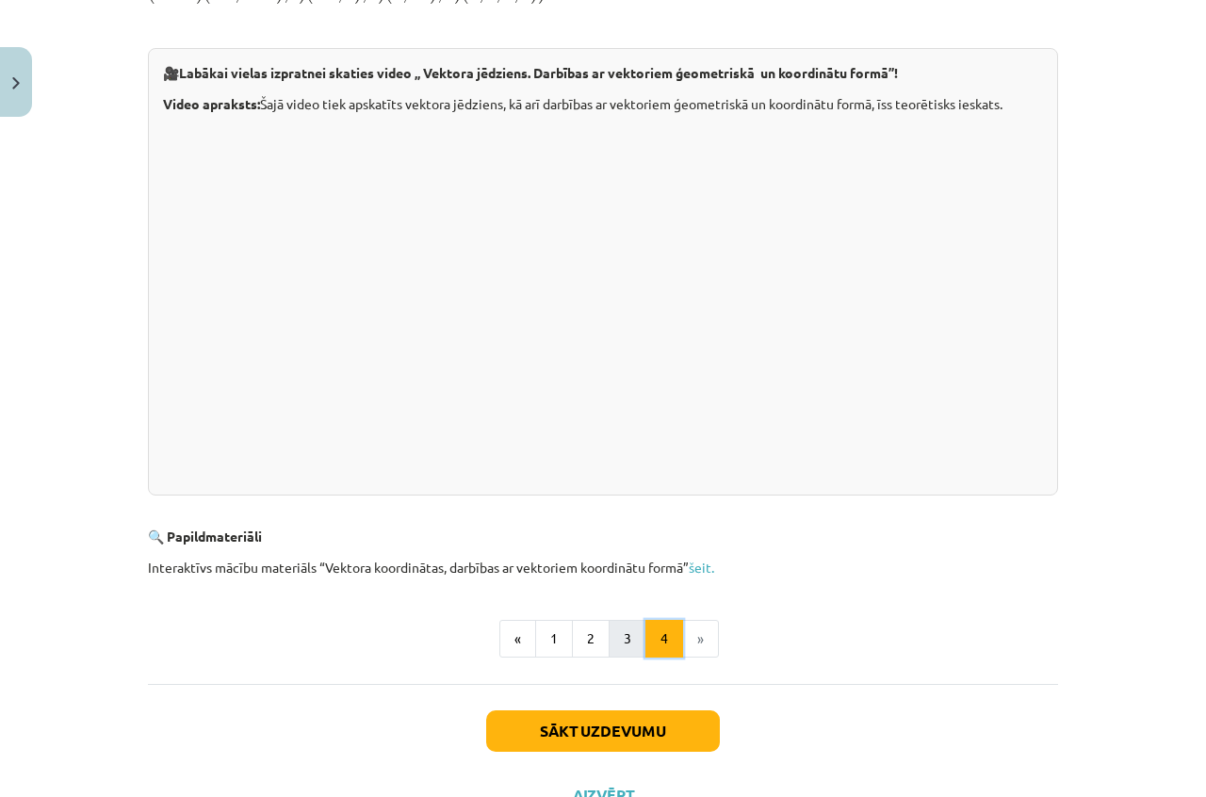
scroll to position [502, 0]
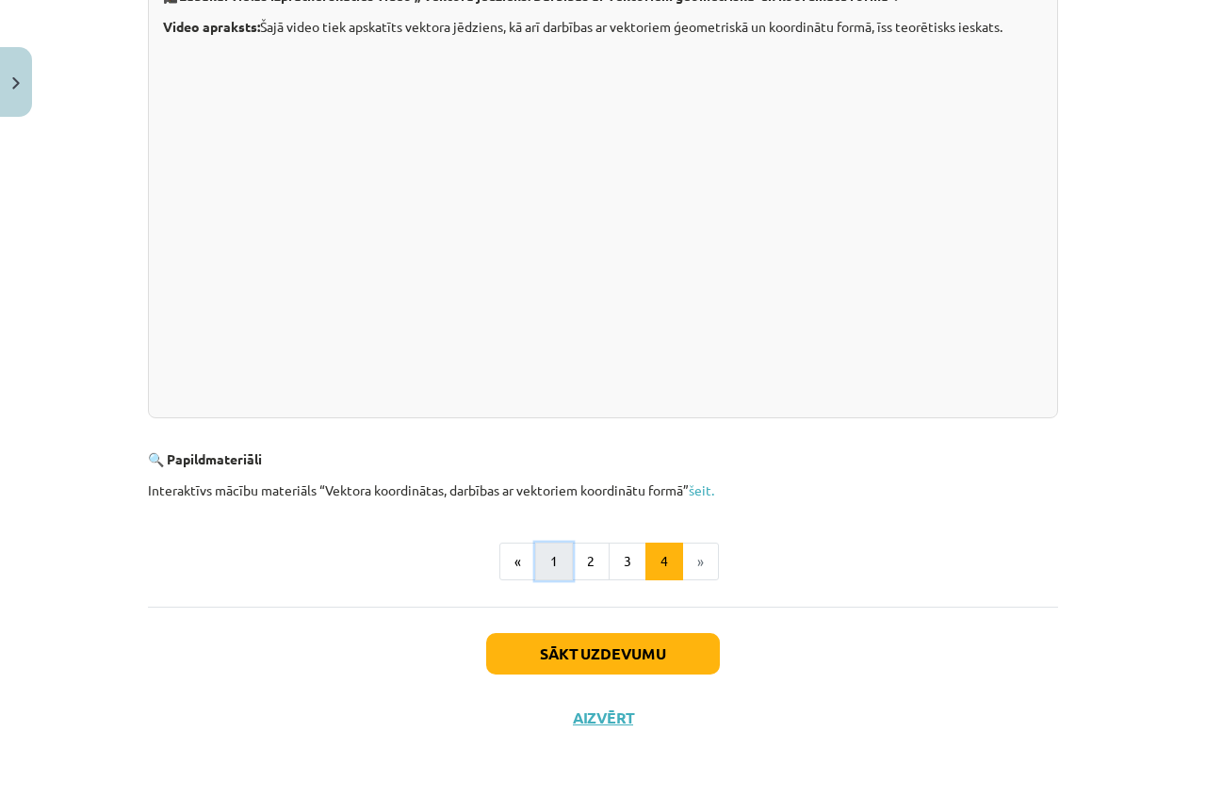
click at [548, 574] on button "1" at bounding box center [554, 562] width 38 height 38
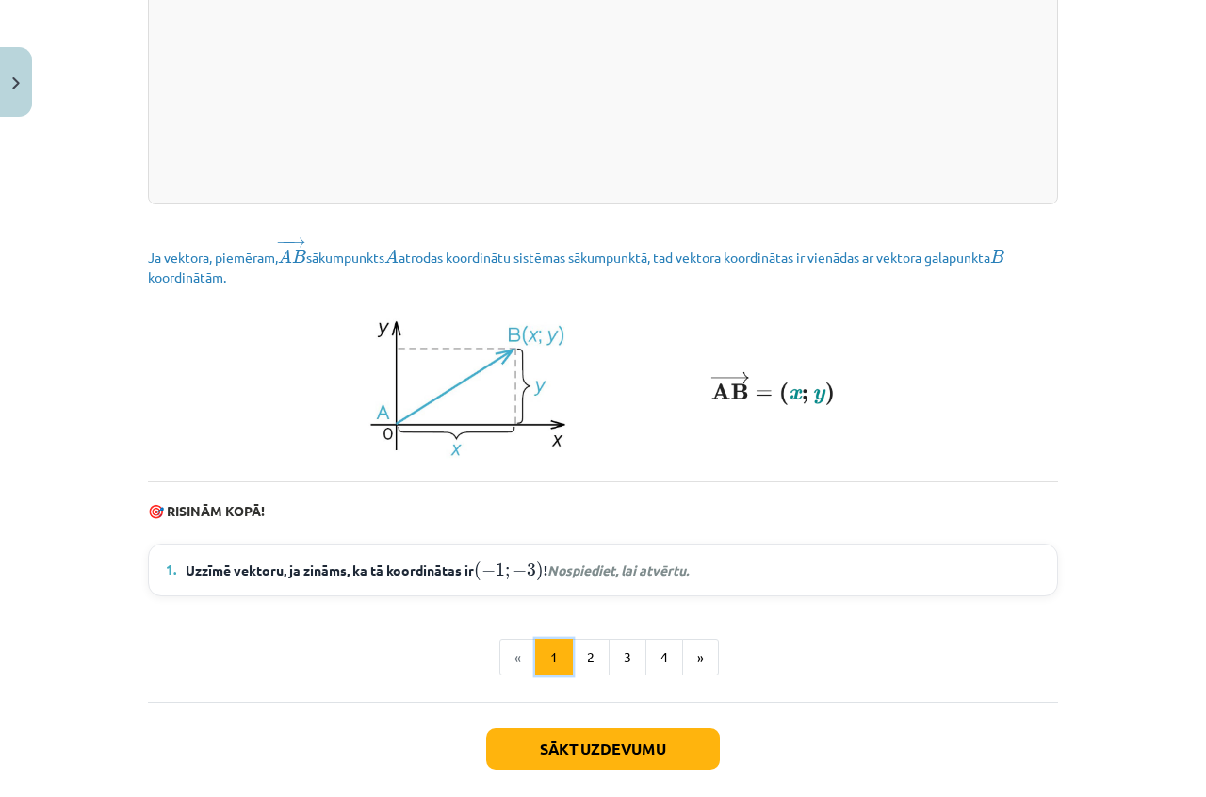
scroll to position [2514, 0]
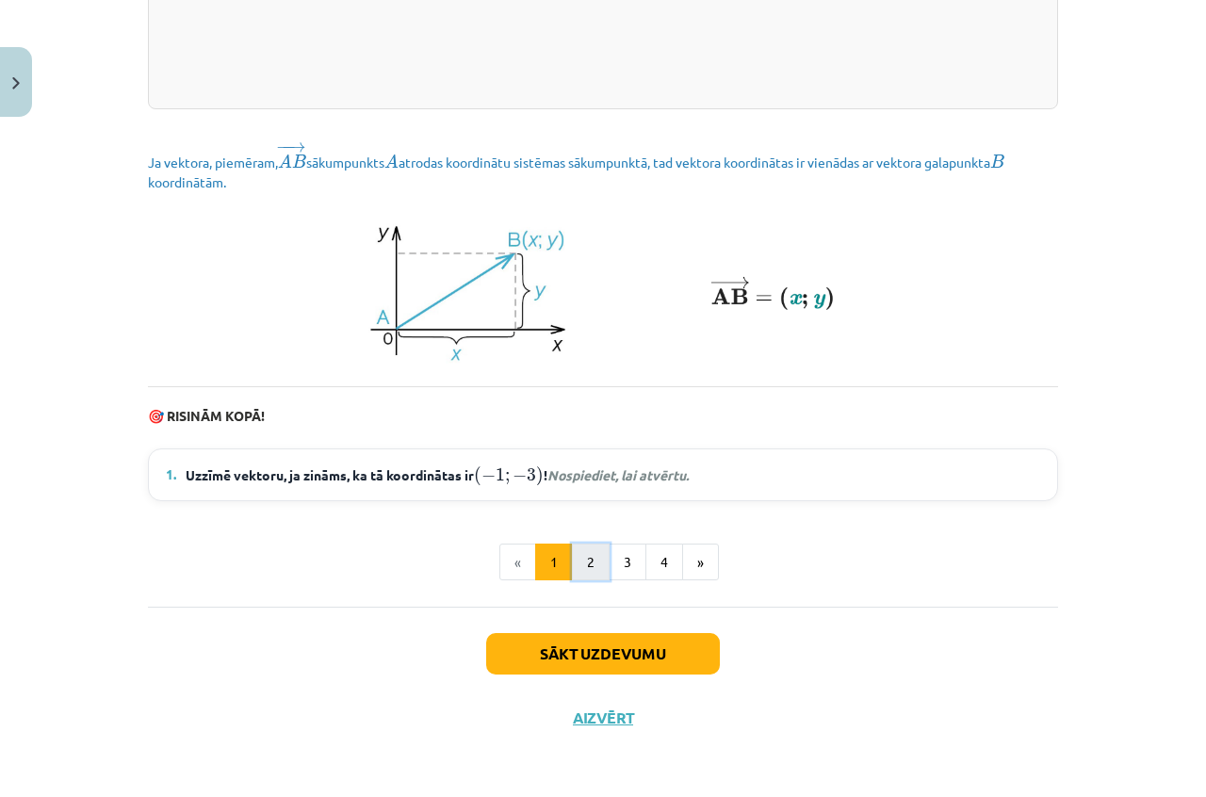
click at [591, 557] on button "2" at bounding box center [591, 563] width 38 height 38
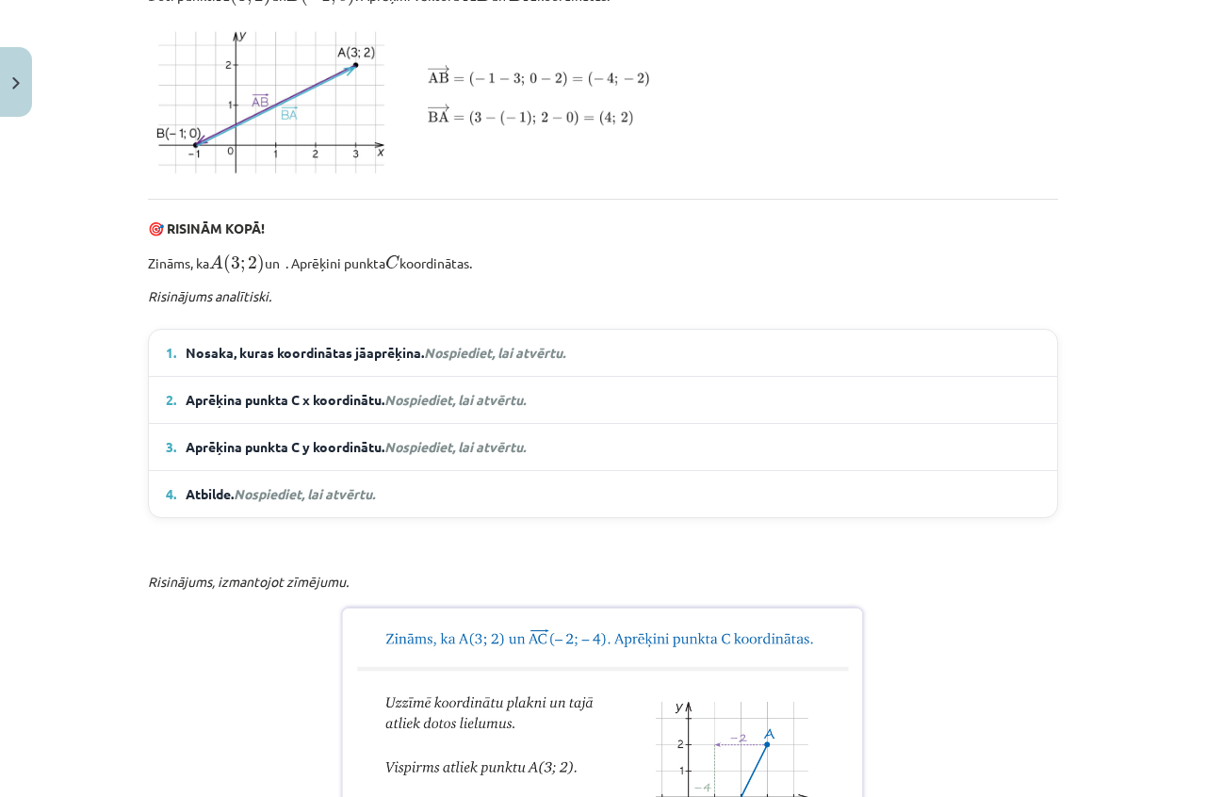
scroll to position [1091, 0]
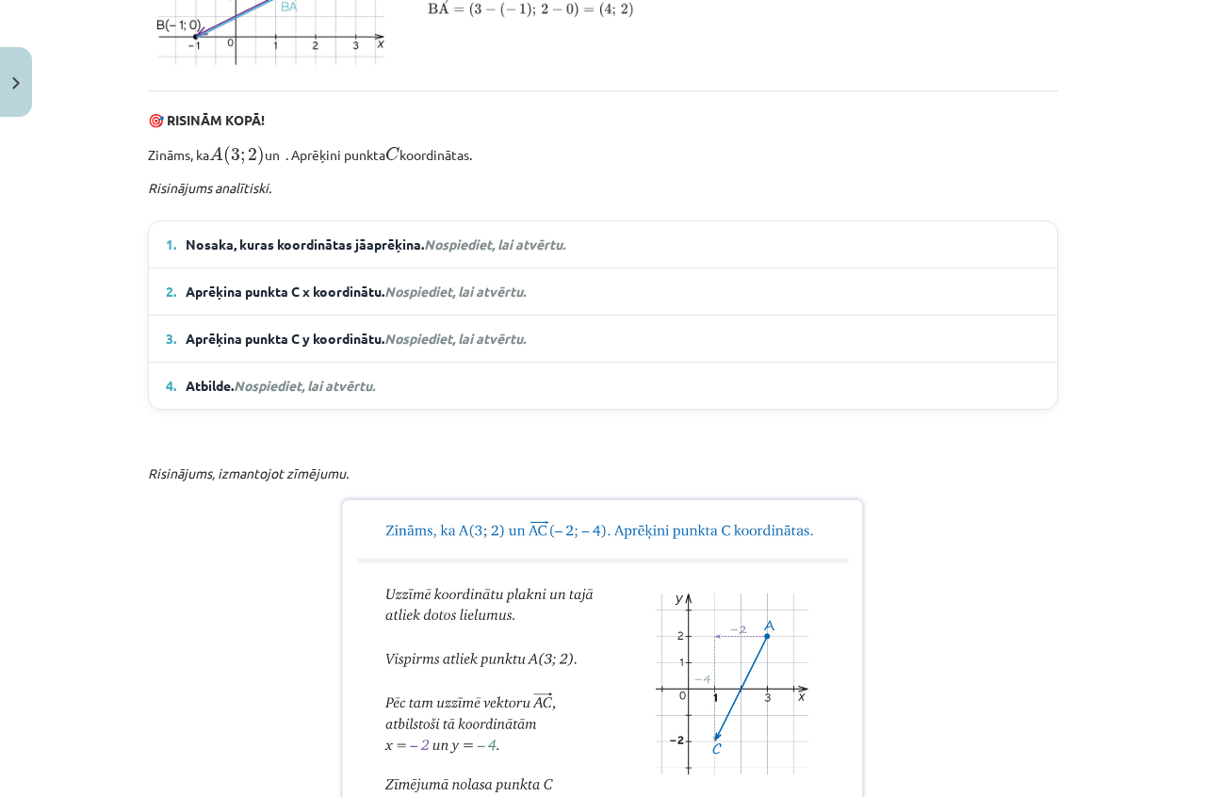
click at [728, 268] on details "1. Nosaka, kuras koordinātas jāaprēķina. Nospiediet, lai atvērtu. A(x₁; y₁) ⇒ A…" at bounding box center [603, 244] width 908 height 46
drag, startPoint x: 731, startPoint y: 316, endPoint x: 518, endPoint y: 304, distance: 213.2
click at [670, 268] on details "1. Nosaka, kuras koordinātas jāaprēķina. Nospiediet, lai atvērtu. A(x₁; y₁) ⇒ A…" at bounding box center [603, 244] width 908 height 46
click at [515, 252] on em "Nospiediet, lai atvērtu." at bounding box center [494, 244] width 141 height 17
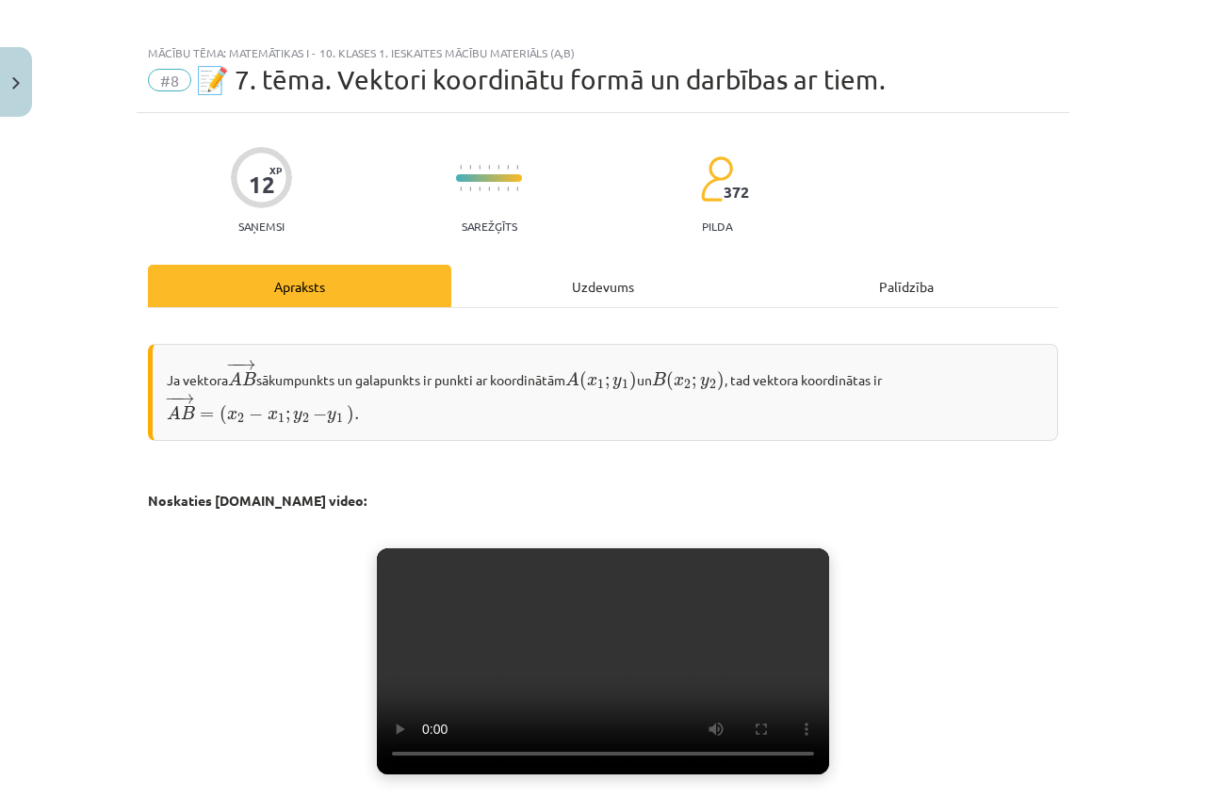
scroll to position [0, 0]
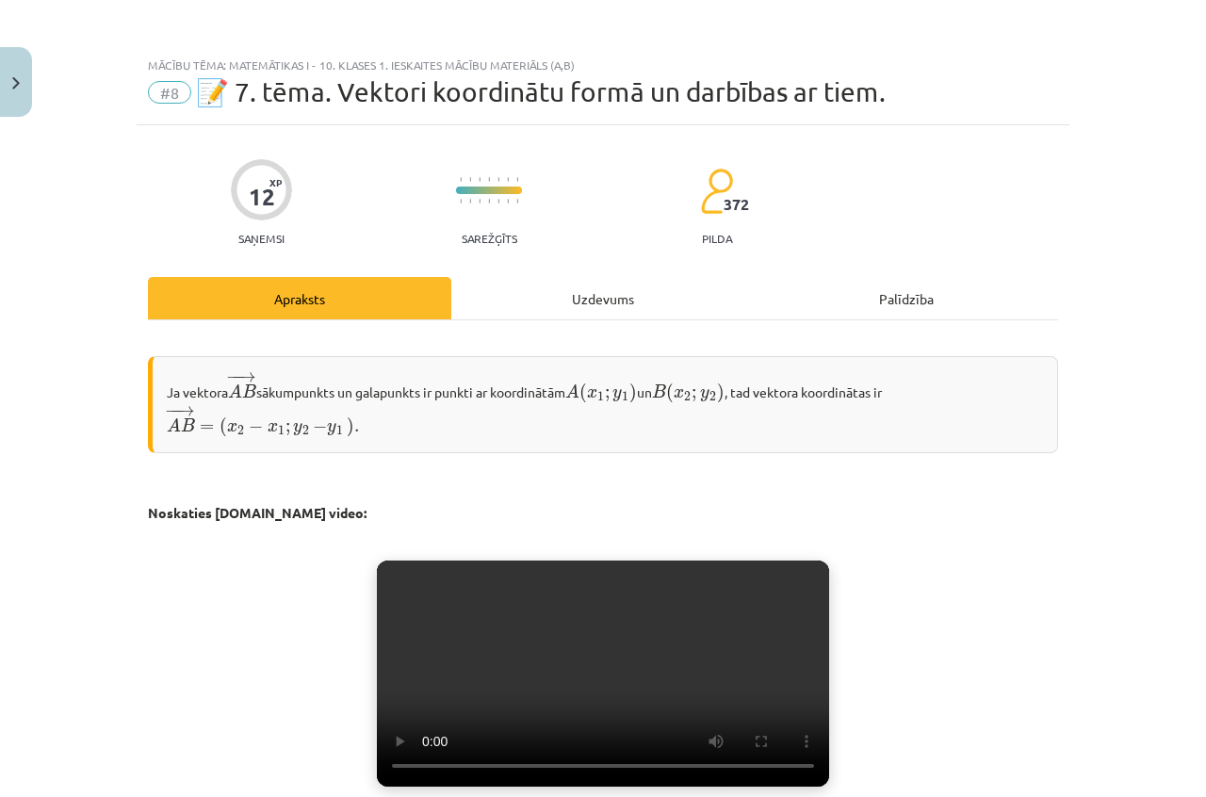
click at [624, 288] on div "Uzdevums" at bounding box center [602, 298] width 303 height 42
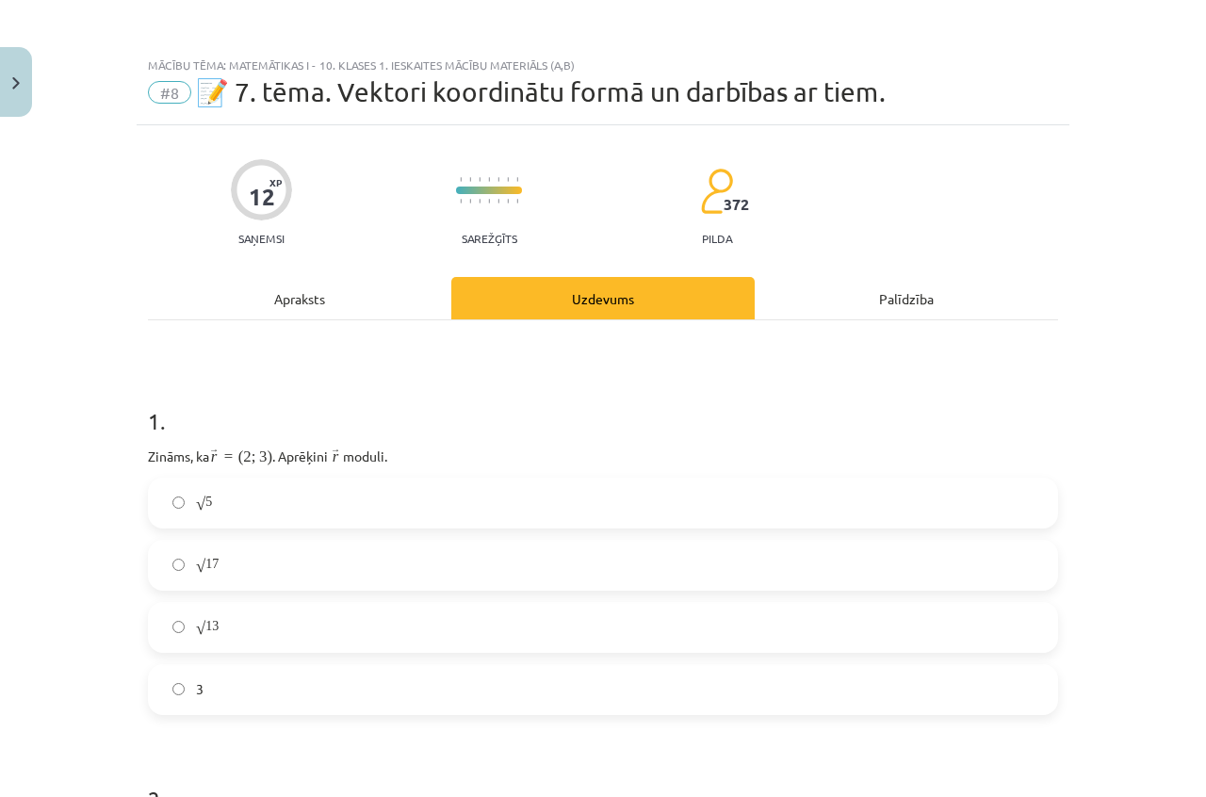
scroll to position [47, 0]
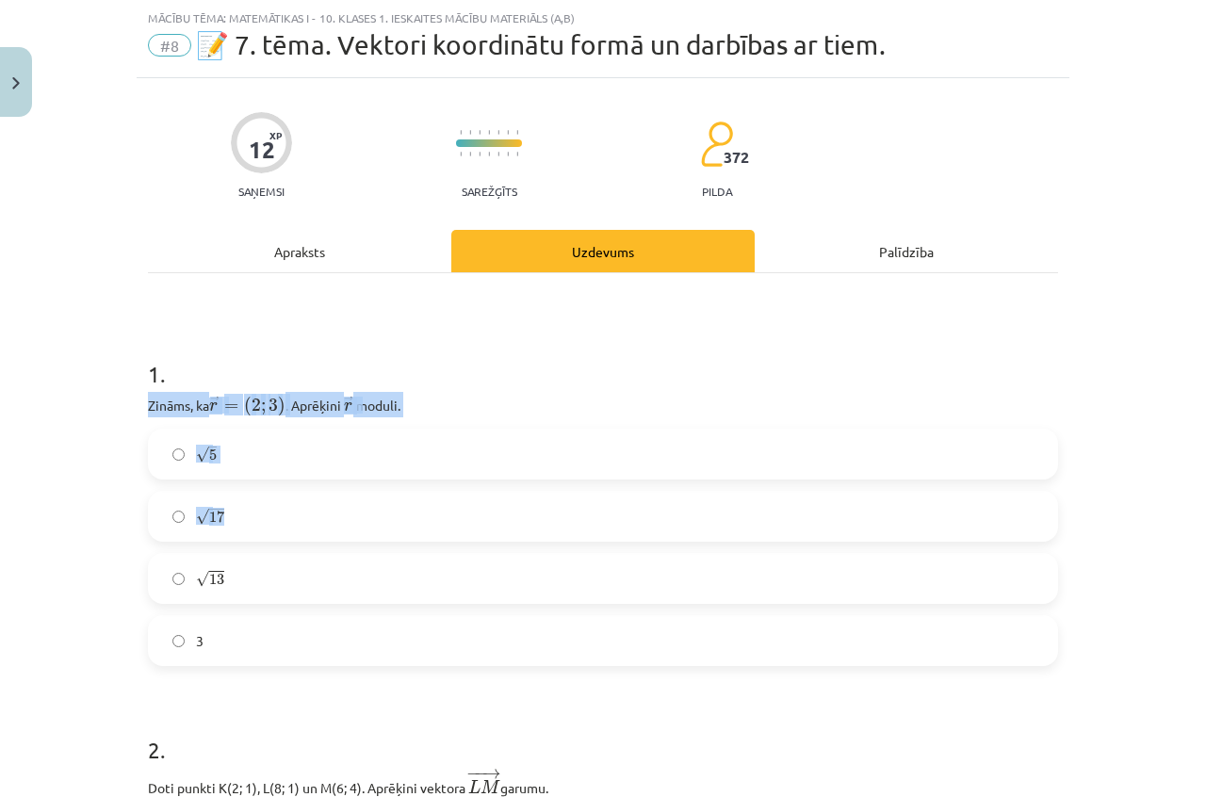
drag, startPoint x: 143, startPoint y: 408, endPoint x: 580, endPoint y: 536, distance: 455.5
click at [580, 536] on div "1 . Zināms, ka ﻿ → r = ( 2 ; 3 ) r → = ( 2 ; 3 ) . Aprēķini ﻿ → r r → ﻿ moduli.…" at bounding box center [603, 497] width 910 height 338
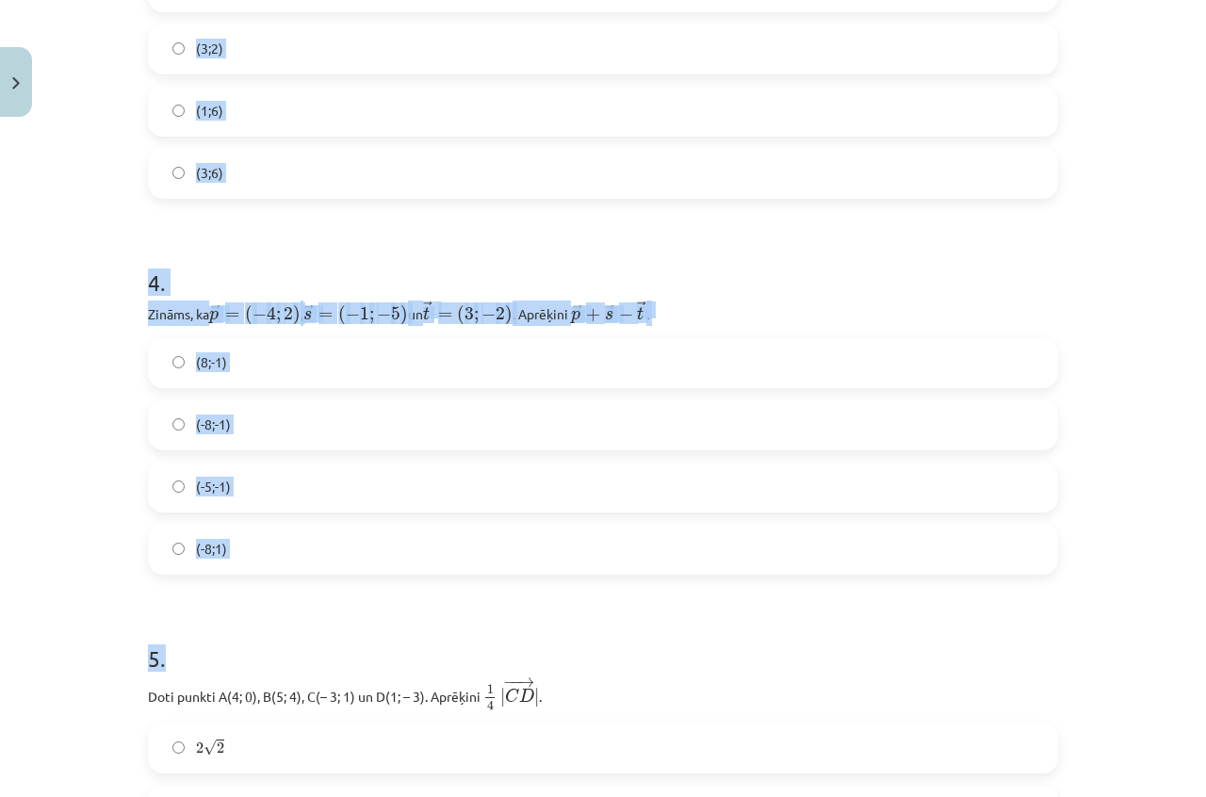
scroll to position [1837, 0]
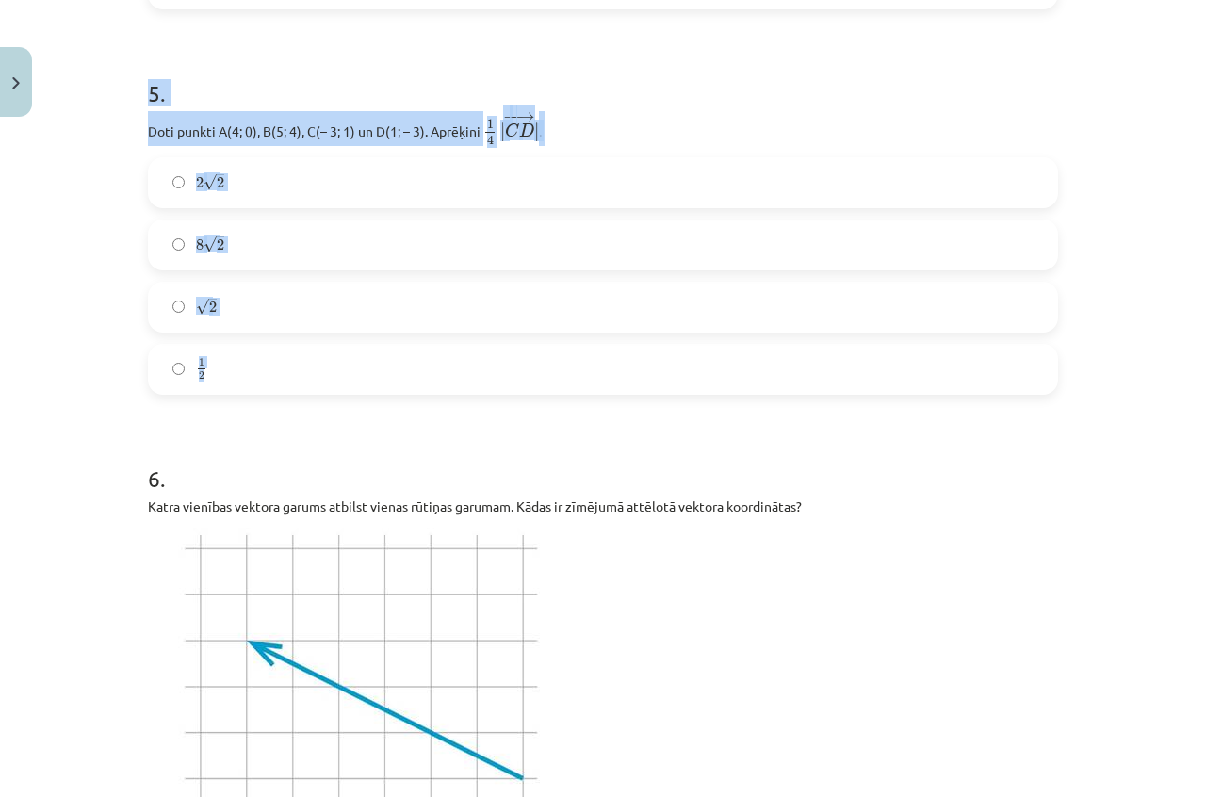
drag, startPoint x: 142, startPoint y: 402, endPoint x: 287, endPoint y: 368, distance: 149.0
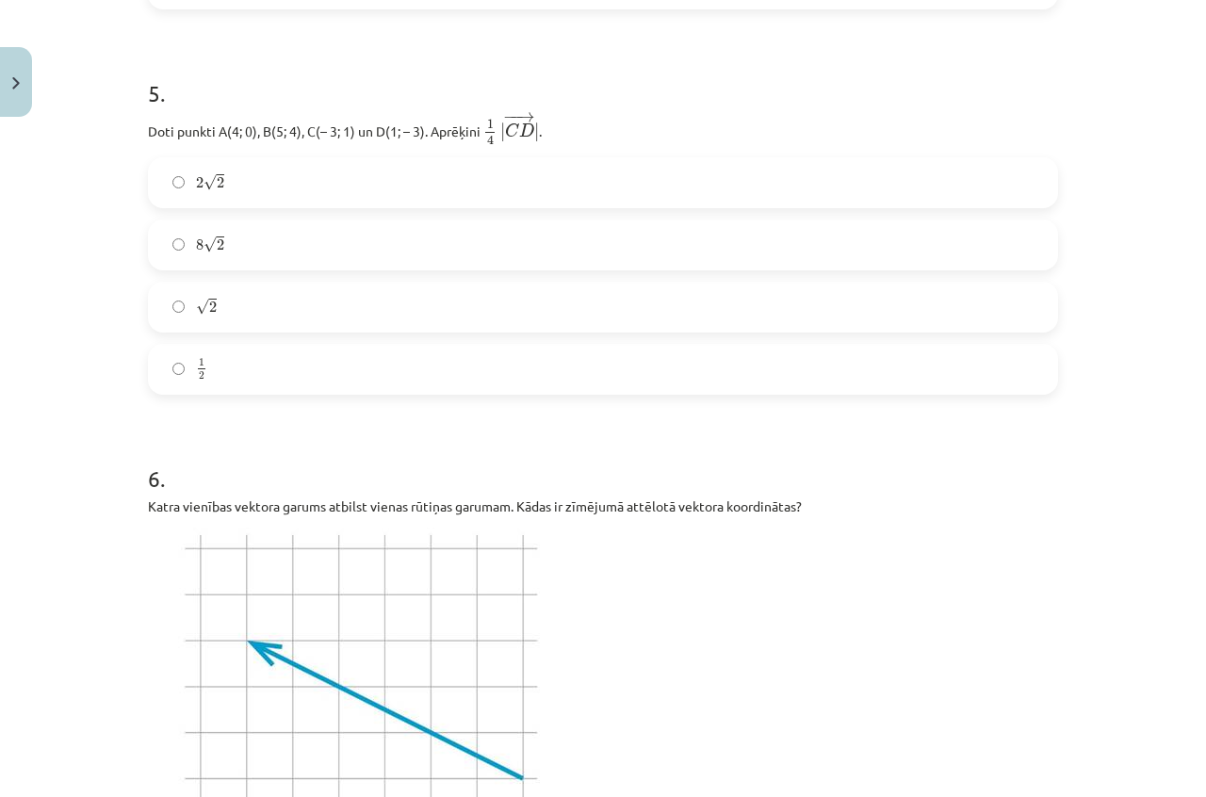
drag, startPoint x: 287, startPoint y: 368, endPoint x: 236, endPoint y: 371, distance: 51.9
click at [244, 361] on label "1 2 1 2" at bounding box center [603, 369] width 906 height 47
drag, startPoint x: 234, startPoint y: 373, endPoint x: 205, endPoint y: 367, distance: 28.8
click at [205, 367] on label "1 2 1 2" at bounding box center [603, 369] width 906 height 47
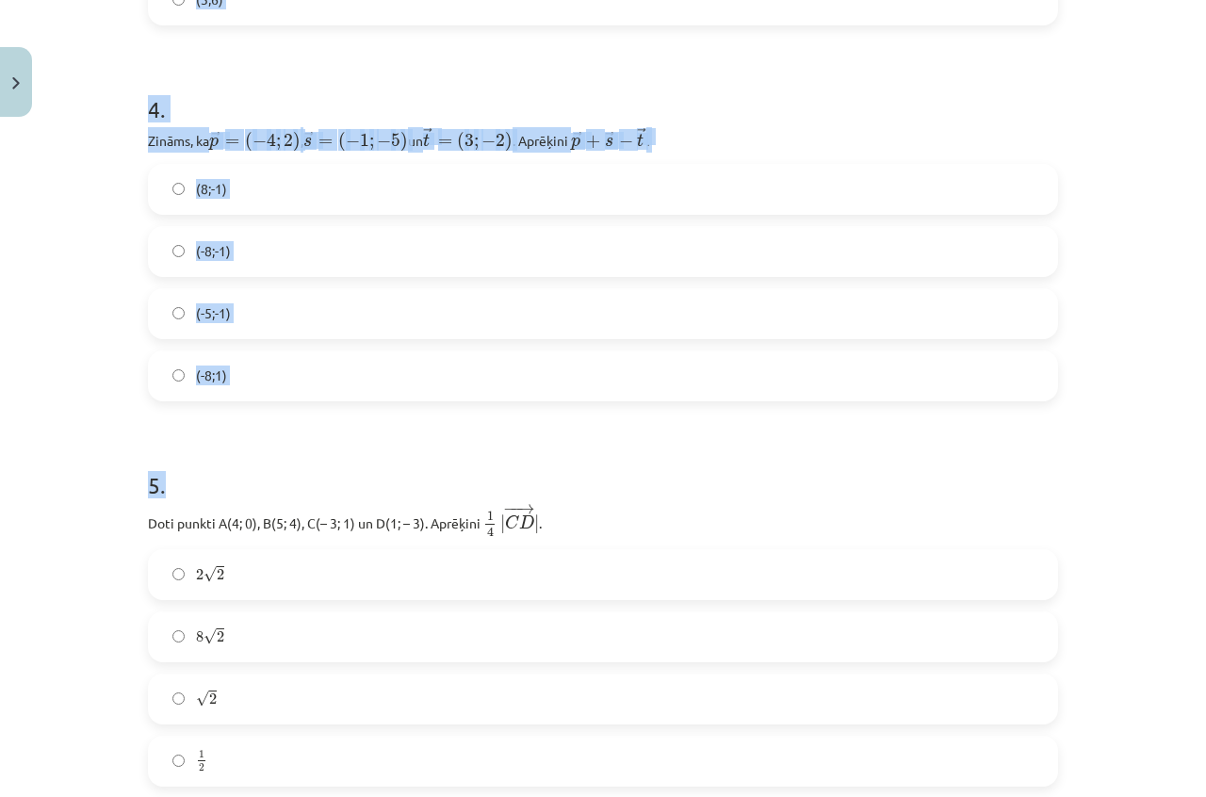
scroll to position [1978, 0]
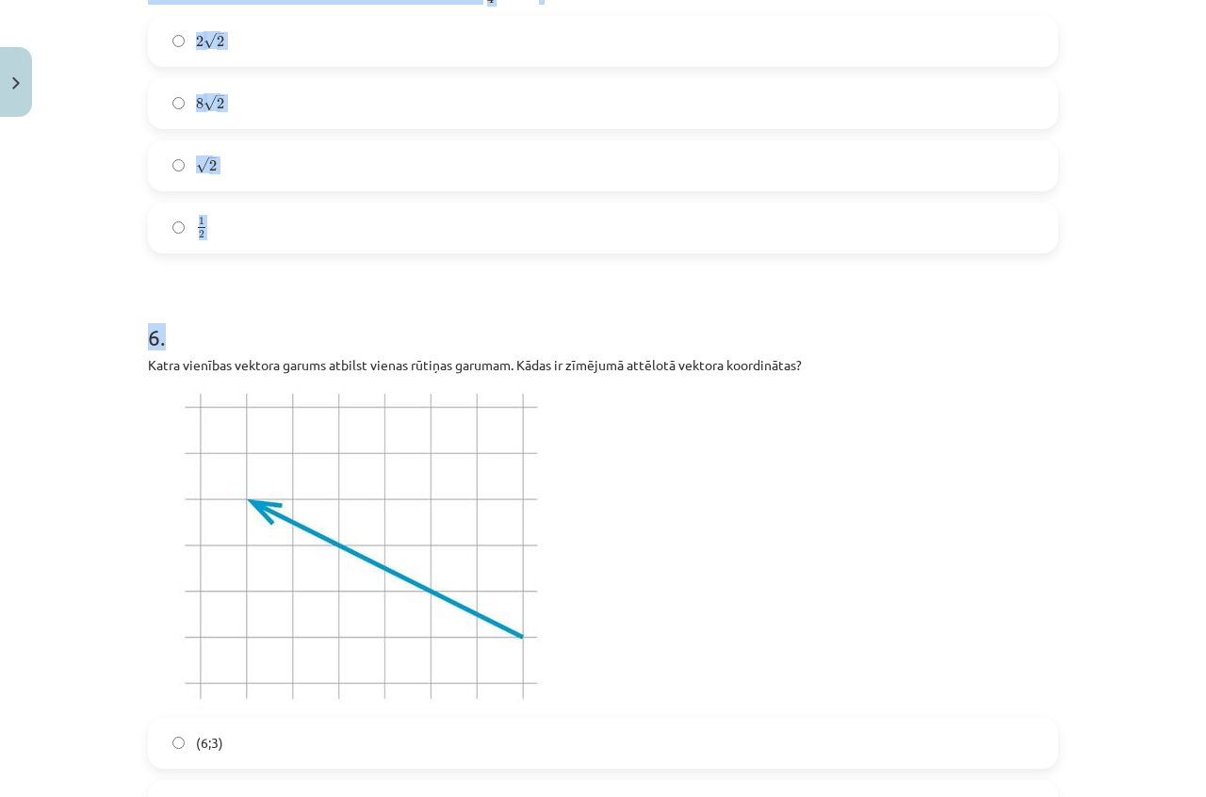
drag, startPoint x: 143, startPoint y: 451, endPoint x: 363, endPoint y: 255, distance: 294.2
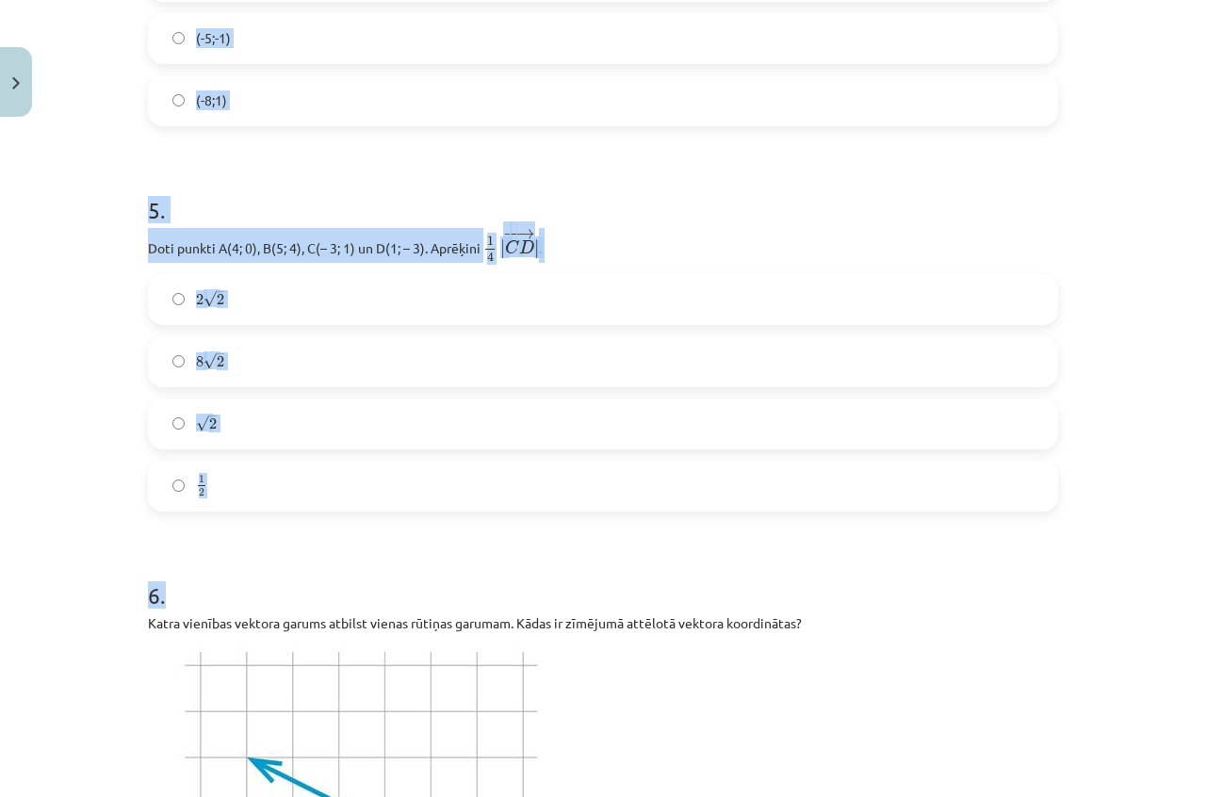
scroll to position [1602, 0]
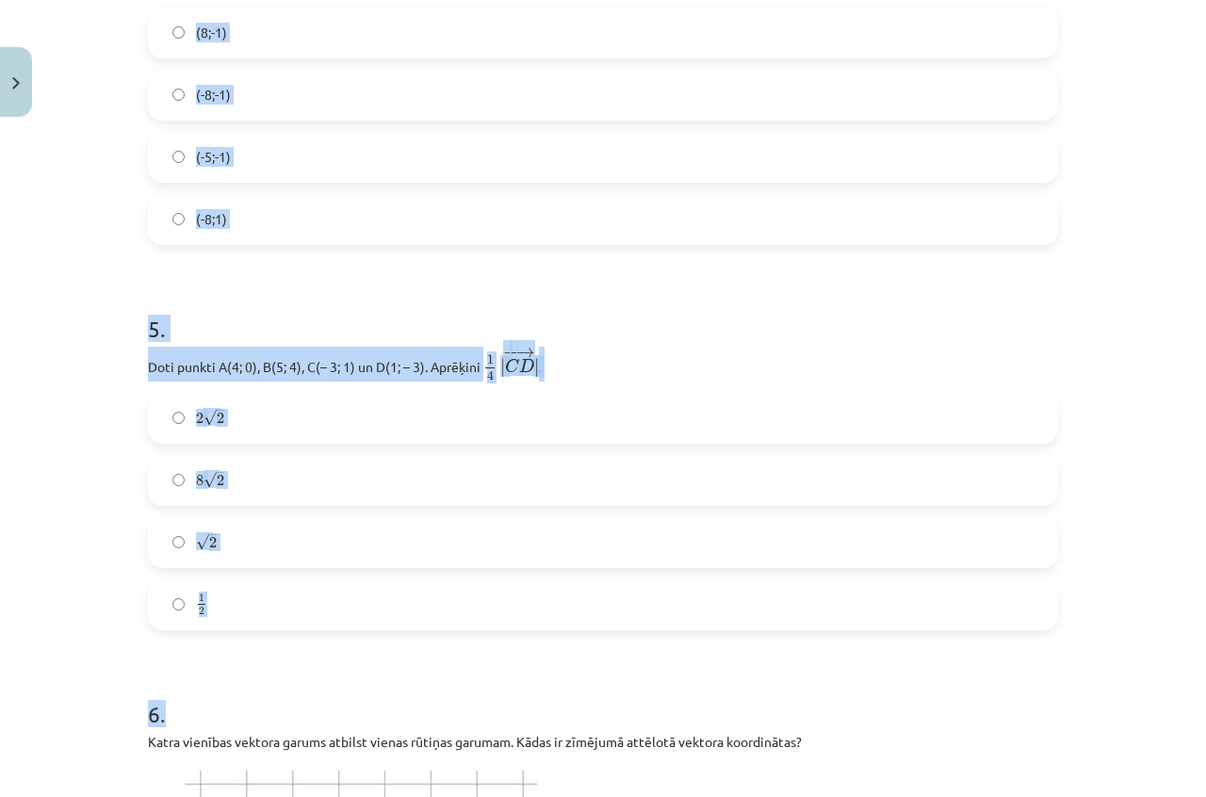
copy form "Zināms, ka ﻿ → r = ( 2 ; 3 ) r → = ( 2 ; 3 ) . Aprēķini ﻿ → r r → ﻿ moduli. √ 5…"
click at [351, 357] on p "Doti punkti A(4; 0), B(5; 4), C(– 3; 1) un D(1; – 3). Aprēķini ﻿ 1 4 | − − → C …" at bounding box center [603, 364] width 910 height 35
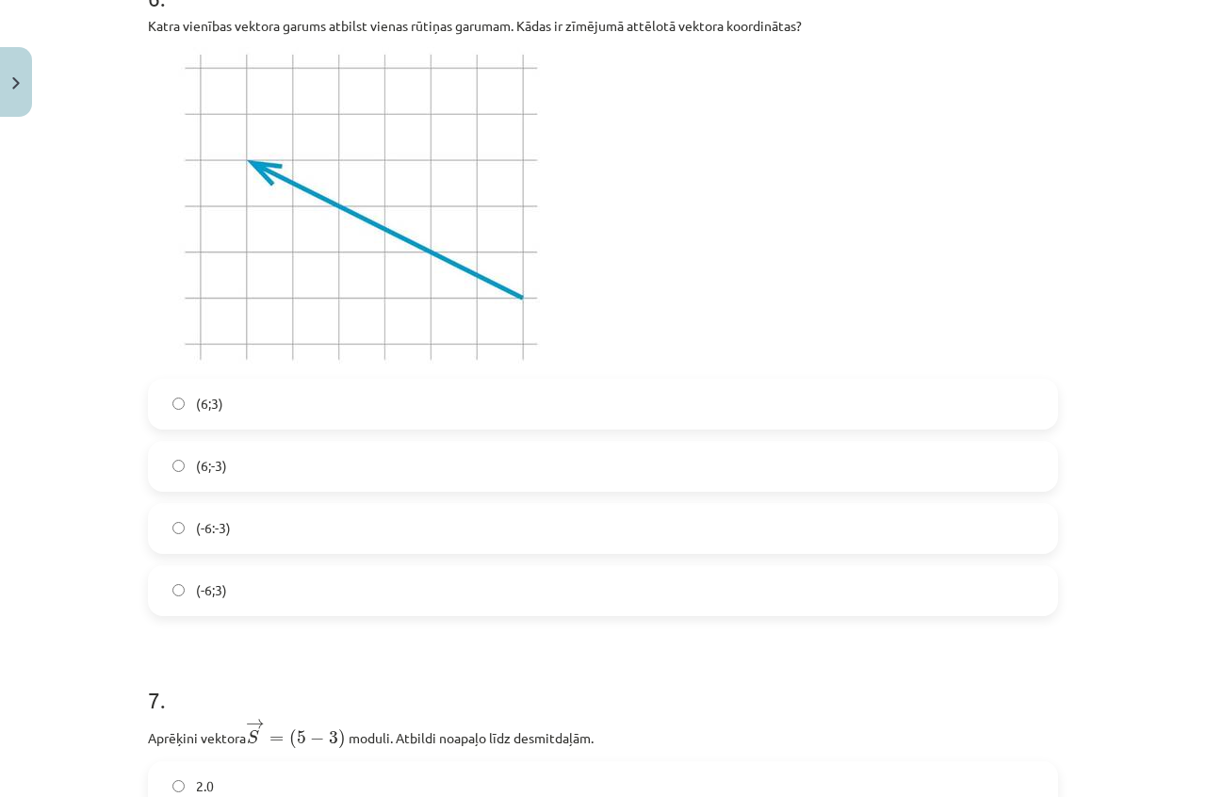
scroll to position [2261, 0]
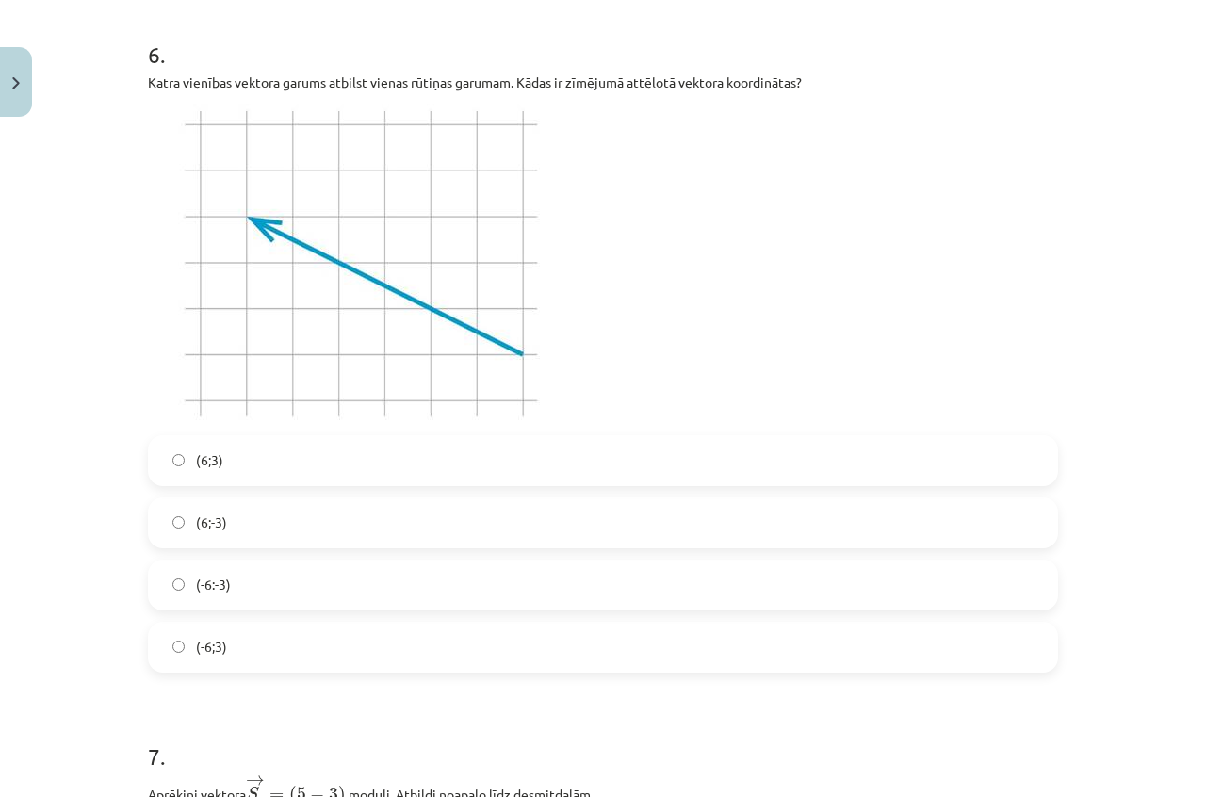
click at [326, 464] on label "(6;3)" at bounding box center [603, 460] width 906 height 47
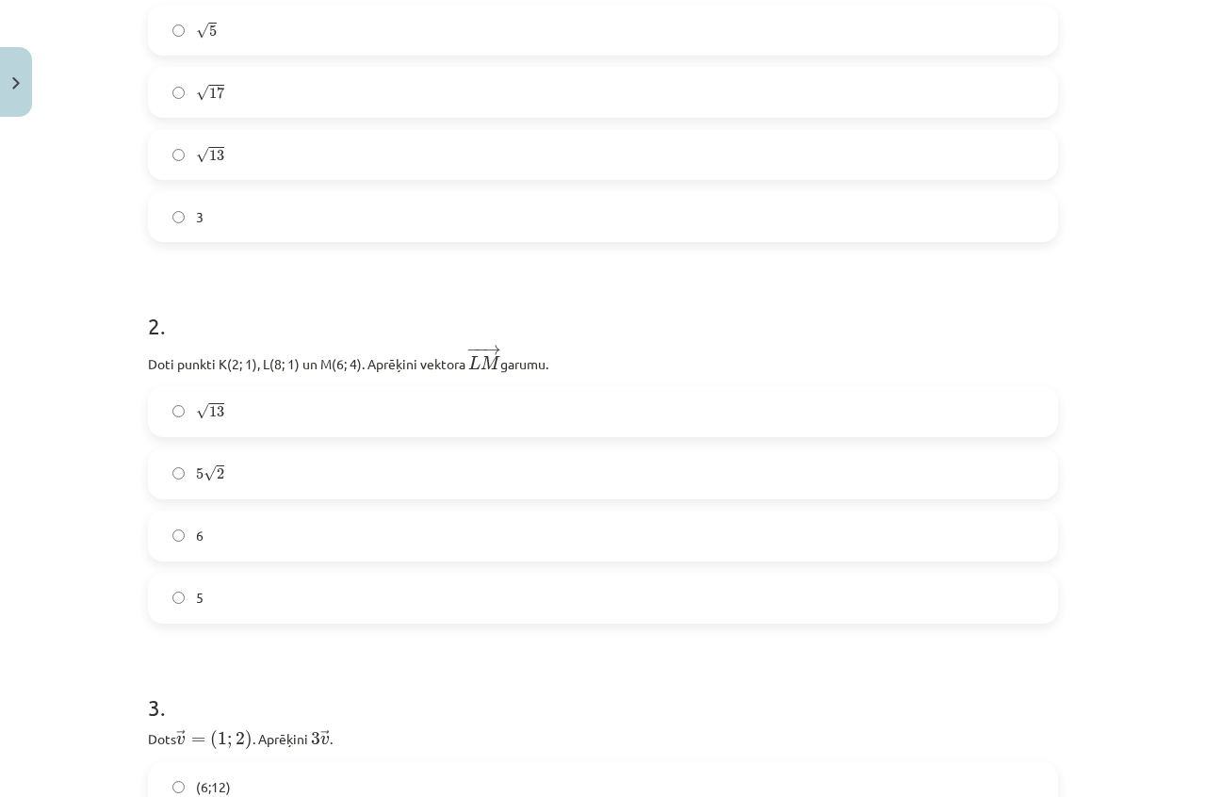
scroll to position [0, 0]
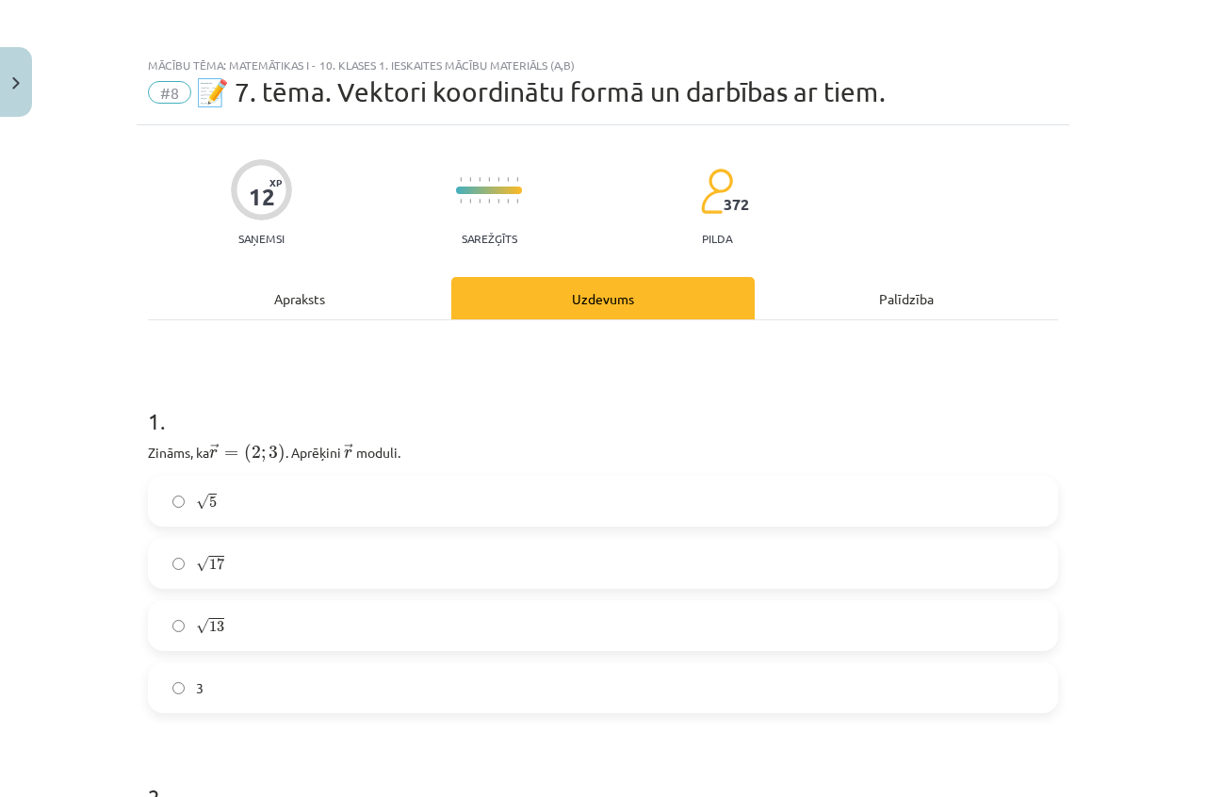
click at [300, 291] on div "Apraksts" at bounding box center [299, 298] width 303 height 42
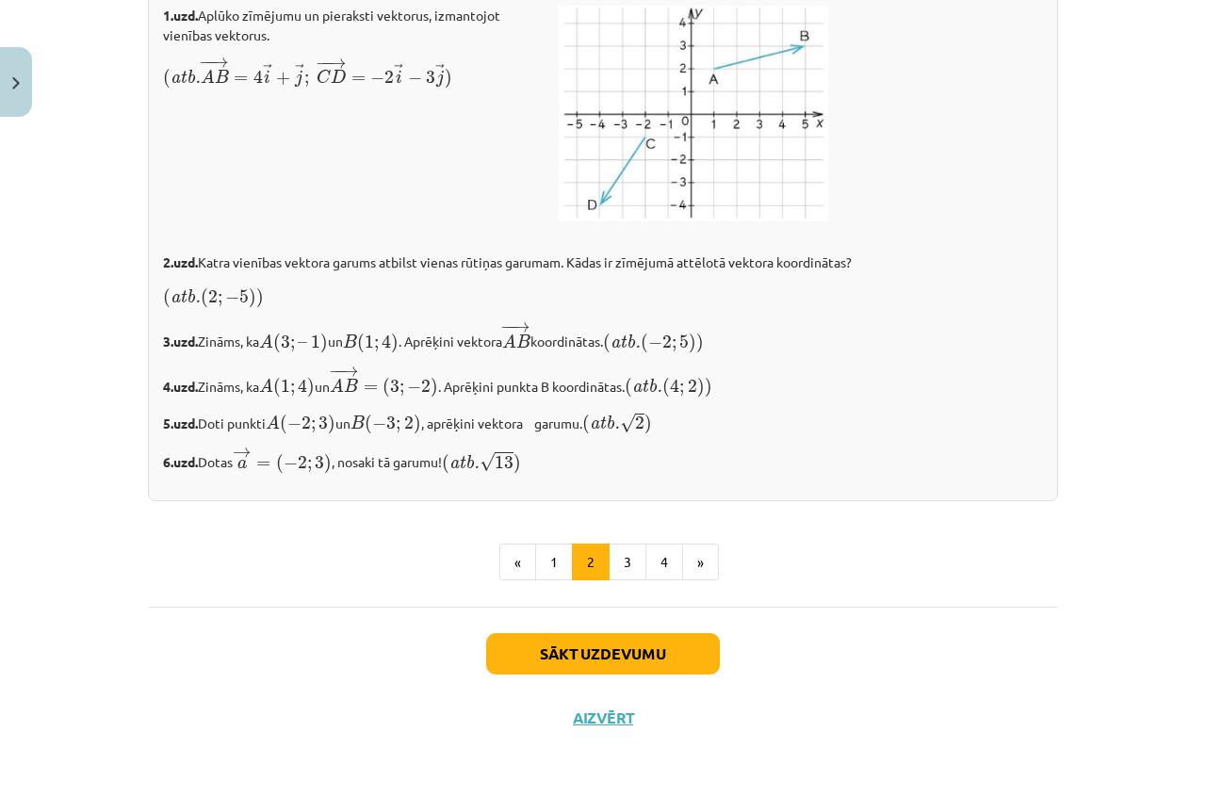
scroll to position [3150, 0]
click at [617, 568] on button "3" at bounding box center [628, 563] width 38 height 38
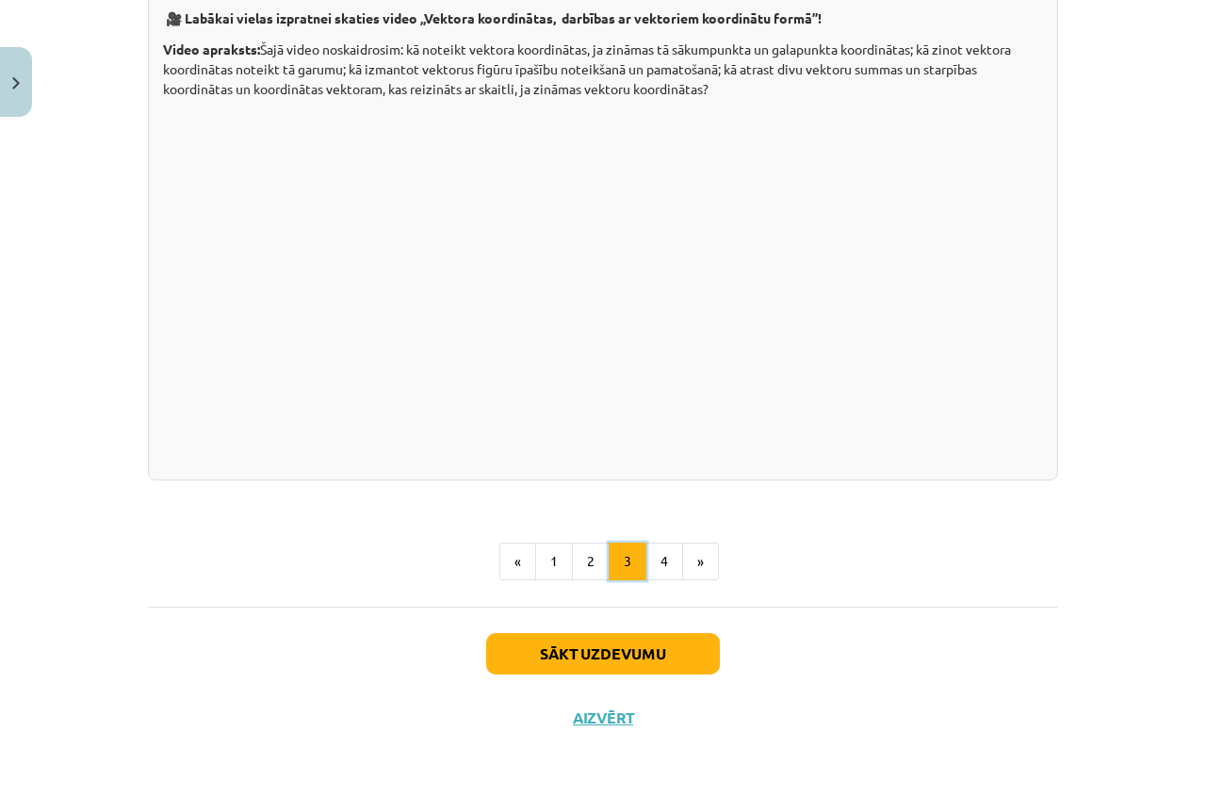
scroll to position [3703, 0]
click at [645, 571] on button "4" at bounding box center [664, 562] width 38 height 38
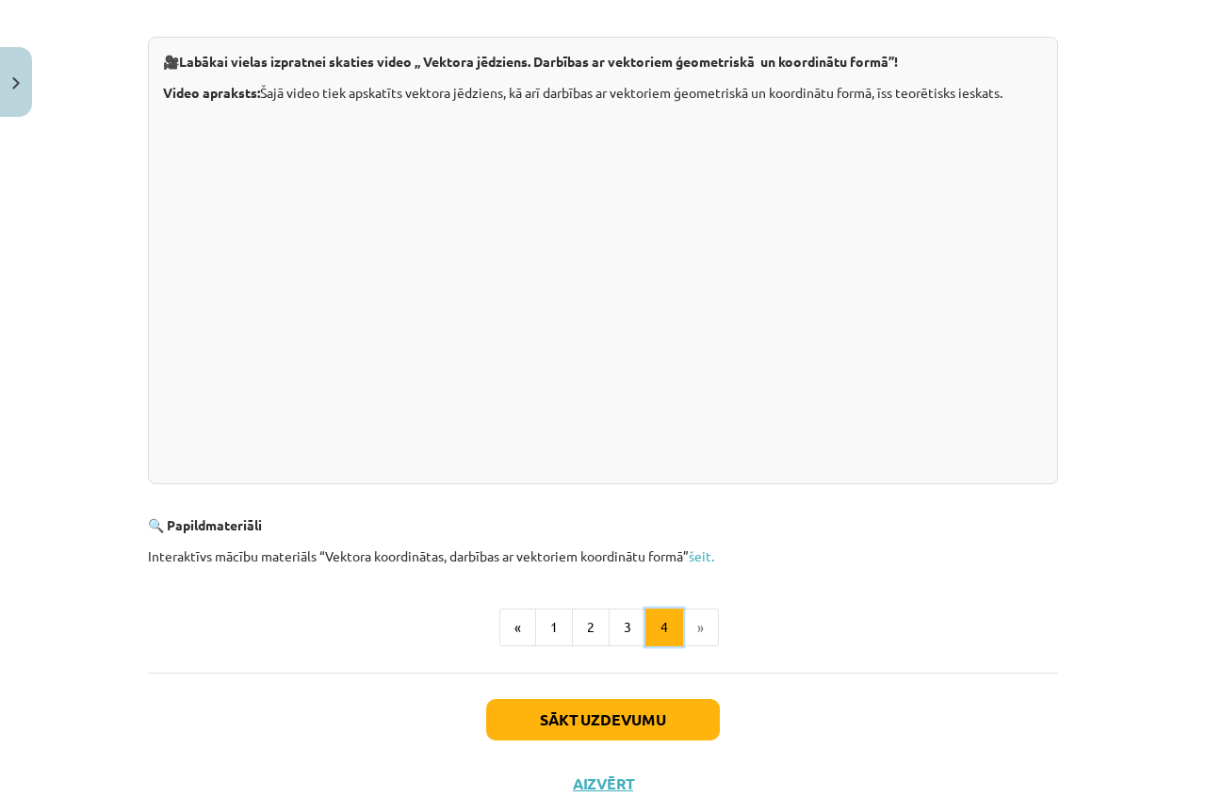
scroll to position [502, 0]
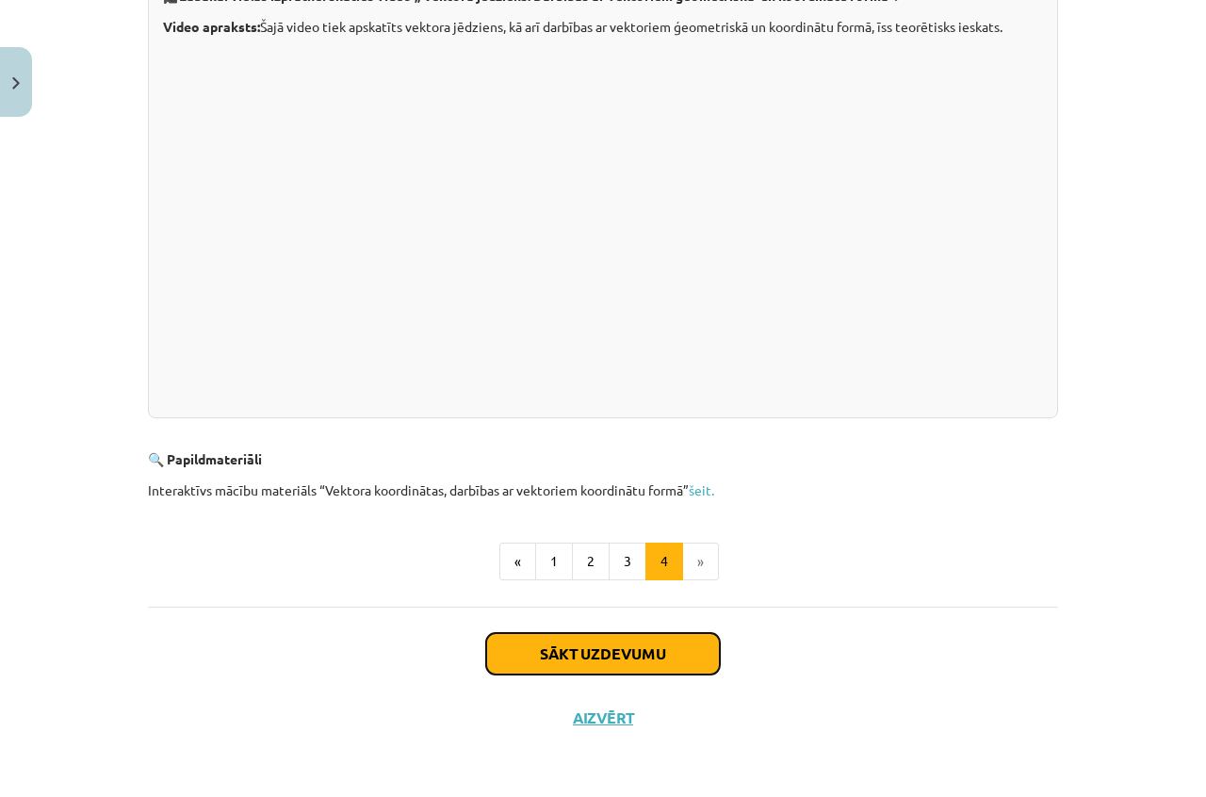
click at [582, 649] on button "Sākt uzdevumu" at bounding box center [603, 653] width 234 height 41
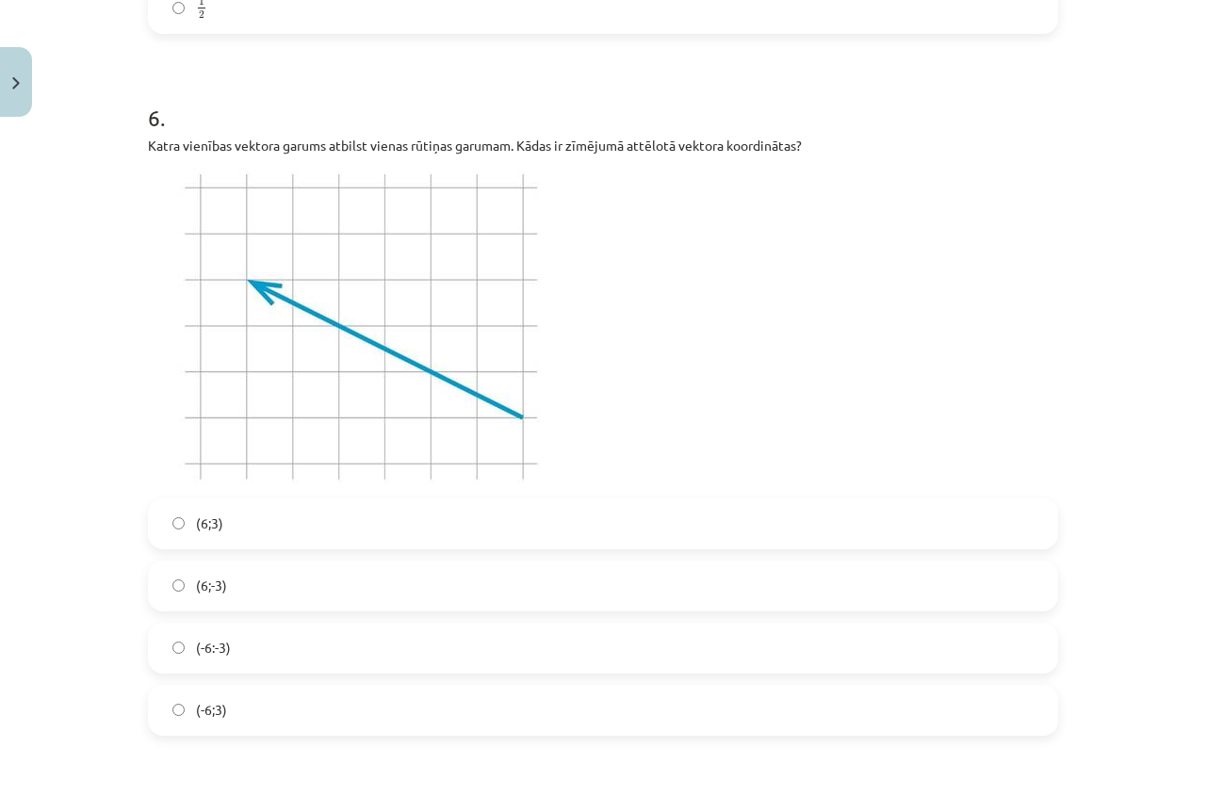
scroll to position [2214, 0]
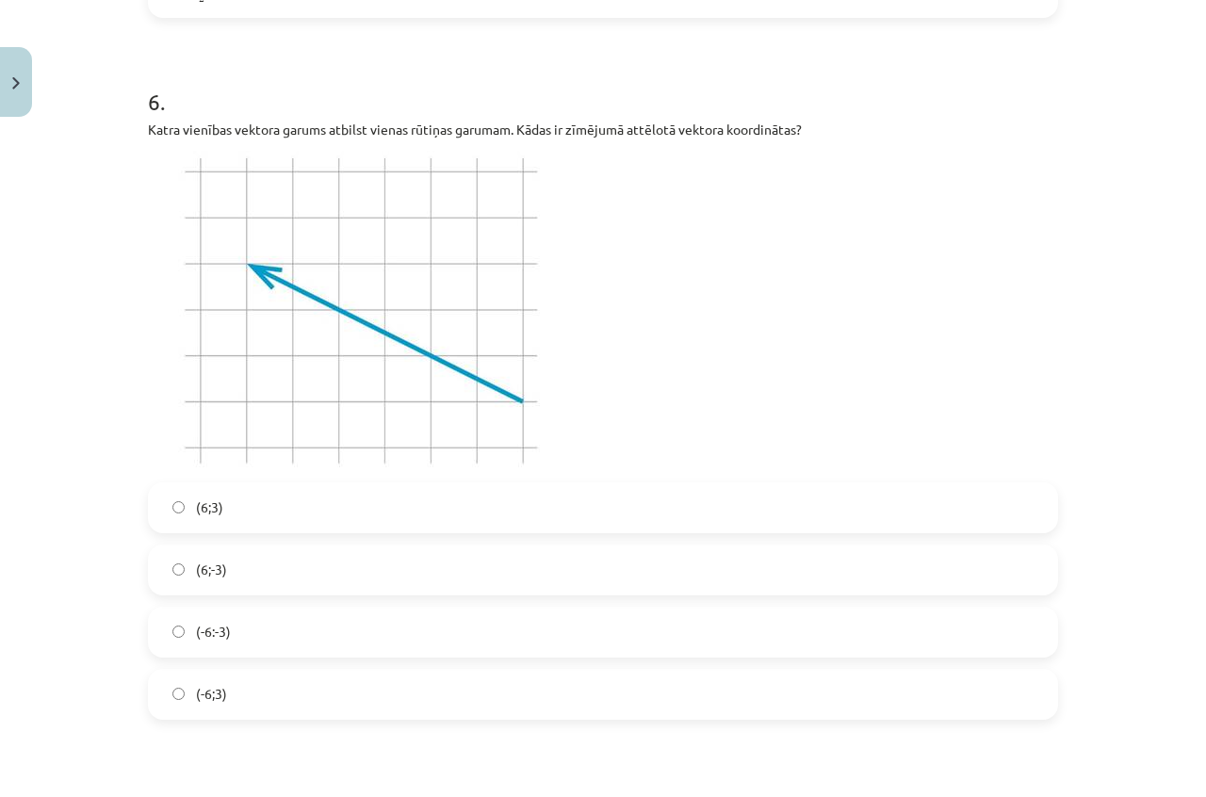
click at [268, 691] on label "(-6;3)" at bounding box center [603, 694] width 906 height 47
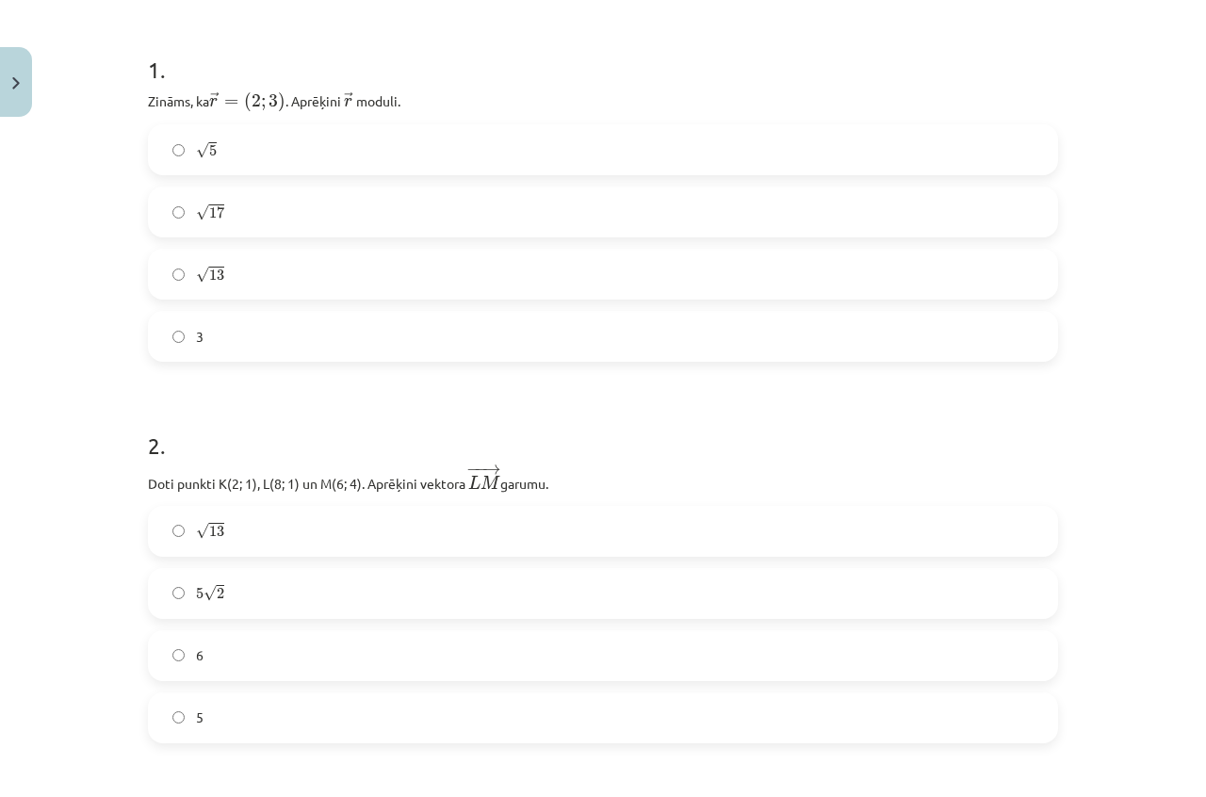
scroll to position [377, 0]
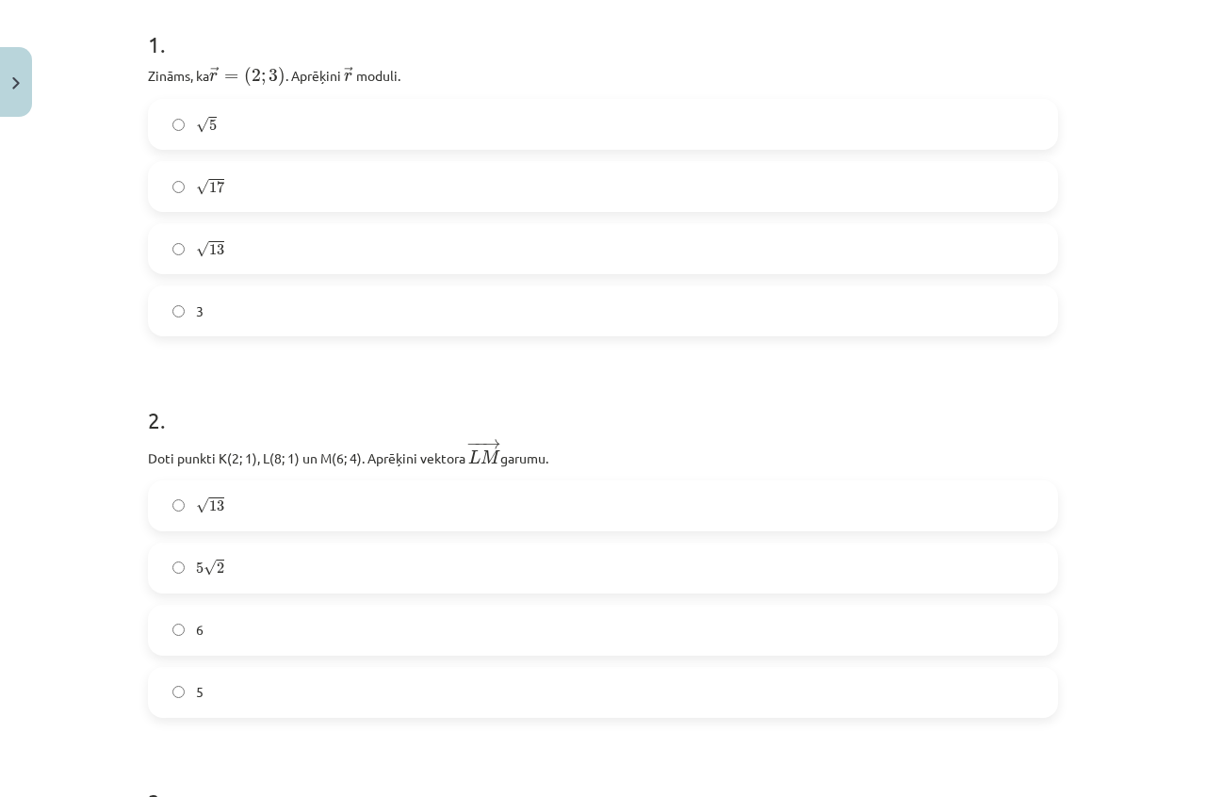
click at [240, 188] on label "√ 17 17" at bounding box center [603, 186] width 906 height 47
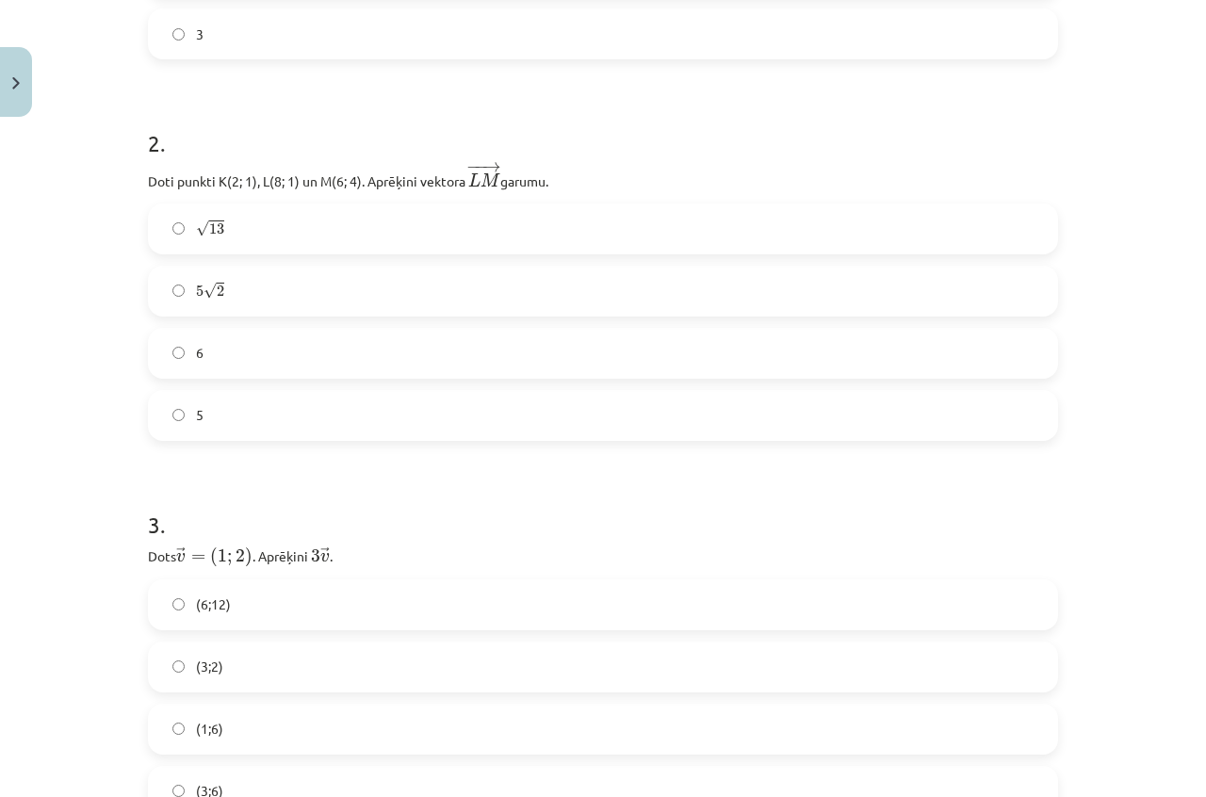
scroll to position [659, 0]
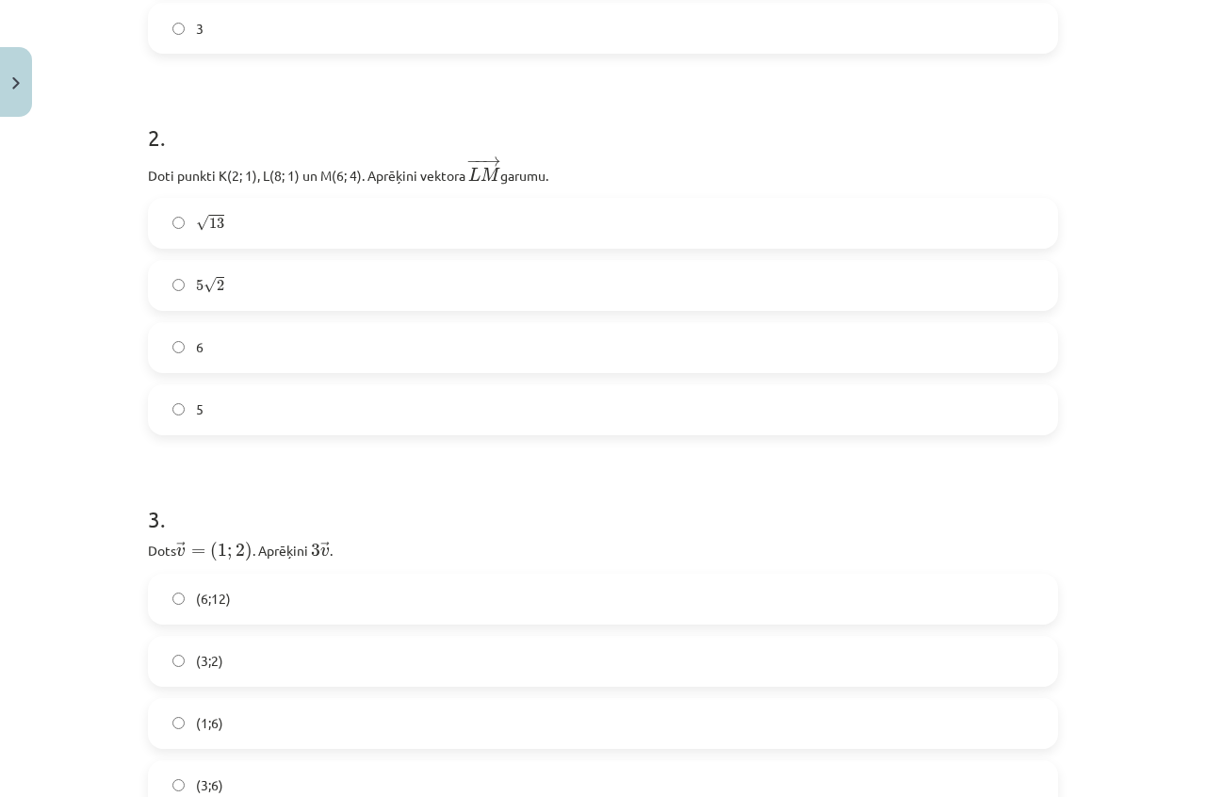
click at [258, 215] on label "√ 13 13" at bounding box center [603, 223] width 906 height 47
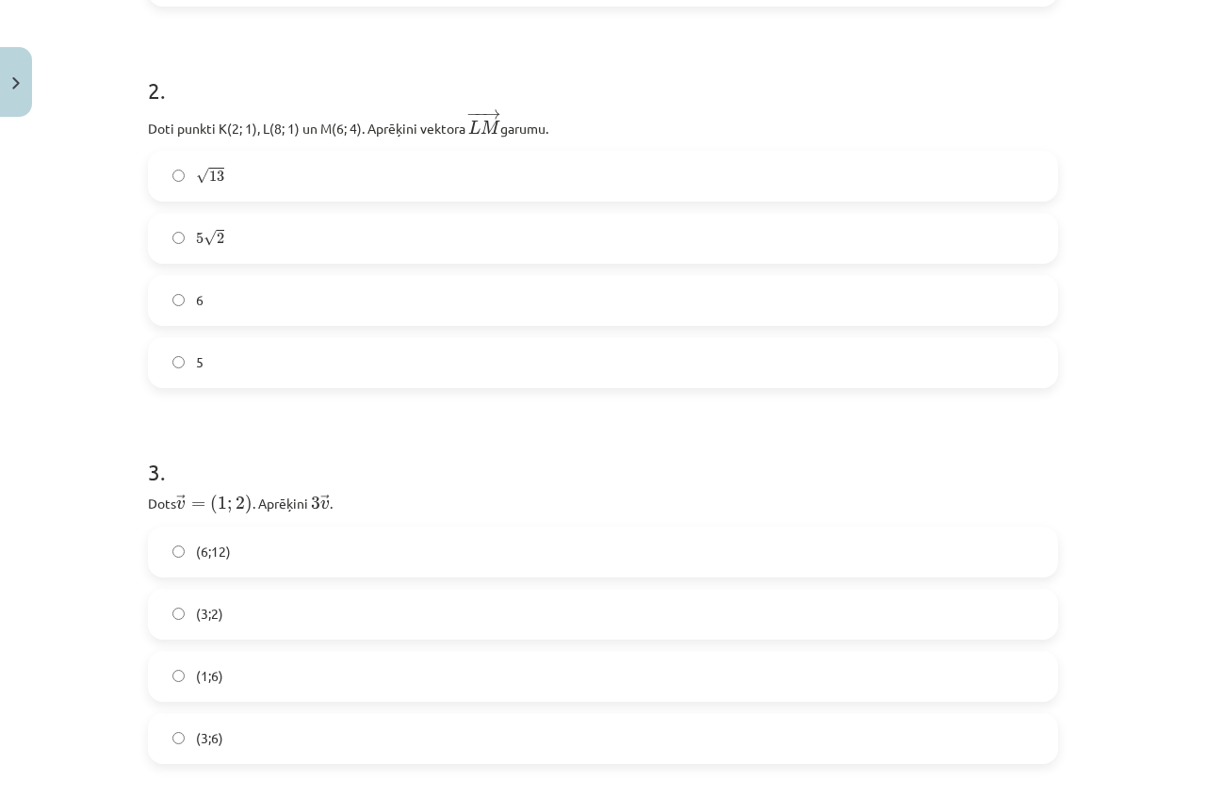
scroll to position [754, 0]
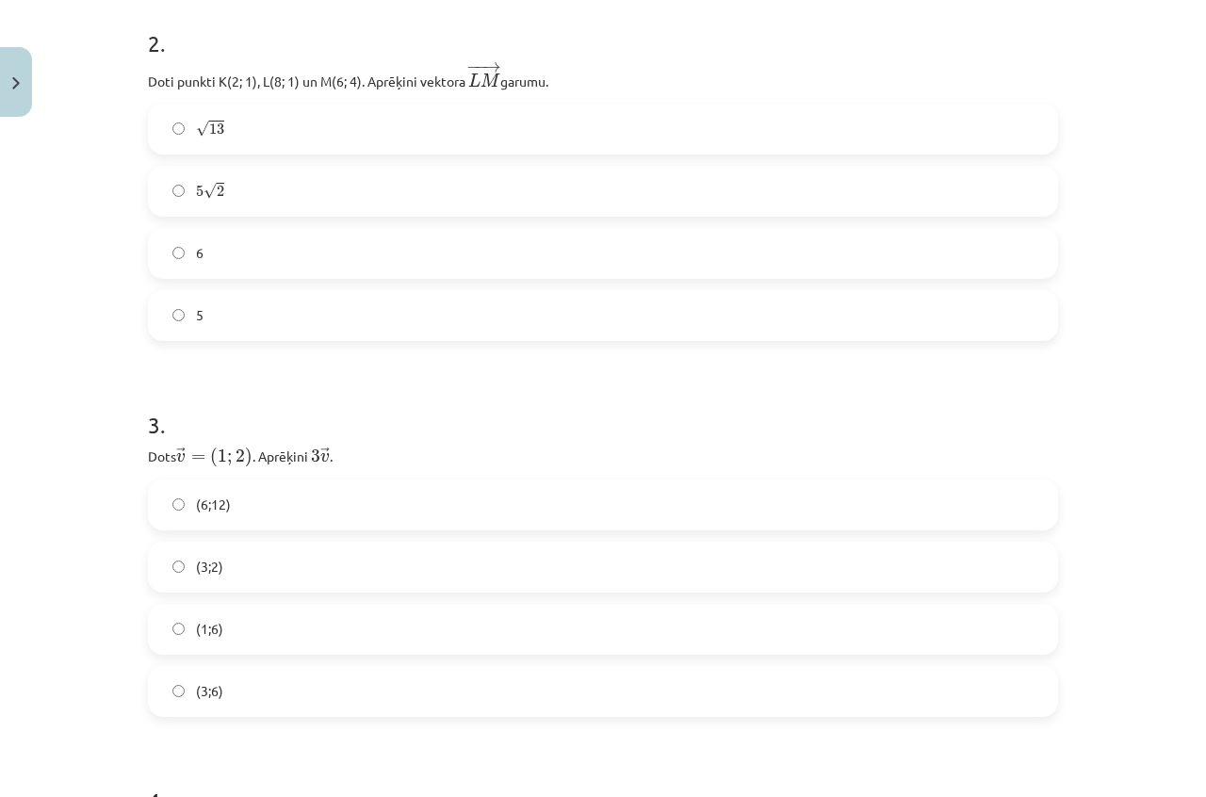
click at [301, 690] on label "(3;6)" at bounding box center [603, 691] width 906 height 47
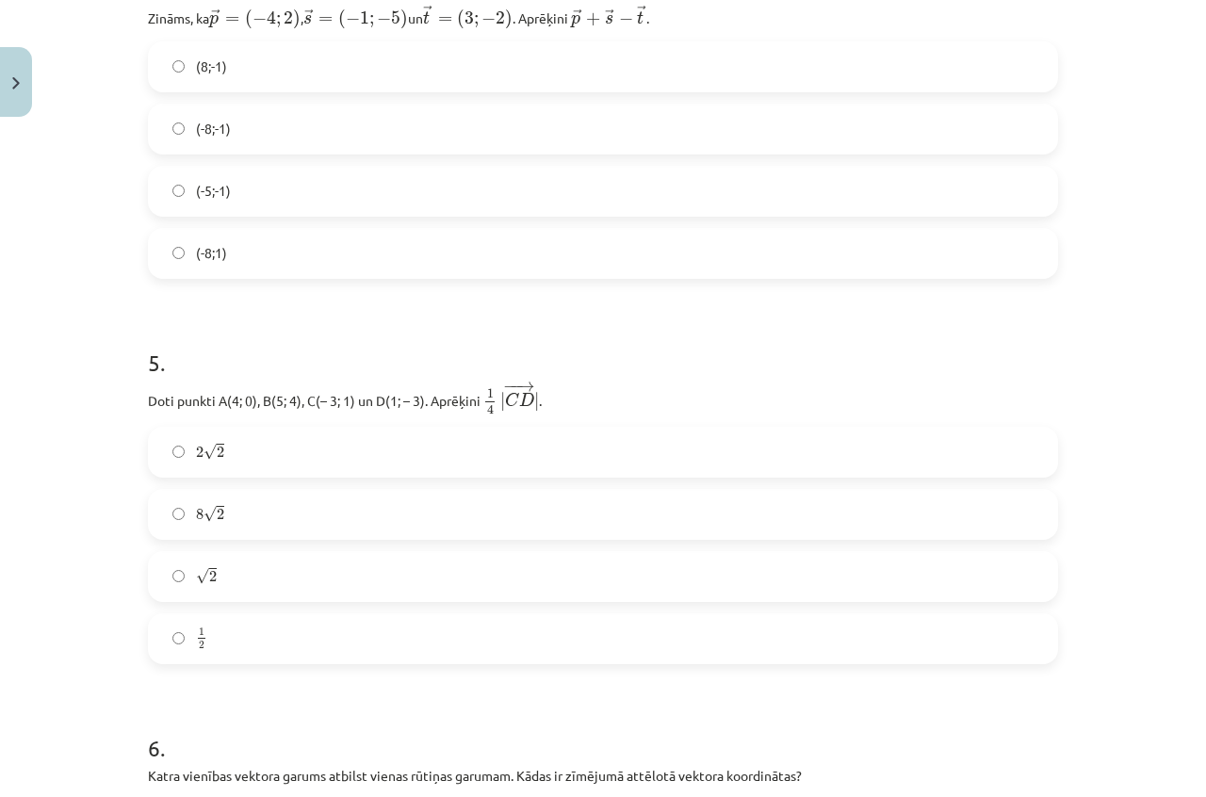
scroll to position [1602, 0]
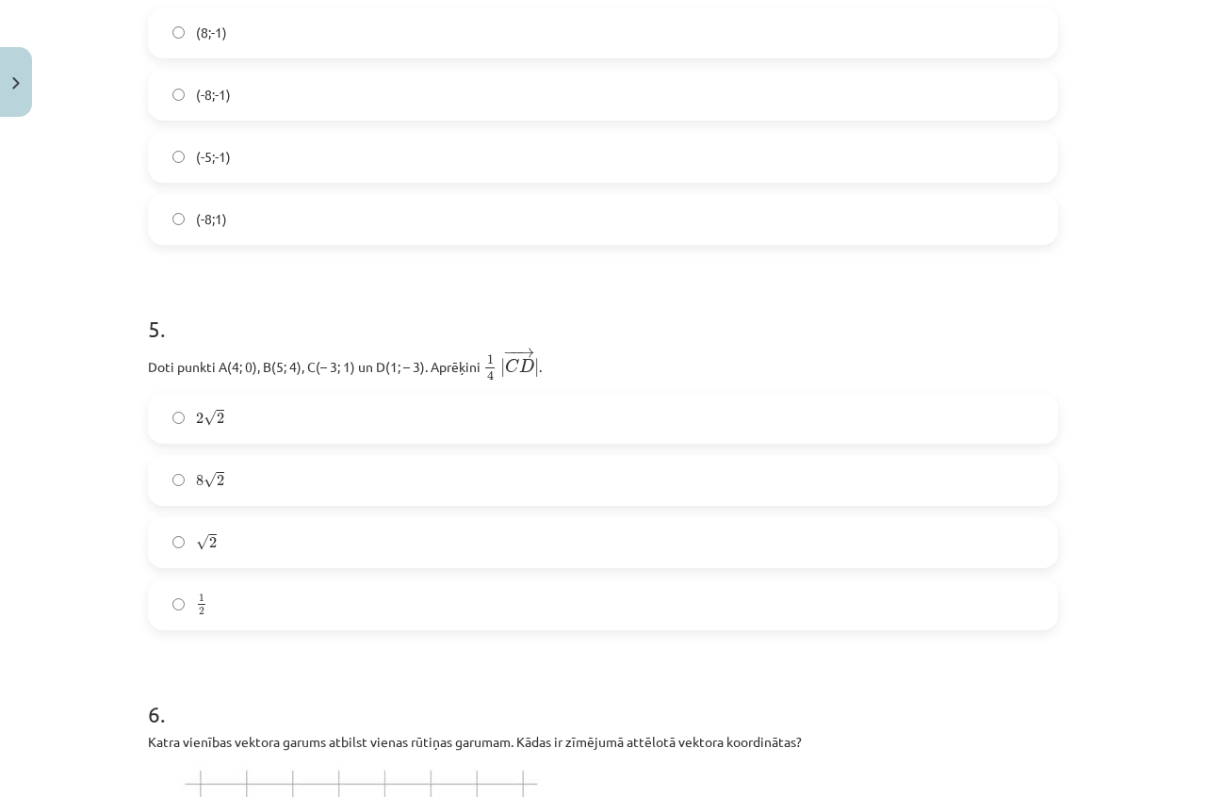
click at [278, 87] on label "(-8;-1)" at bounding box center [603, 95] width 906 height 47
click at [295, 538] on label "√ 2 2" at bounding box center [603, 542] width 906 height 47
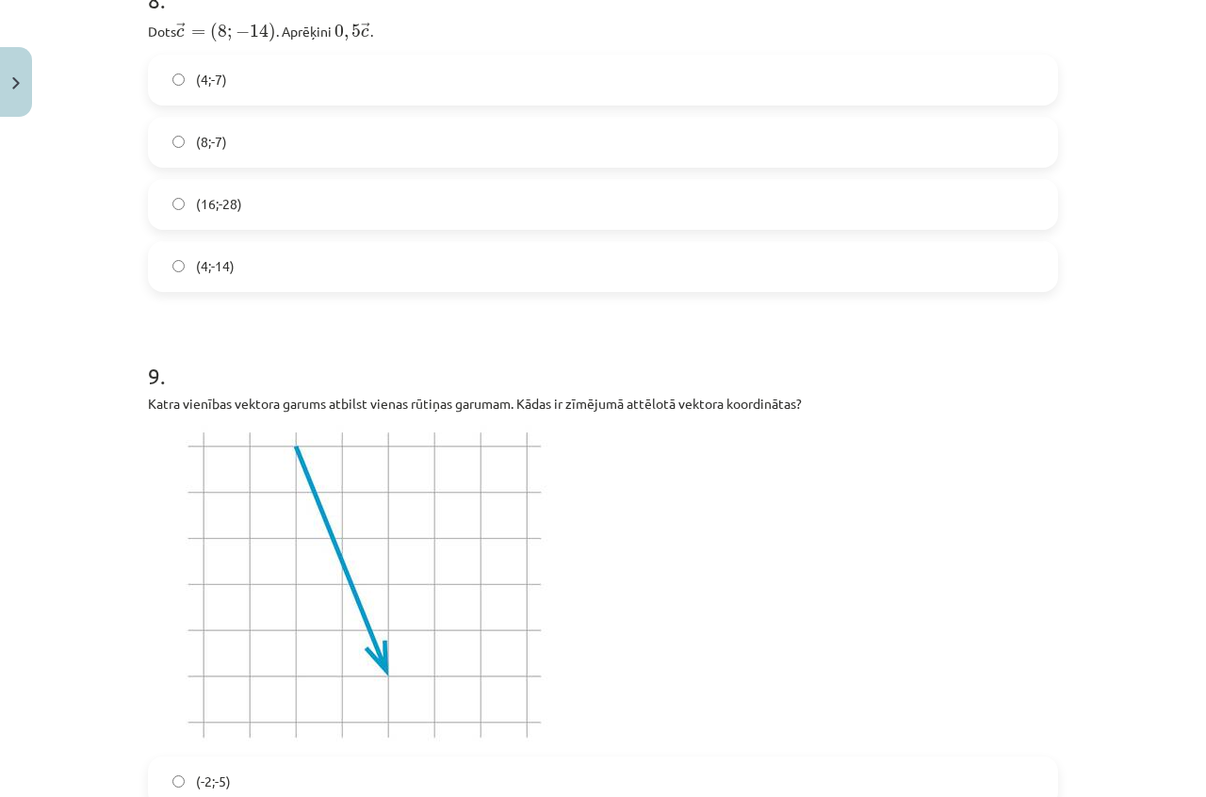
scroll to position [3580, 0]
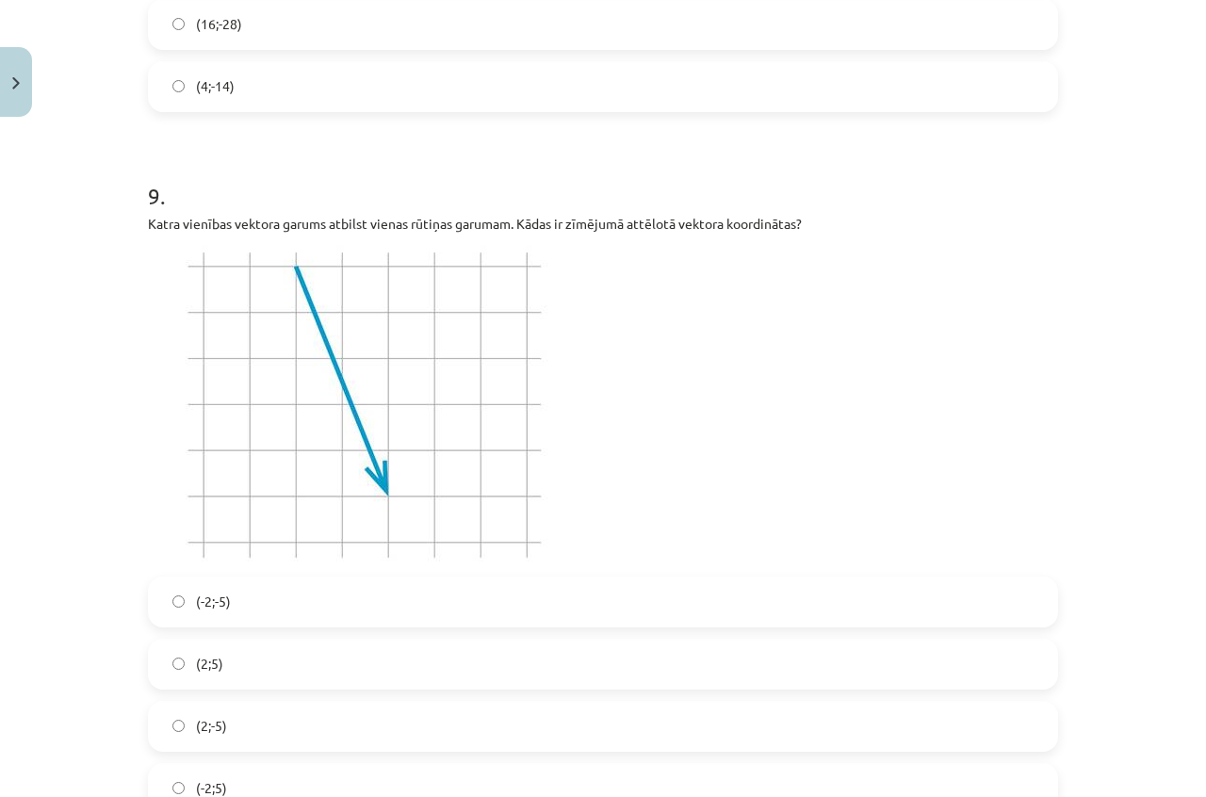
click at [320, 703] on label "(2;-5)" at bounding box center [603, 726] width 906 height 47
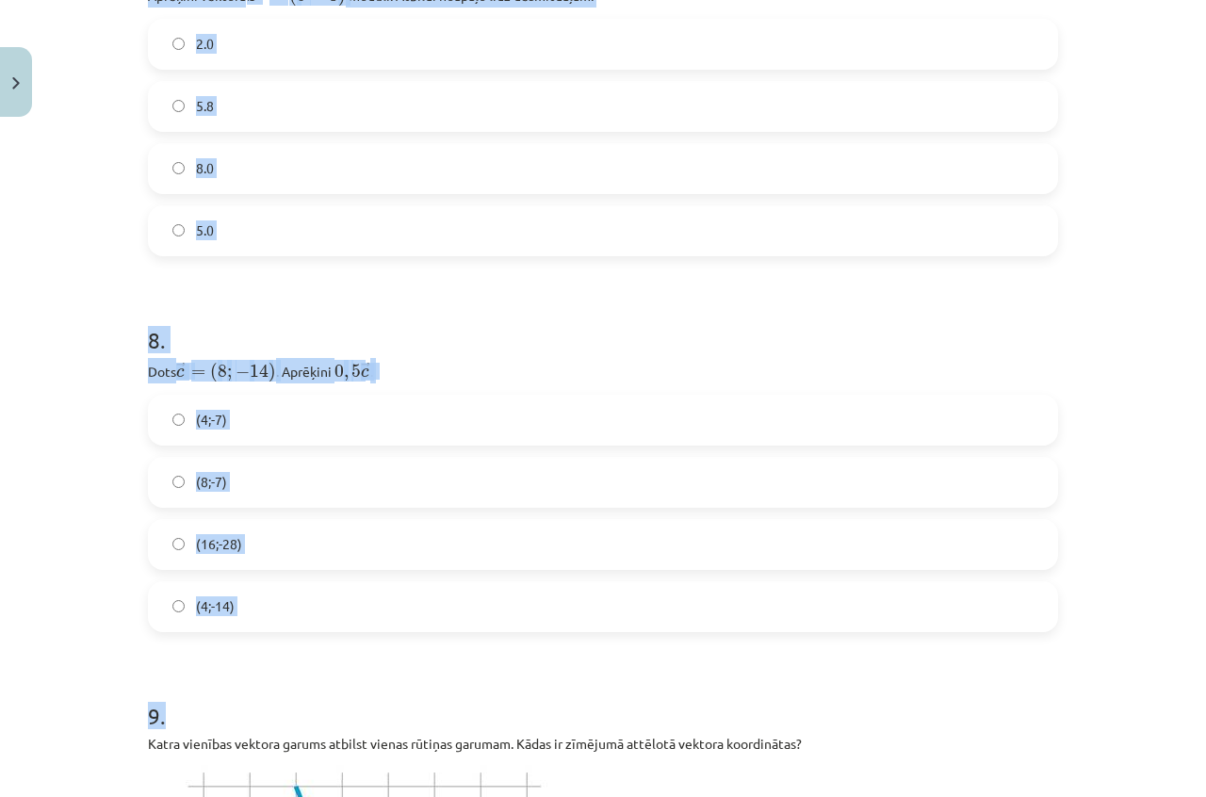
scroll to position [3203, 0]
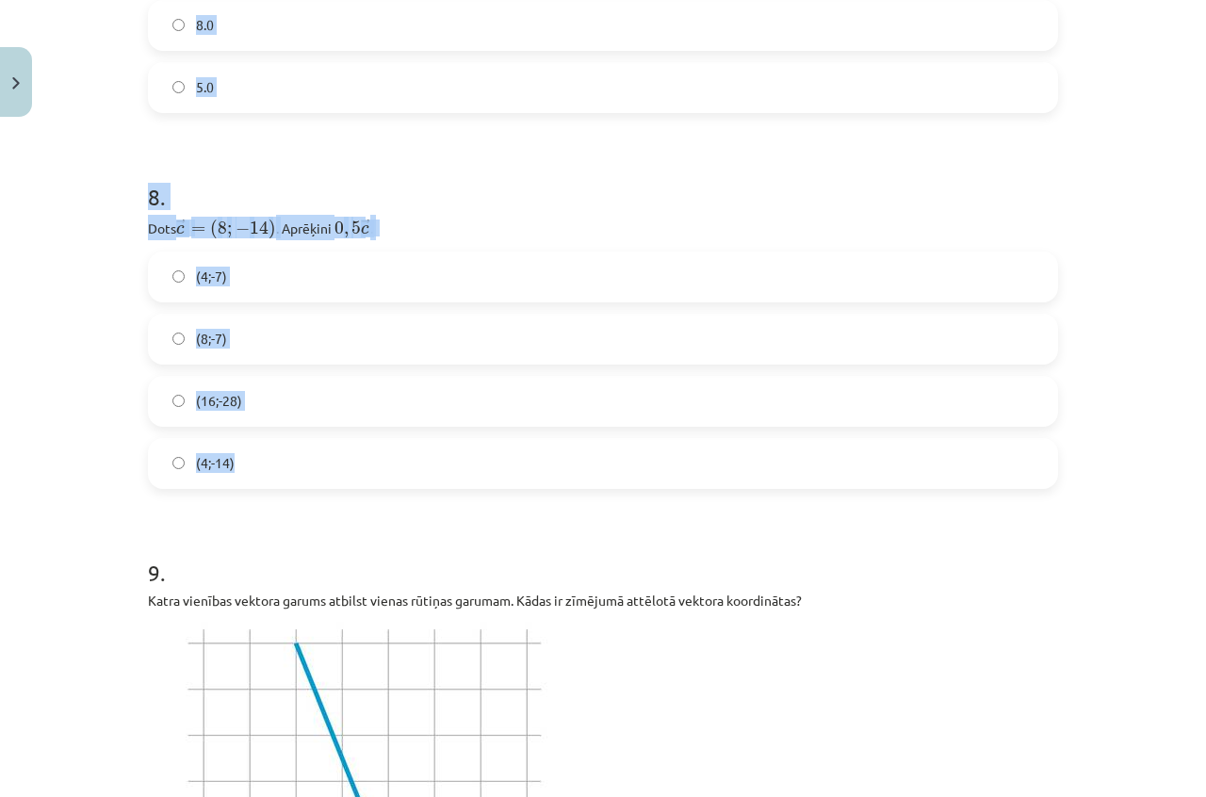
drag, startPoint x: 140, startPoint y: 415, endPoint x: 545, endPoint y: 473, distance: 408.3
copy form "Aprēķini vektora → S = ( 5 − 3 ) S → = ( 5 − 3 ) ﻿﻿ moduli. Atbildi noapaļo līd…"
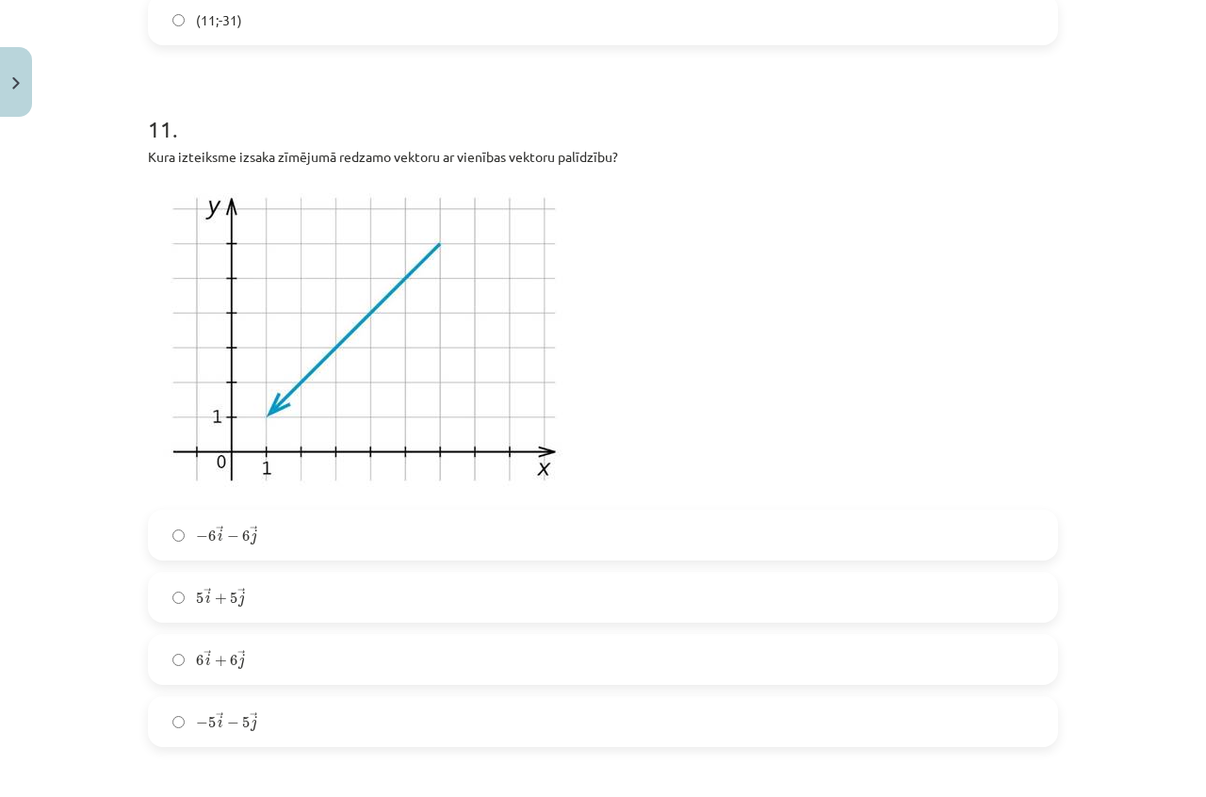
scroll to position [4710, 0]
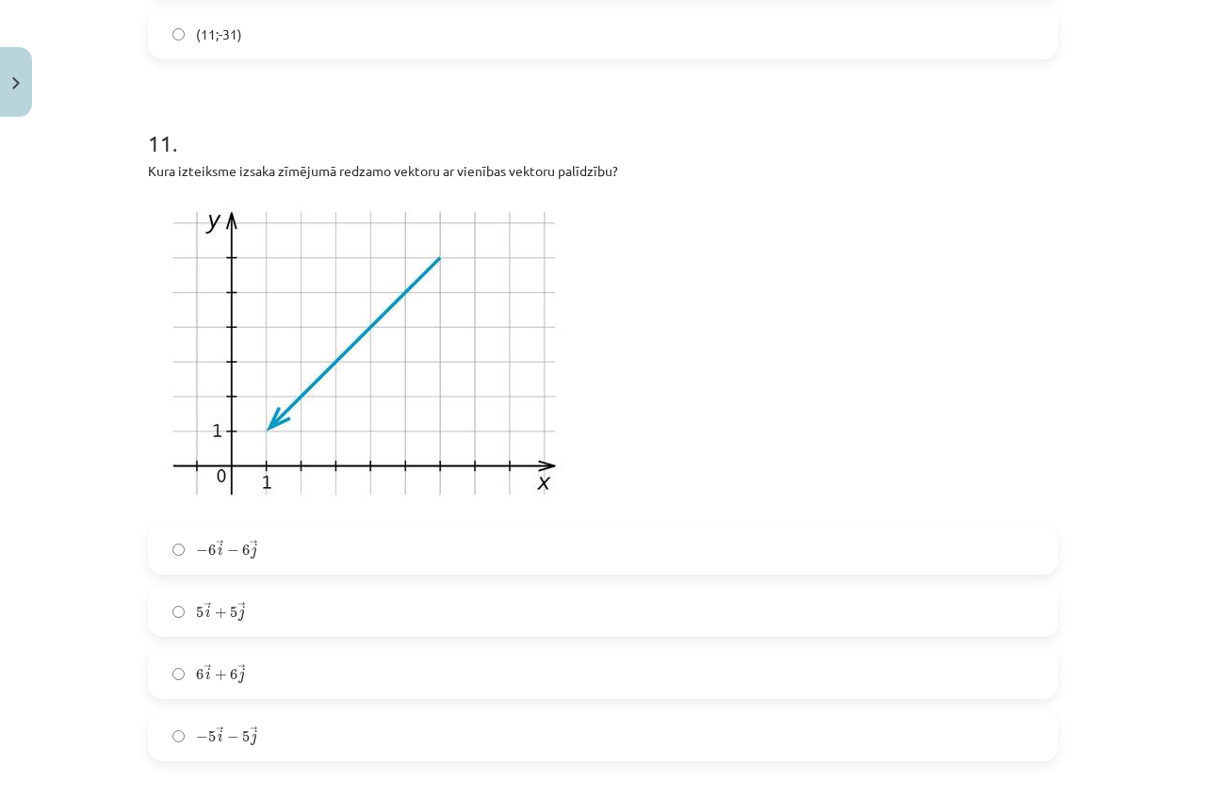
click at [248, 667] on label "6 → i + 6 → j 6 i → + 6 j →" at bounding box center [603, 673] width 906 height 47
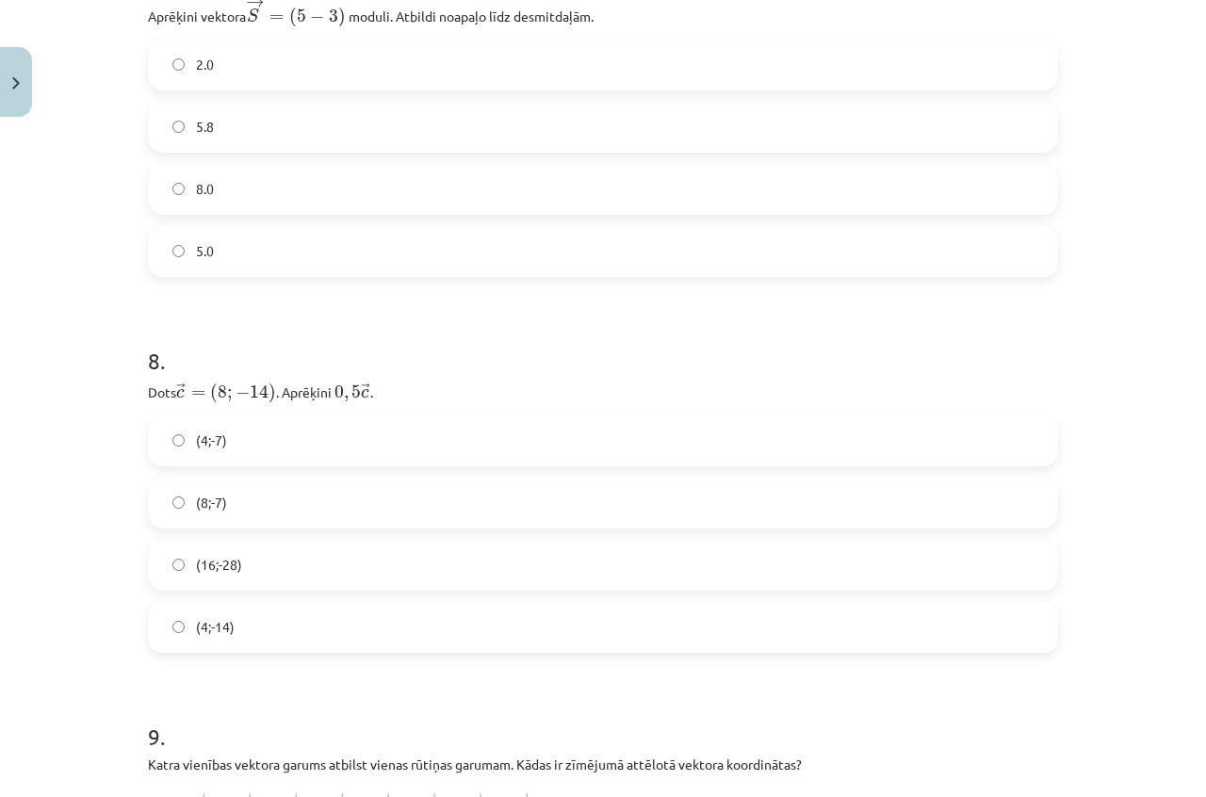
scroll to position [3005, 0]
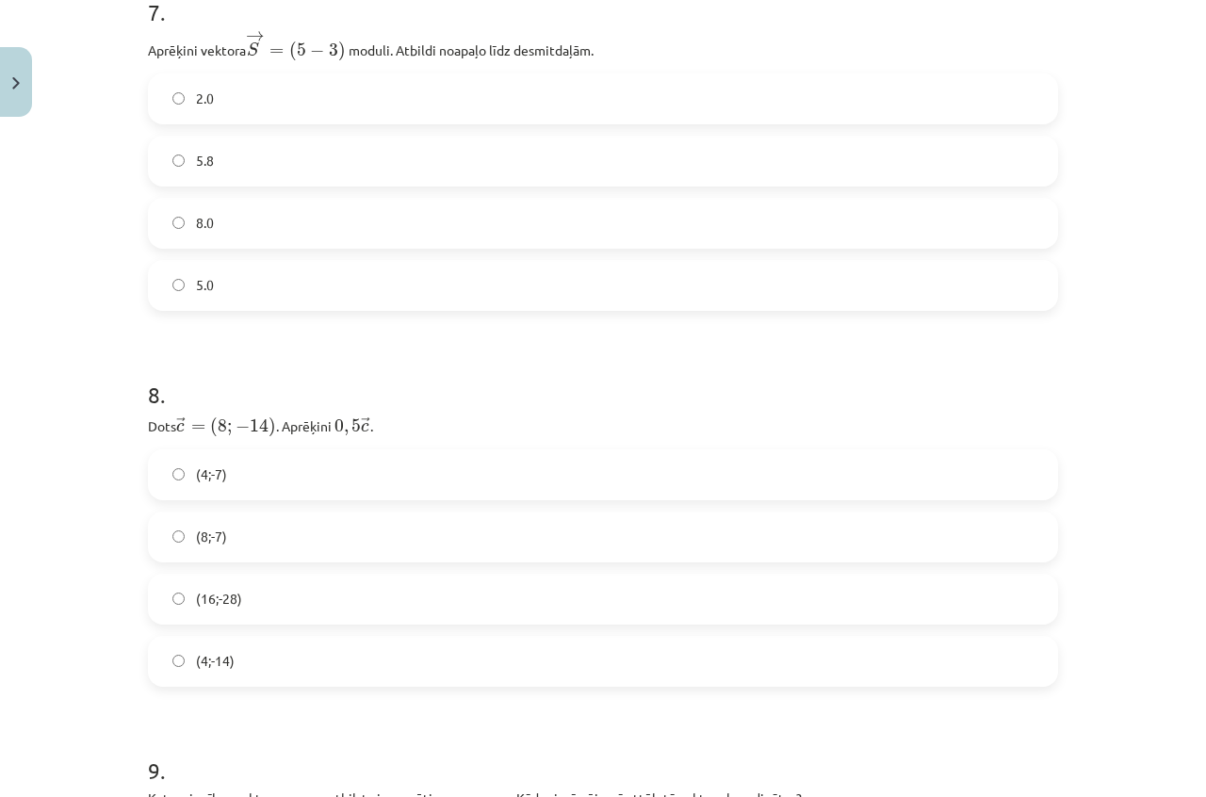
click at [266, 162] on label "5.8" at bounding box center [603, 161] width 906 height 47
click at [348, 462] on label "(4;-7)" at bounding box center [603, 474] width 906 height 47
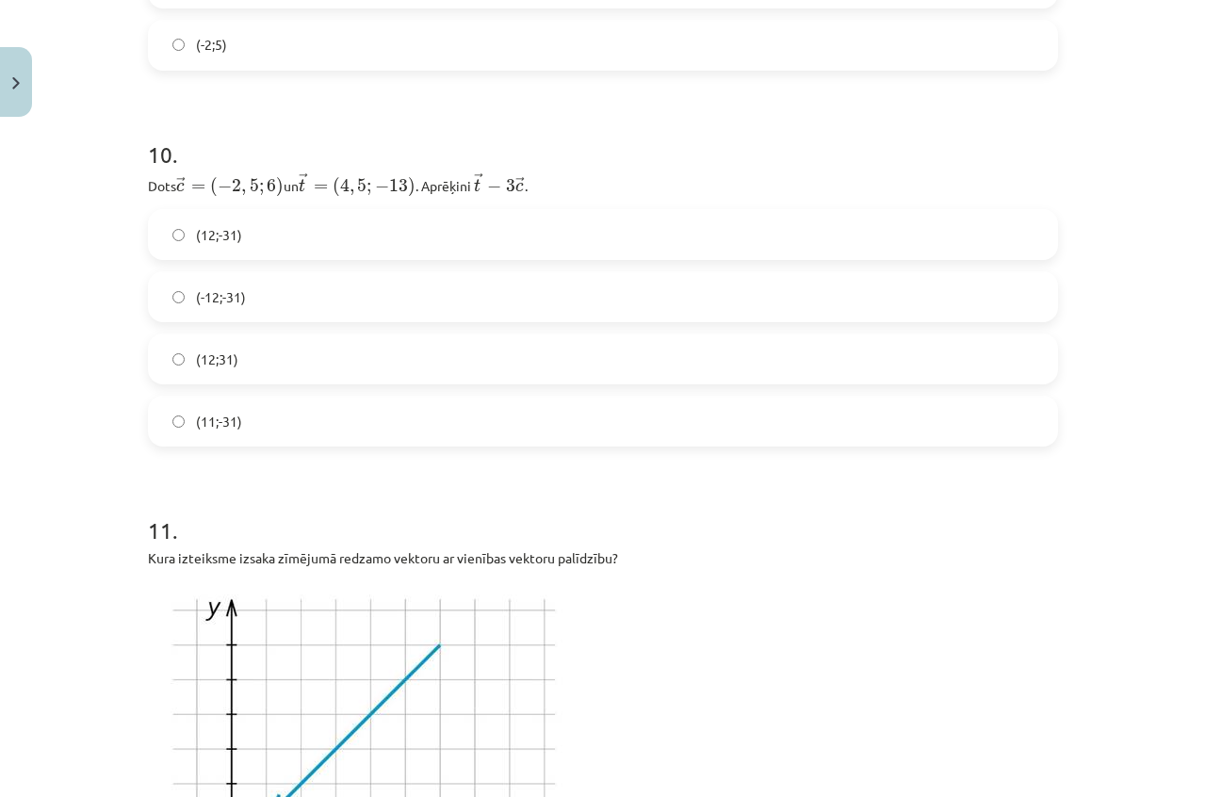
scroll to position [4324, 0]
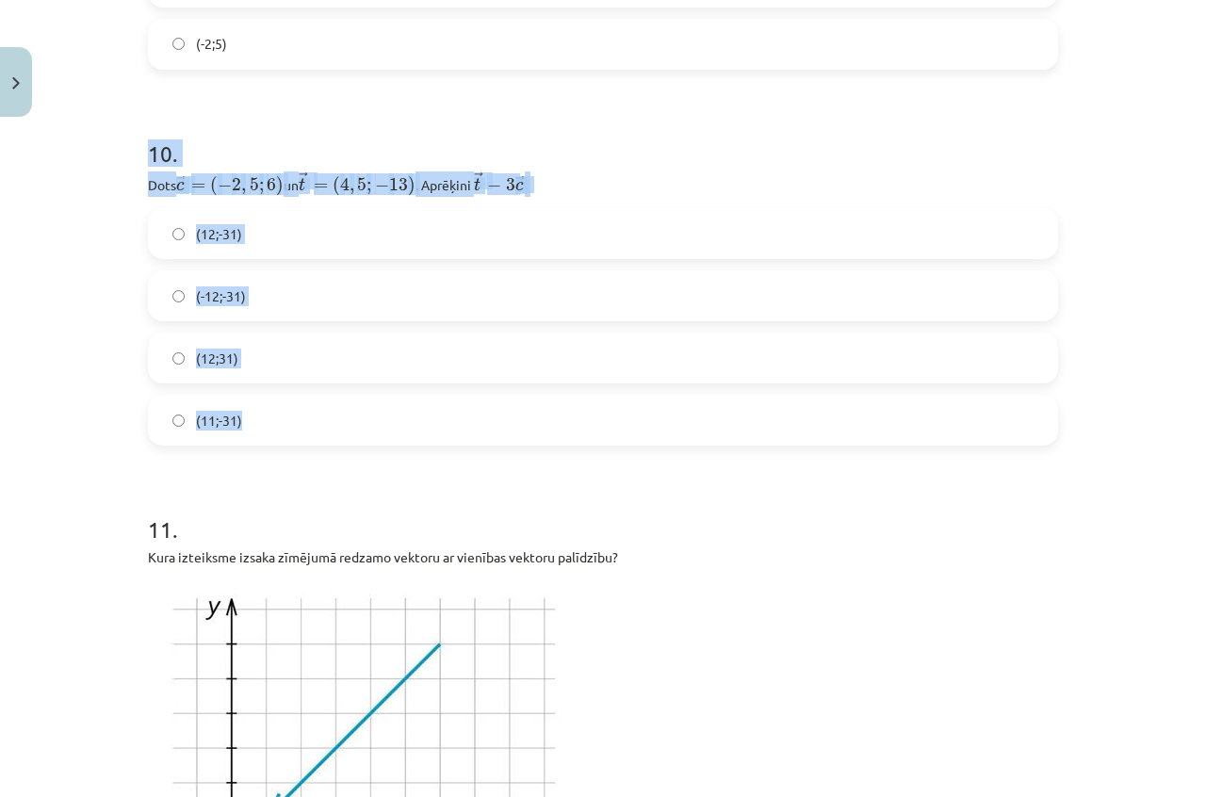
drag, startPoint x: 141, startPoint y: 152, endPoint x: 573, endPoint y: 441, distance: 519.4
click at [573, 441] on div "10 . Dots ﻿﻿ → c = ( − 2 , 5 ; 6 ) c → = ( − 2 , 5 ; 6 ) ﻿ un ﻿ → t = ( 4 , 5 ;…" at bounding box center [603, 276] width 910 height 338
copy div "10 . Dots ﻿﻿ → c = ( − 2 , 5 ; 6 ) c → = ( − 2 , 5 ; 6 ) ﻿ un ﻿ → t = ( 4 , 5 ;…"
click at [377, 195] on span "→ t = ( 4 , 5 ; − 13 ) t → = ( 4 , 5 ; − 13 )" at bounding box center [357, 183] width 117 height 25
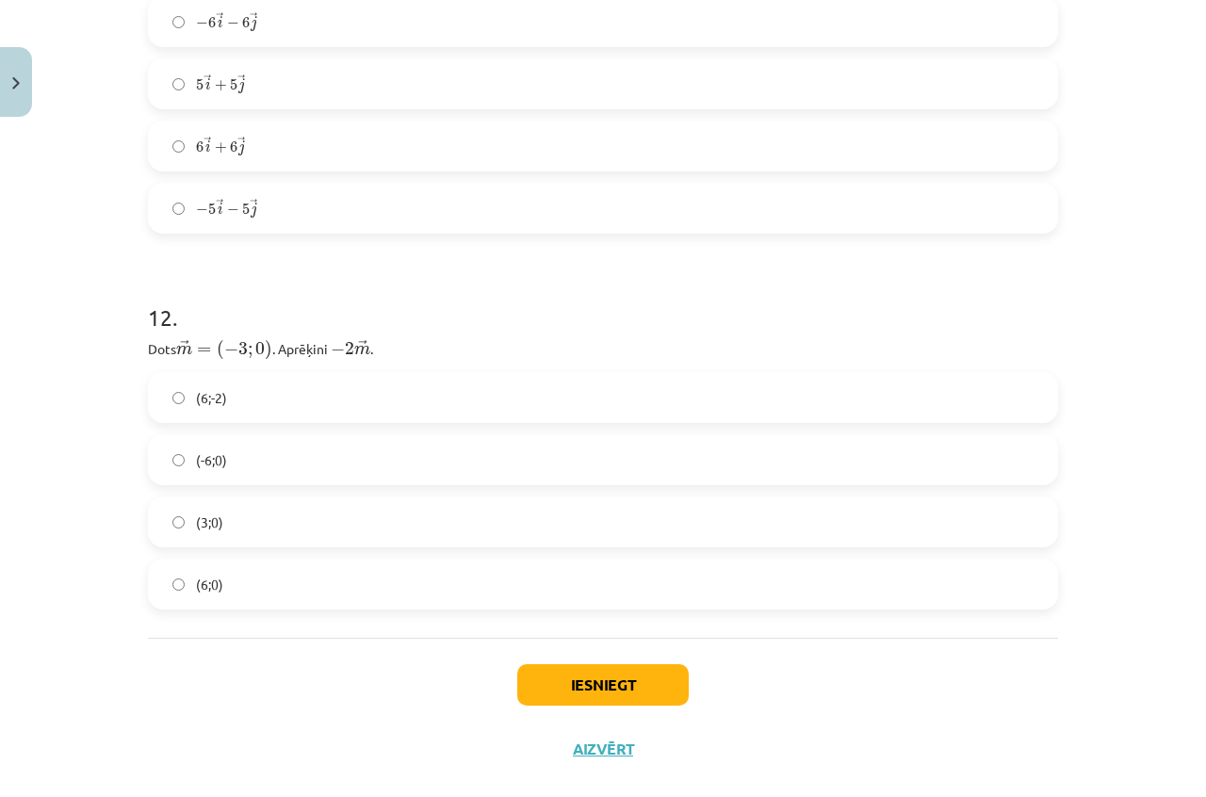
scroll to position [5266, 0]
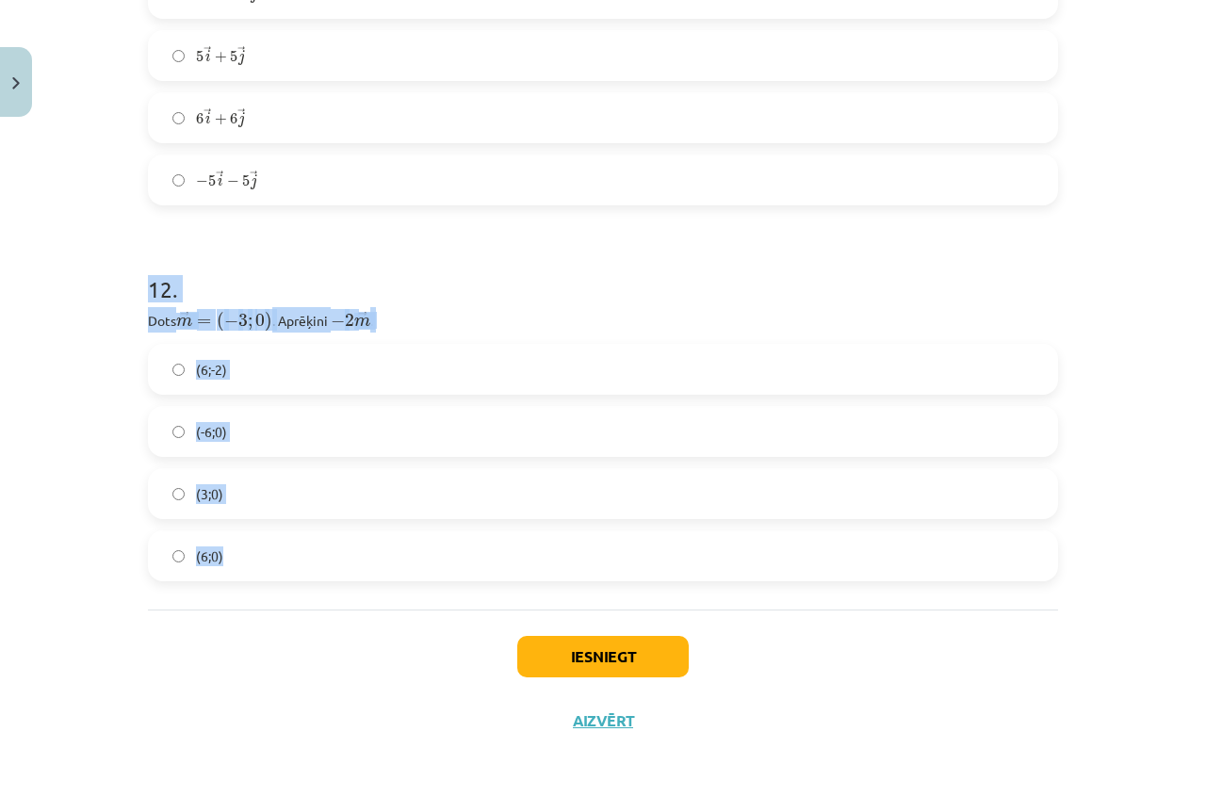
drag, startPoint x: 144, startPoint y: 287, endPoint x: 455, endPoint y: 567, distance: 418.3
click at [455, 567] on div "12 . Dots ﻿ → m = ( − 3 ; 0 ) m → = ( − 3 ; 0 ) . Aprēķini ﻿ − 2 → m − 2 m → ﻿.…" at bounding box center [603, 412] width 910 height 338
copy div "12 . Dots ﻿ → m = ( − 3 ; 0 ) m → = ( − 3 ; 0 ) . Aprēķini ﻿ − 2 → m − 2 m → ﻿.…"
click at [352, 376] on label "(6;-2)" at bounding box center [603, 369] width 906 height 47
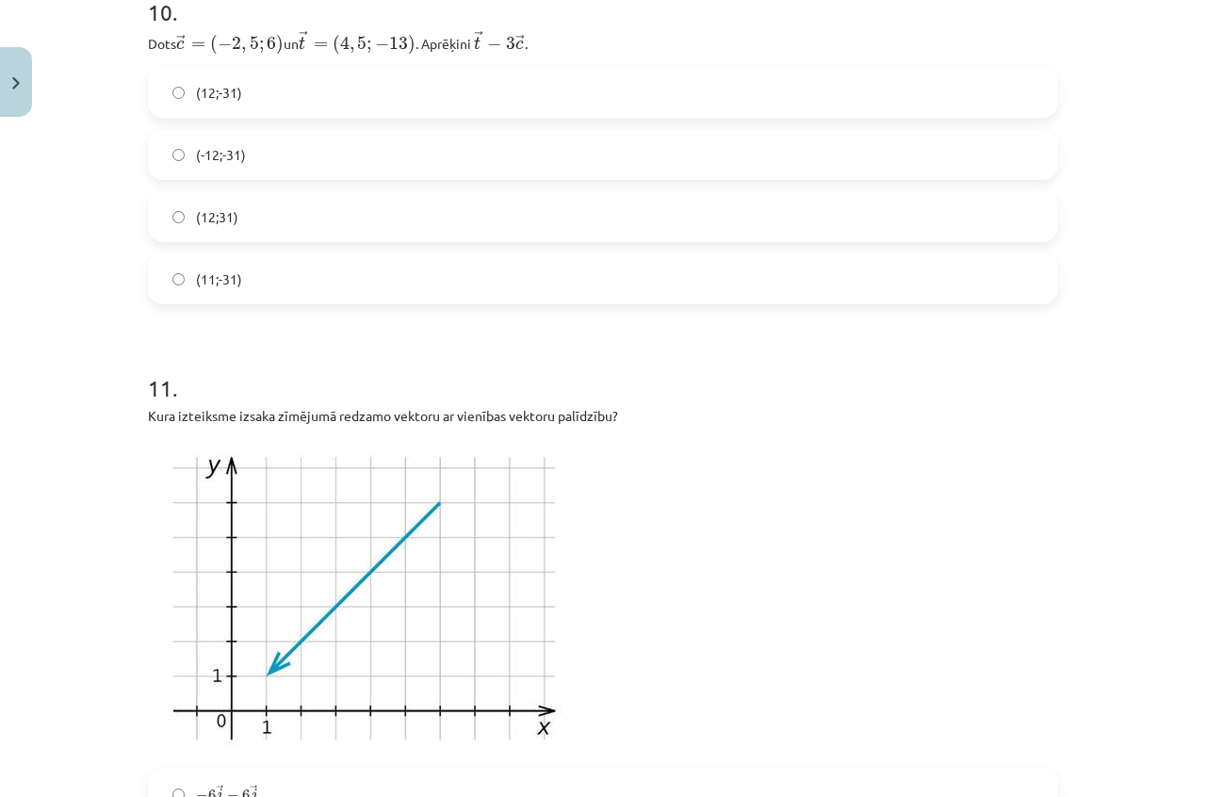
scroll to position [4418, 0]
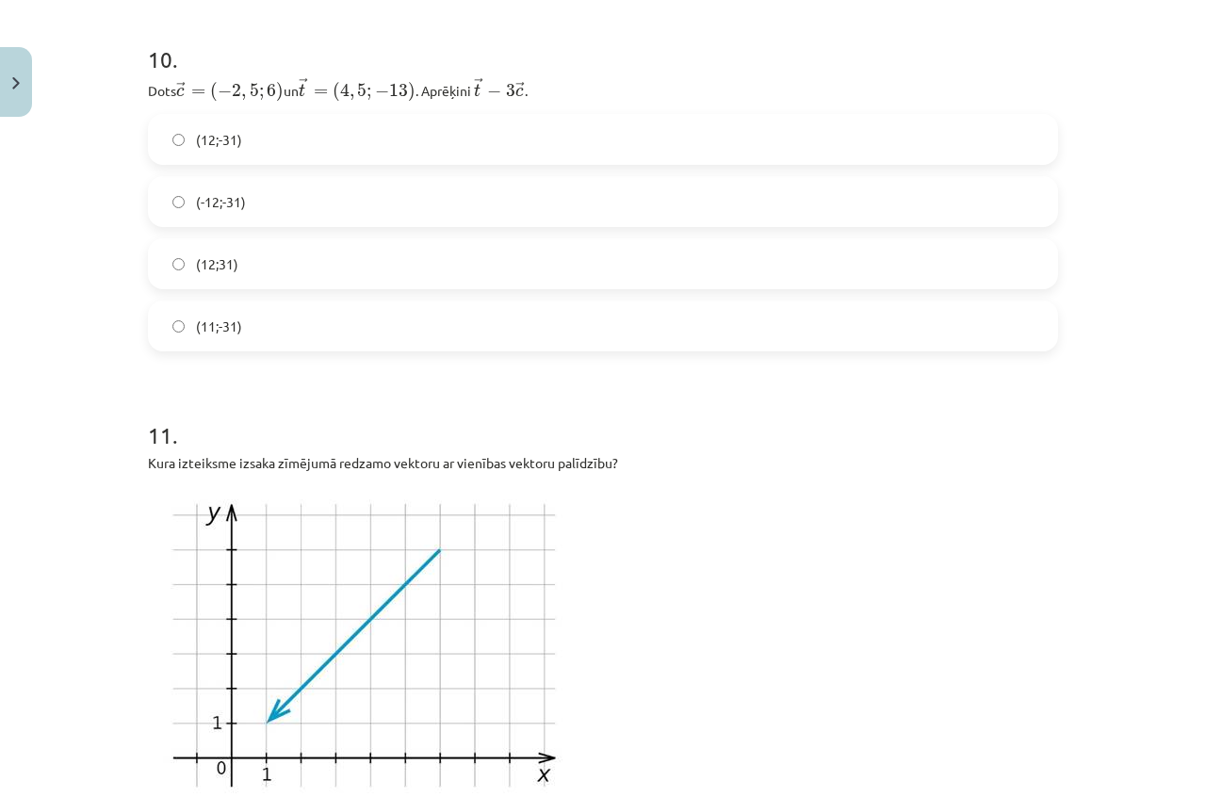
click at [295, 137] on label "(12;-31)" at bounding box center [603, 139] width 906 height 47
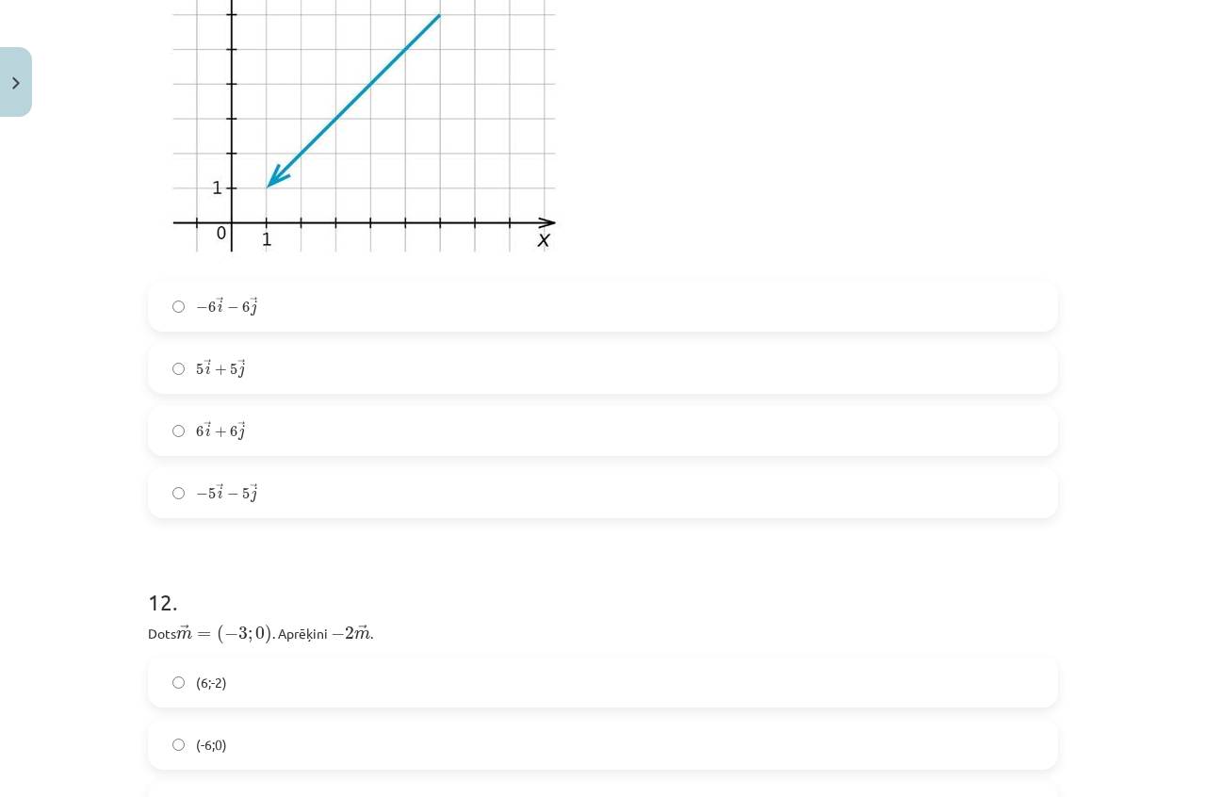
scroll to position [5266, 0]
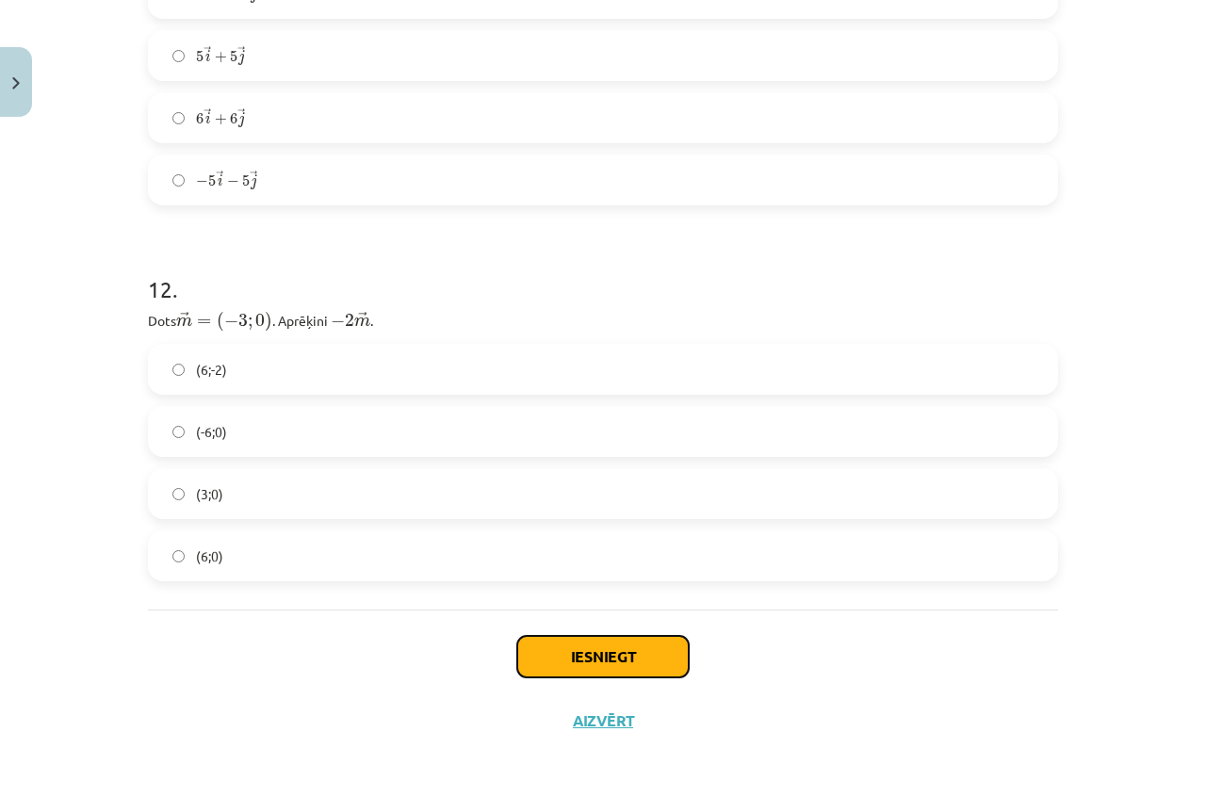
click at [613, 651] on button "Iesniegt" at bounding box center [602, 656] width 171 height 41
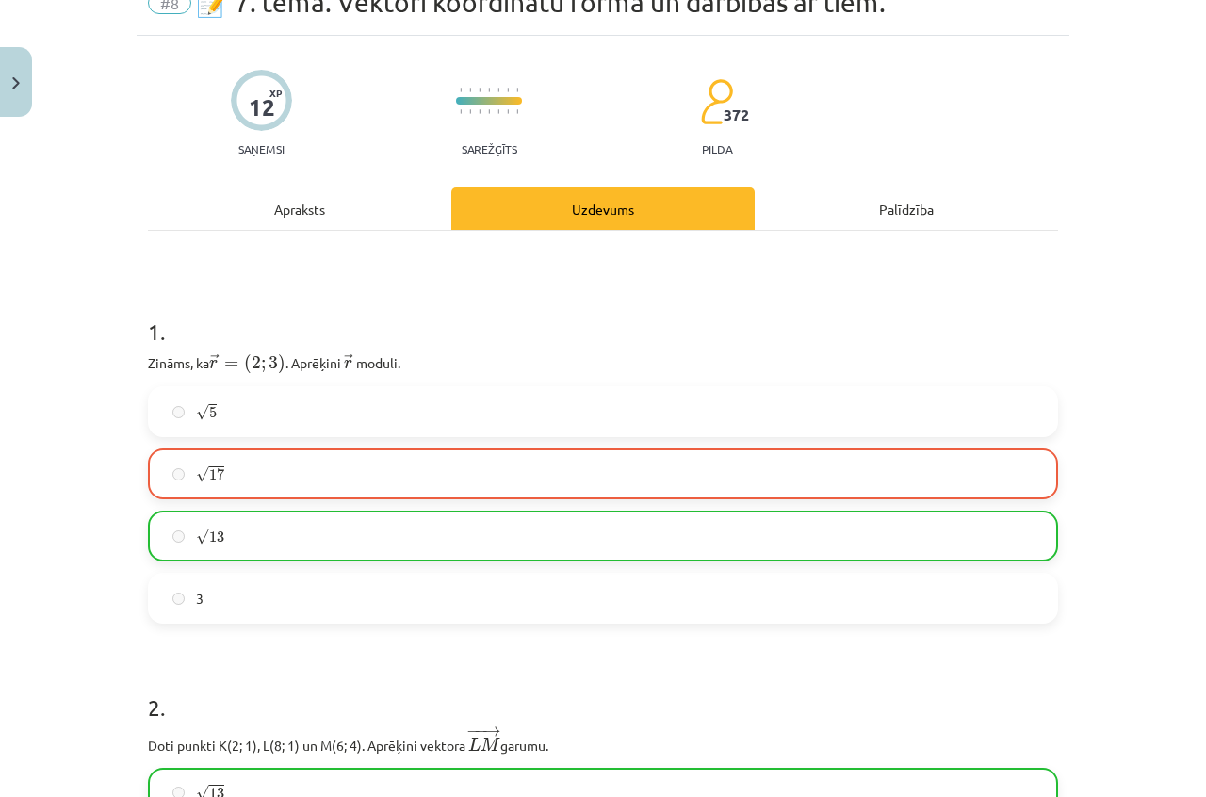
scroll to position [85, 0]
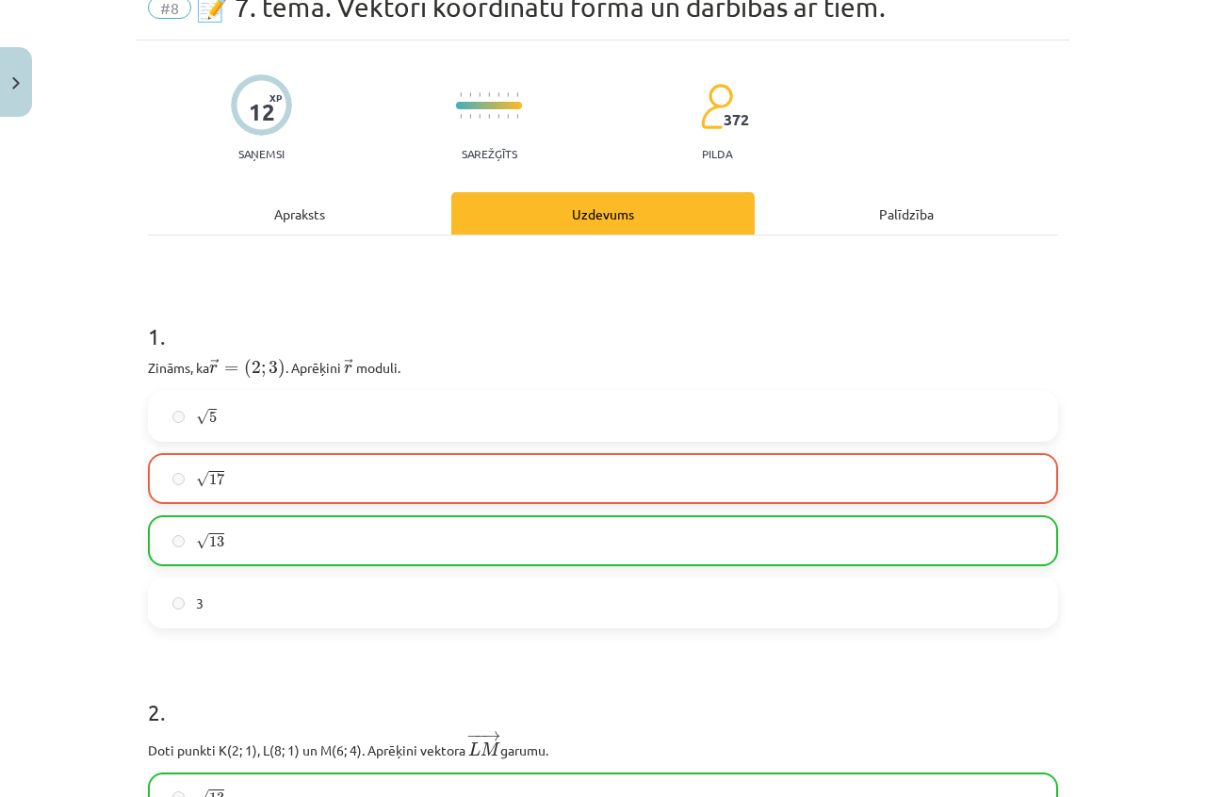
click at [473, 547] on label "√ 13 13" at bounding box center [603, 540] width 906 height 47
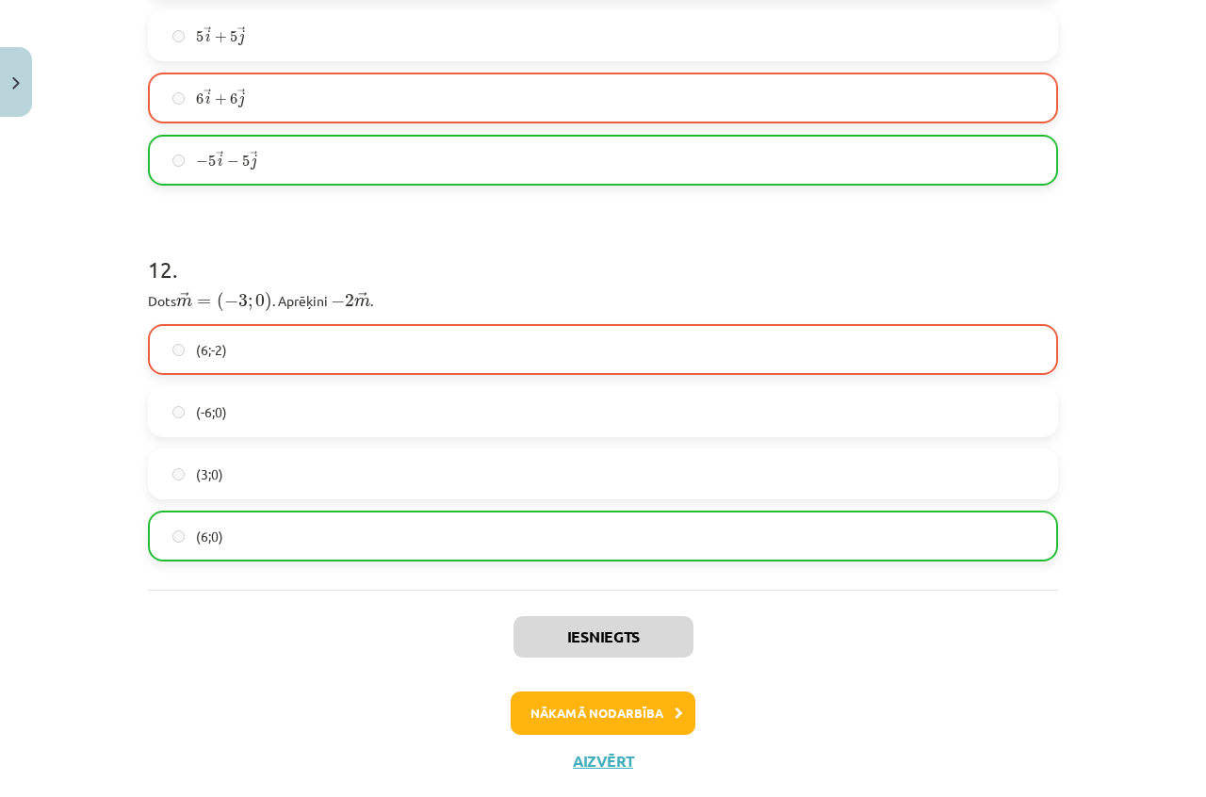
scroll to position [5326, 0]
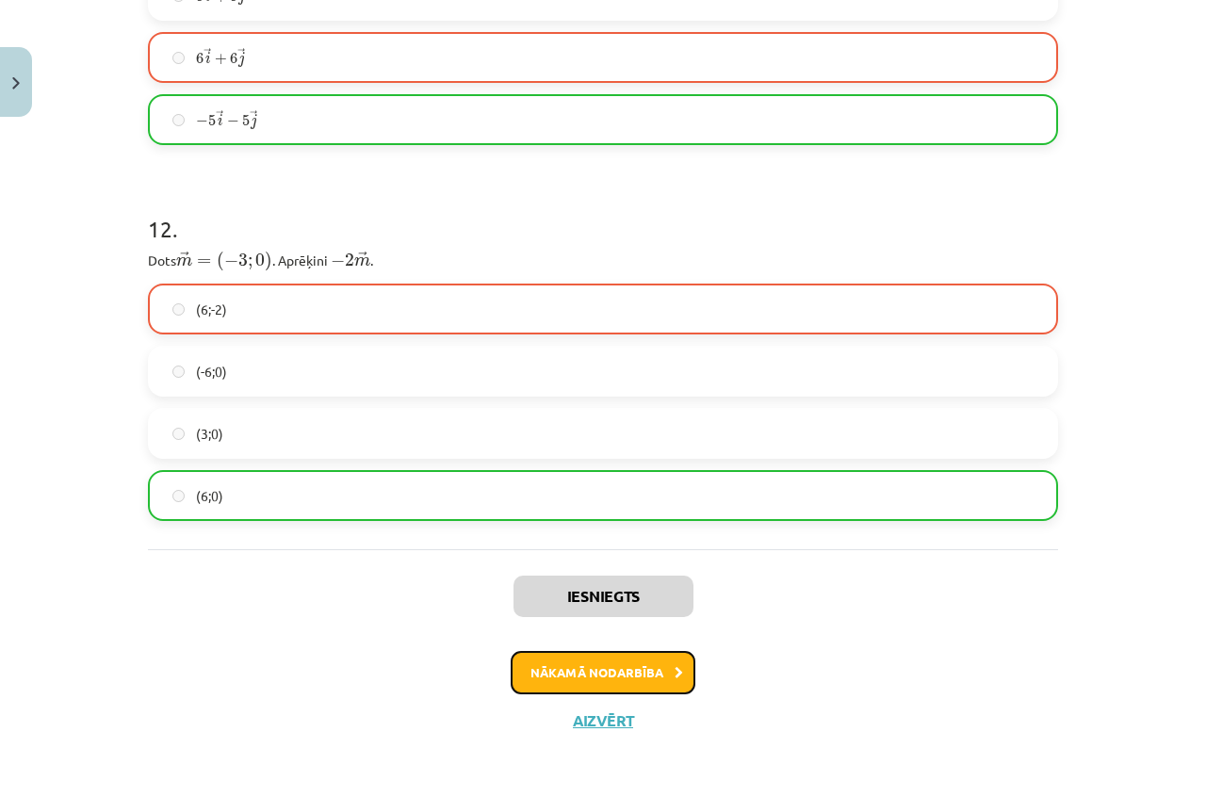
click at [595, 675] on button "Nākamā nodarbība" at bounding box center [603, 672] width 185 height 43
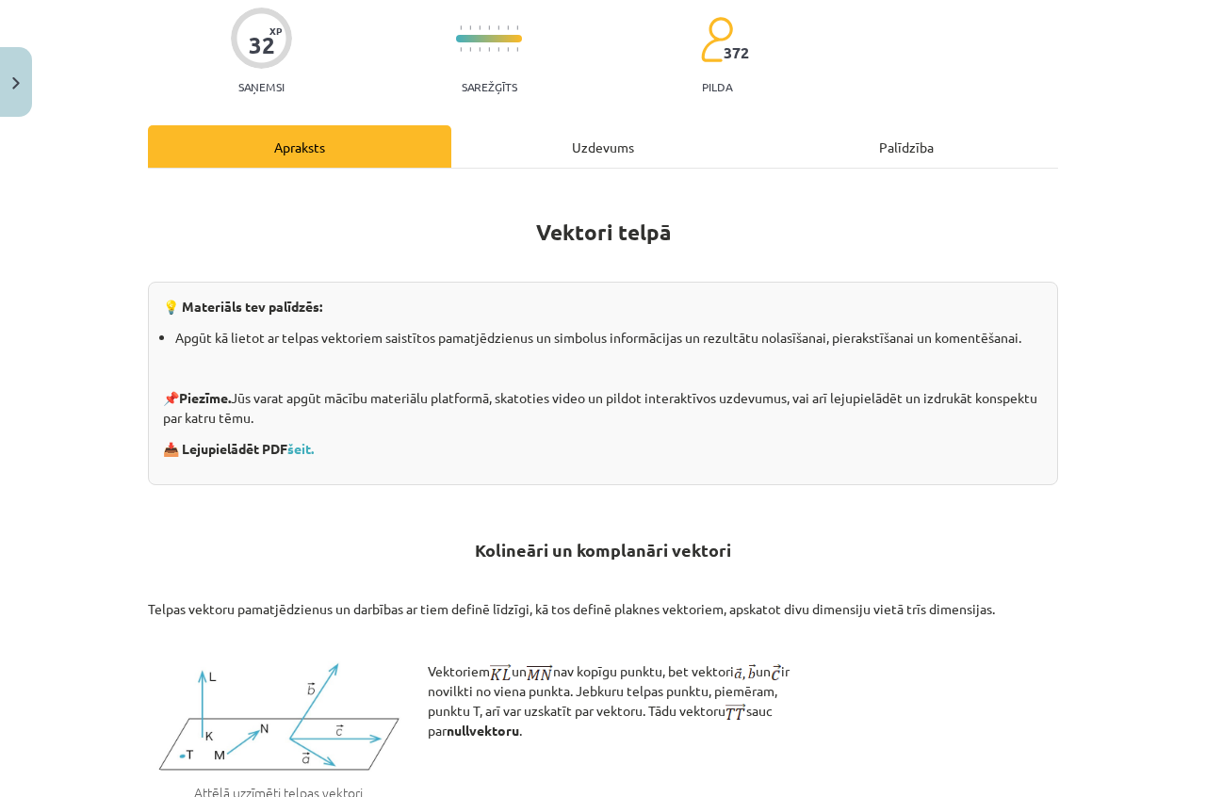
scroll to position [141, 0]
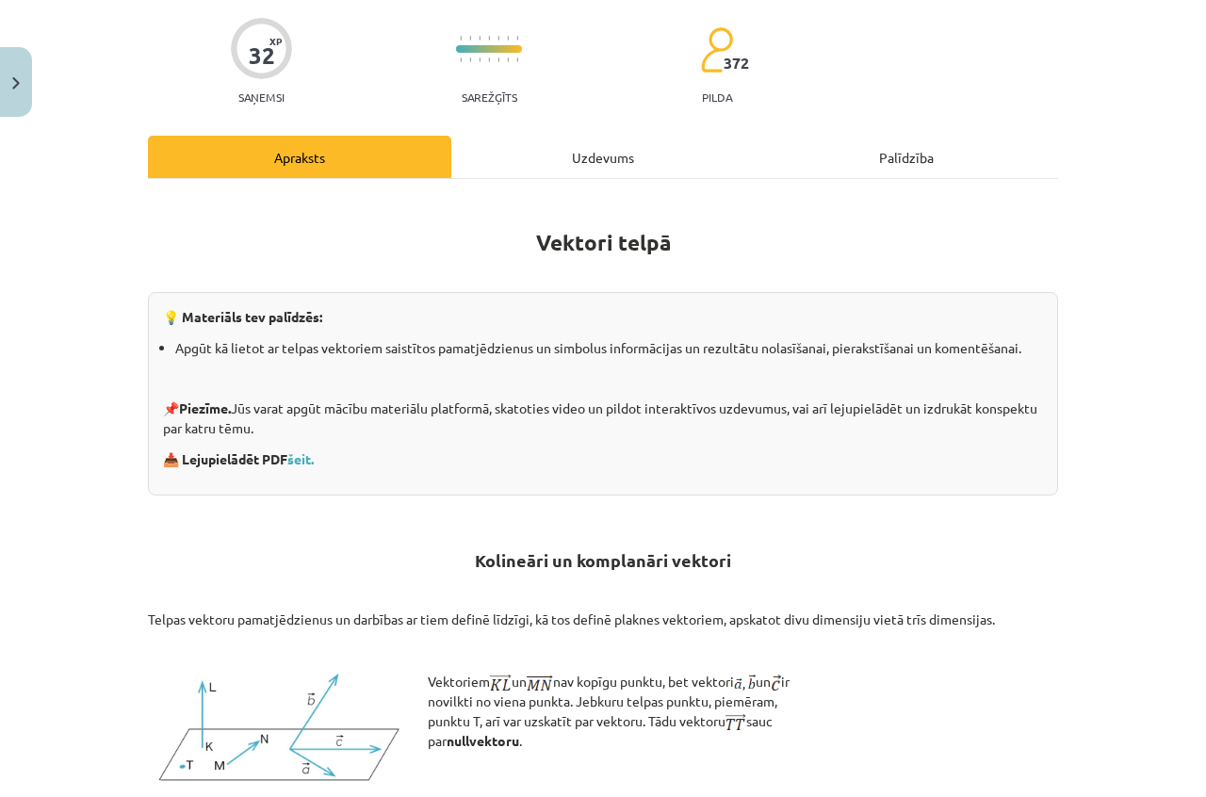
click at [584, 154] on div "Uzdevums" at bounding box center [602, 157] width 303 height 42
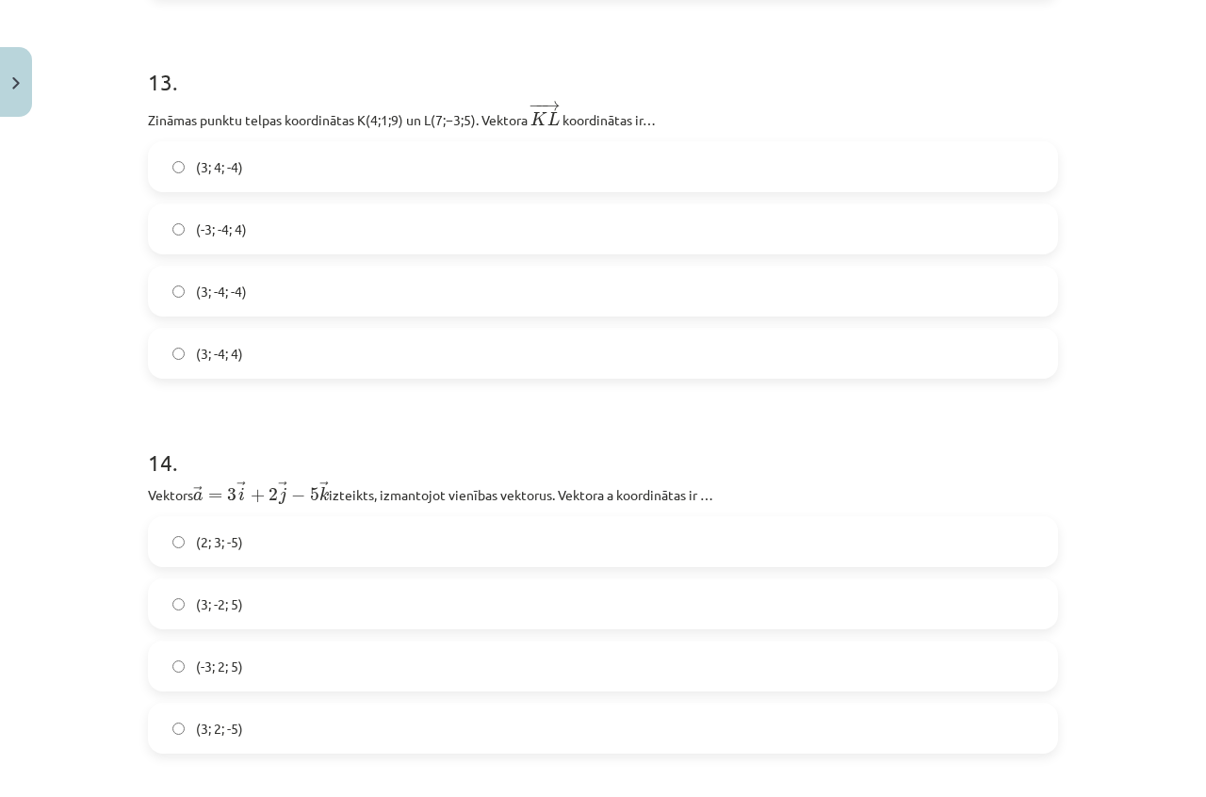
scroll to position [8353, 0]
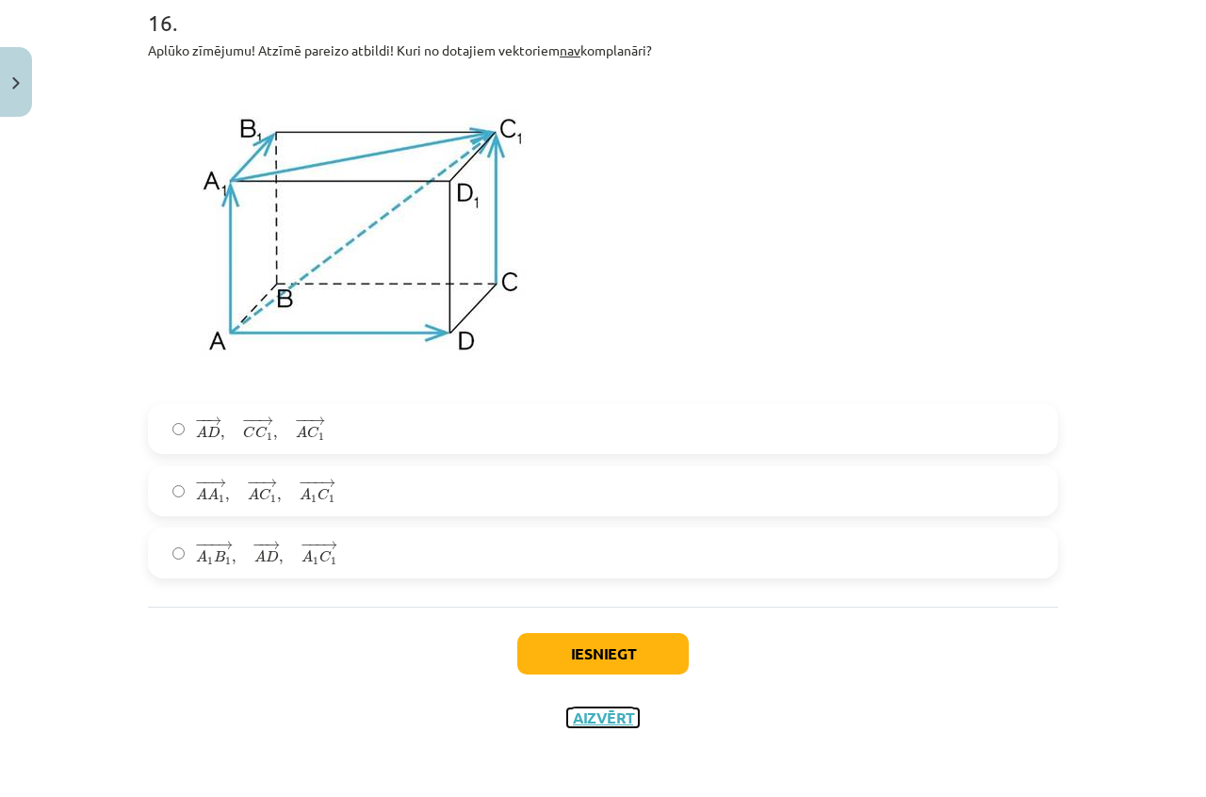
click at [601, 717] on button "Aizvērt" at bounding box center [603, 717] width 72 height 19
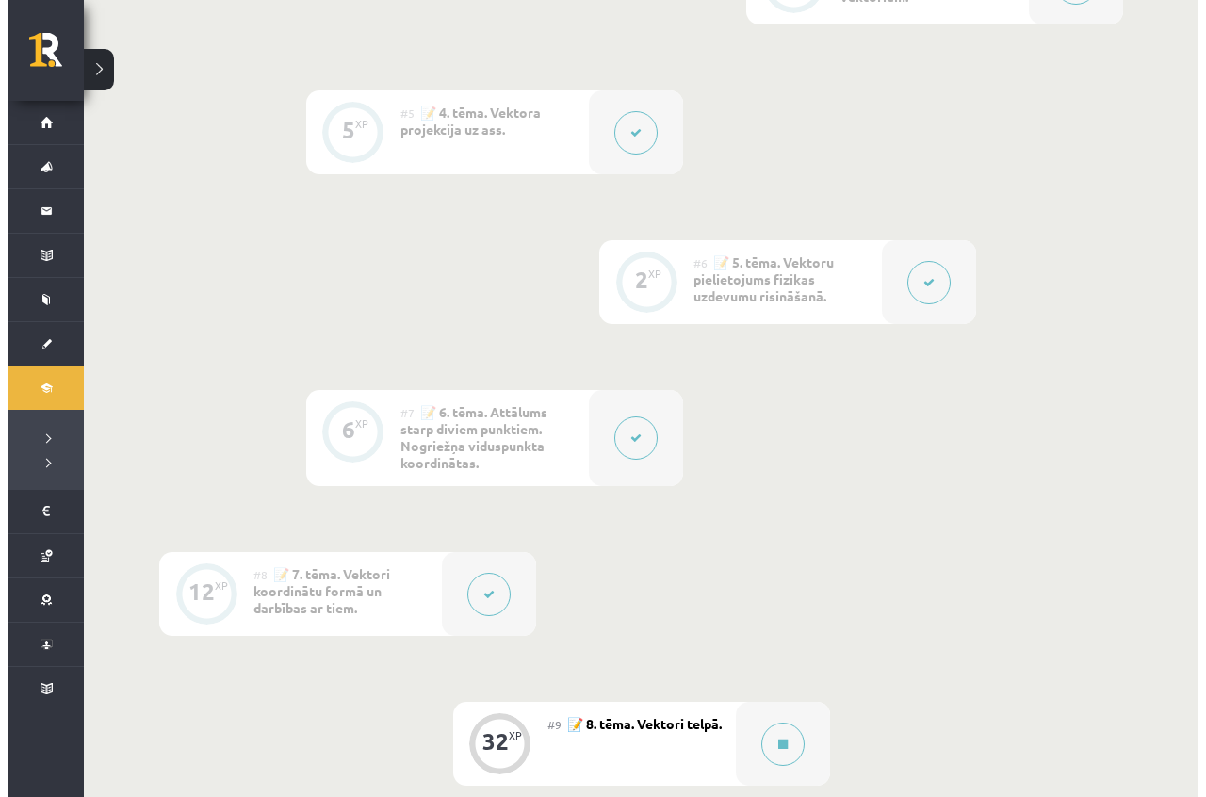
scroll to position [1319, 0]
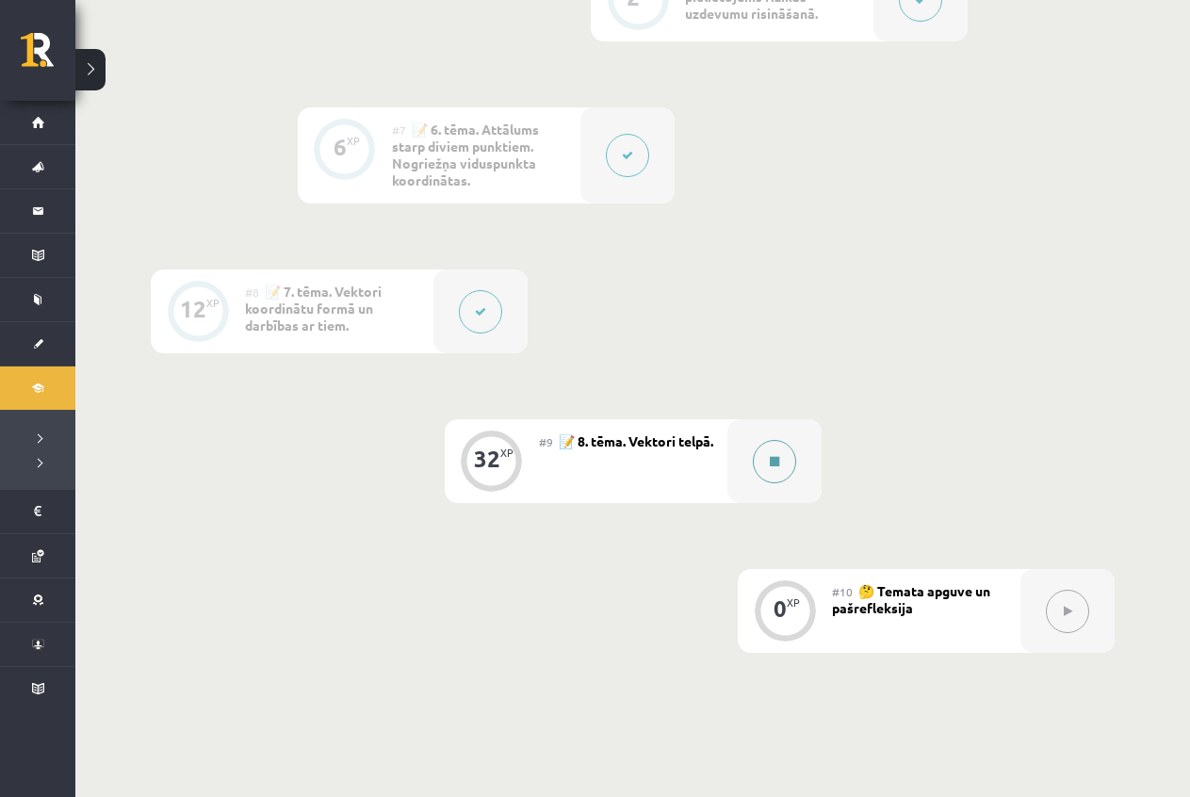
click at [785, 447] on button at bounding box center [774, 461] width 43 height 43
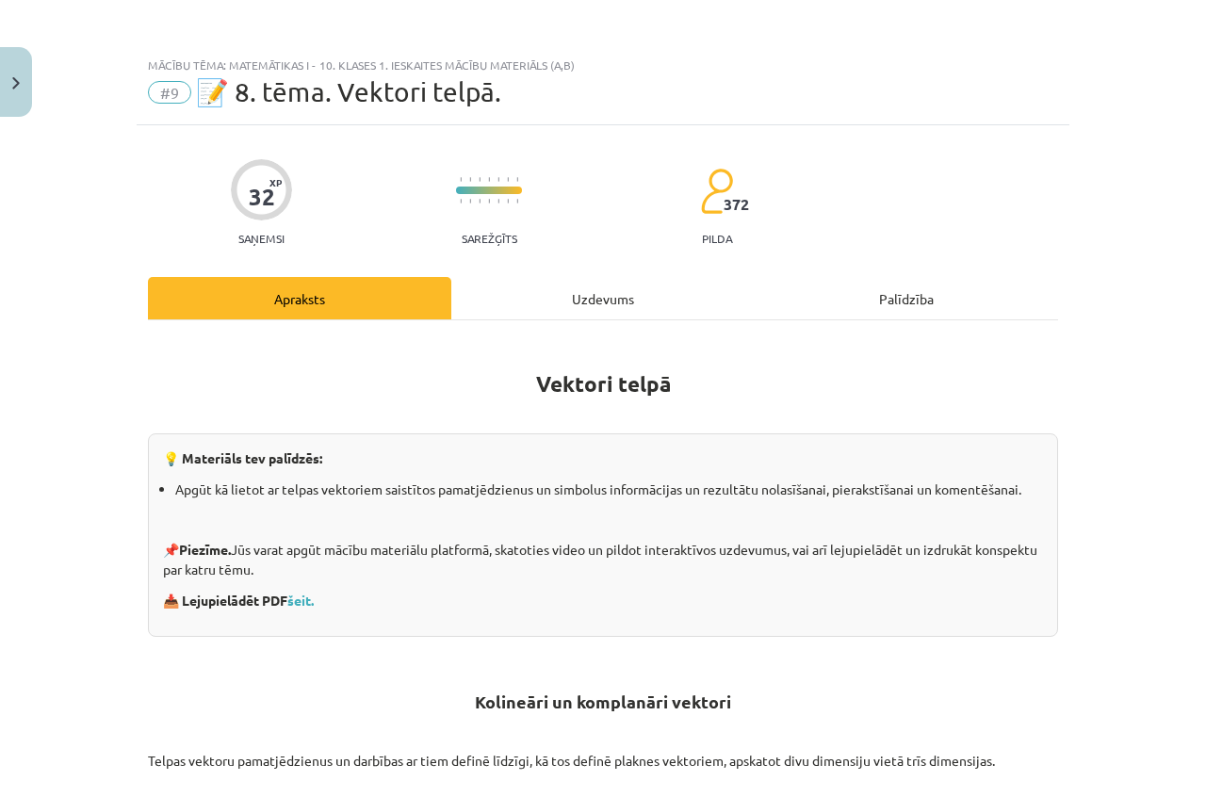
click at [558, 294] on div "Uzdevums" at bounding box center [602, 298] width 303 height 42
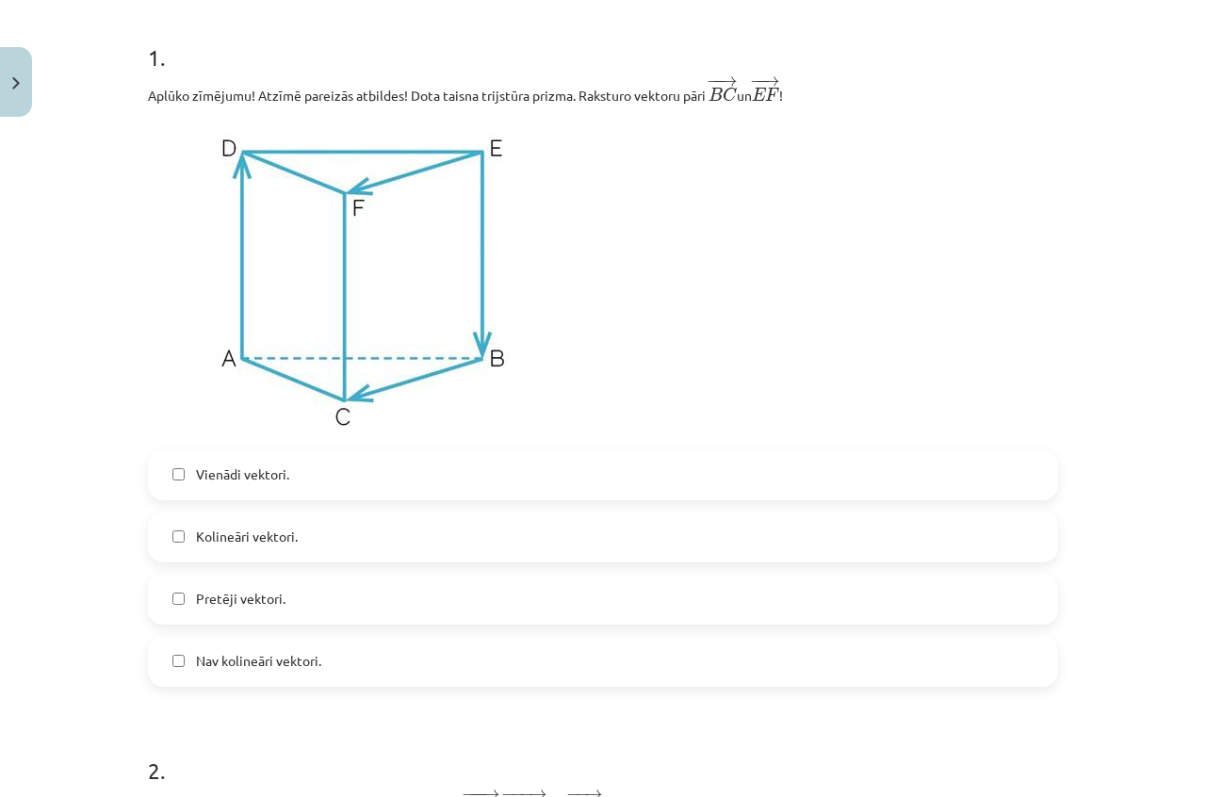
scroll to position [330, 0]
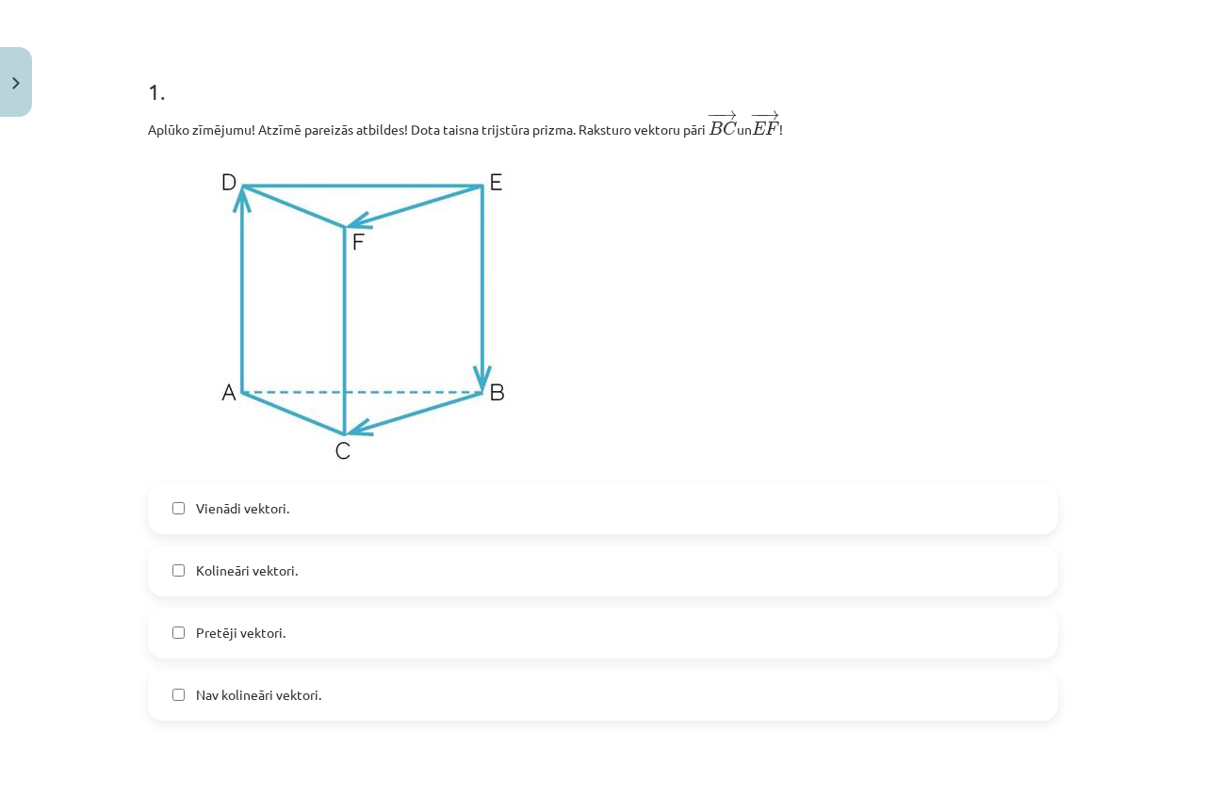
click at [325, 507] on label "Vienādi vektori." at bounding box center [603, 508] width 906 height 47
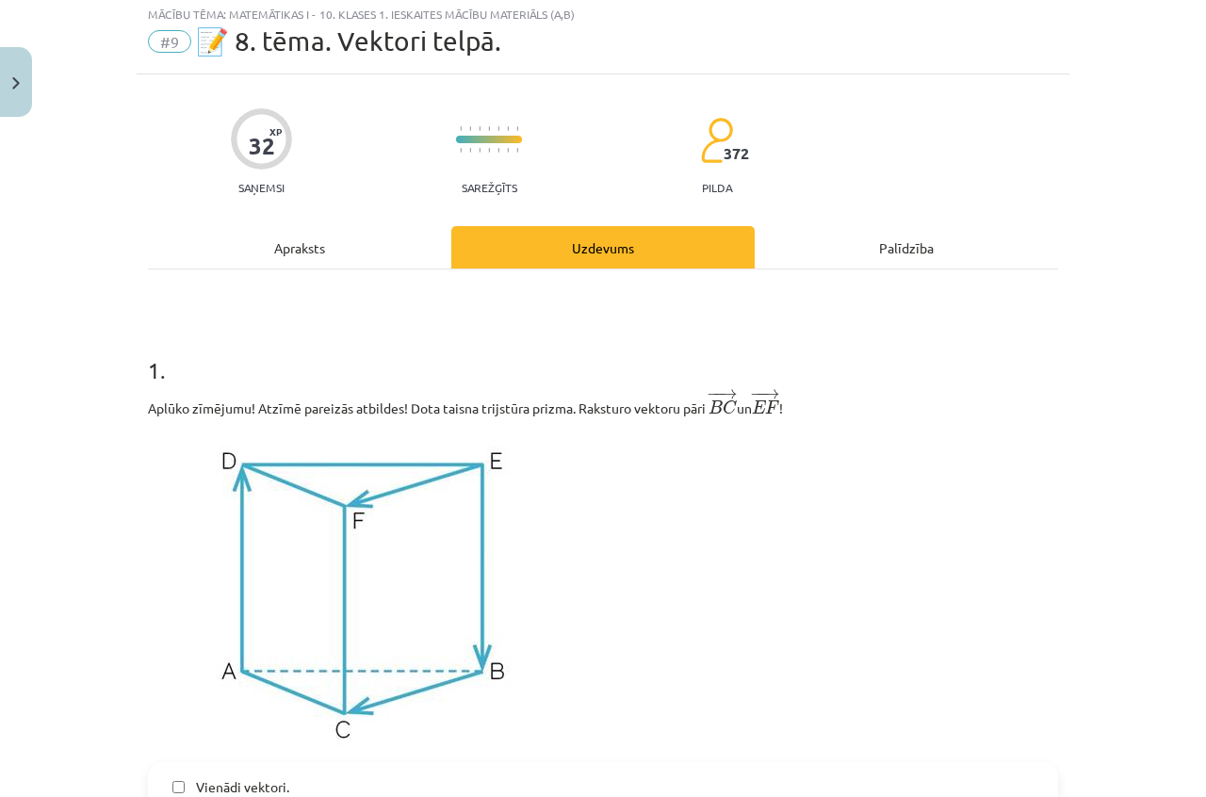
scroll to position [0, 0]
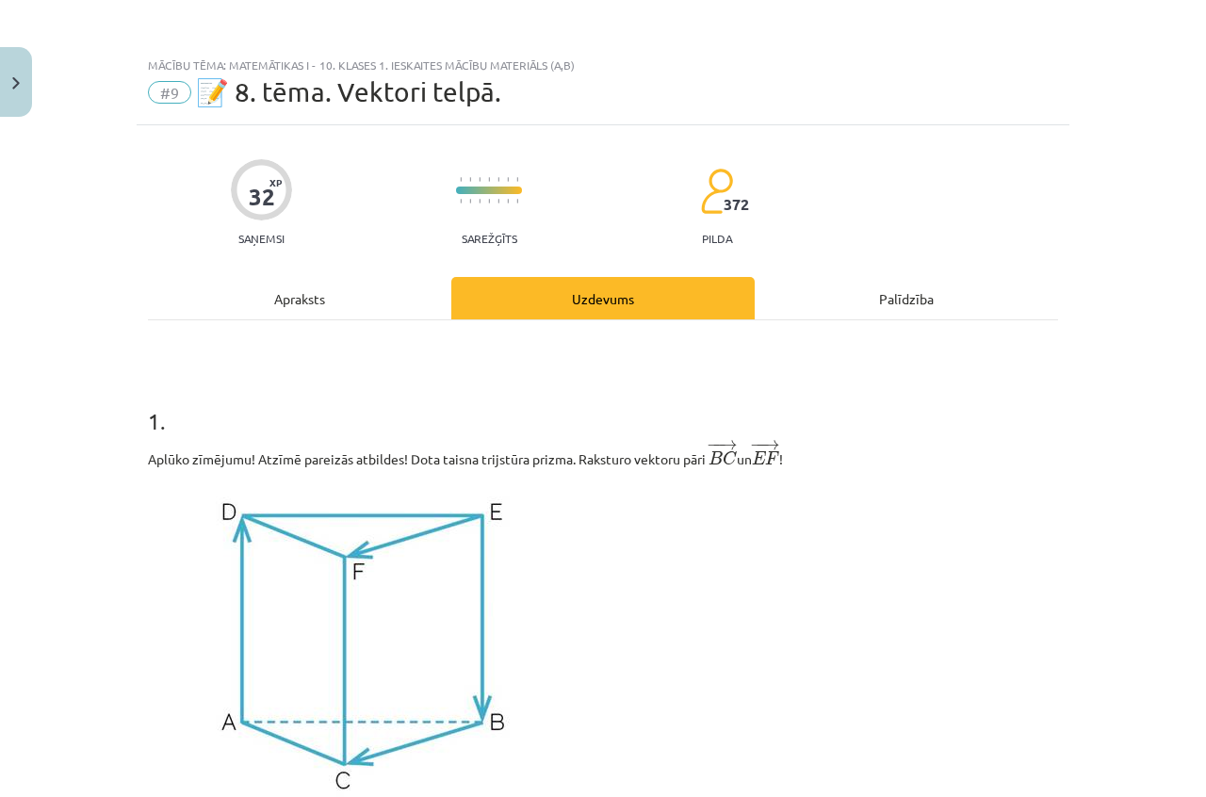
click at [283, 293] on div "Apraksts" at bounding box center [299, 298] width 303 height 42
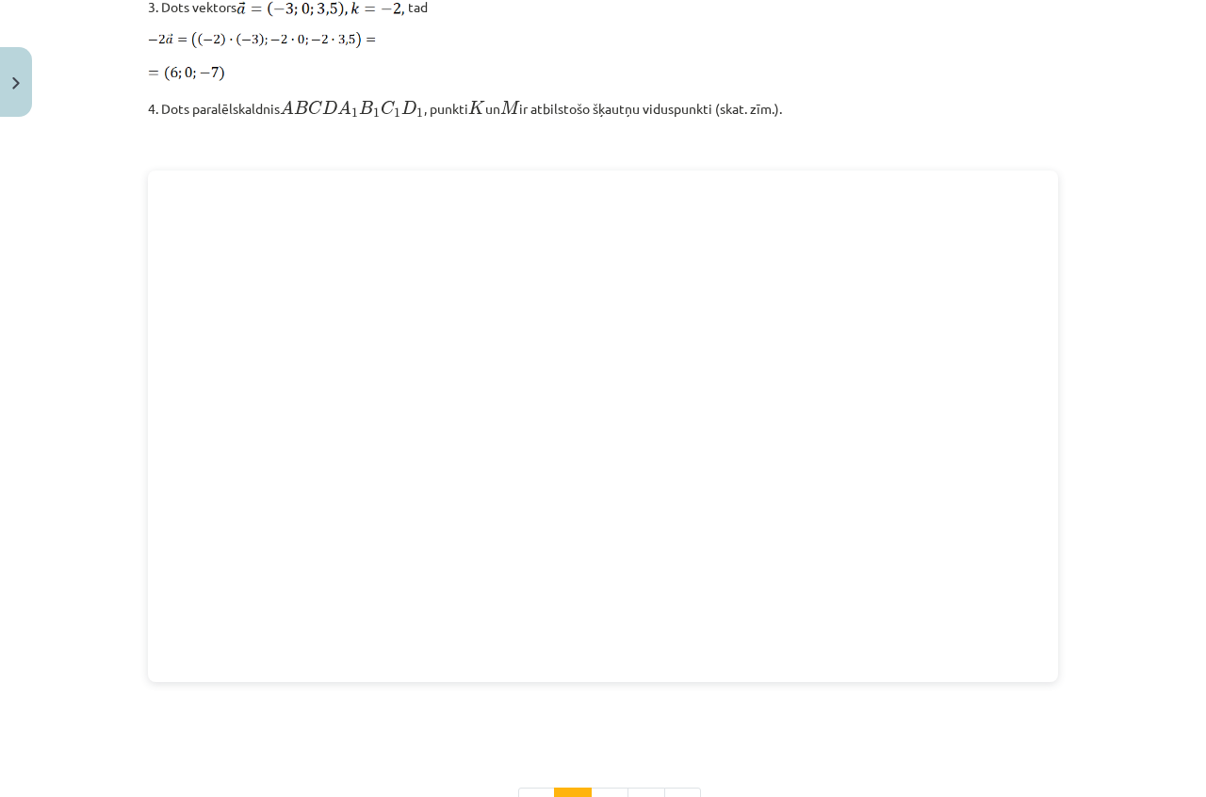
scroll to position [2503, 0]
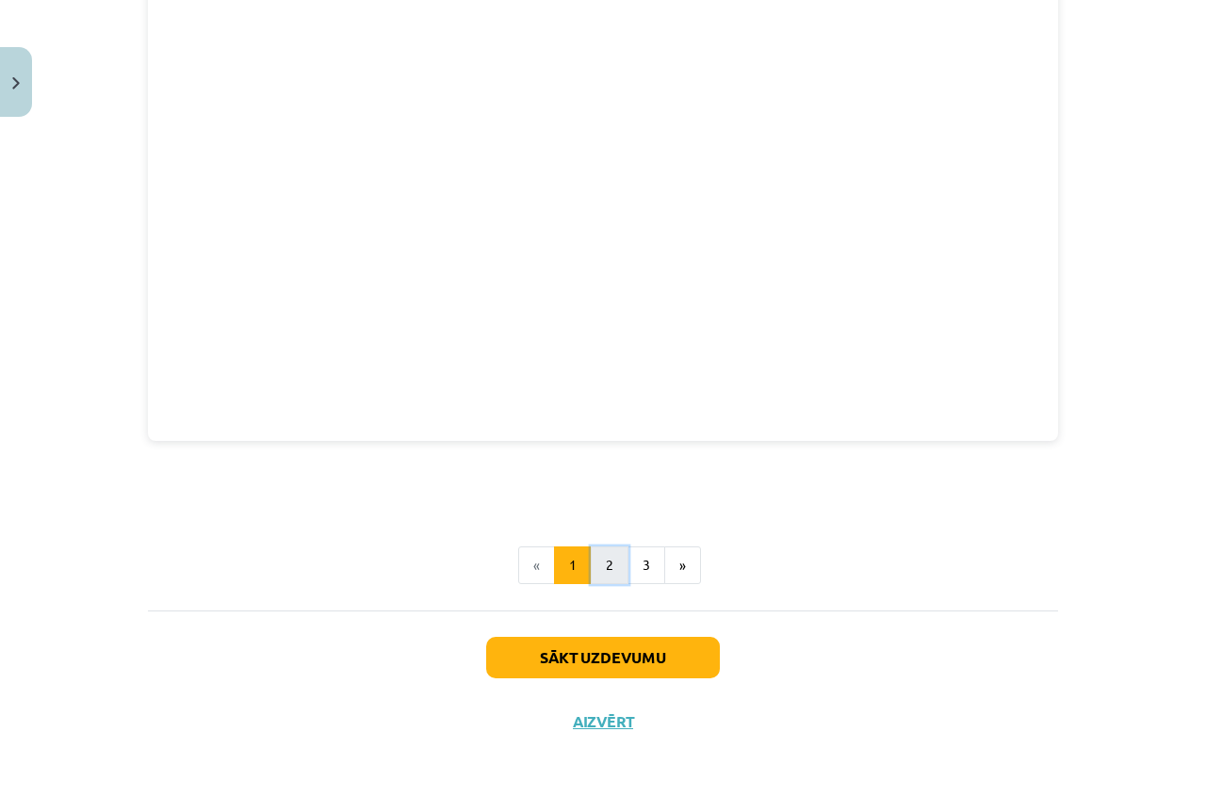
click at [608, 560] on button "2" at bounding box center [610, 565] width 38 height 38
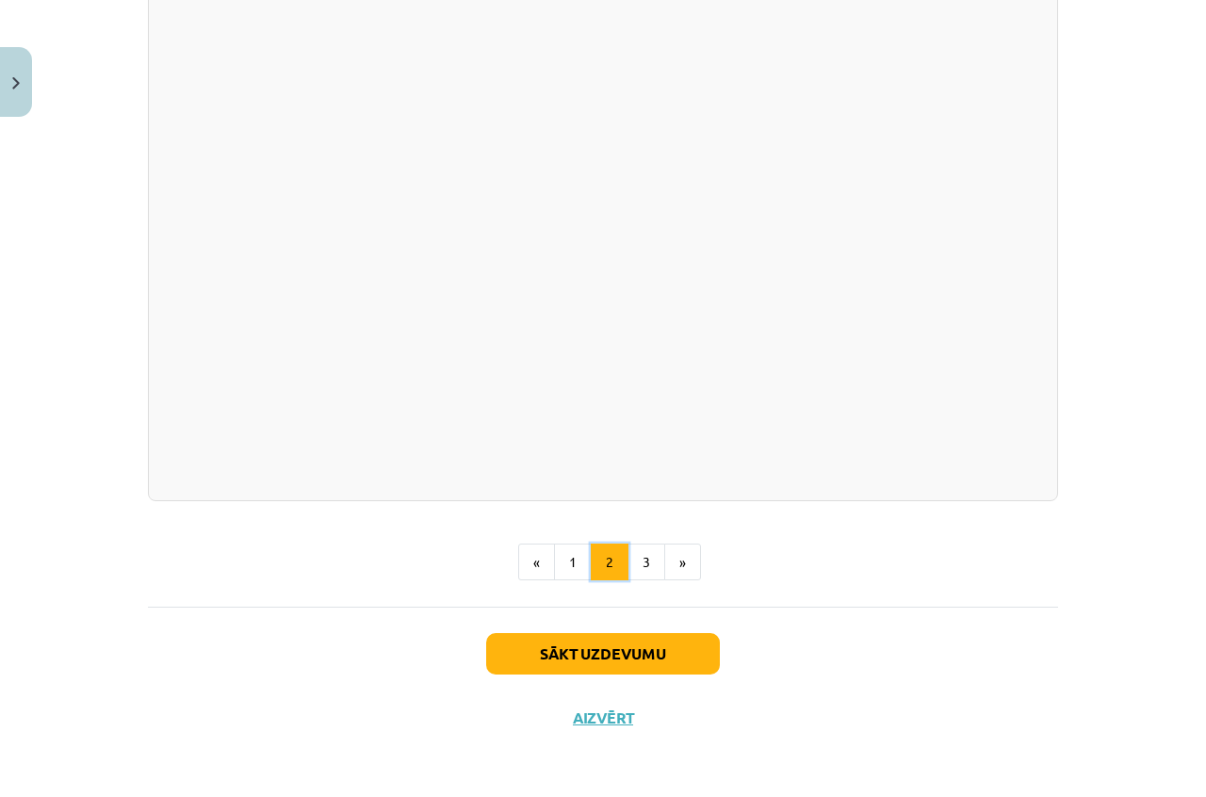
scroll to position [2654, 0]
click at [642, 577] on button "3" at bounding box center [646, 563] width 38 height 38
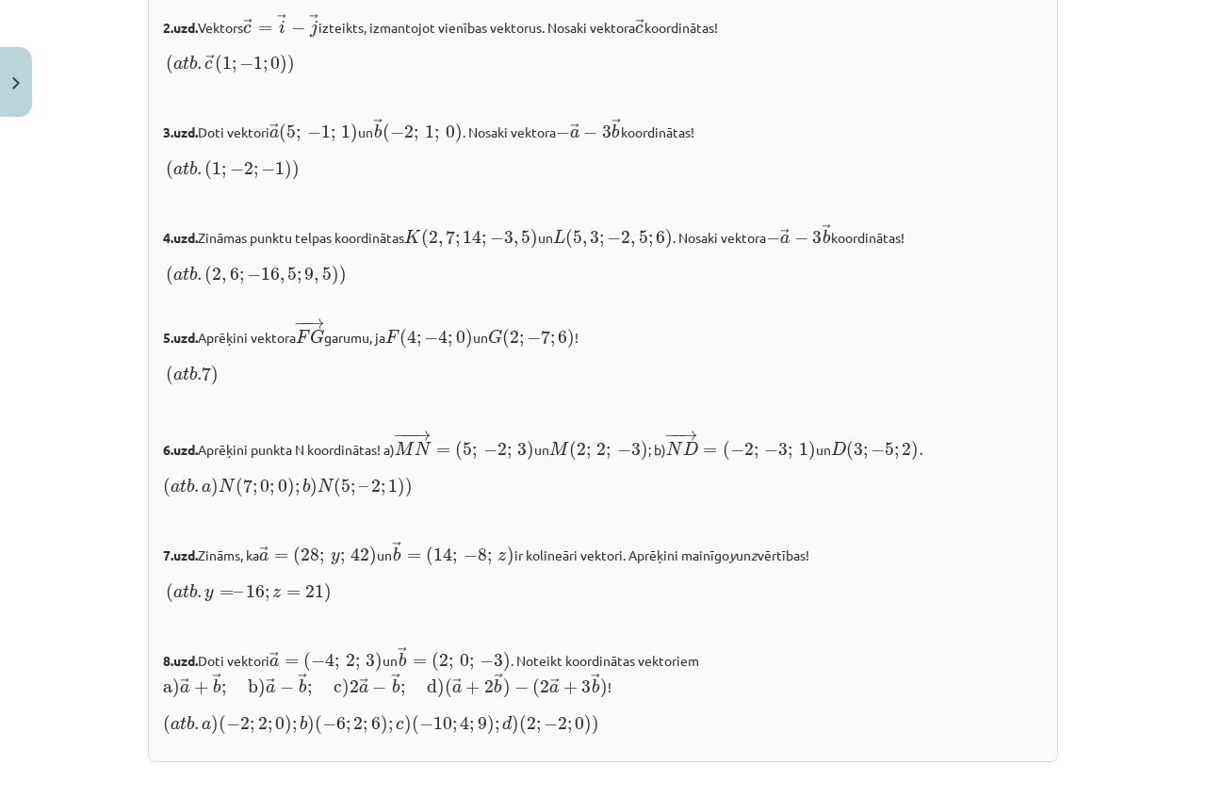
scroll to position [1922, 0]
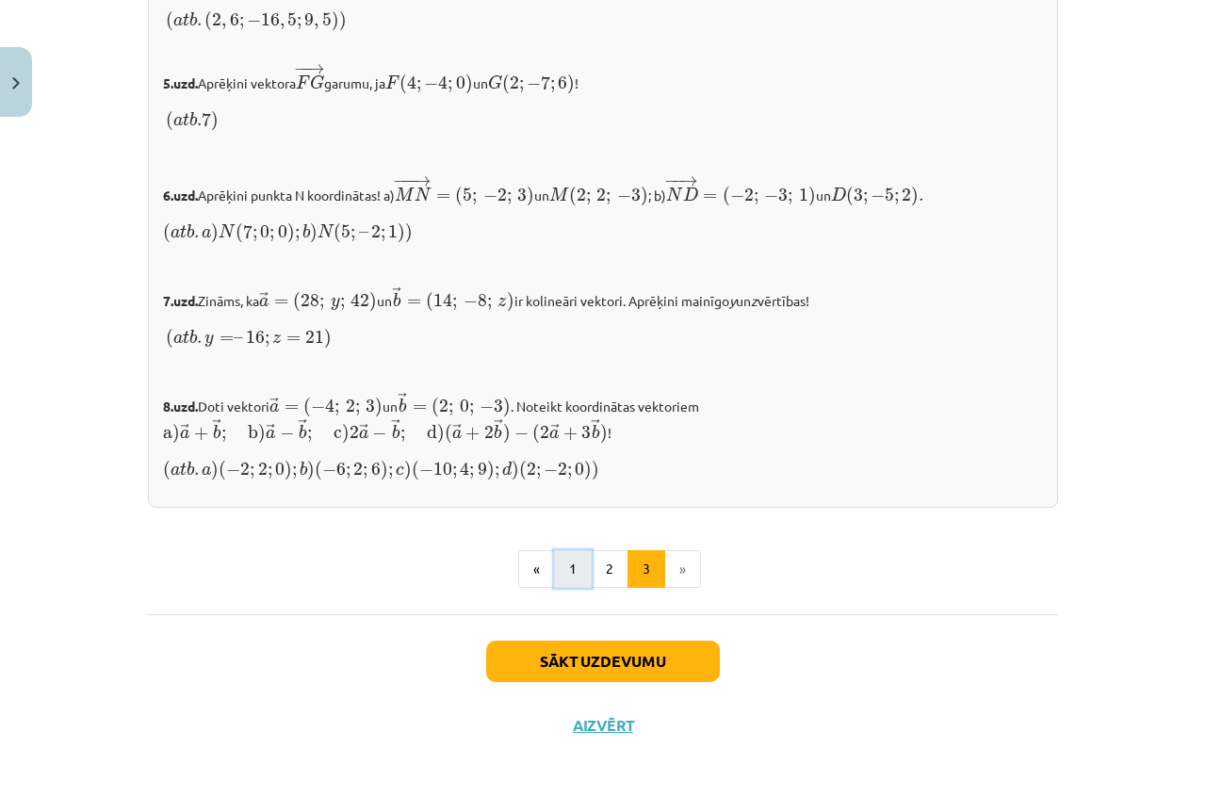
click at [560, 561] on button "1" at bounding box center [573, 569] width 38 height 38
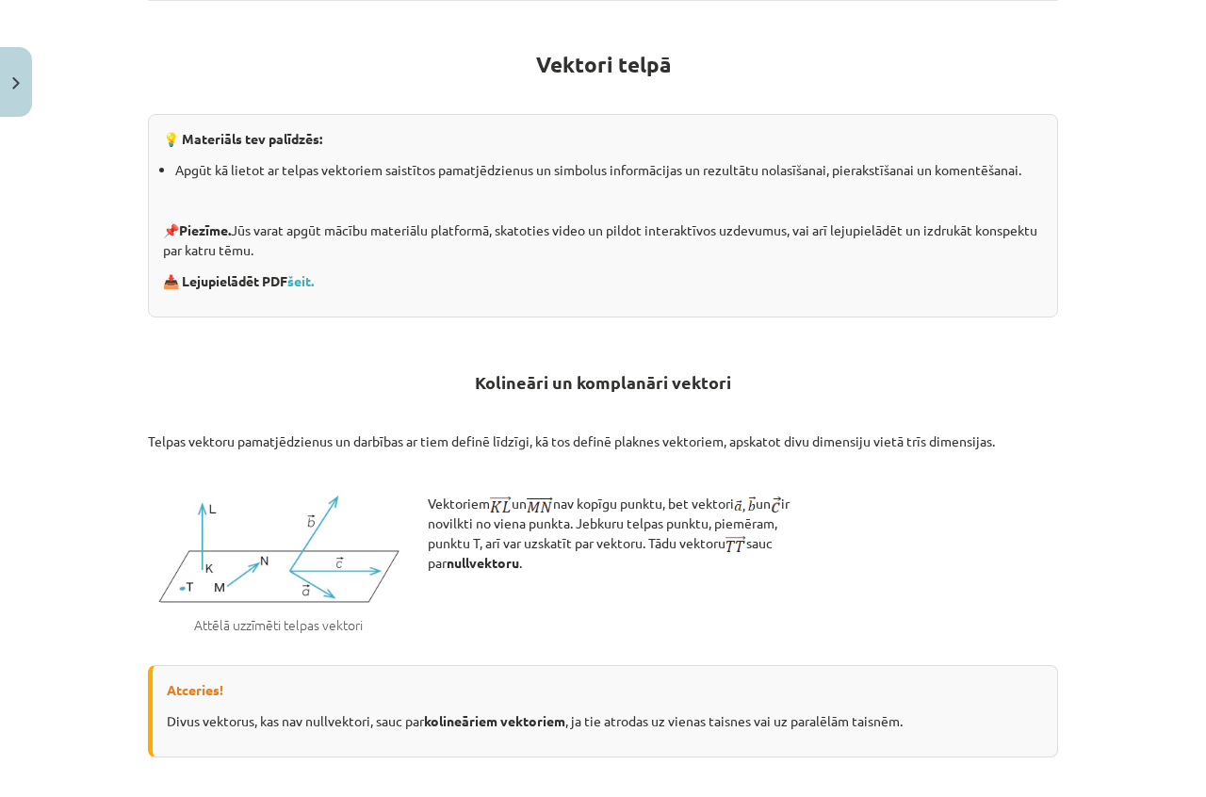
scroll to position [0, 0]
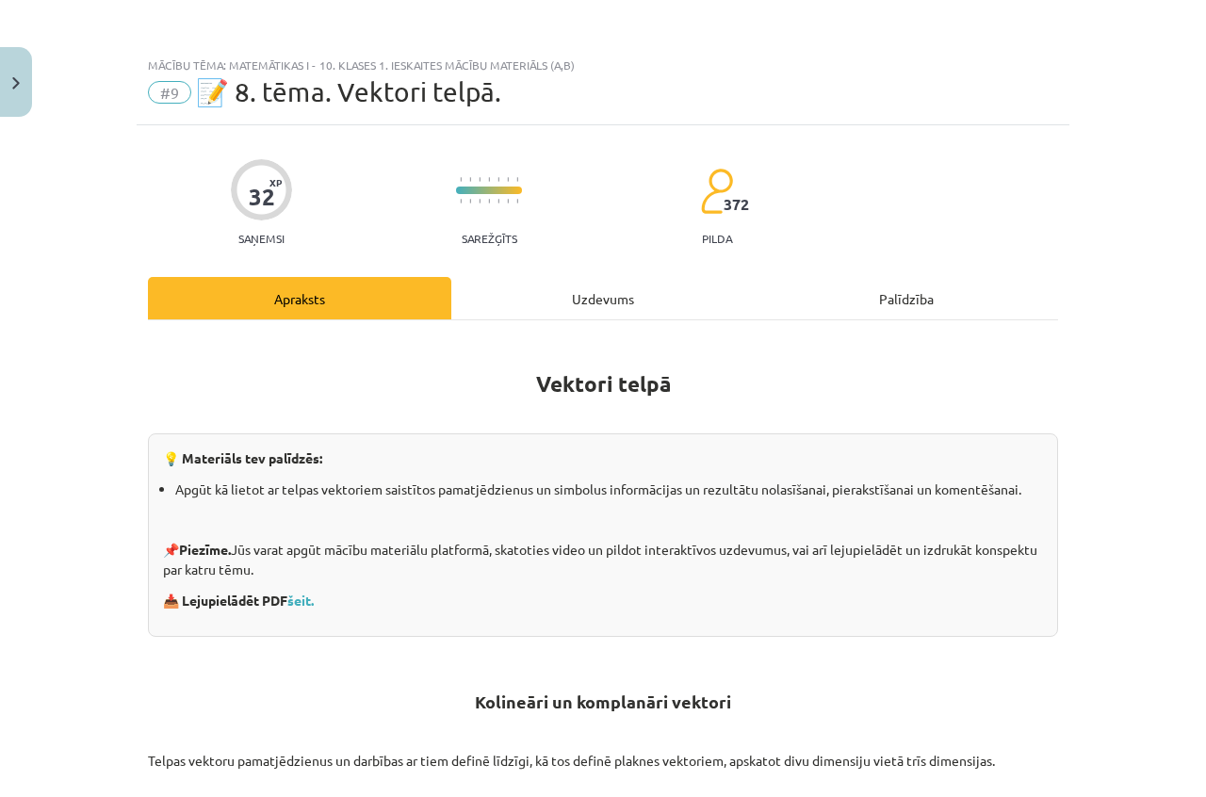
click at [599, 304] on div "Uzdevums" at bounding box center [602, 298] width 303 height 42
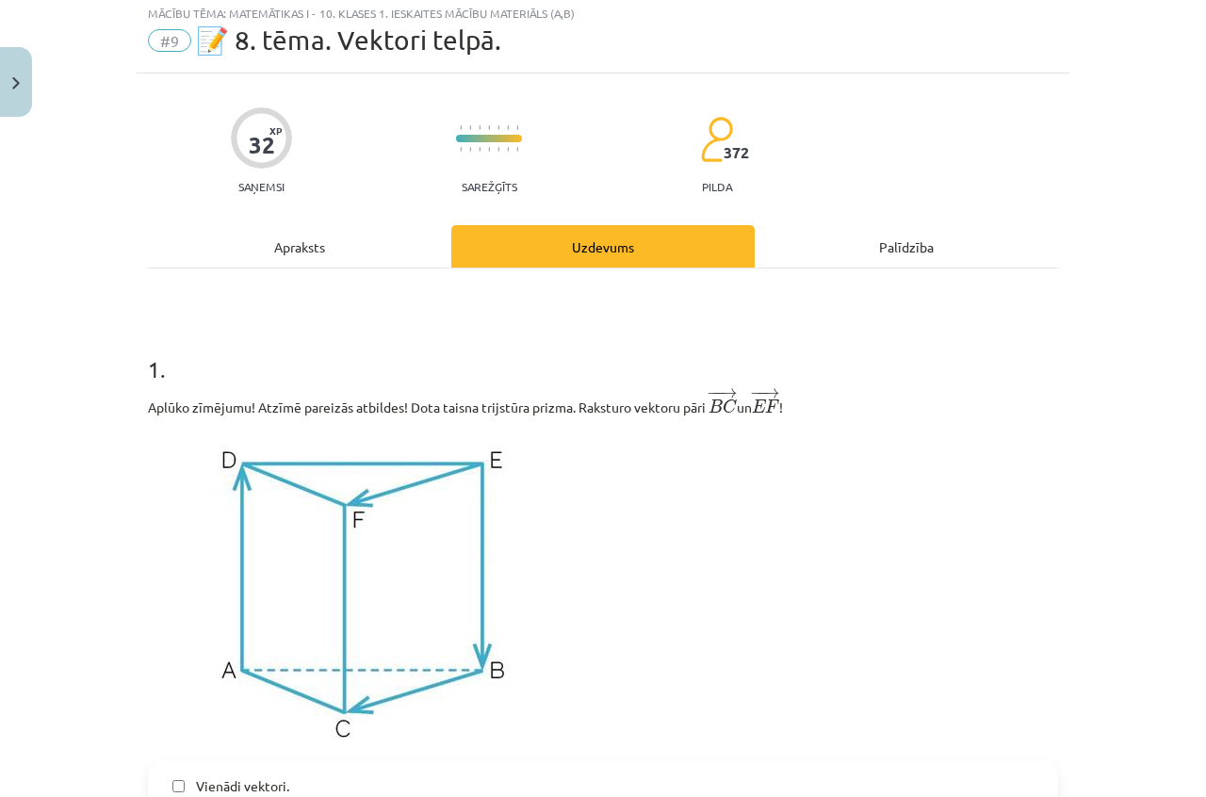
scroll to position [47, 0]
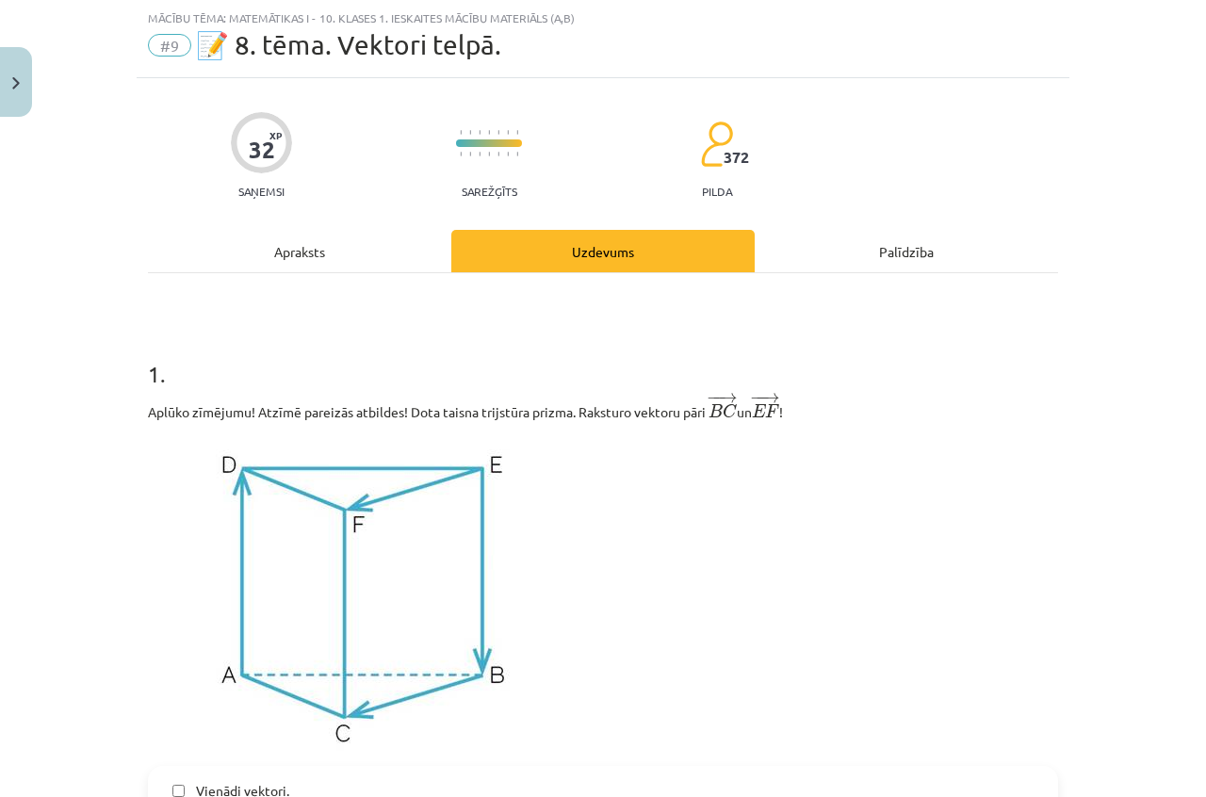
click at [277, 256] on div "Apraksts" at bounding box center [299, 251] width 303 height 42
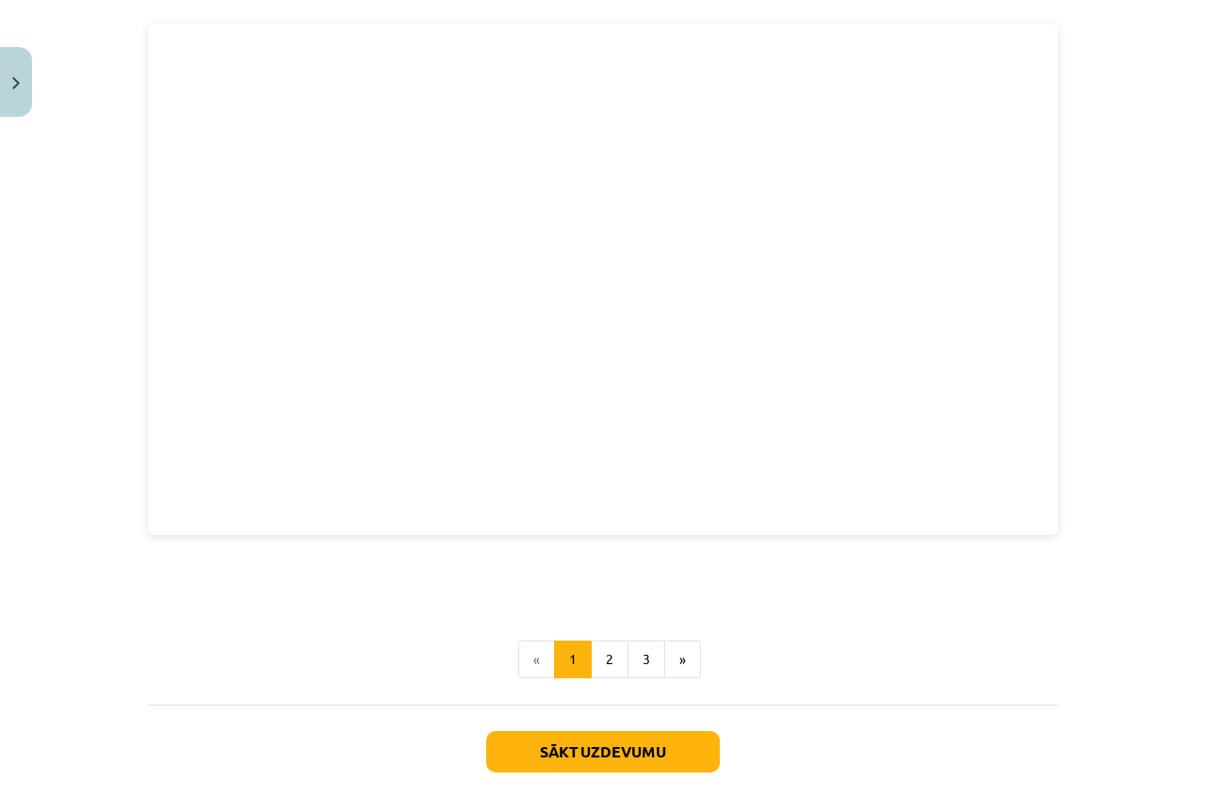
scroll to position [2315, 0]
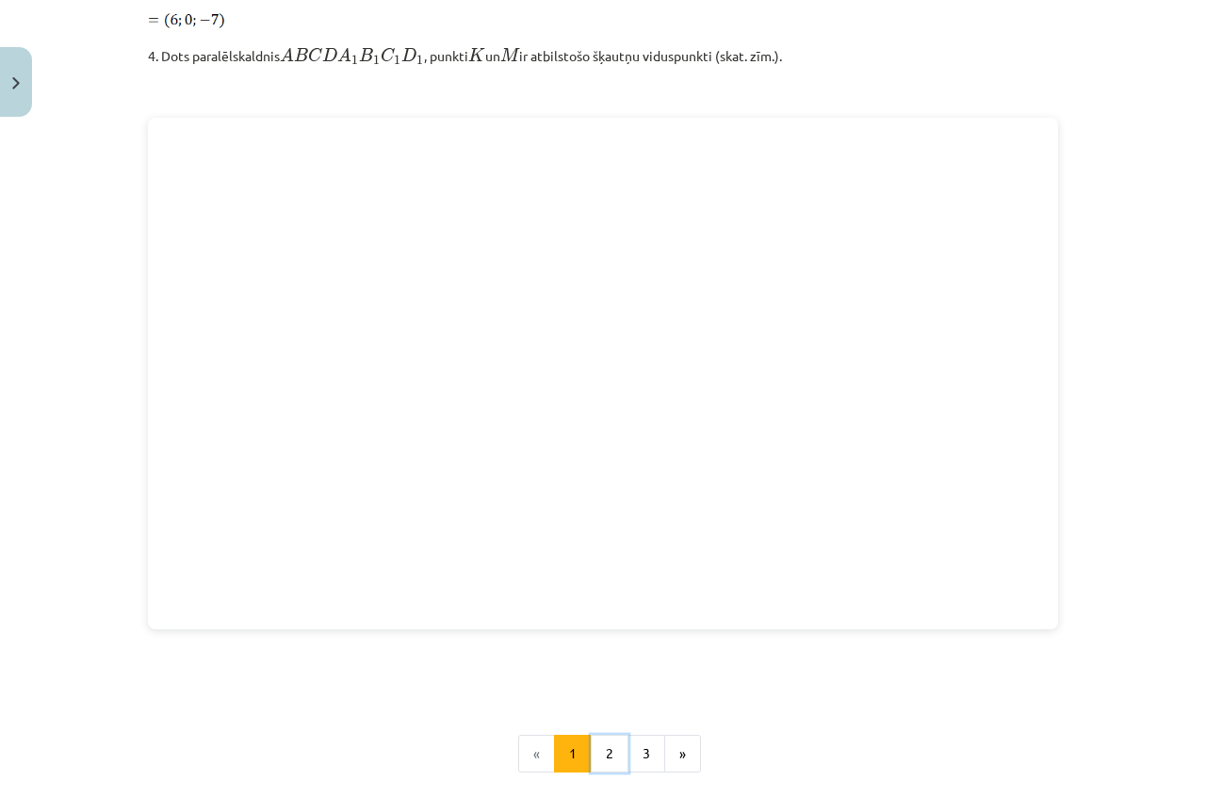
click at [596, 754] on button "2" at bounding box center [610, 754] width 38 height 38
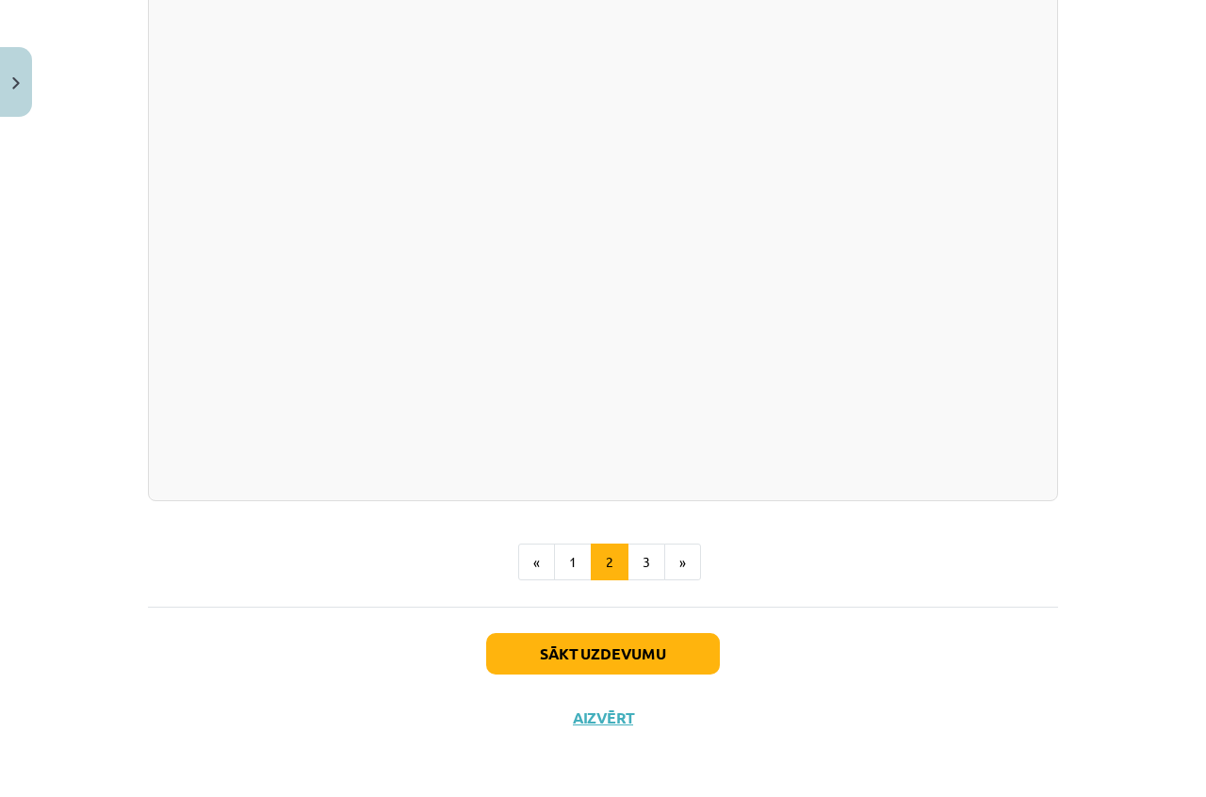
scroll to position [2654, 0]
click at [627, 557] on button "3" at bounding box center [646, 563] width 38 height 38
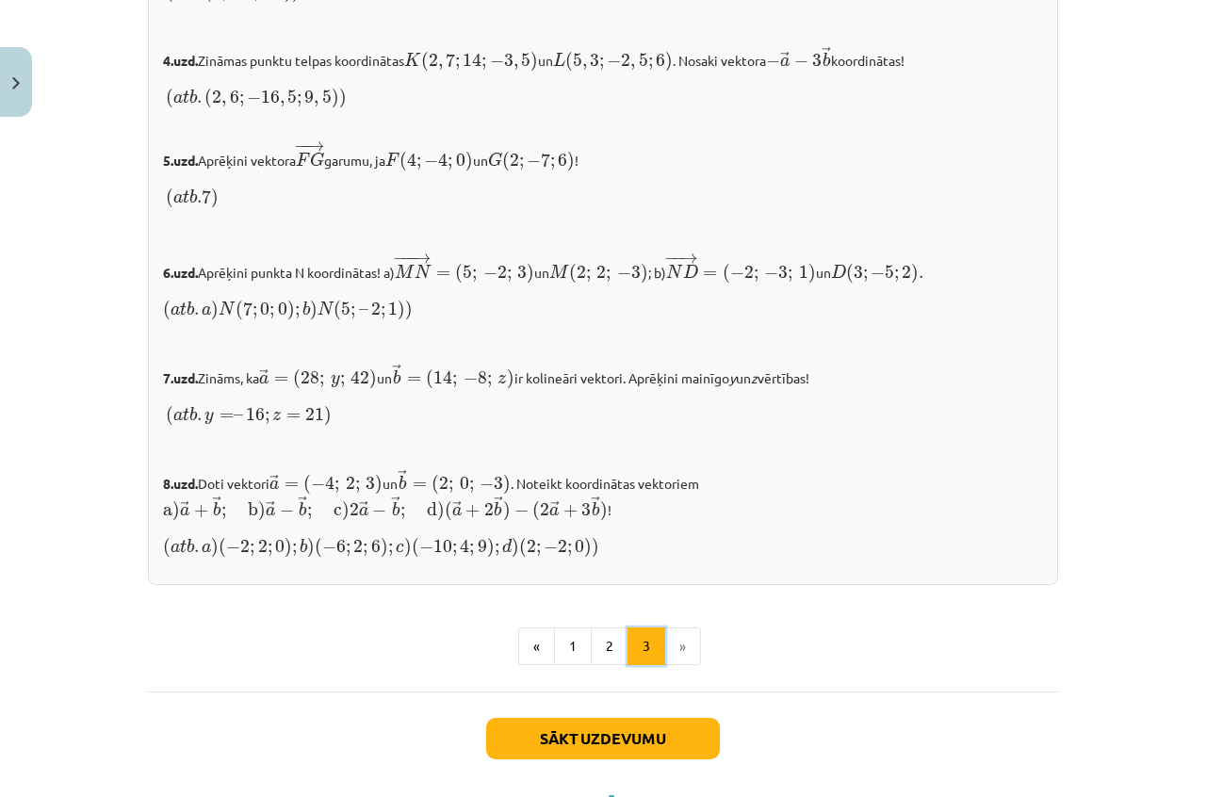
scroll to position [1922, 0]
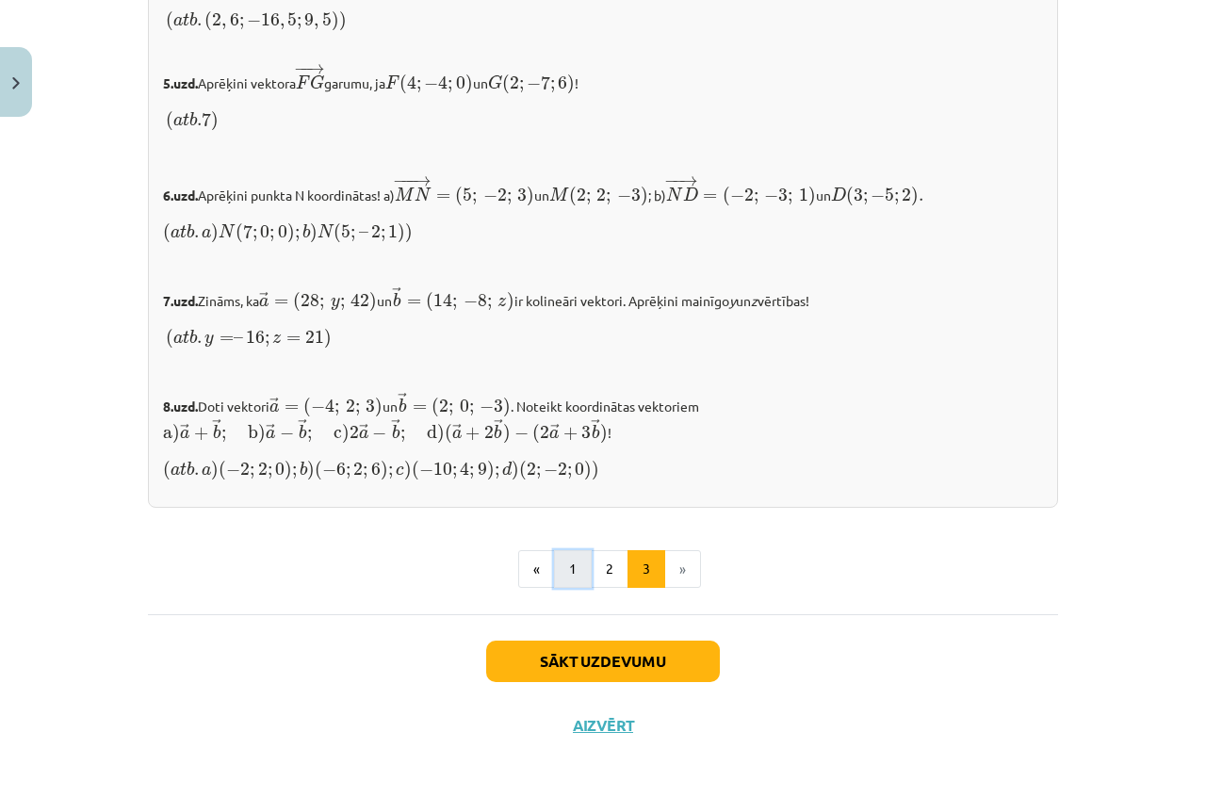
click at [561, 550] on button "1" at bounding box center [573, 569] width 38 height 38
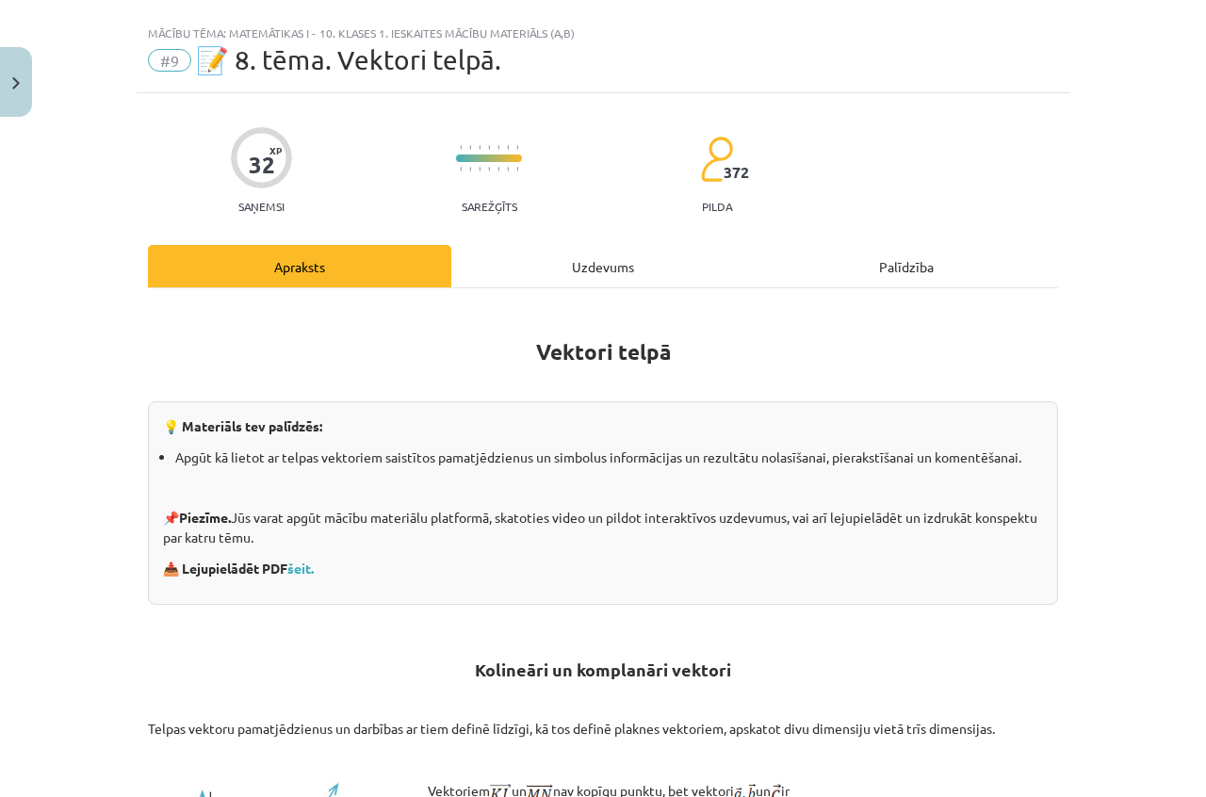
scroll to position [0, 0]
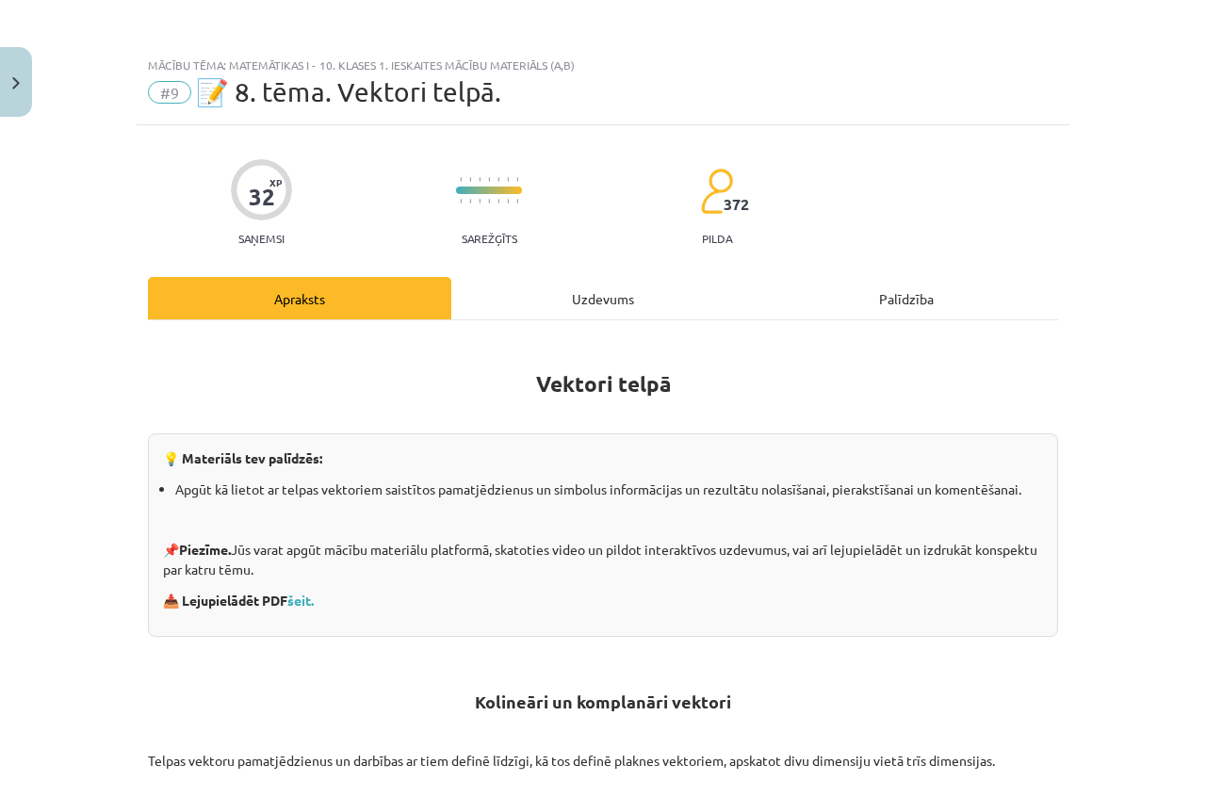
click at [614, 300] on div "Uzdevums" at bounding box center [602, 298] width 303 height 42
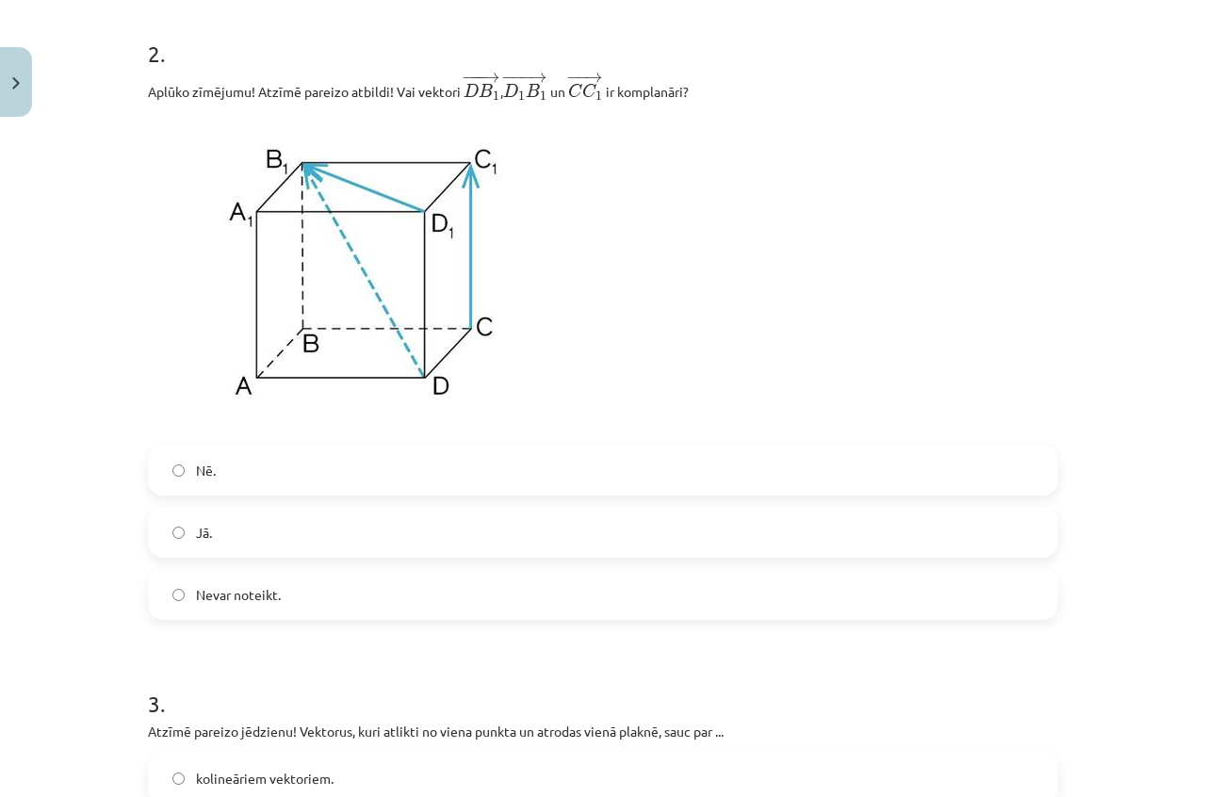
scroll to position [1083, 0]
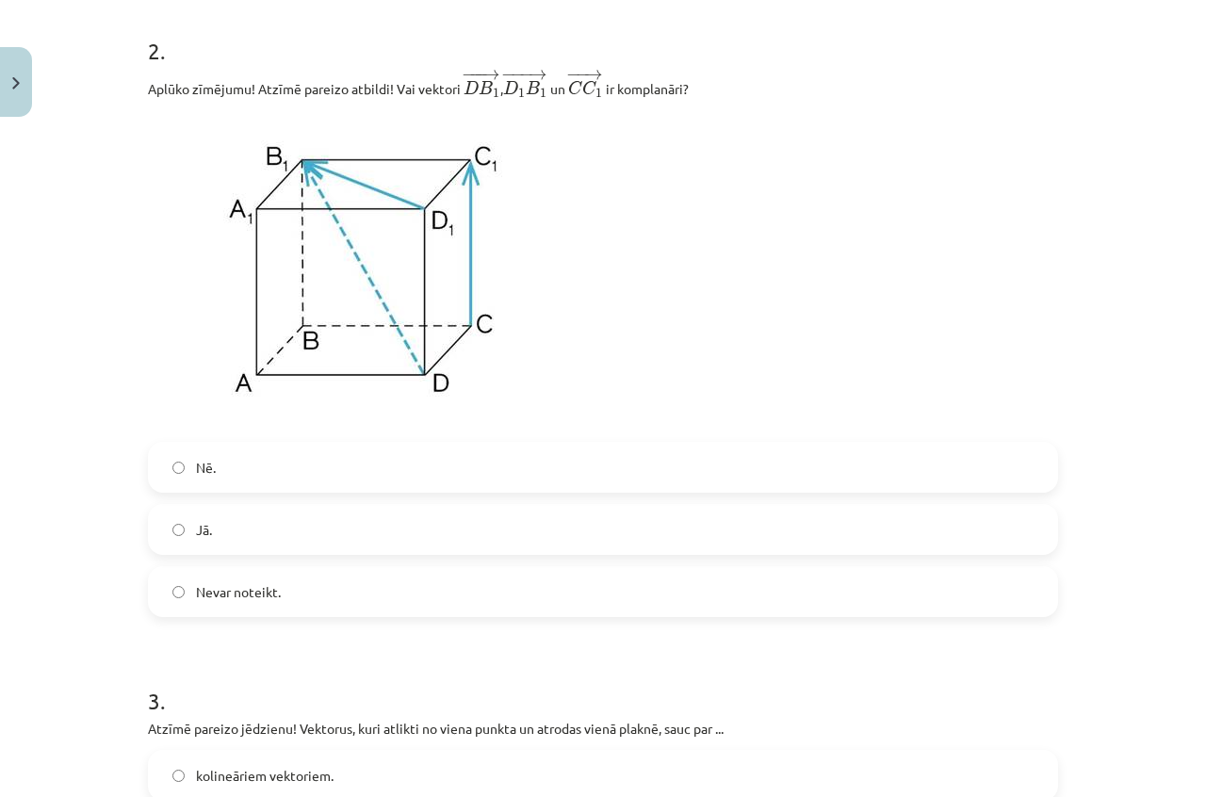
click at [317, 466] on label "Nē." at bounding box center [603, 467] width 906 height 47
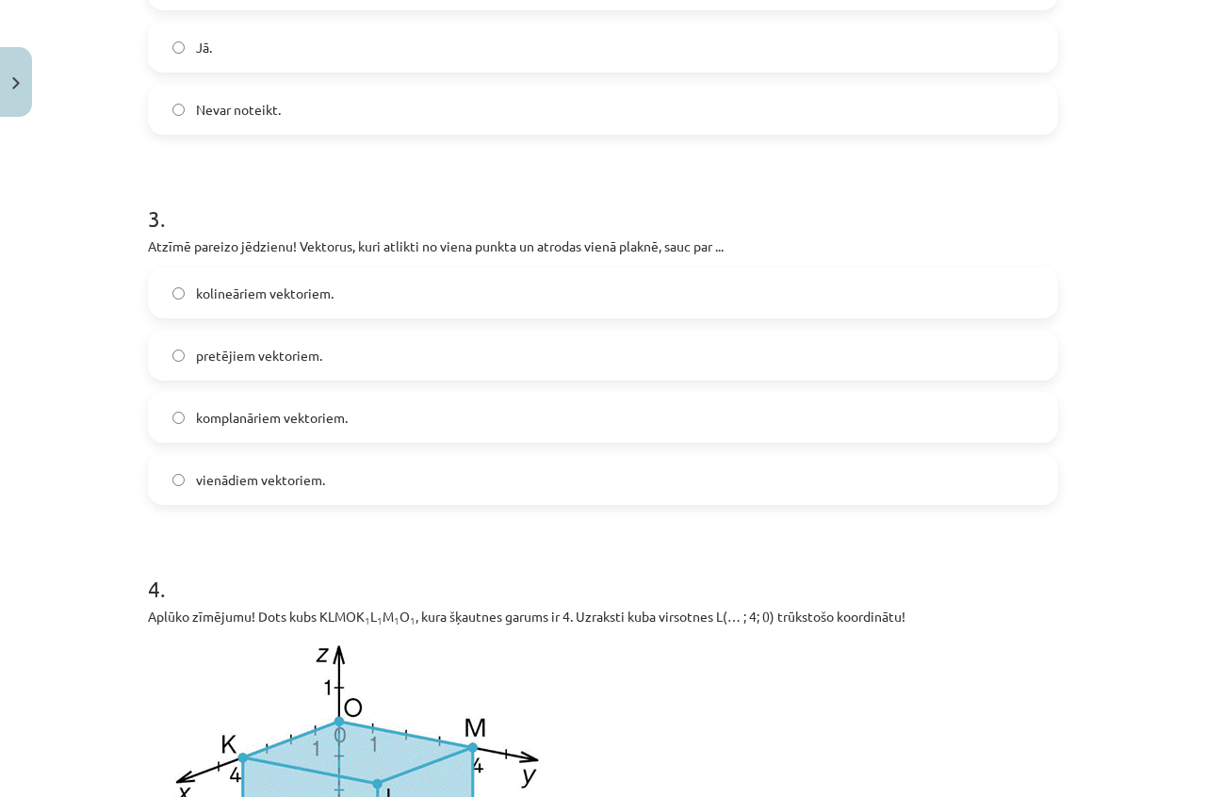
scroll to position [1649, 0]
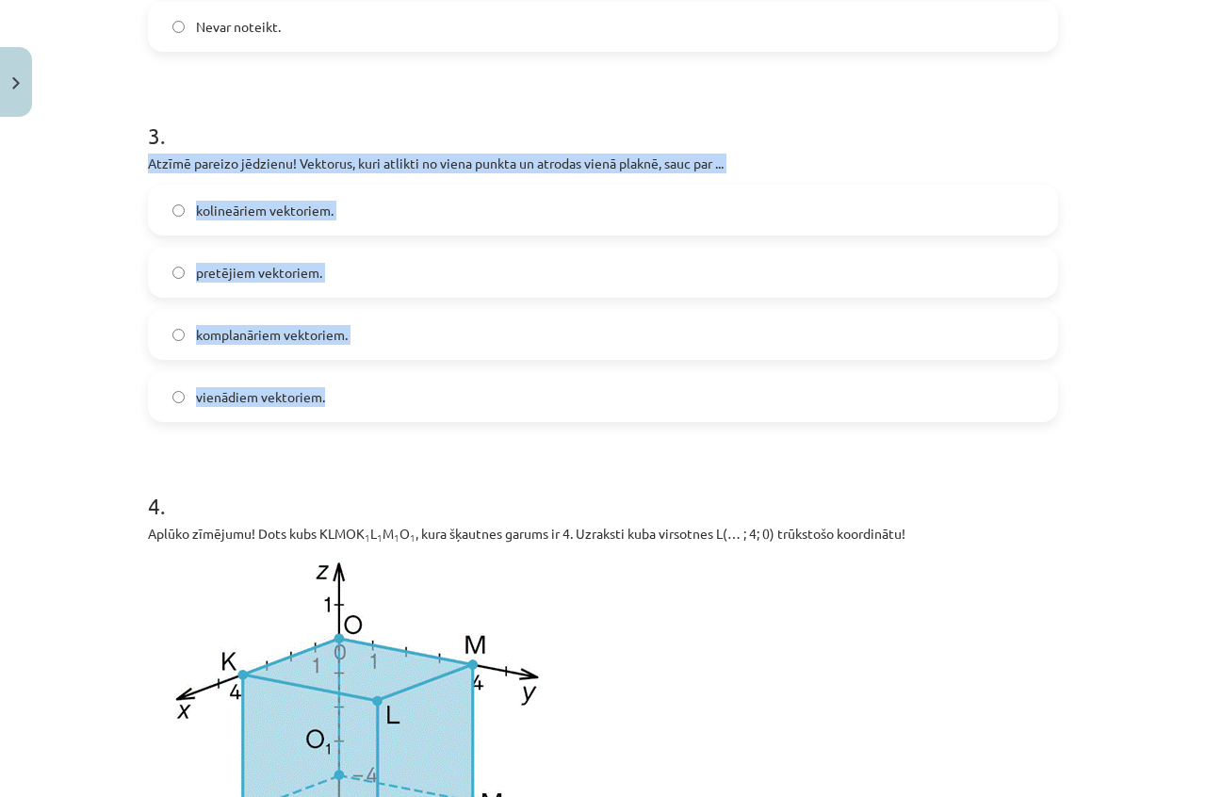
drag, startPoint x: 141, startPoint y: 163, endPoint x: 582, endPoint y: 367, distance: 486.0
click at [582, 367] on div "3 . Atzīmē pareizo jēdzienu! Vektorus, kuri atlikti no viena punkta un atrodas …" at bounding box center [603, 255] width 910 height 333
copy div "Atzīmē pareizo jēdzienu! Vektorus, kuri atlikti no viena punkta un atrodas vien…"
click at [490, 172] on p "Atzīmē pareizo jēdzienu! Vektorus, kuri atlikti no viena punkta un atrodas vien…" at bounding box center [603, 164] width 910 height 20
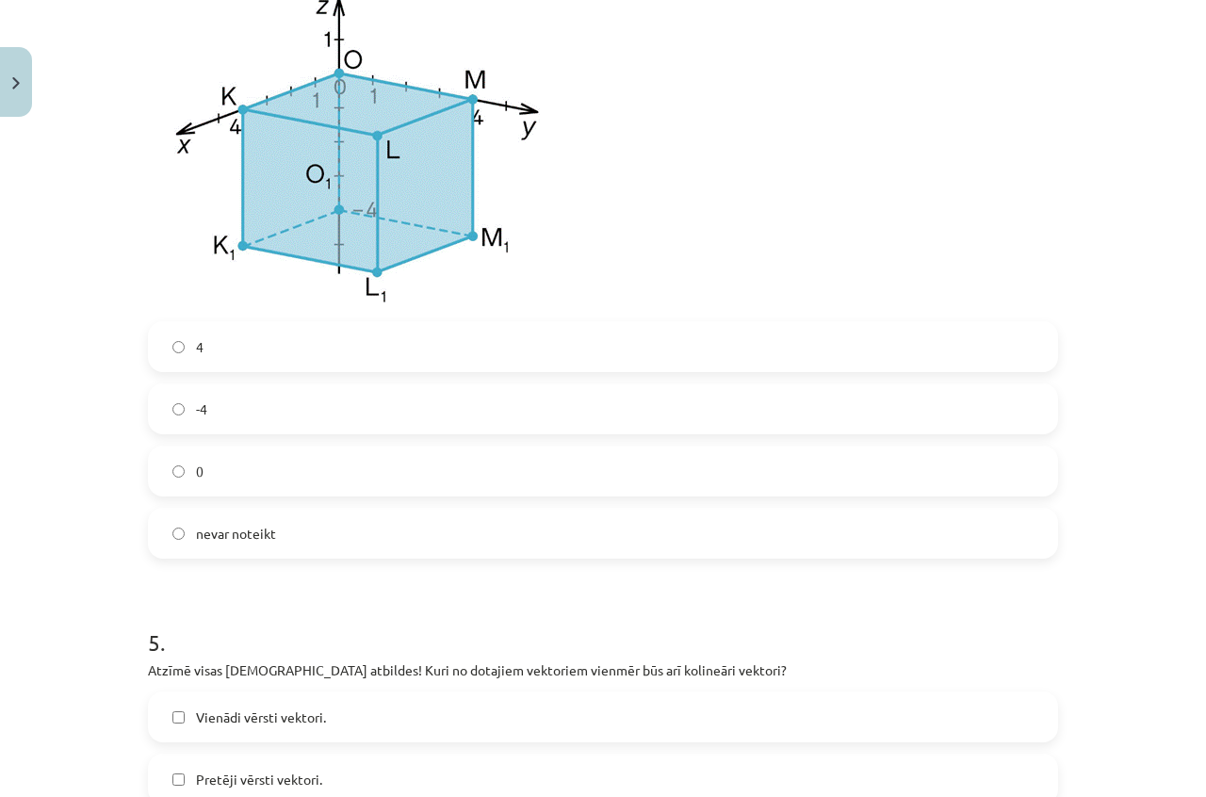
scroll to position [2120, 0]
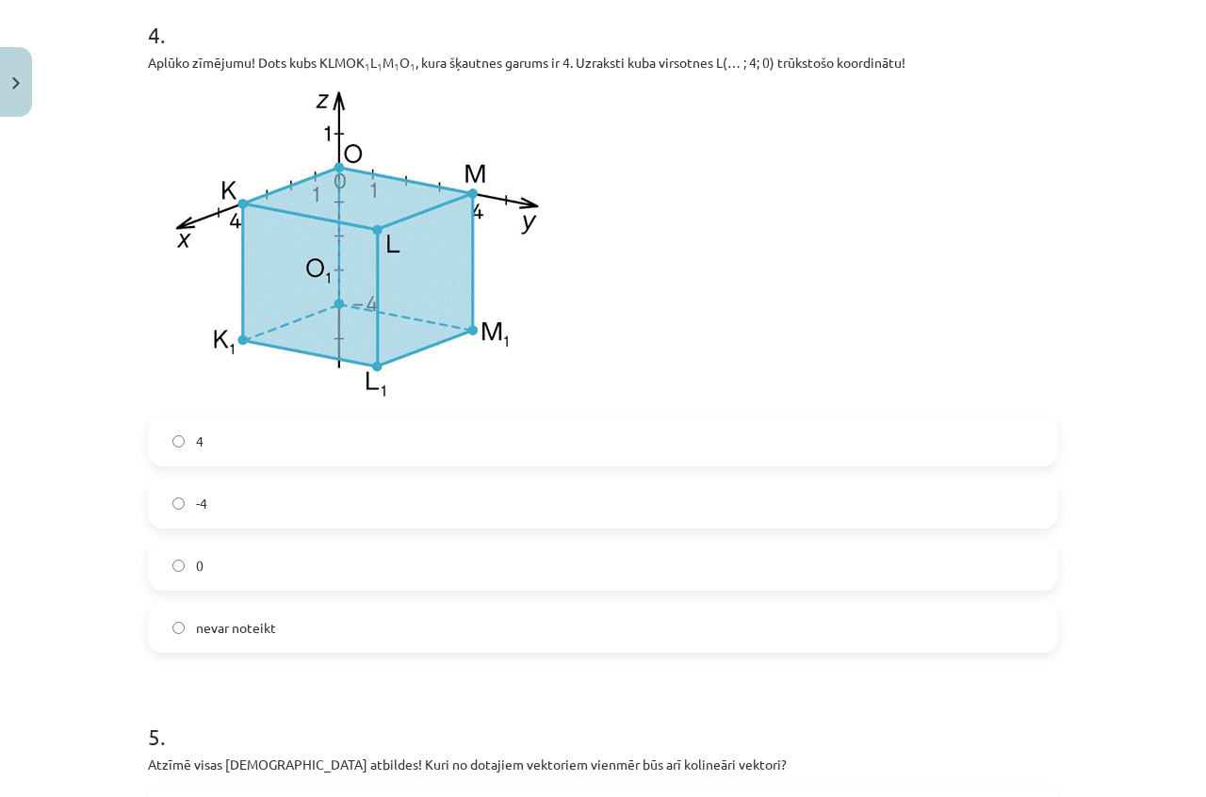
click at [236, 517] on label "-4" at bounding box center [603, 503] width 906 height 47
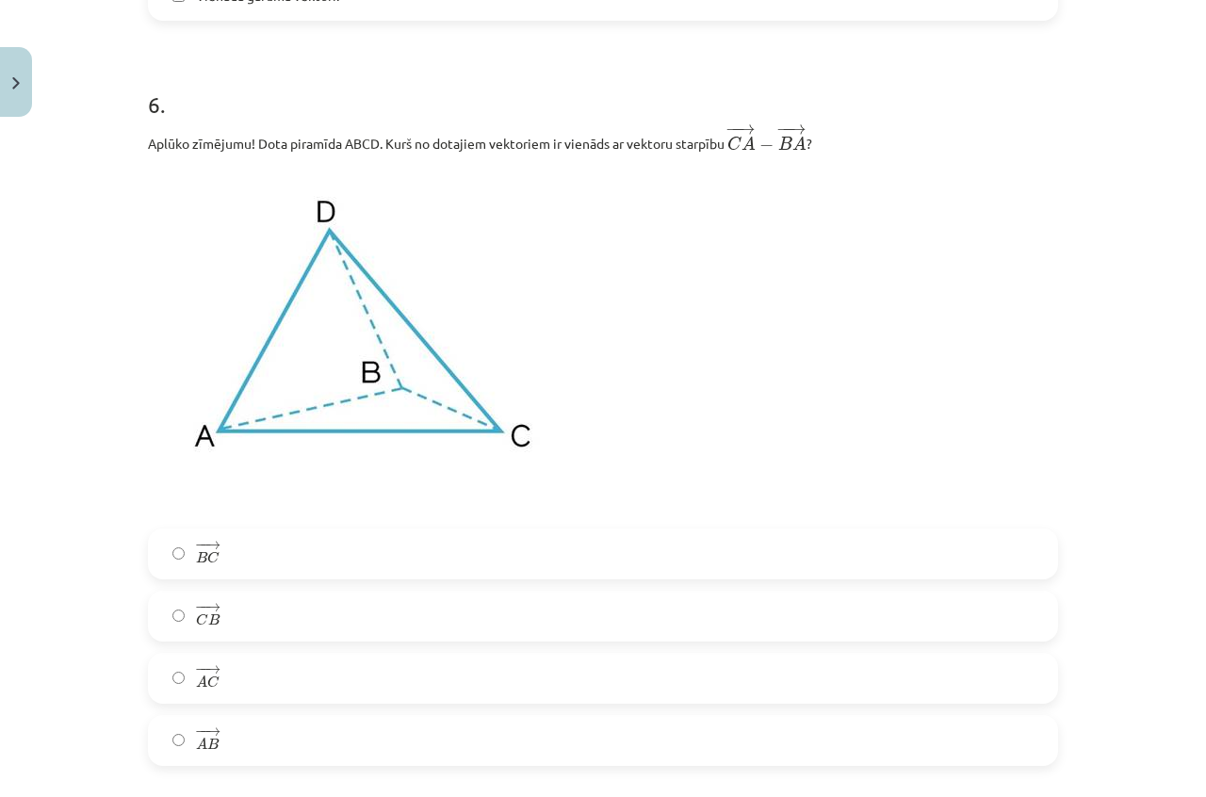
scroll to position [3156, 0]
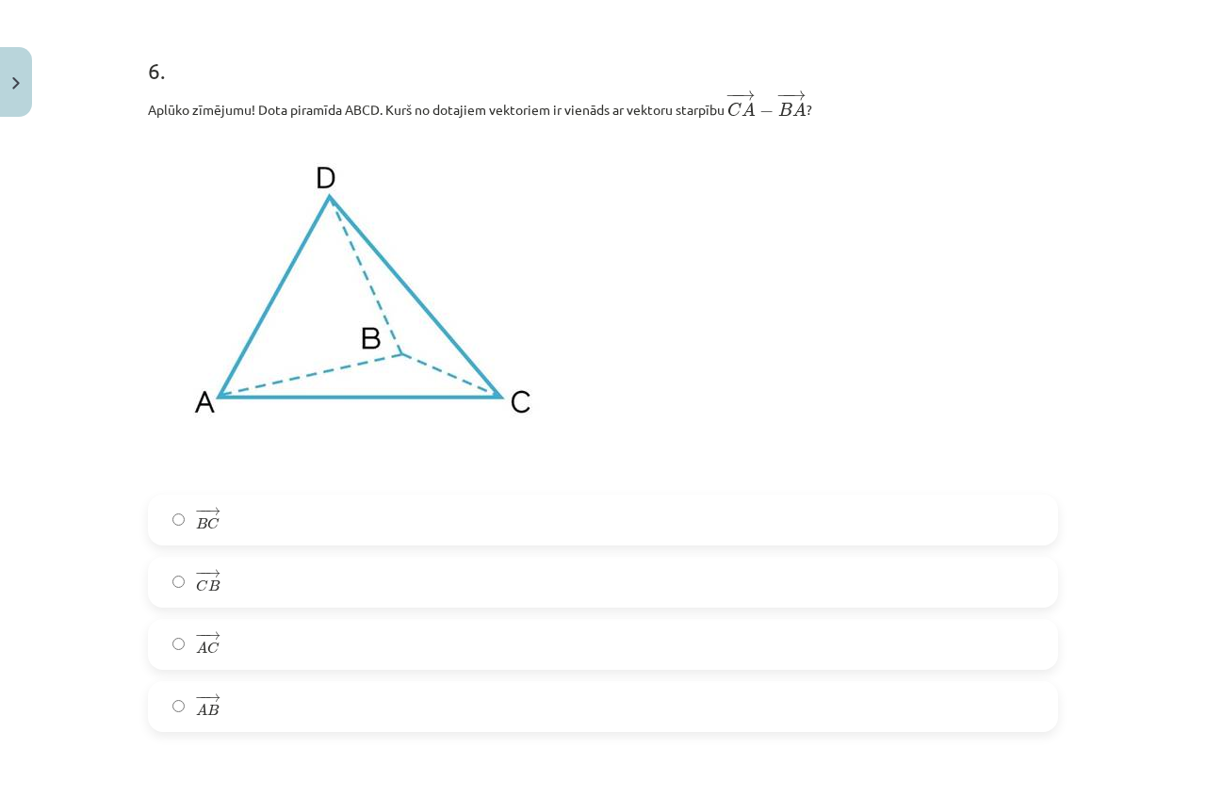
drag, startPoint x: 389, startPoint y: 530, endPoint x: 379, endPoint y: 521, distance: 14.0
click at [379, 521] on label "− − → B C B C →" at bounding box center [603, 519] width 906 height 47
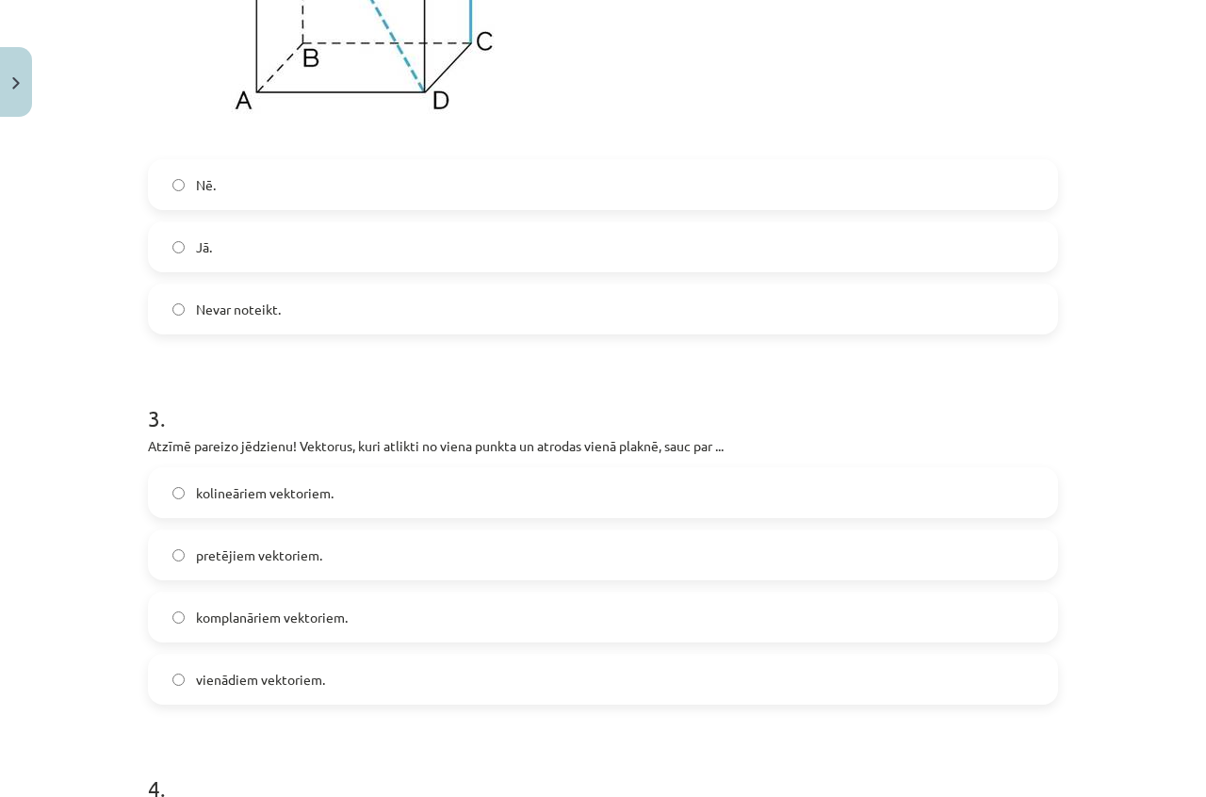
scroll to position [1460, 0]
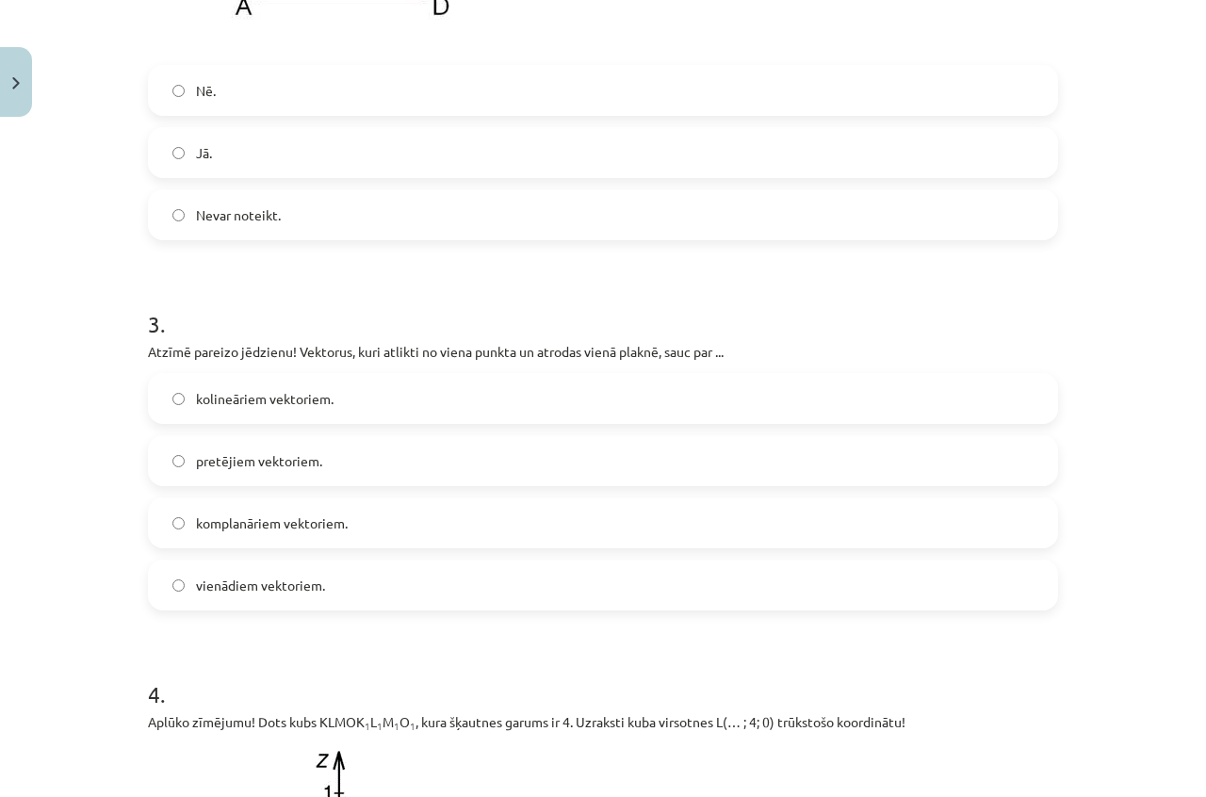
click at [388, 527] on label "komplanāriem vektoriem." at bounding box center [603, 522] width 906 height 47
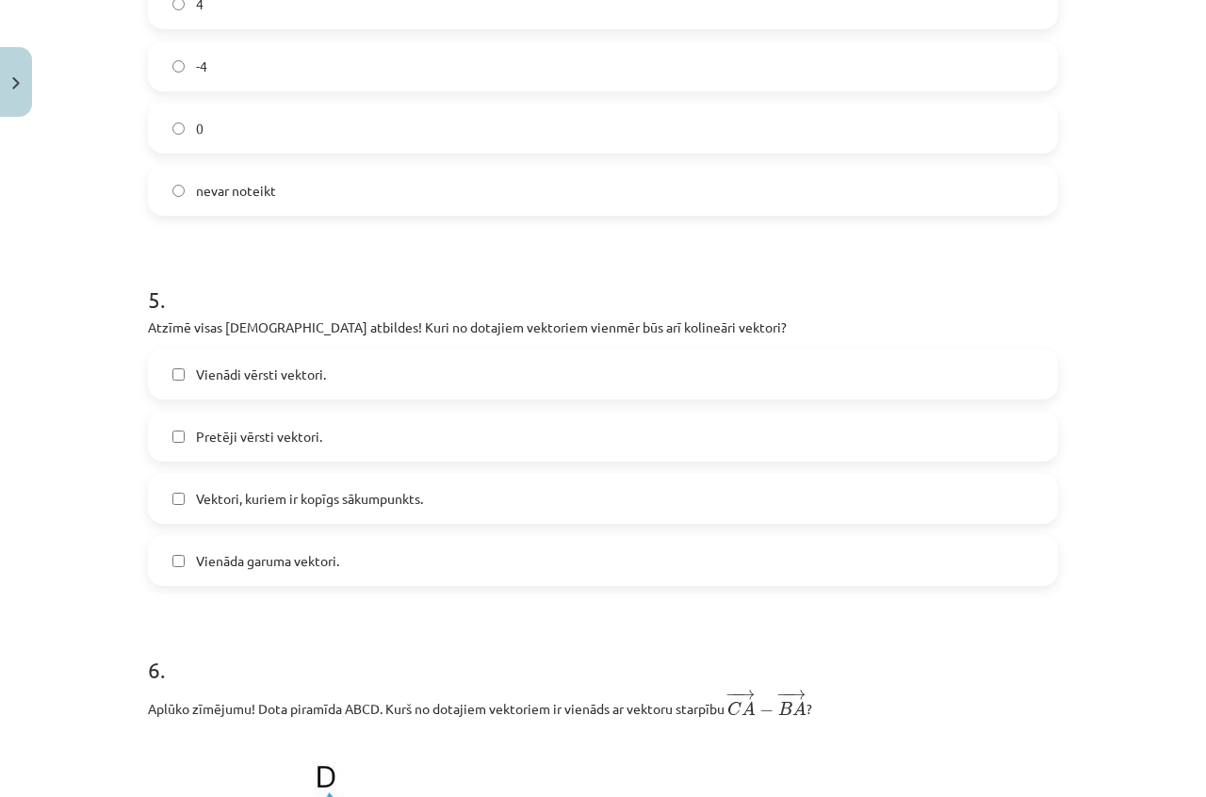
scroll to position [2591, 0]
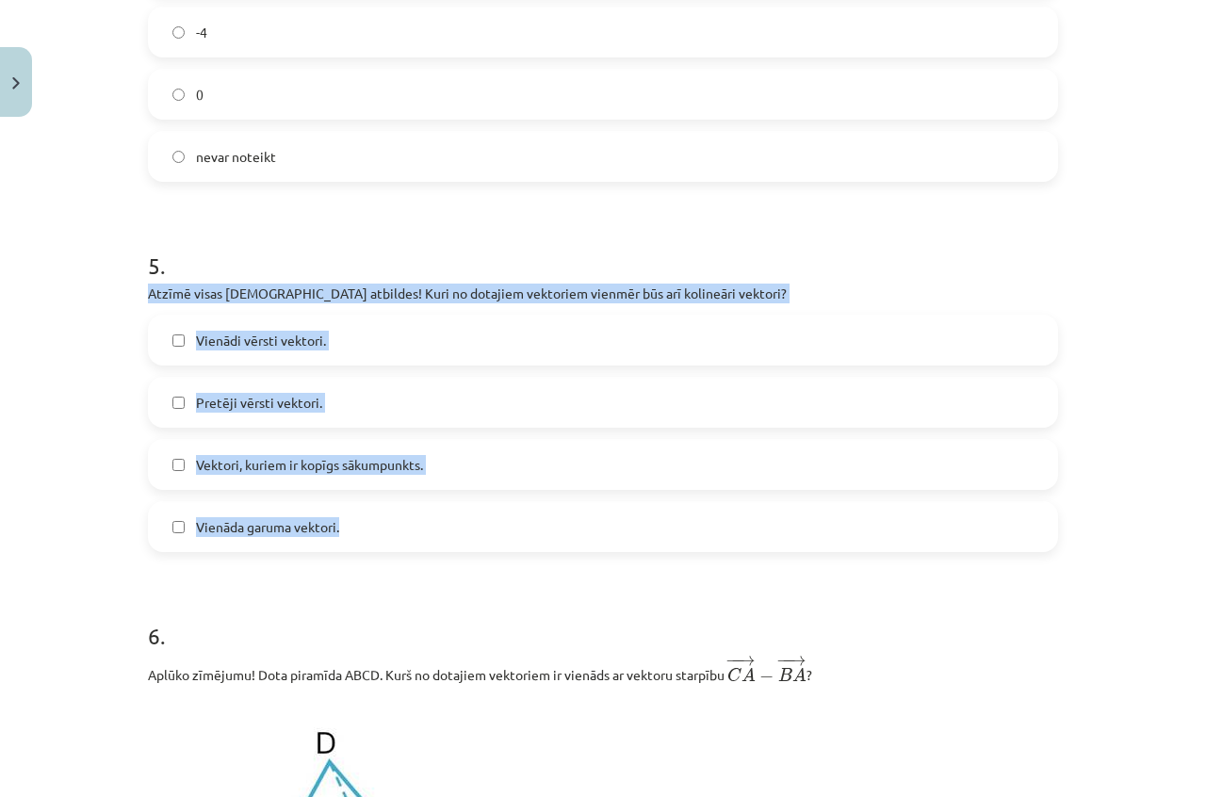
drag, startPoint x: 141, startPoint y: 292, endPoint x: 532, endPoint y: 486, distance: 436.5
click at [587, 532] on div "5 . Atzīmē visas pareizās atbildes! Kuri no dotajiem vektoriem vienmēr būs arī …" at bounding box center [603, 386] width 910 height 333
copy div "Atzīmē visas [DEMOGRAPHIC_DATA] atbildes! Kuri no dotajiem vektoriem vienmēr bū…"
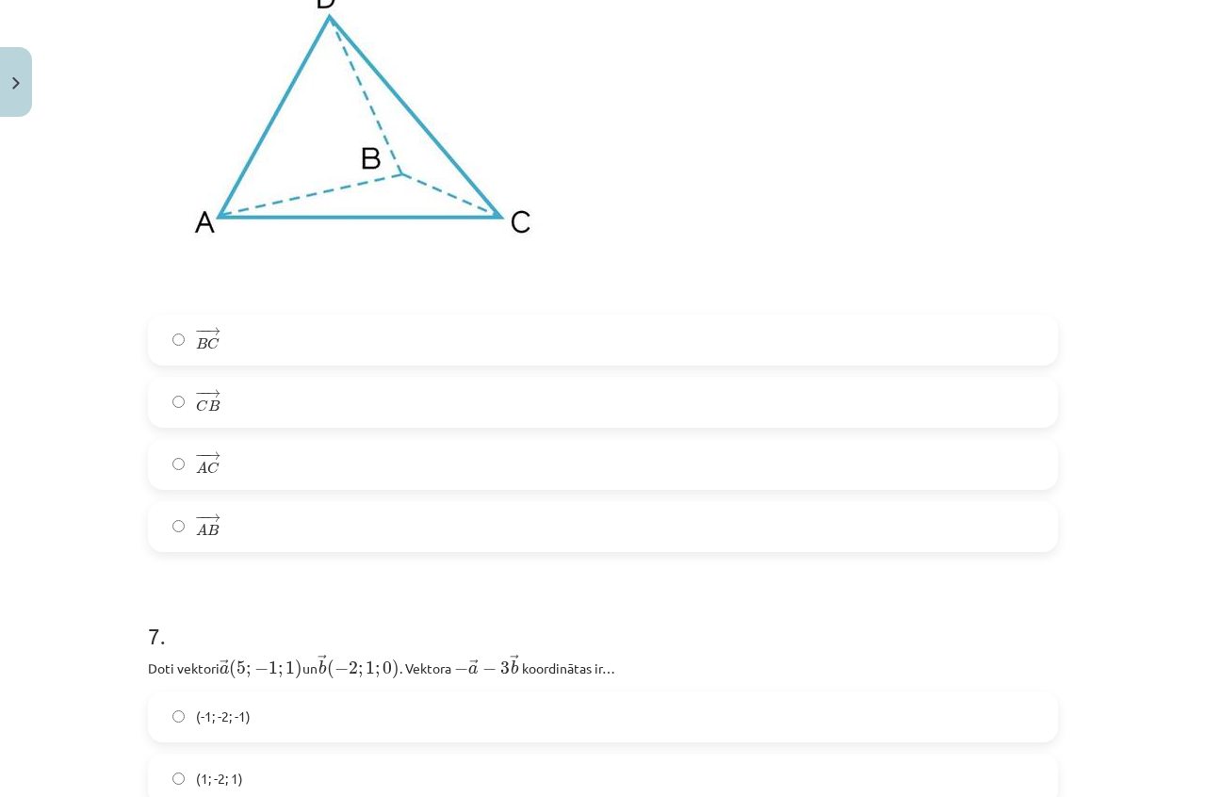
scroll to position [3533, 0]
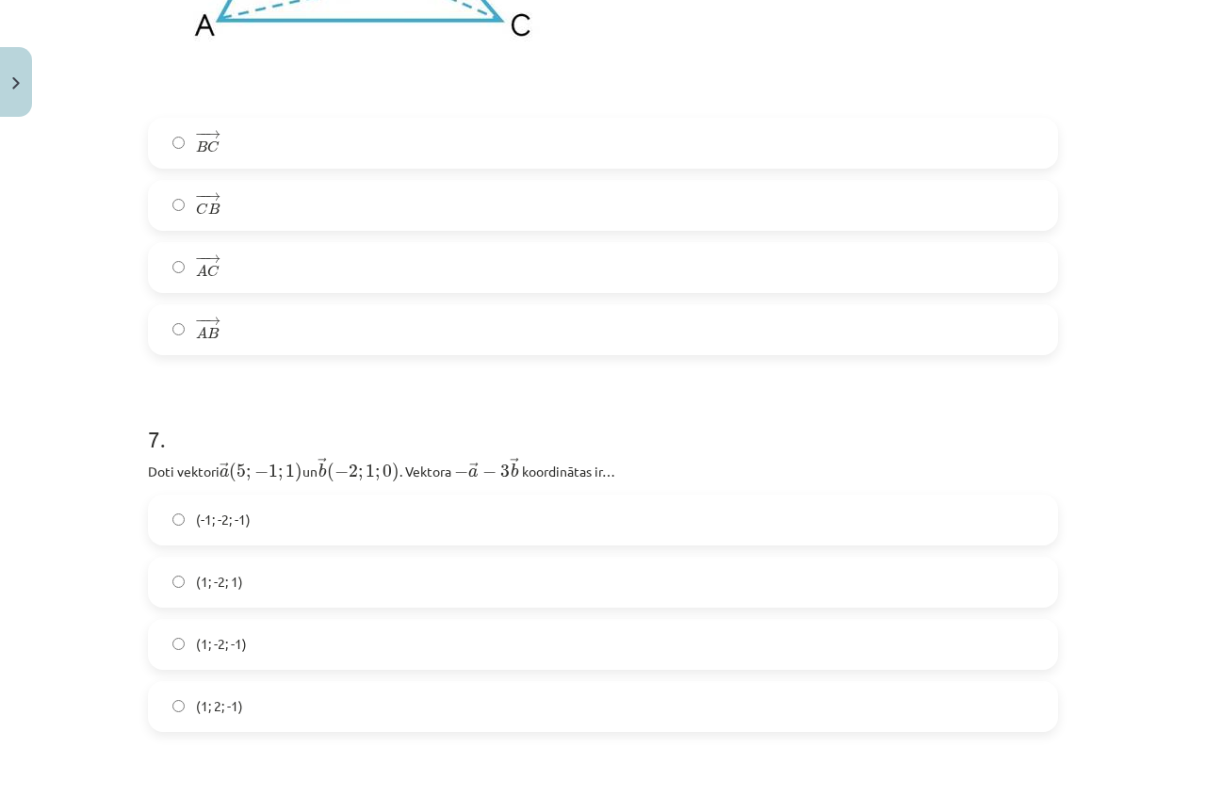
click at [464, 439] on h1 "7 ." at bounding box center [603, 422] width 910 height 58
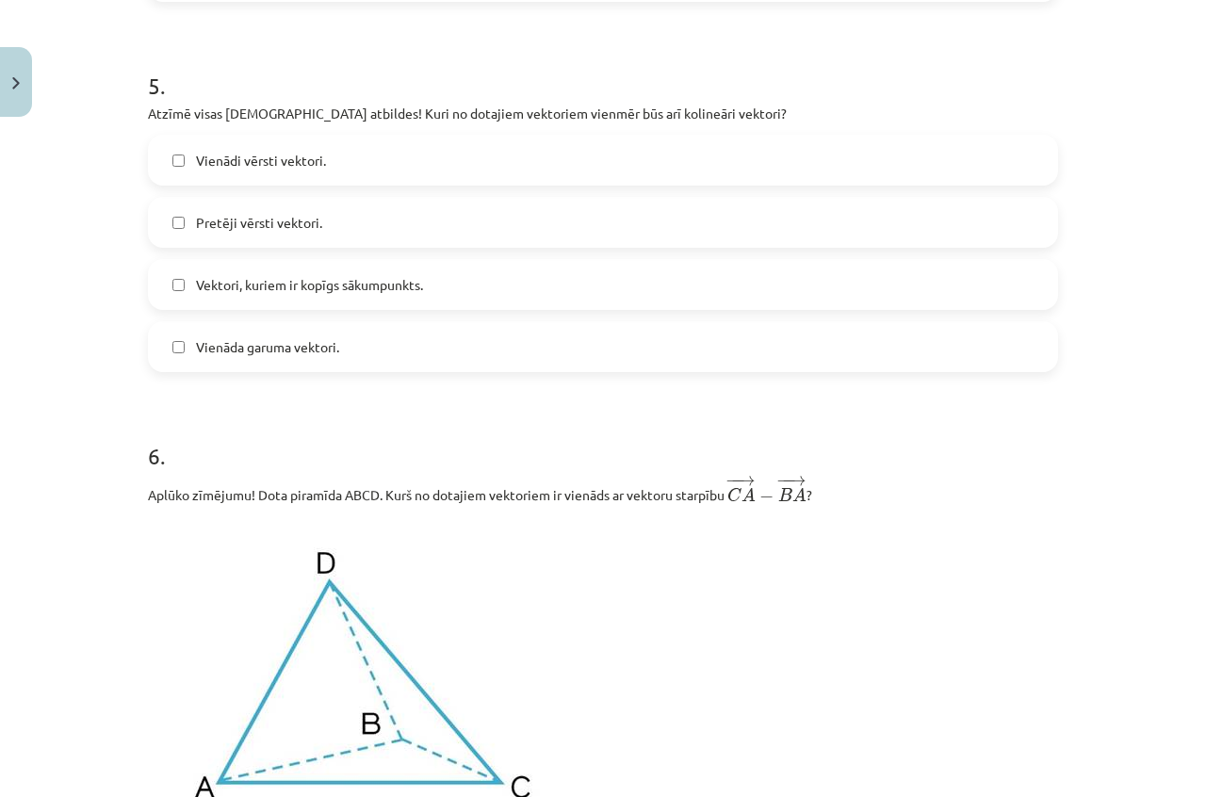
scroll to position [2496, 0]
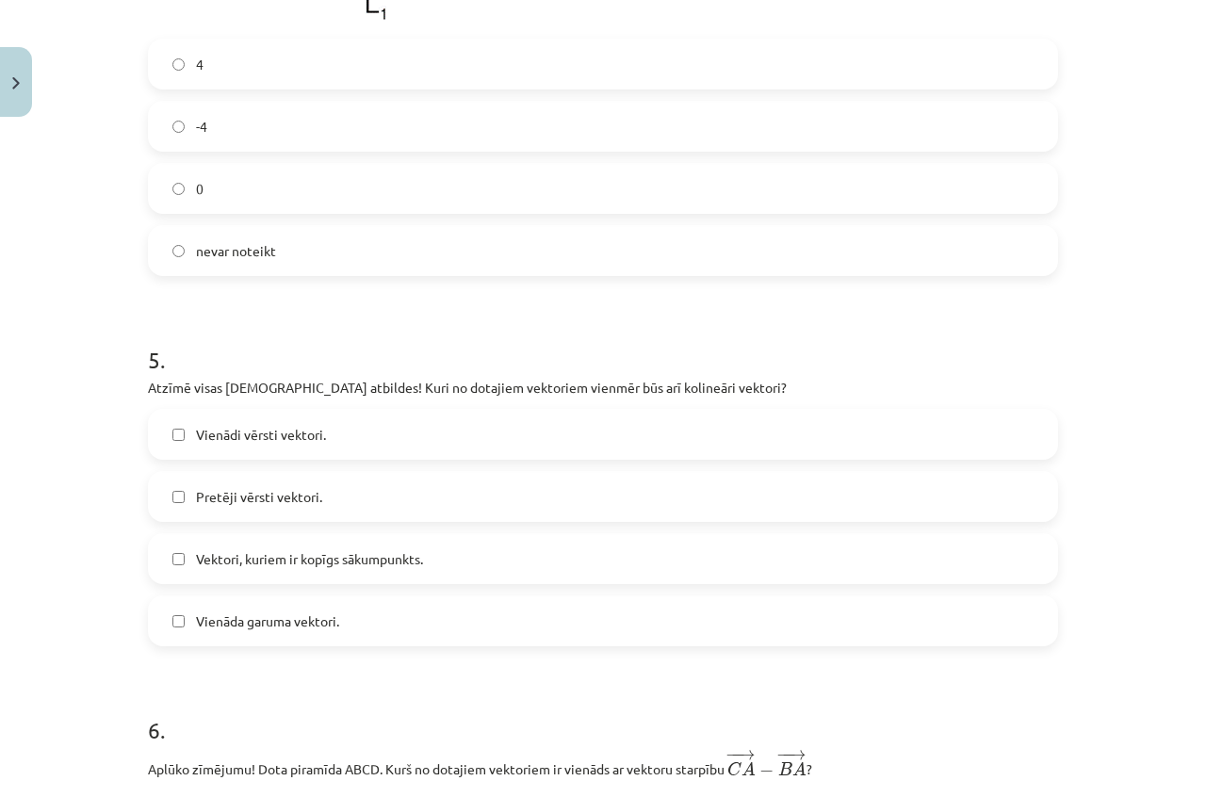
click at [262, 619] on span "Vienāda garuma vektori." at bounding box center [267, 621] width 143 height 20
click at [265, 432] on span "Vienādi vērsti vektori." at bounding box center [261, 435] width 130 height 20
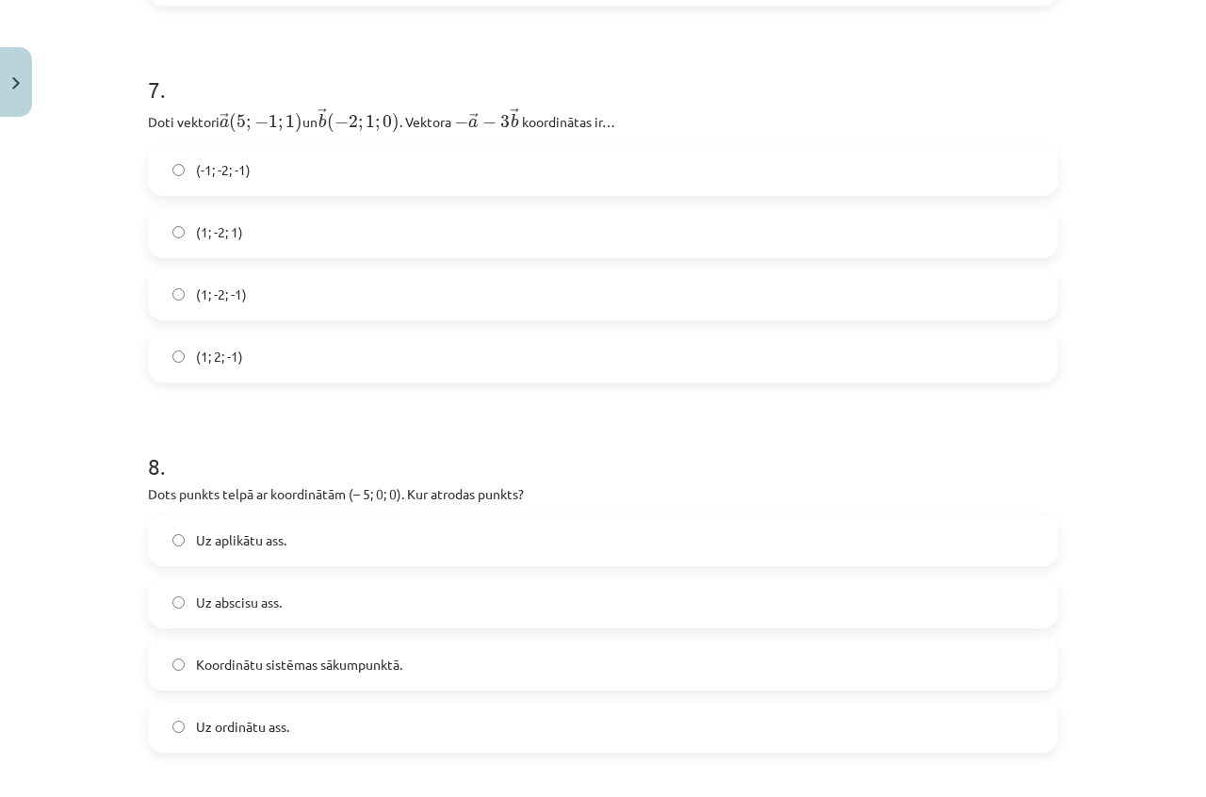
scroll to position [3910, 0]
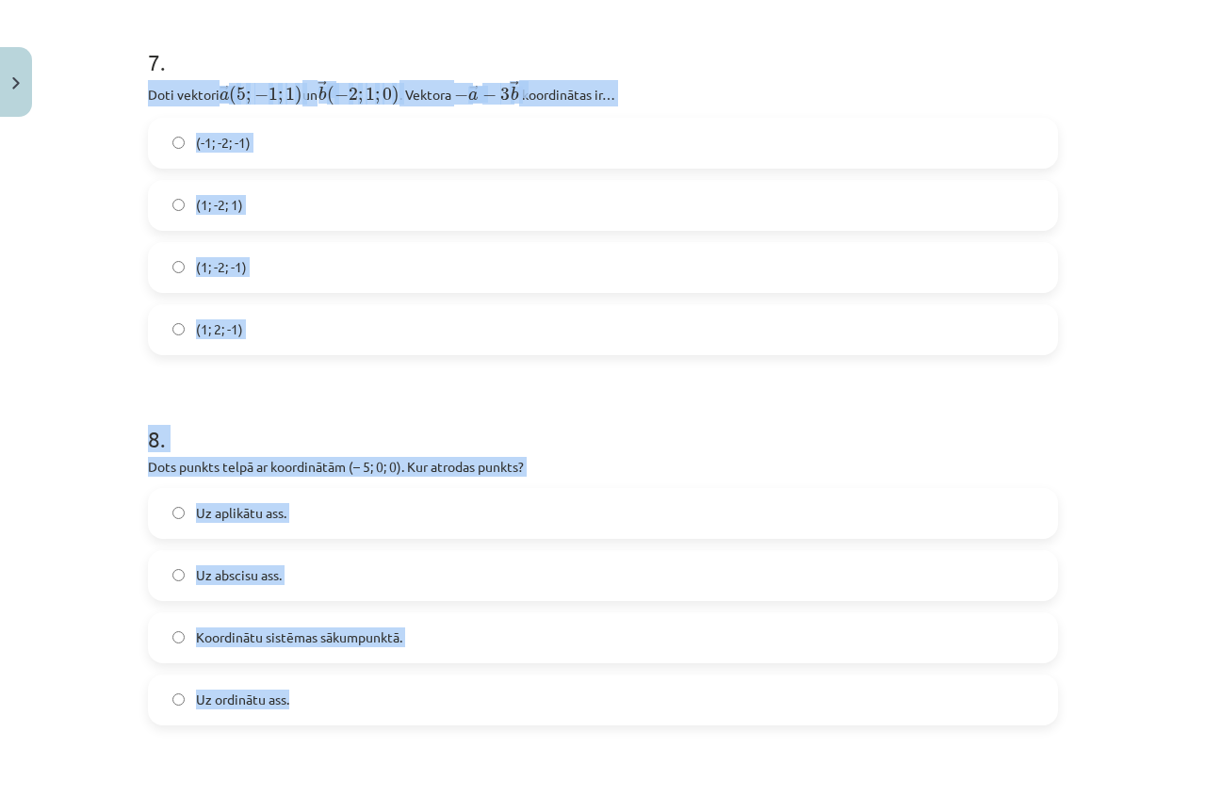
drag, startPoint x: 143, startPoint y: 93, endPoint x: 608, endPoint y: 682, distance: 749.9
click at [608, 682] on form "1 . Aplūko zīmējumu! Atzīmē pareizās atbildes! Dota taisna trijstūra prizma. Ra…" at bounding box center [603, 739] width 910 height 8548
copy form "Doti vektori ﻿ → a ( 5 ; − 1 ; 1 ) a → ( 5 ; − 1 ; 1 ) un ﻿ → b ( − 2 ; 1 ; 0 )…"
click at [268, 94] on span "1" at bounding box center [272, 94] width 9 height 13
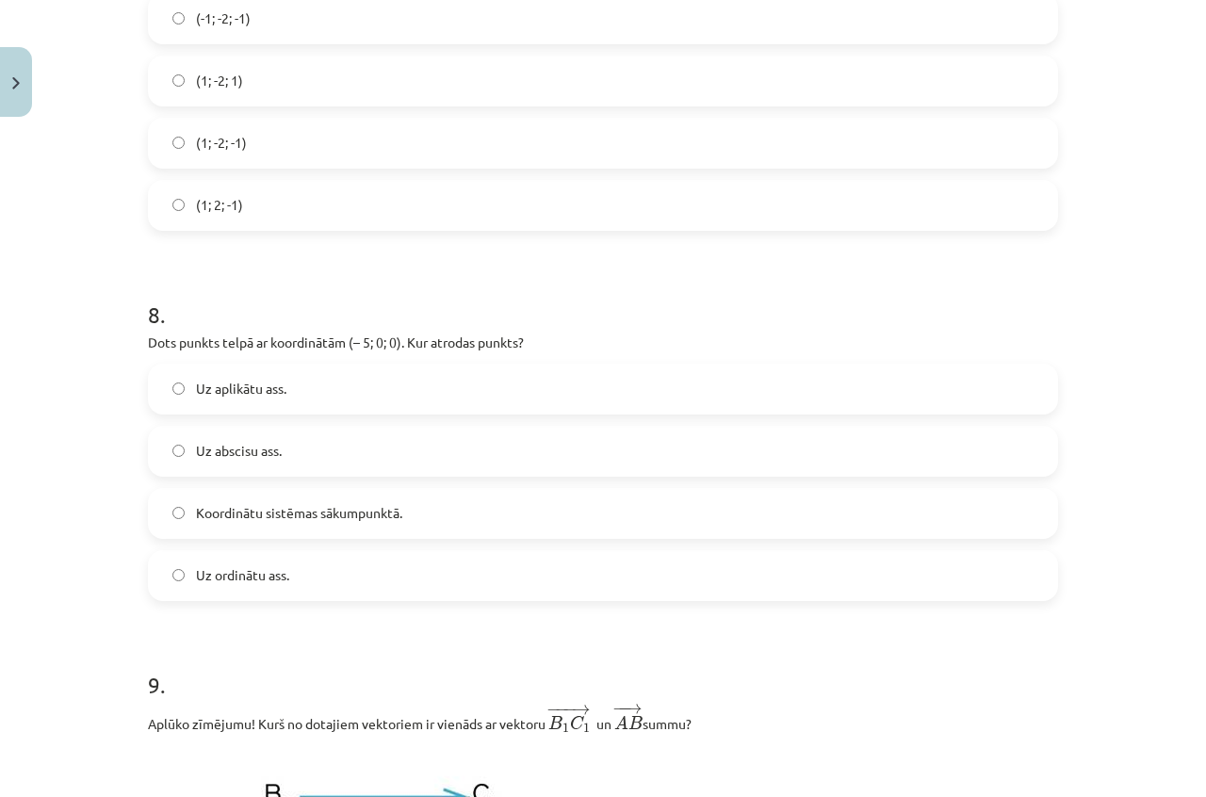
scroll to position [4004, 0]
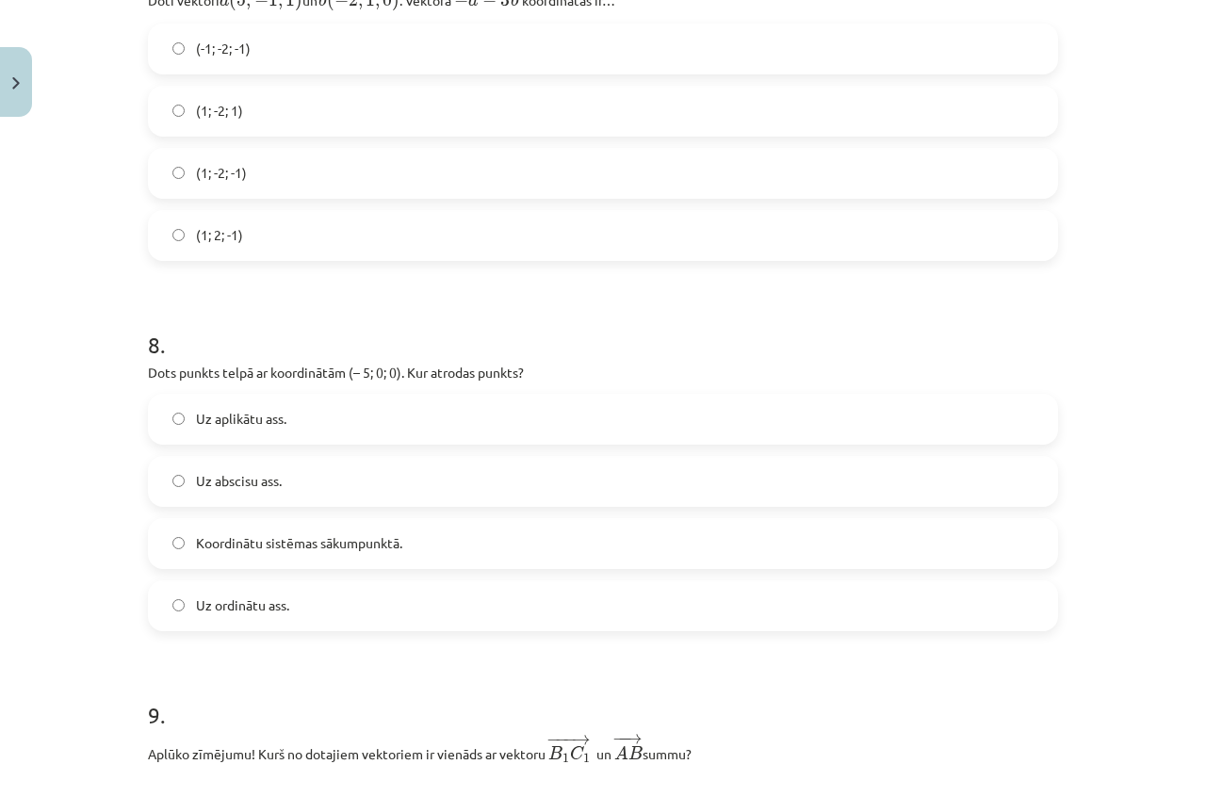
click at [305, 169] on label "(1; -2; -1)" at bounding box center [603, 173] width 906 height 47
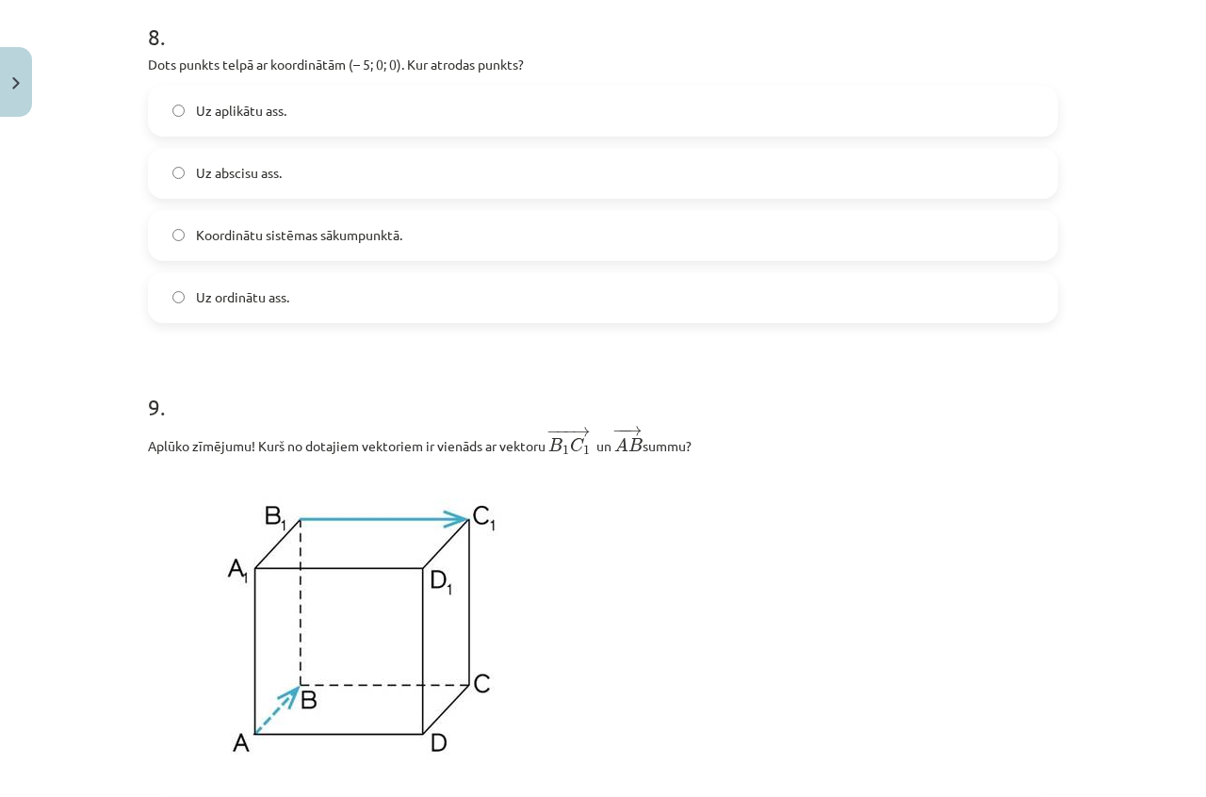
scroll to position [4286, 0]
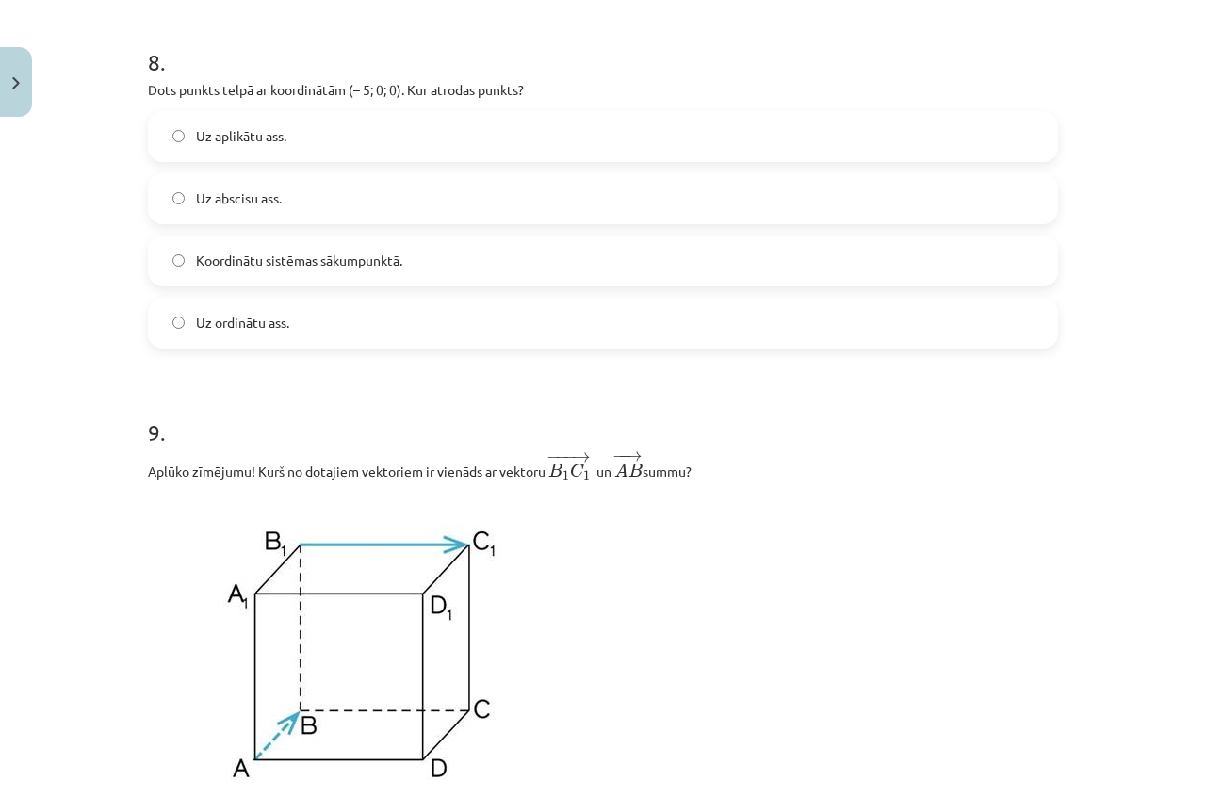
click at [241, 197] on span "Uz abscisu ass." at bounding box center [239, 198] width 86 height 20
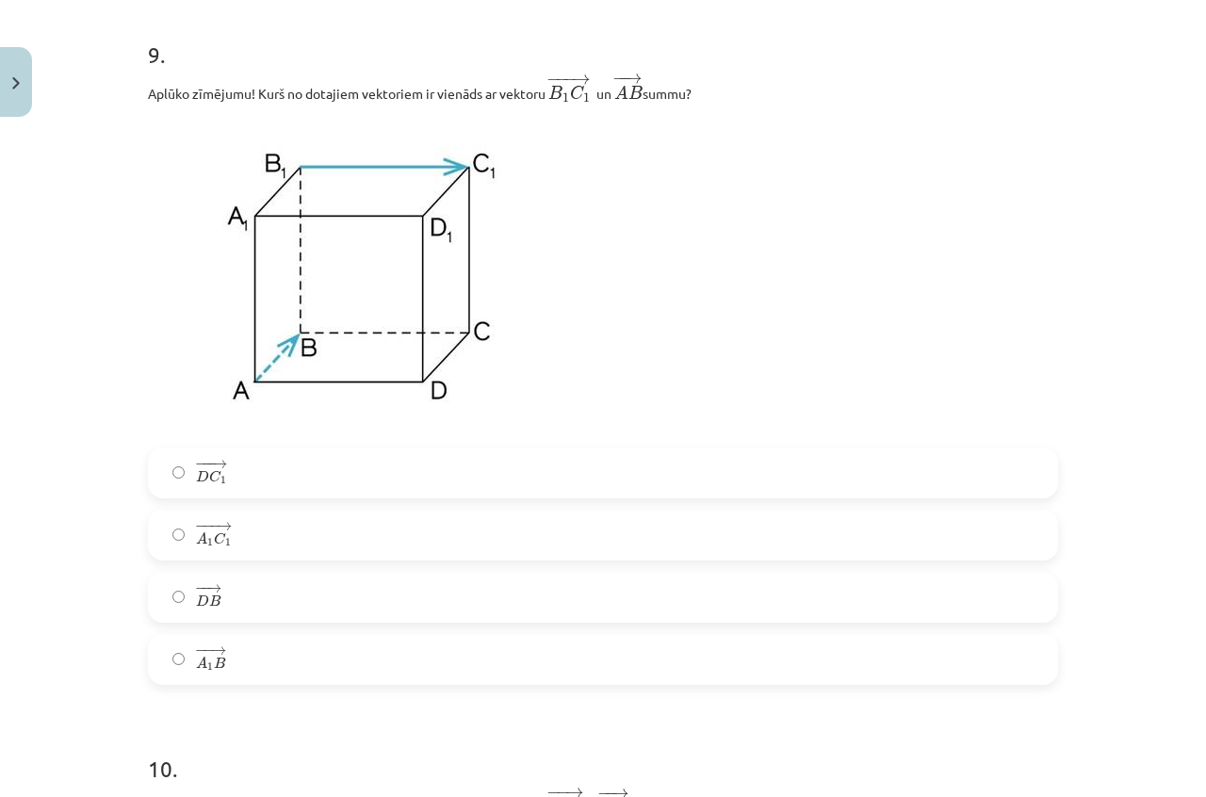
scroll to position [4663, 0]
click at [209, 673] on span "− − → A 1 B A 1 B →" at bounding box center [210, 659] width 29 height 26
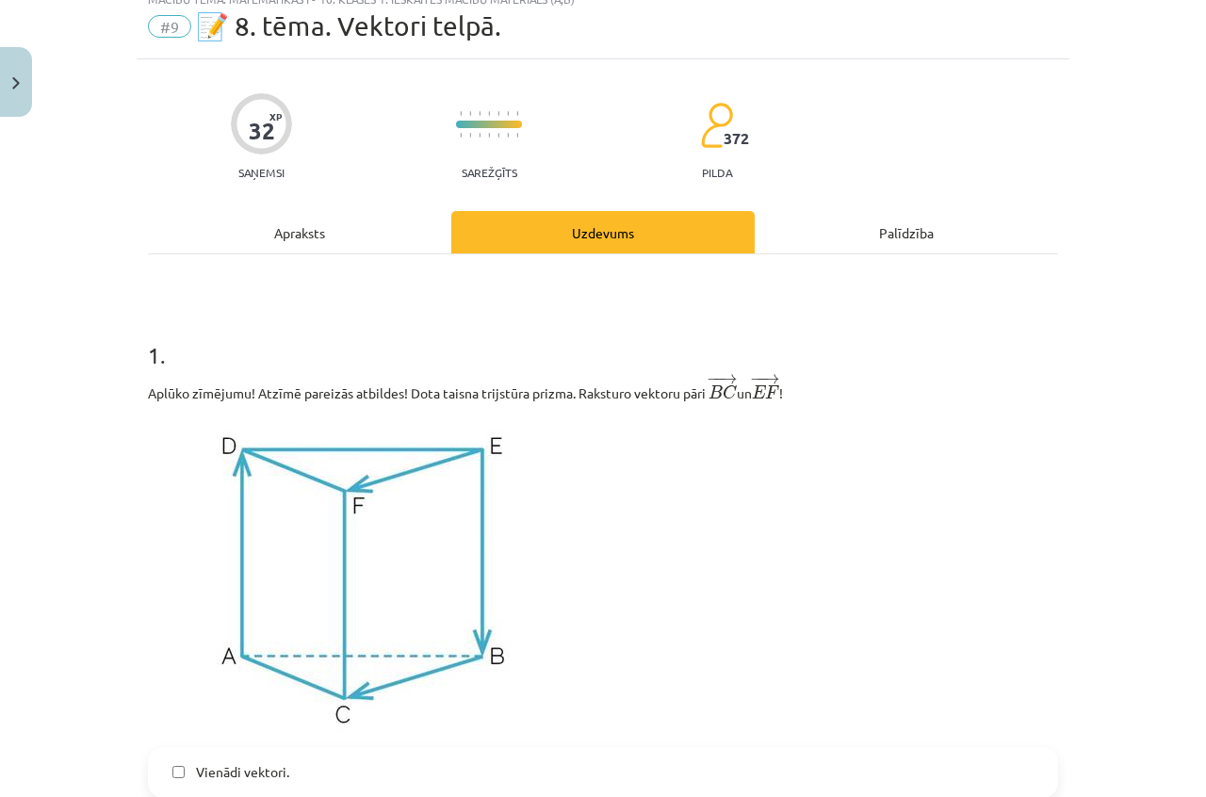
scroll to position [0, 0]
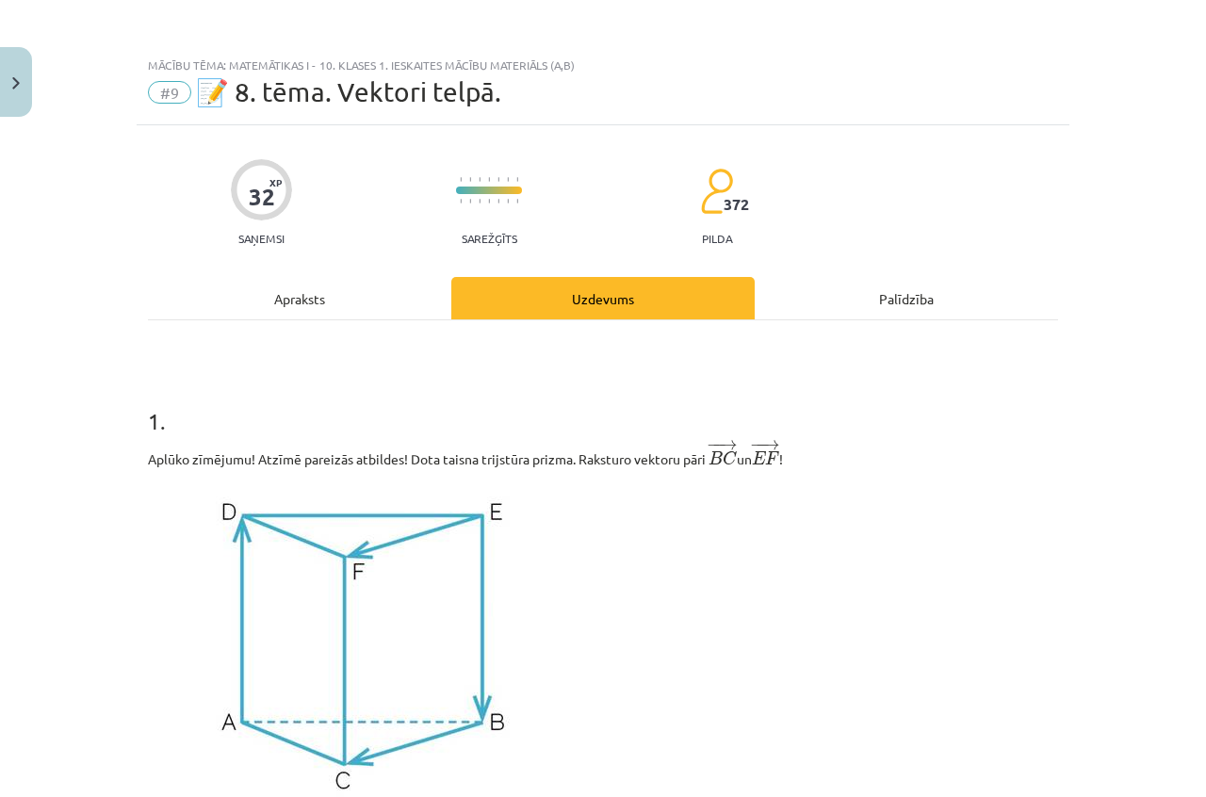
click at [313, 299] on div "Apraksts" at bounding box center [299, 298] width 303 height 42
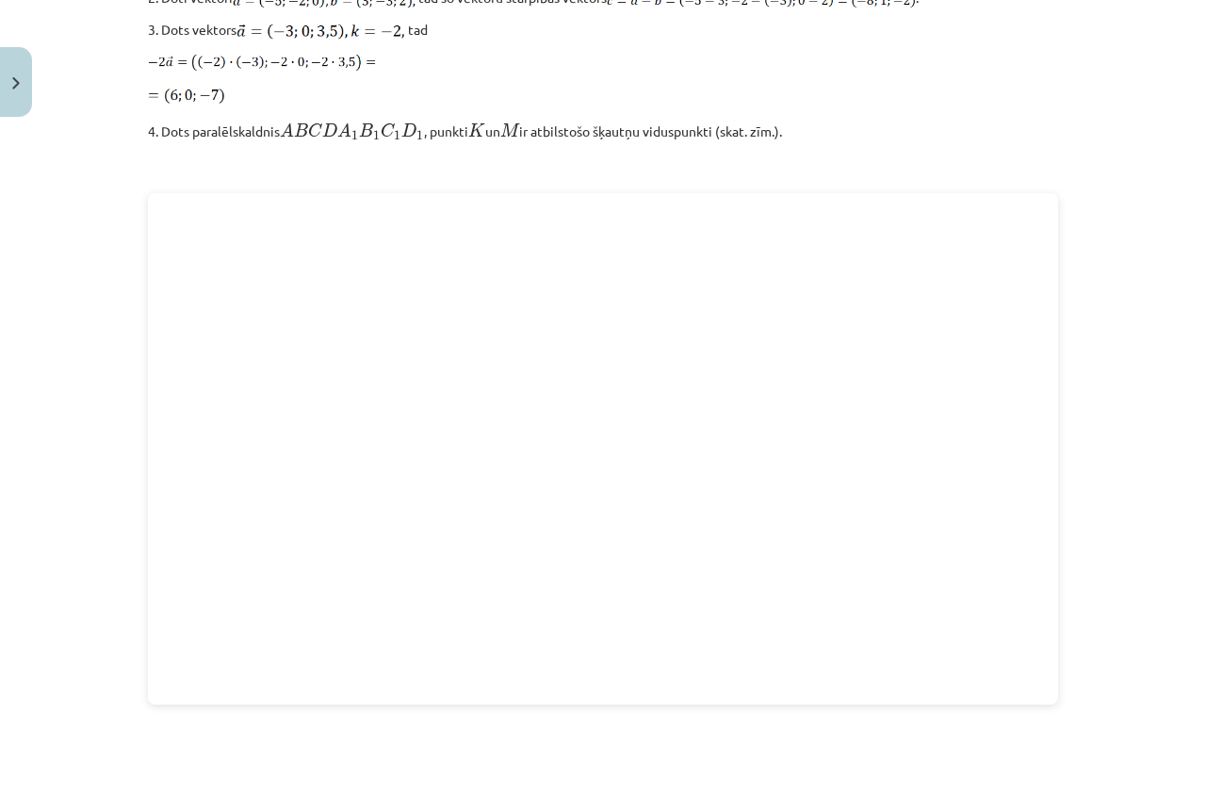
scroll to position [2503, 0]
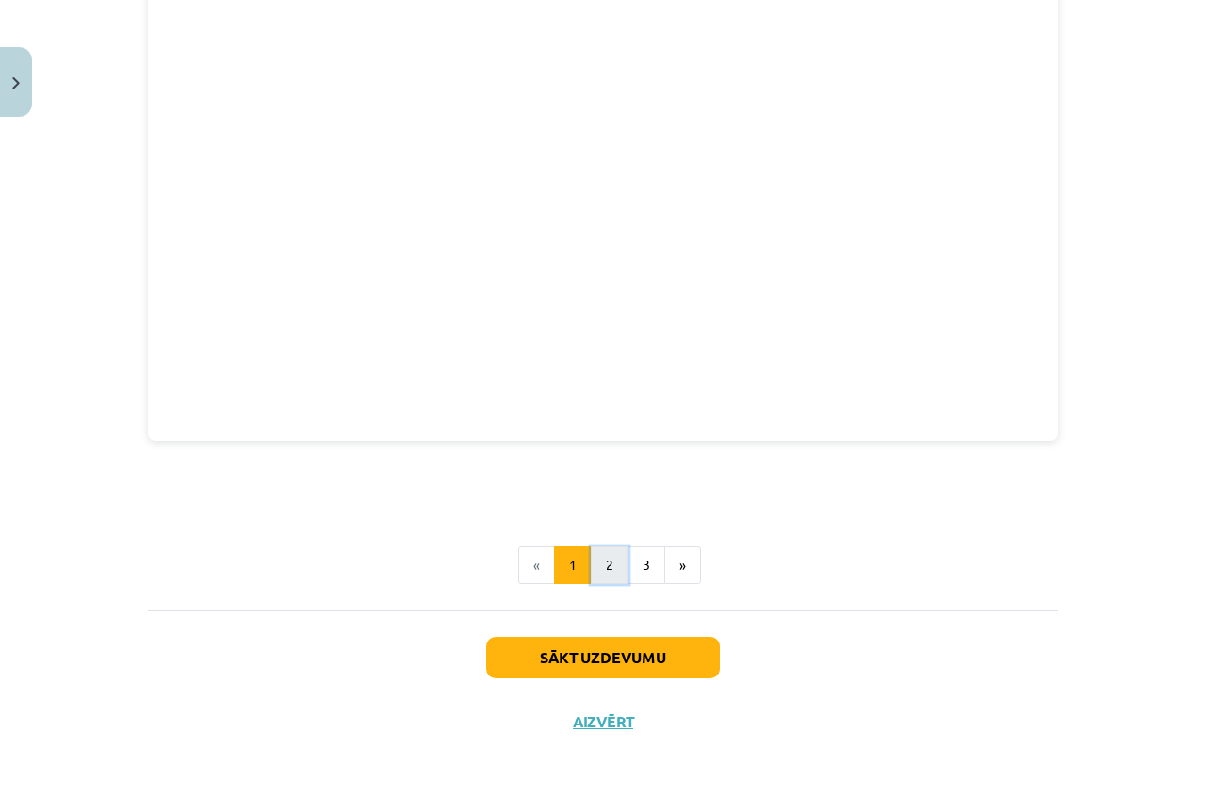
click at [608, 567] on button "2" at bounding box center [610, 565] width 38 height 38
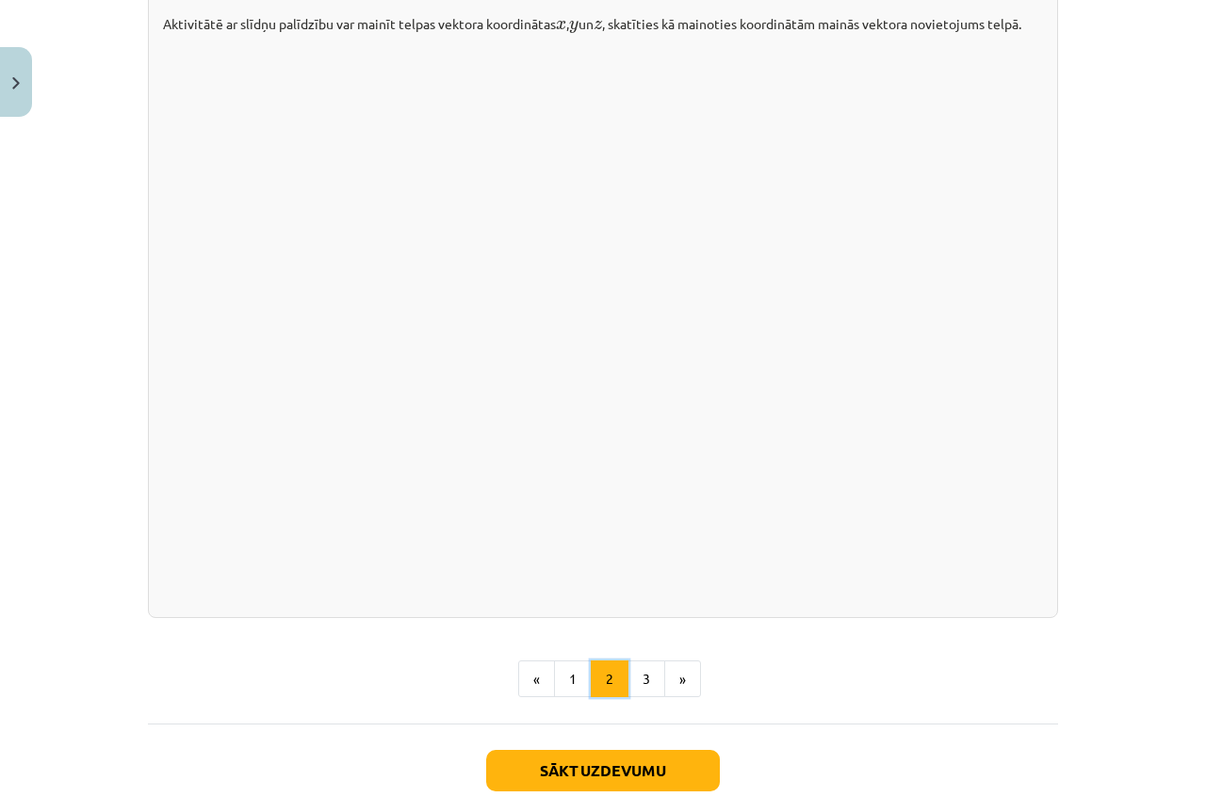
scroll to position [2654, 0]
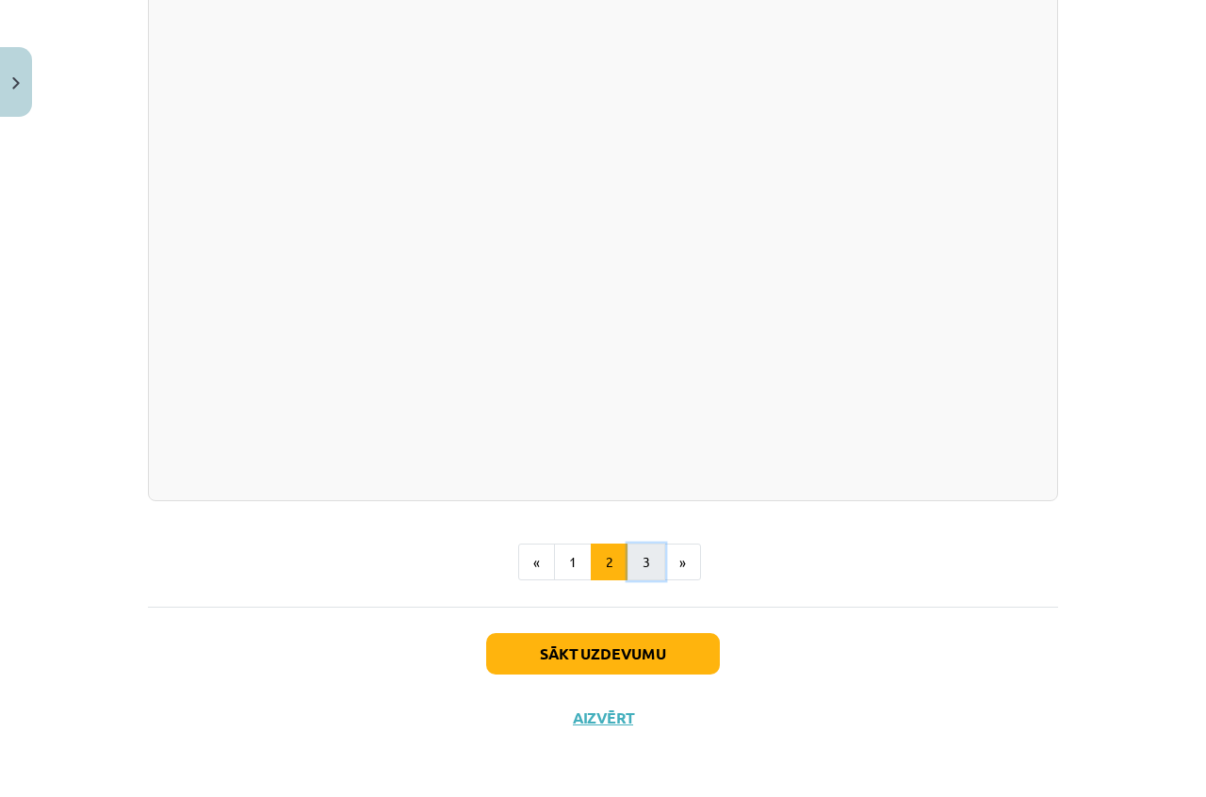
click at [643, 555] on button "3" at bounding box center [646, 563] width 38 height 38
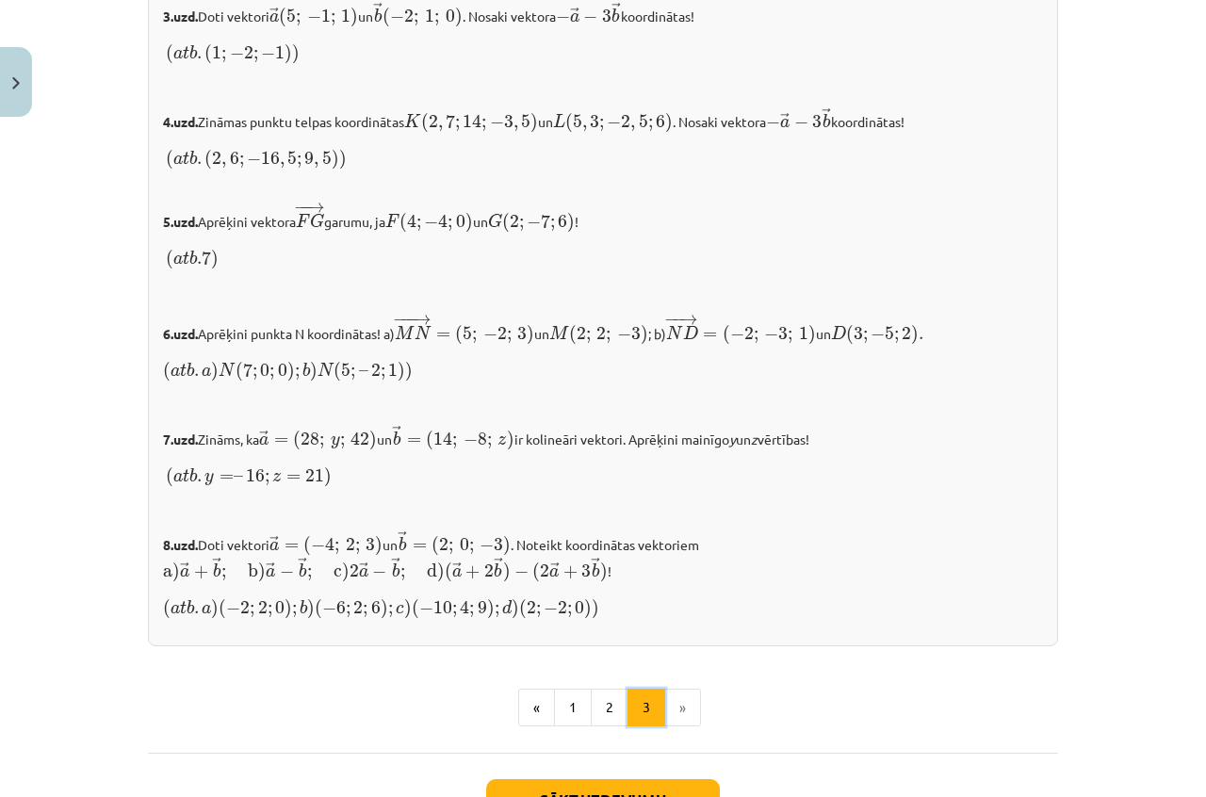
scroll to position [1922, 0]
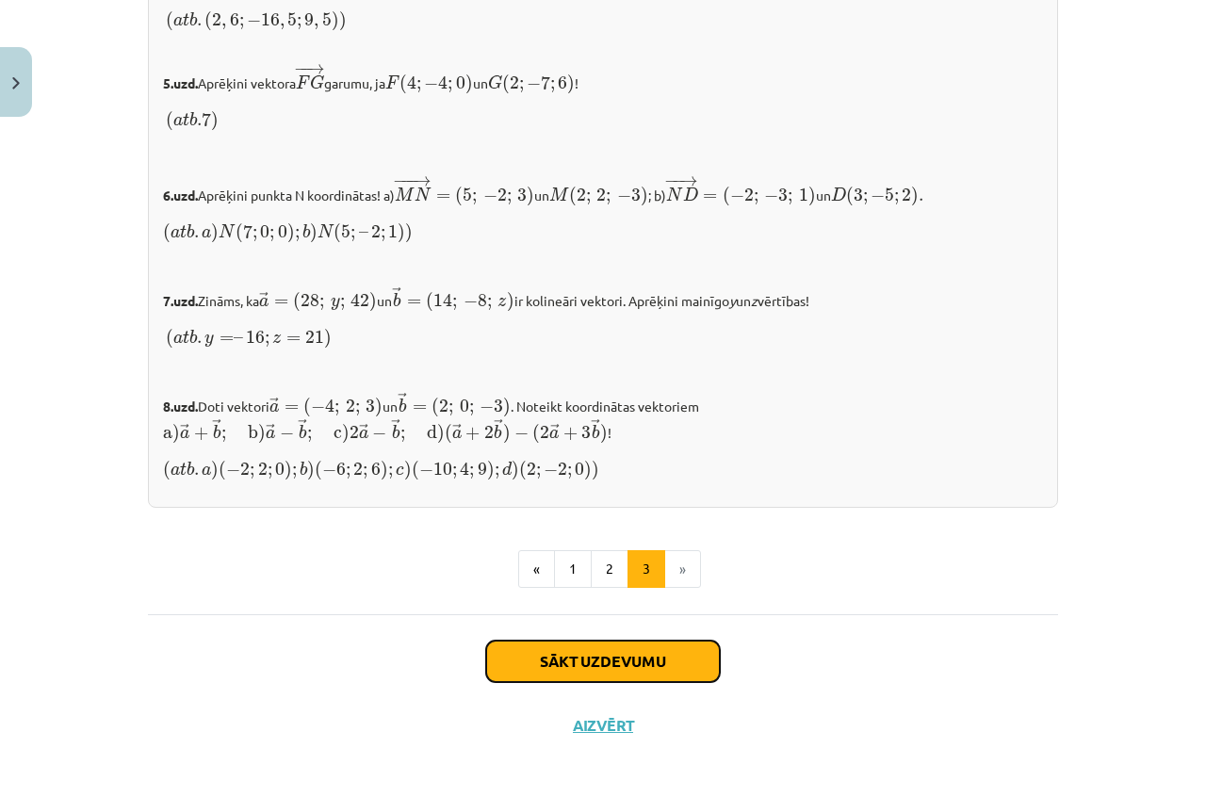
click at [673, 641] on button "Sākt uzdevumu" at bounding box center [603, 661] width 234 height 41
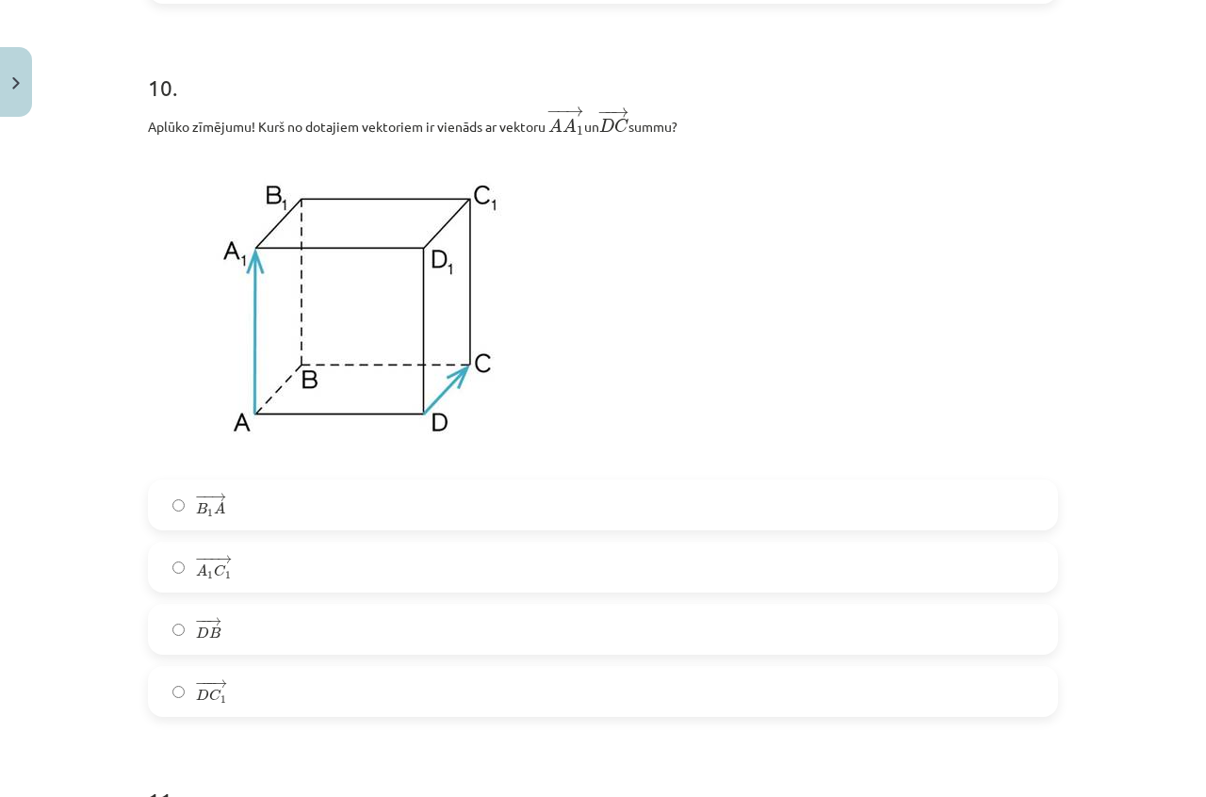
scroll to position [5355, 0]
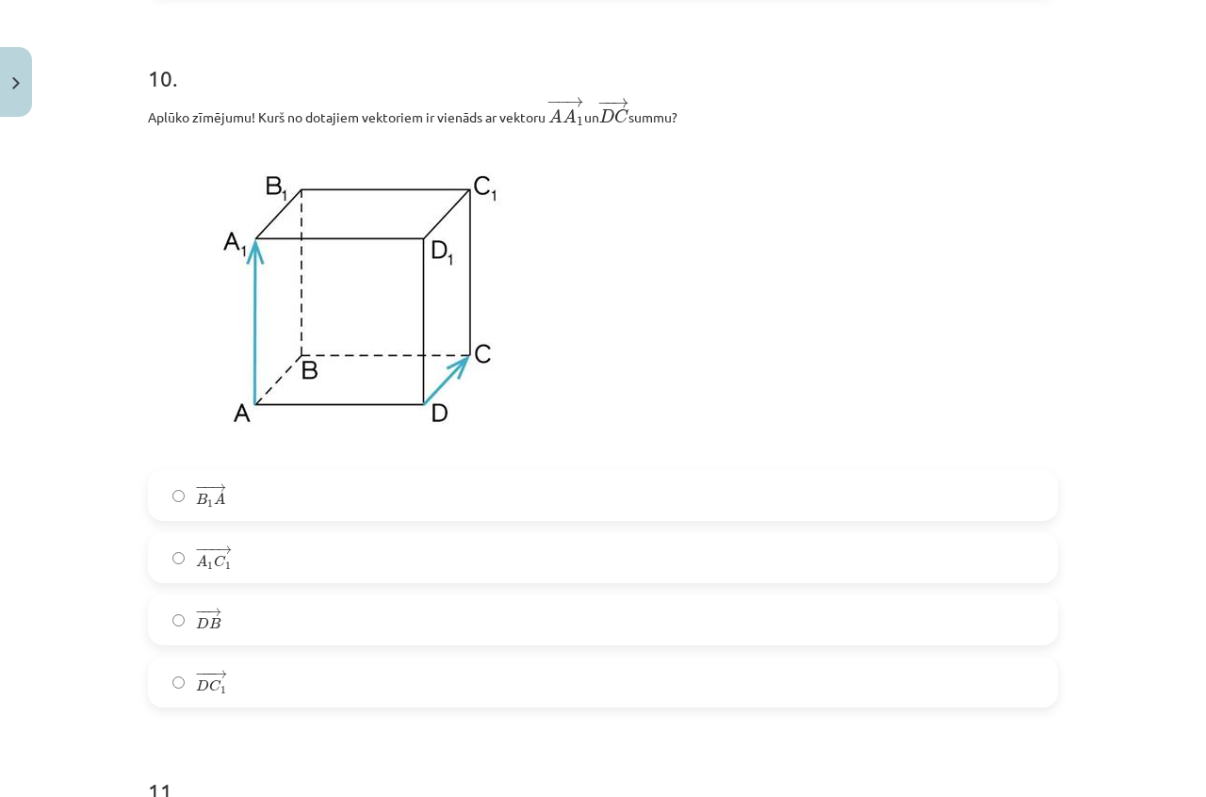
click at [334, 544] on label "− −− → A 1 C 1 A 1 C 1 →" at bounding box center [603, 557] width 906 height 47
click at [328, 546] on label "− −− → A 1 C 1 A 1 C 1 →" at bounding box center [603, 557] width 906 height 47
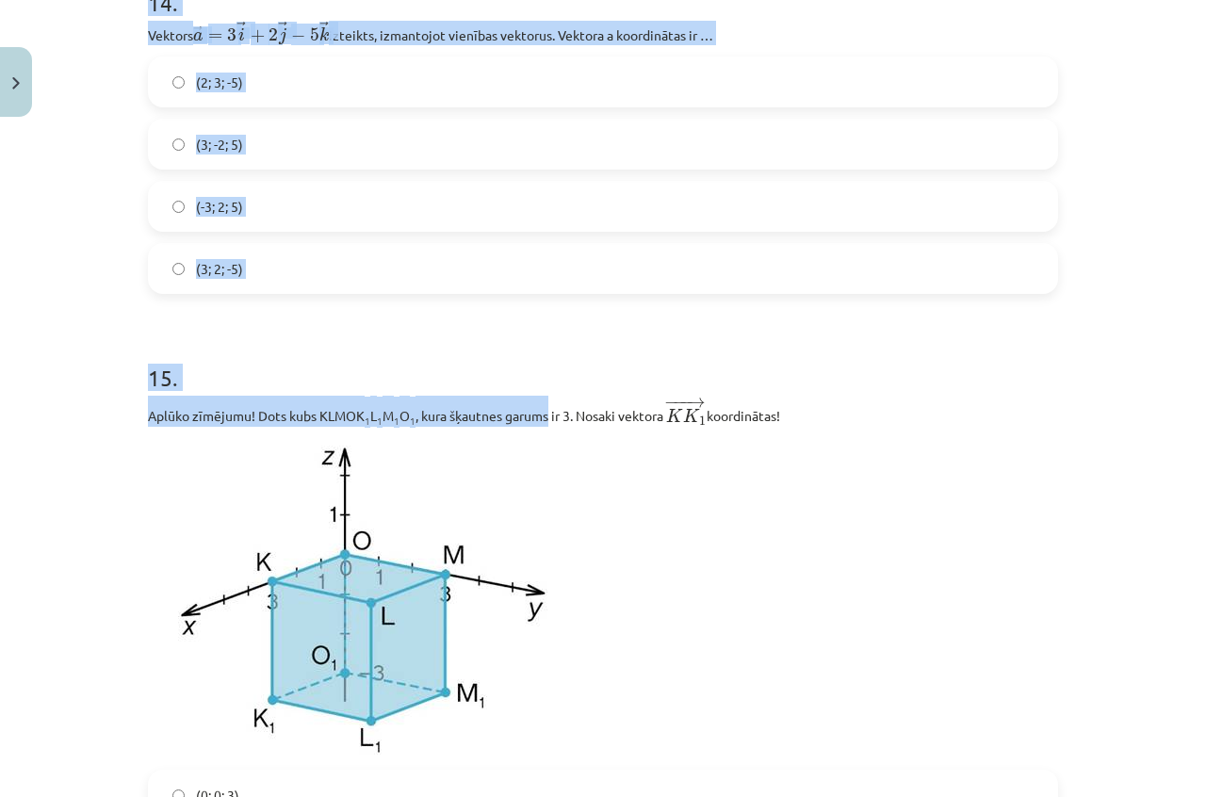
scroll to position [7333, 0]
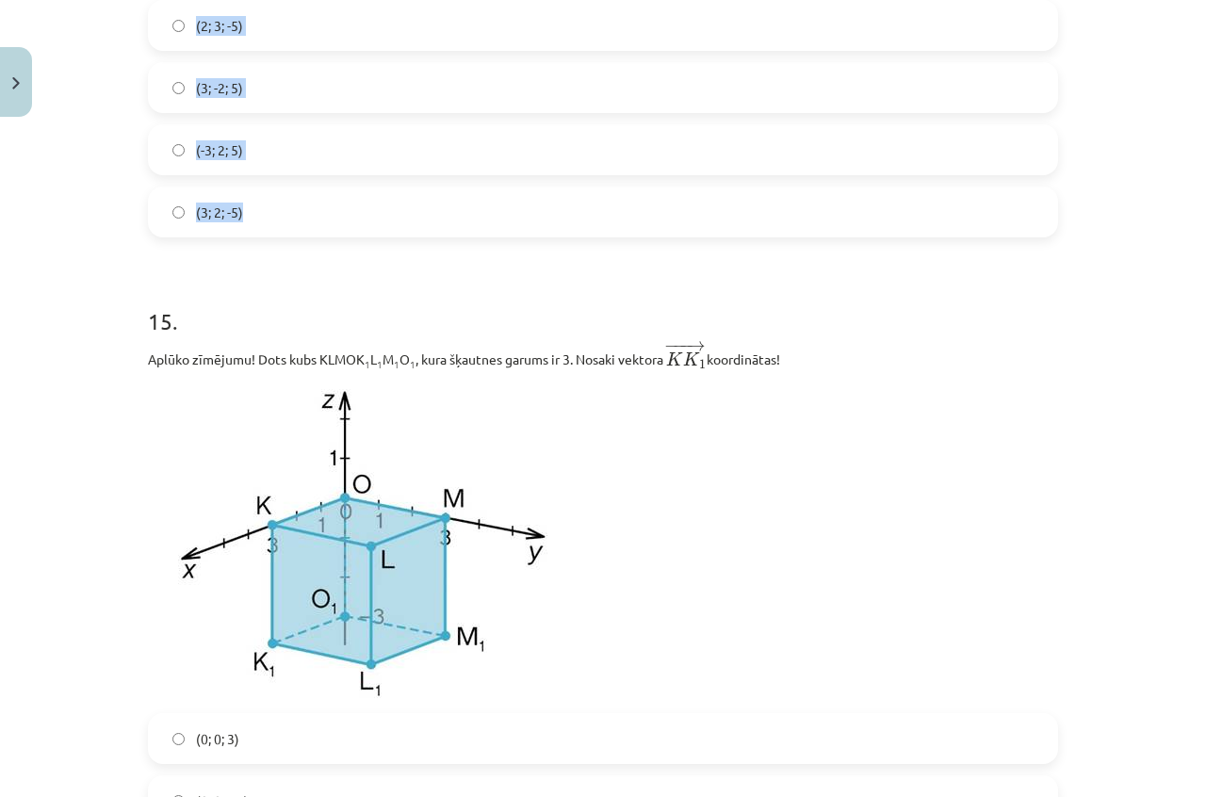
drag, startPoint x: 156, startPoint y: 264, endPoint x: 393, endPoint y: 225, distance: 239.6
click at [217, 143] on label "(-3; 2; 5)" at bounding box center [603, 149] width 906 height 47
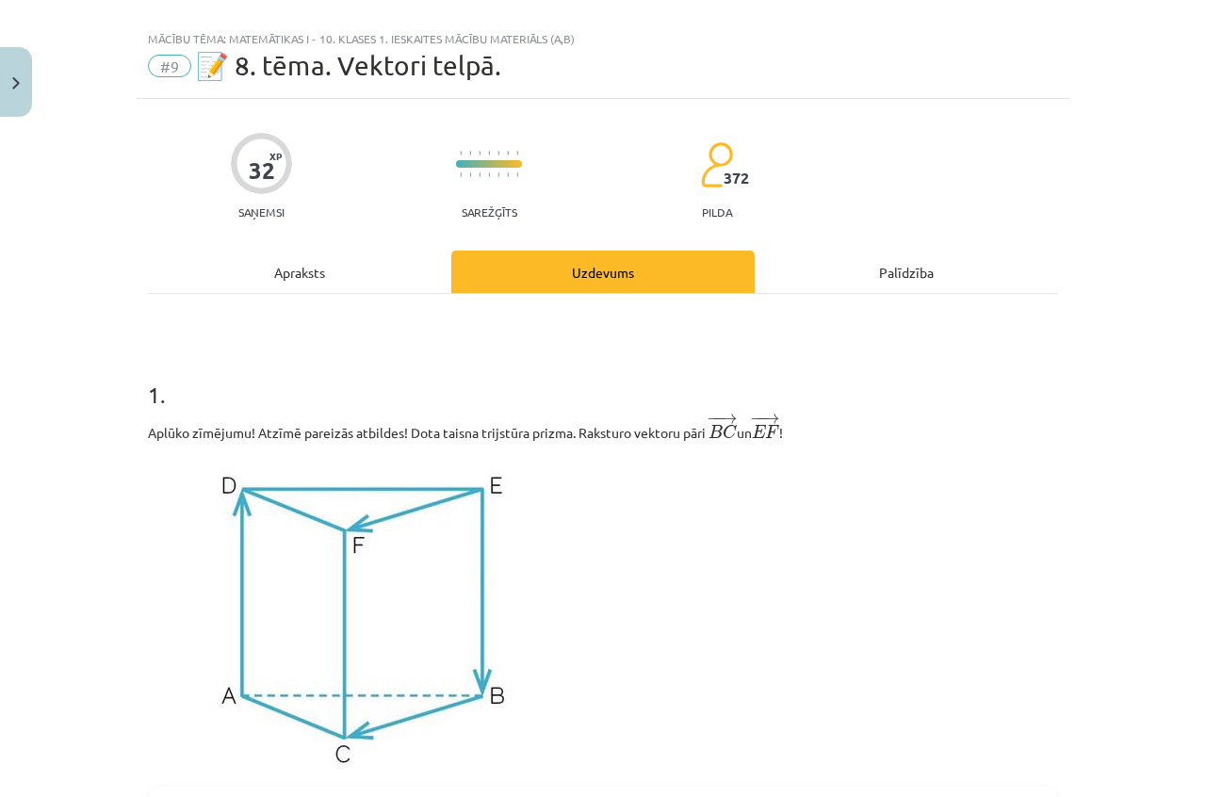
scroll to position [0, 0]
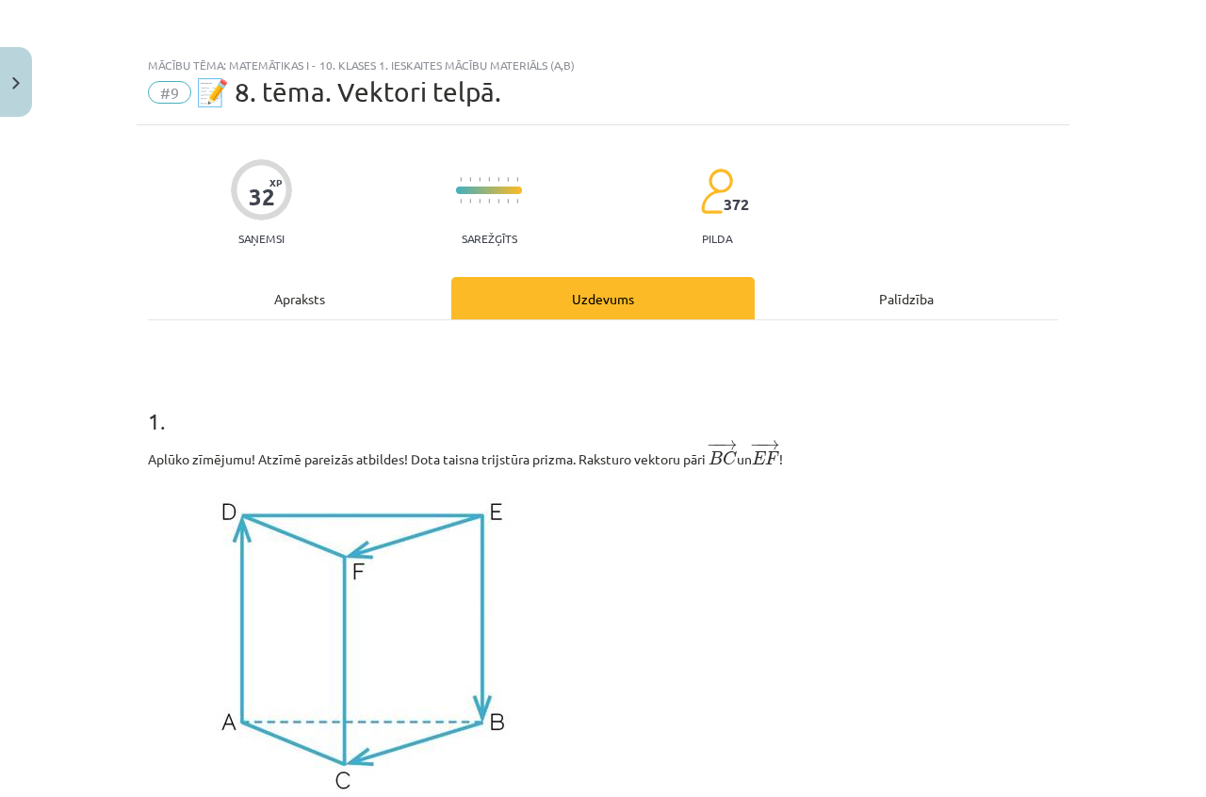
click at [322, 310] on div "Apraksts" at bounding box center [299, 298] width 303 height 42
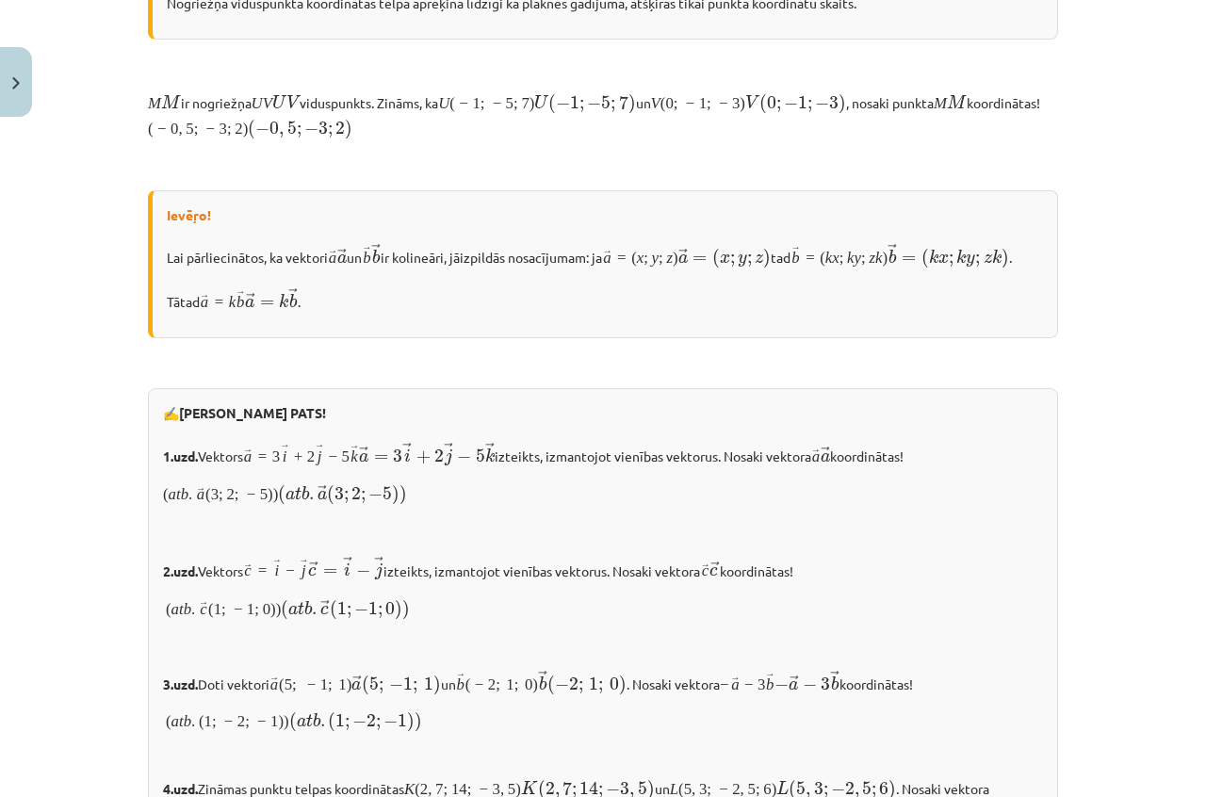
scroll to position [1922, 0]
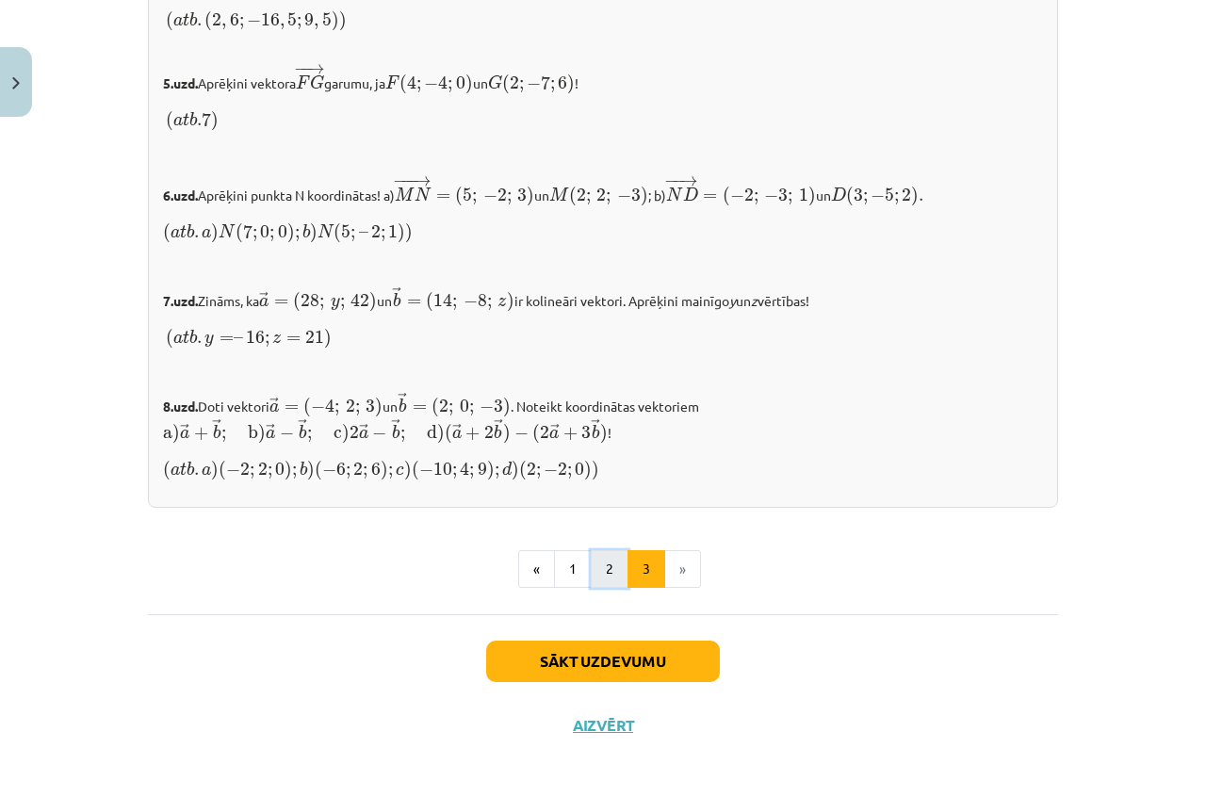
click at [597, 562] on button "2" at bounding box center [610, 569] width 38 height 38
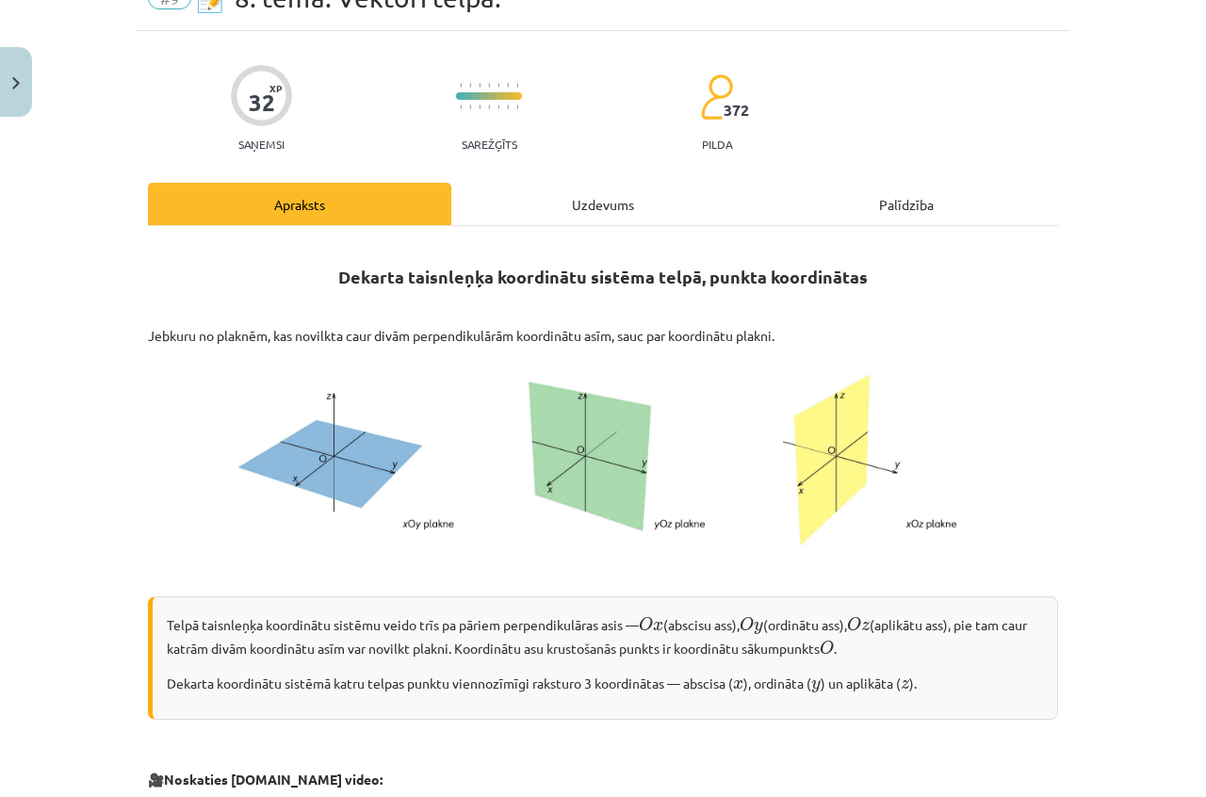
scroll to position [0, 0]
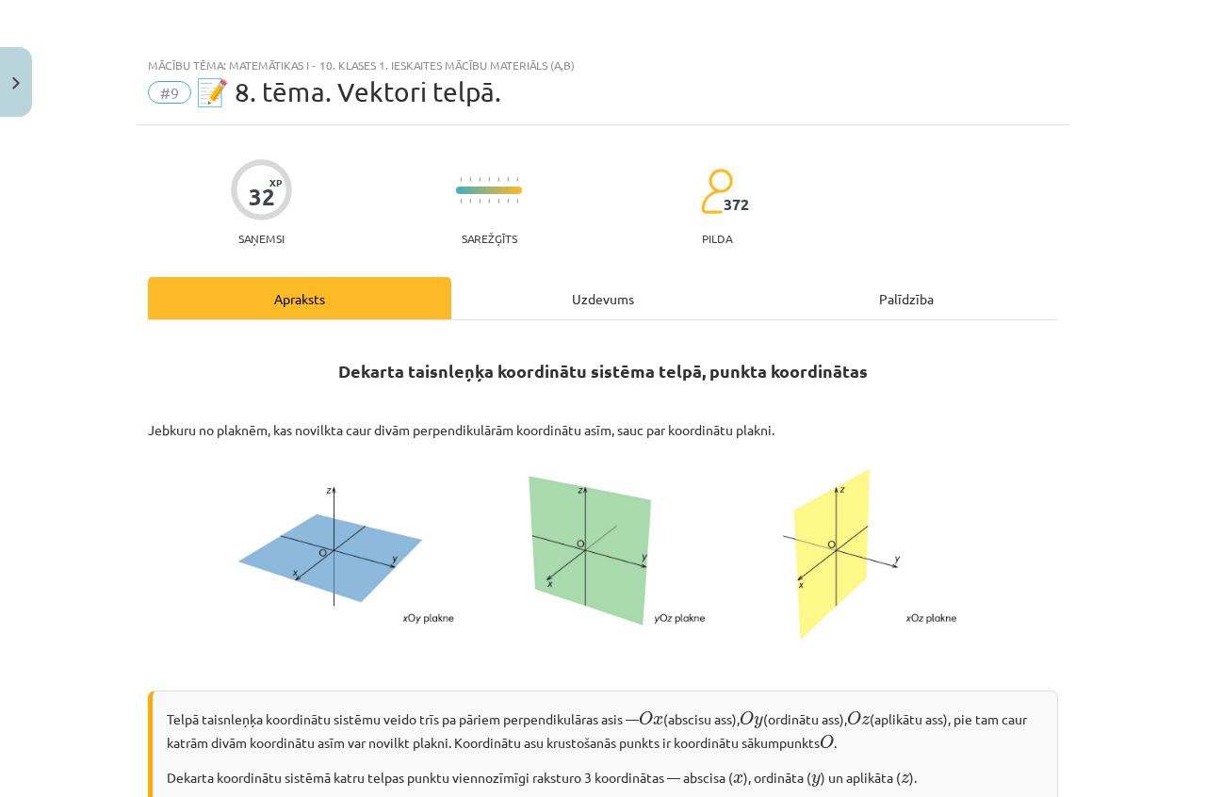
click at [594, 295] on div "Uzdevums" at bounding box center [602, 298] width 303 height 42
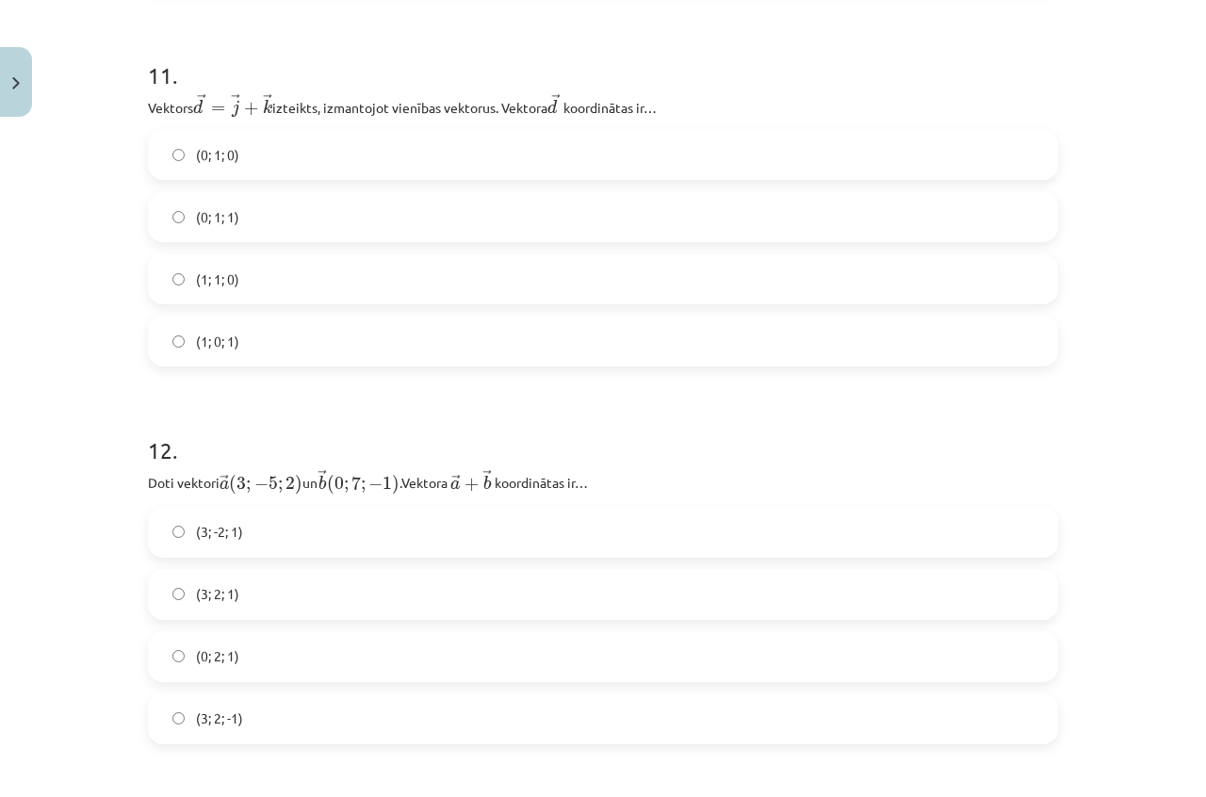
scroll to position [6076, 0]
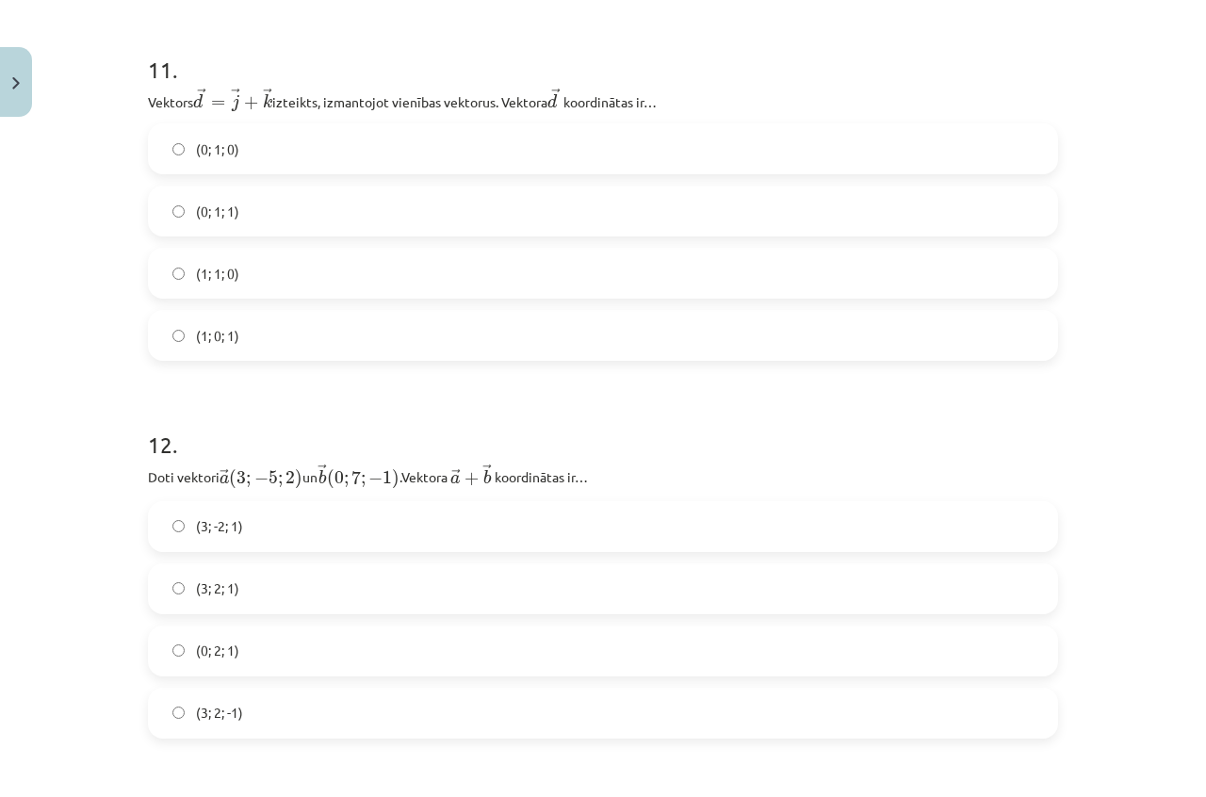
click at [405, 710] on label "(3; 2; -1)" at bounding box center [603, 713] width 906 height 47
click at [323, 323] on label "(1; 0; 1)" at bounding box center [603, 335] width 906 height 47
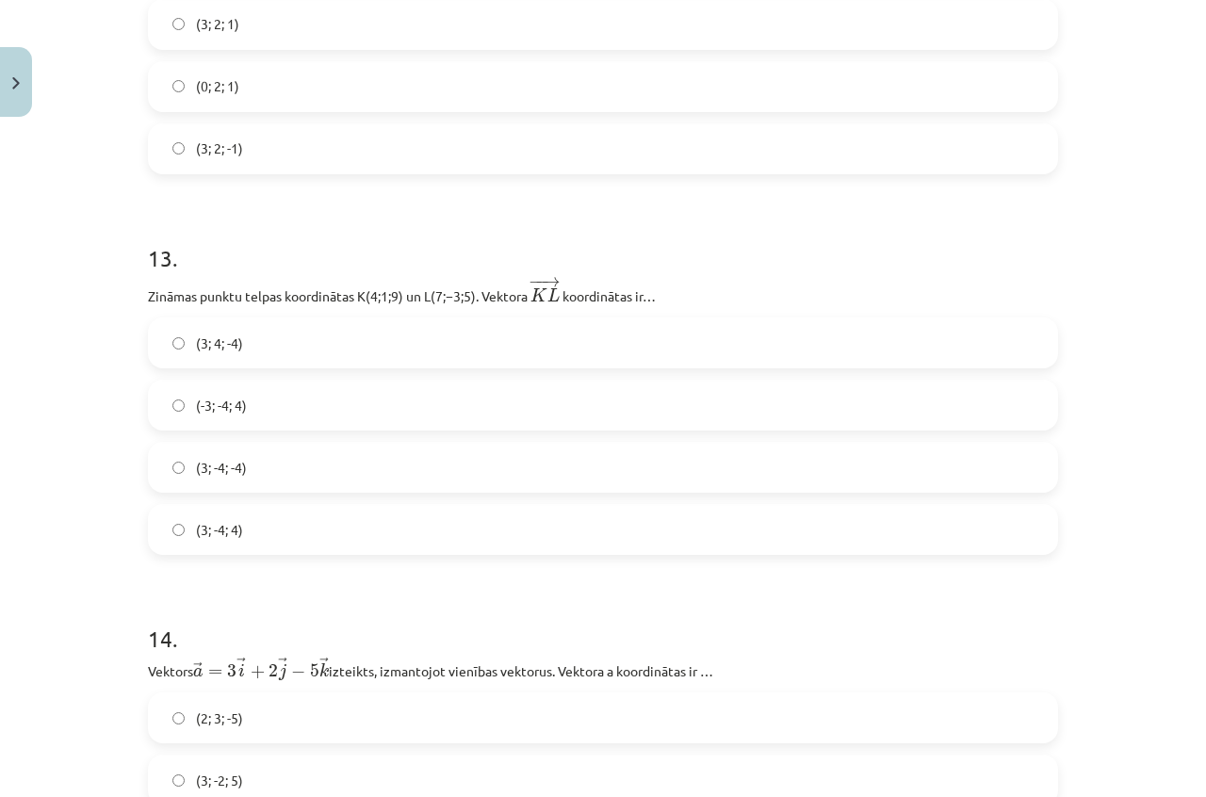
scroll to position [6642, 0]
click at [346, 448] on div "(3; -4; -4)" at bounding box center [603, 466] width 910 height 51
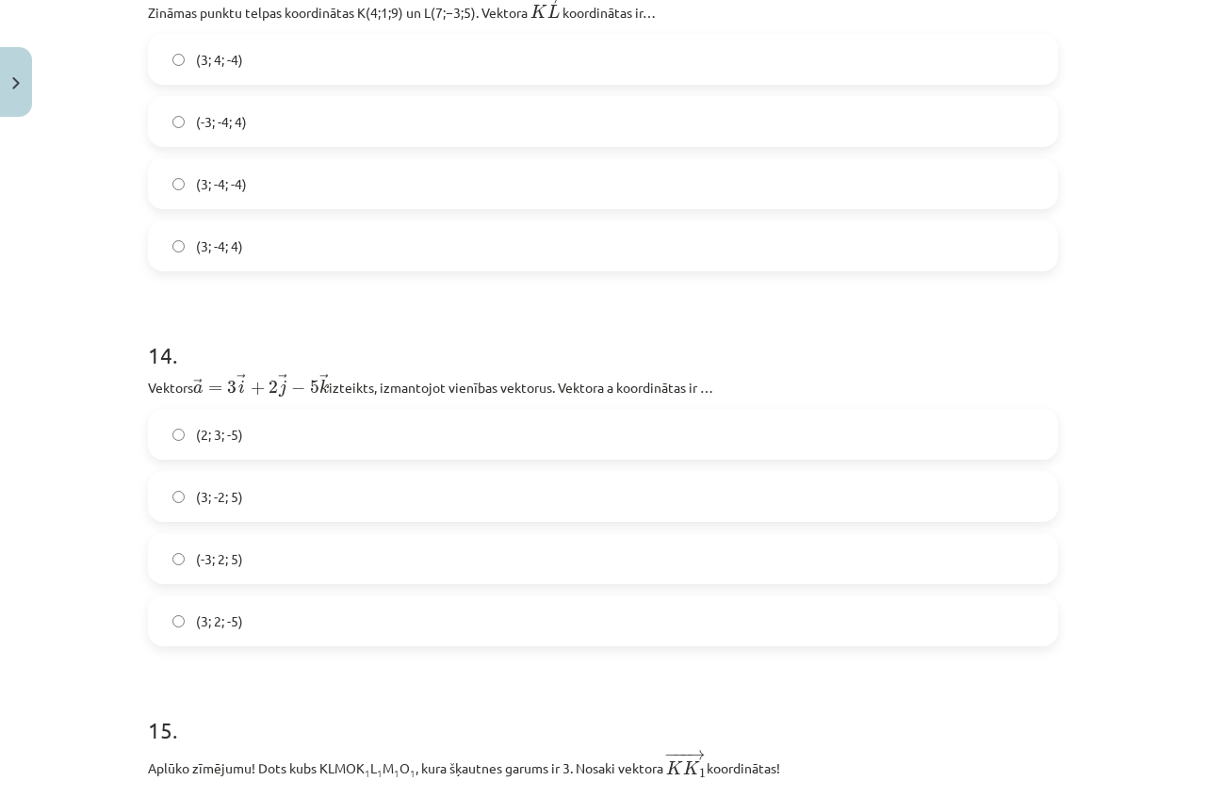
scroll to position [7018, 0]
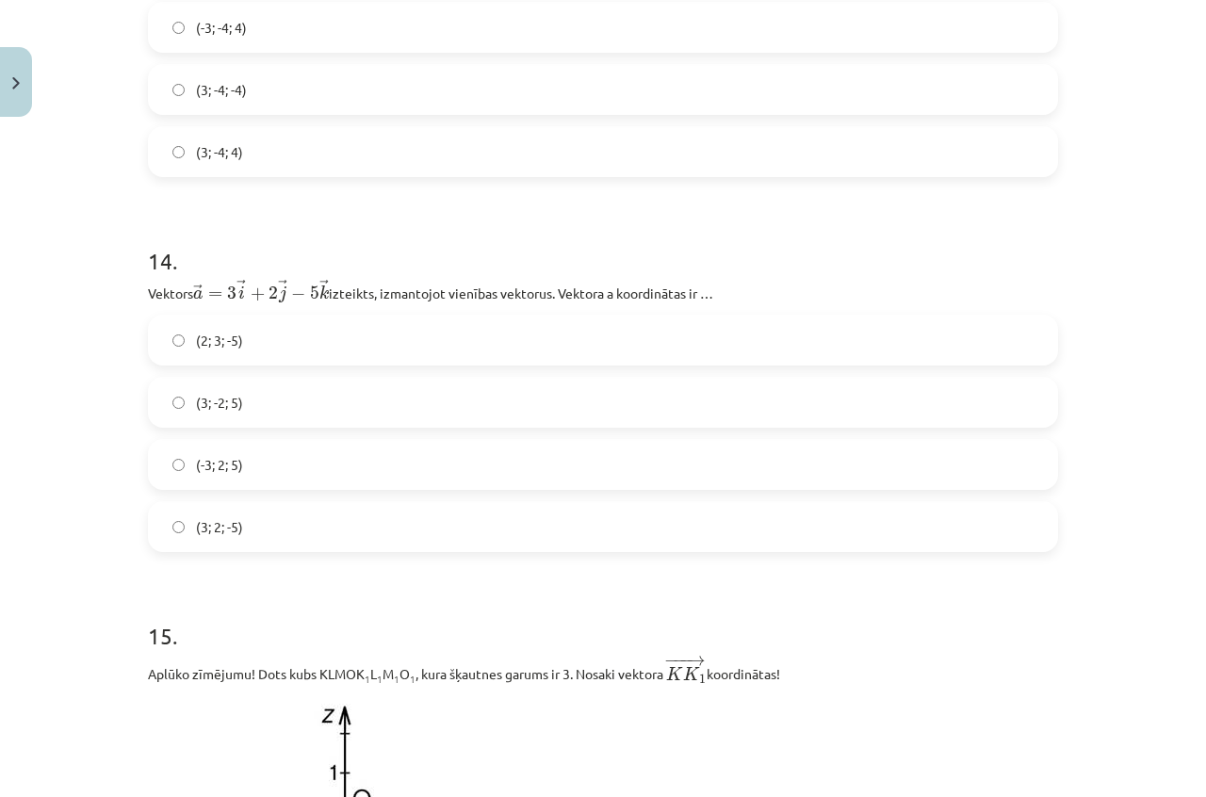
click at [317, 530] on label "(3; 2; -5)" at bounding box center [603, 526] width 906 height 47
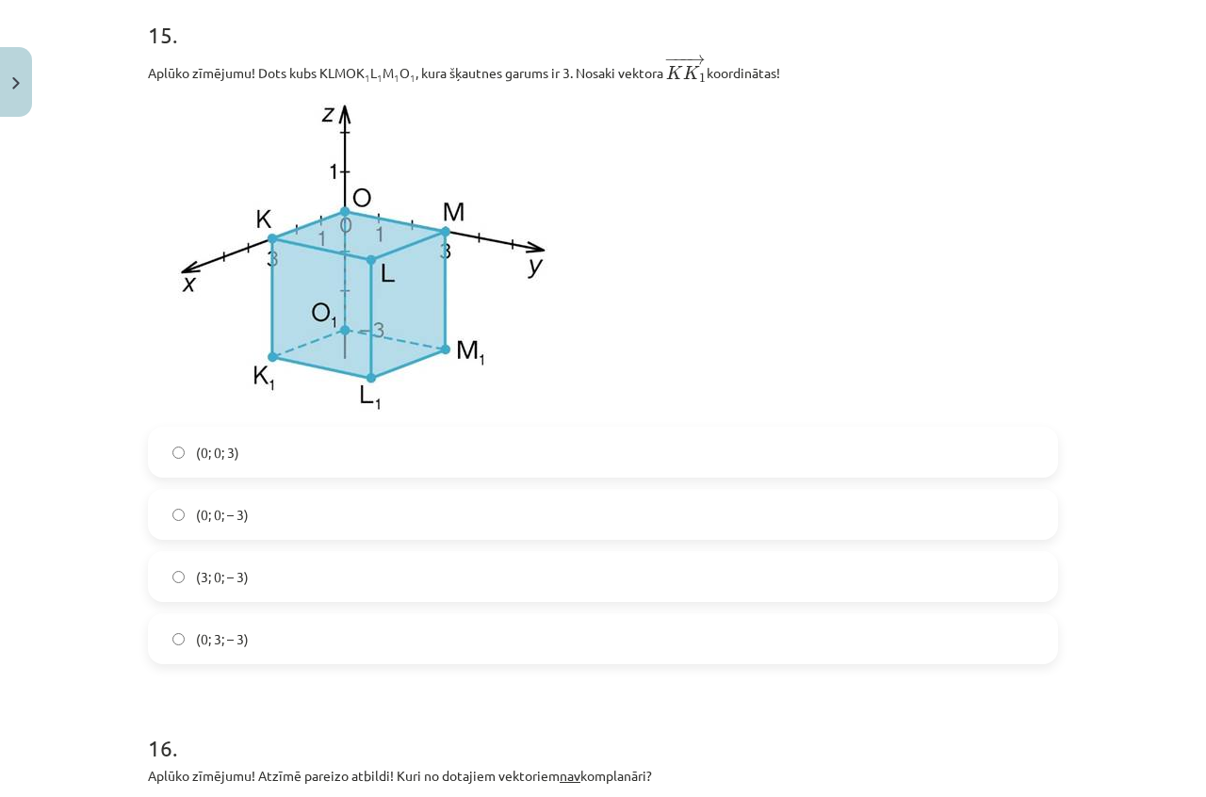
scroll to position [7584, 0]
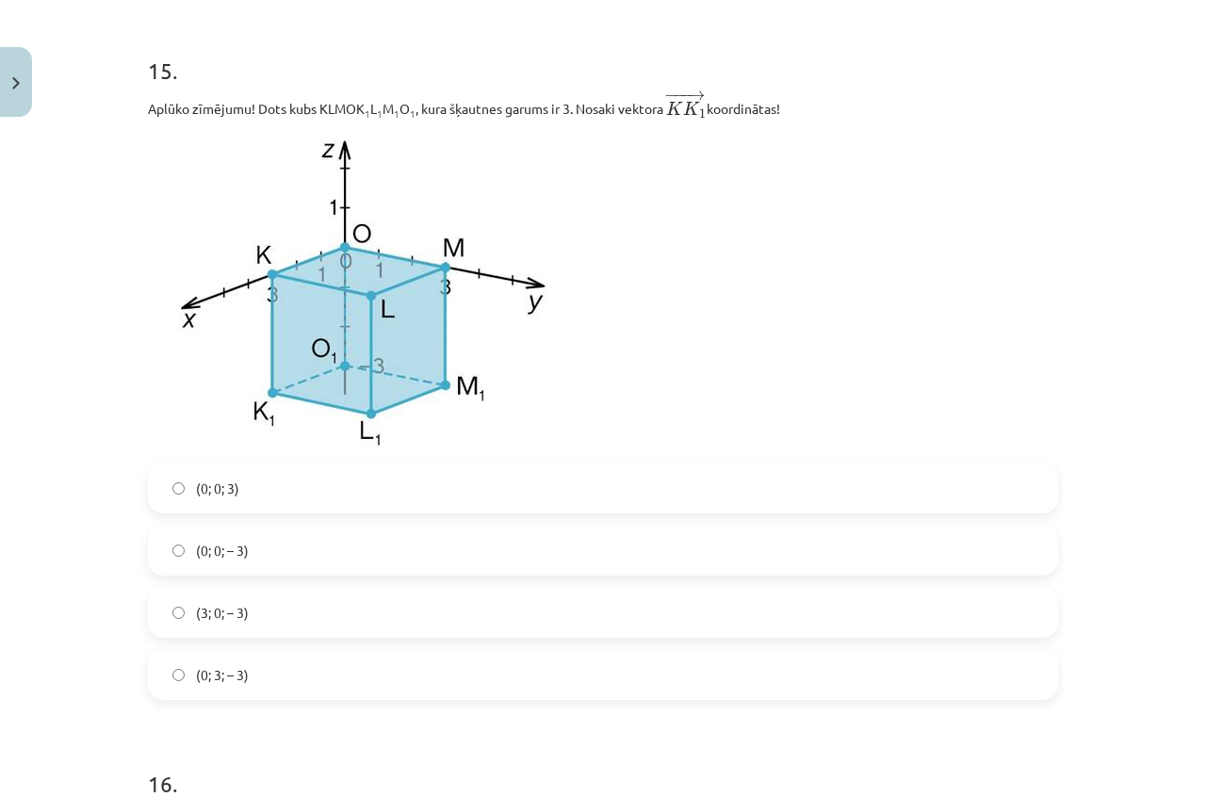
click at [236, 619] on span "(3; 0; – 3)" at bounding box center [222, 613] width 53 height 20
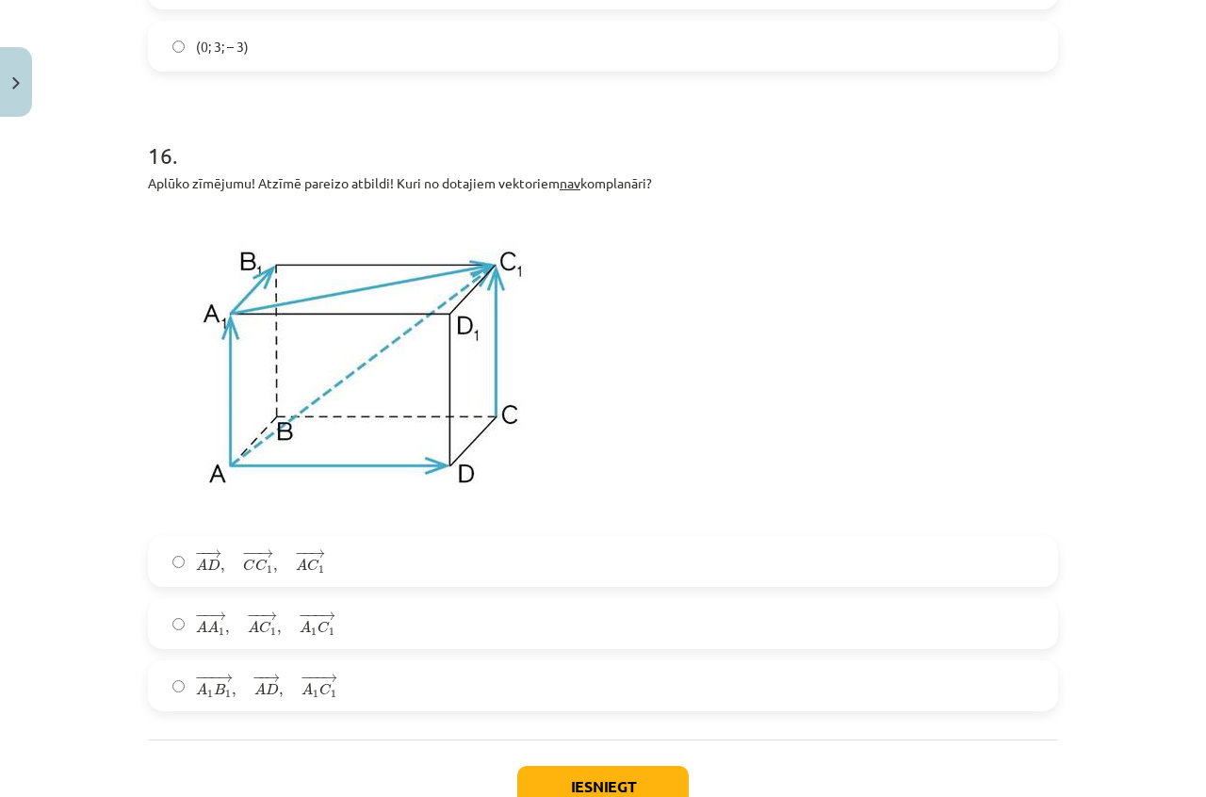
scroll to position [8243, 0]
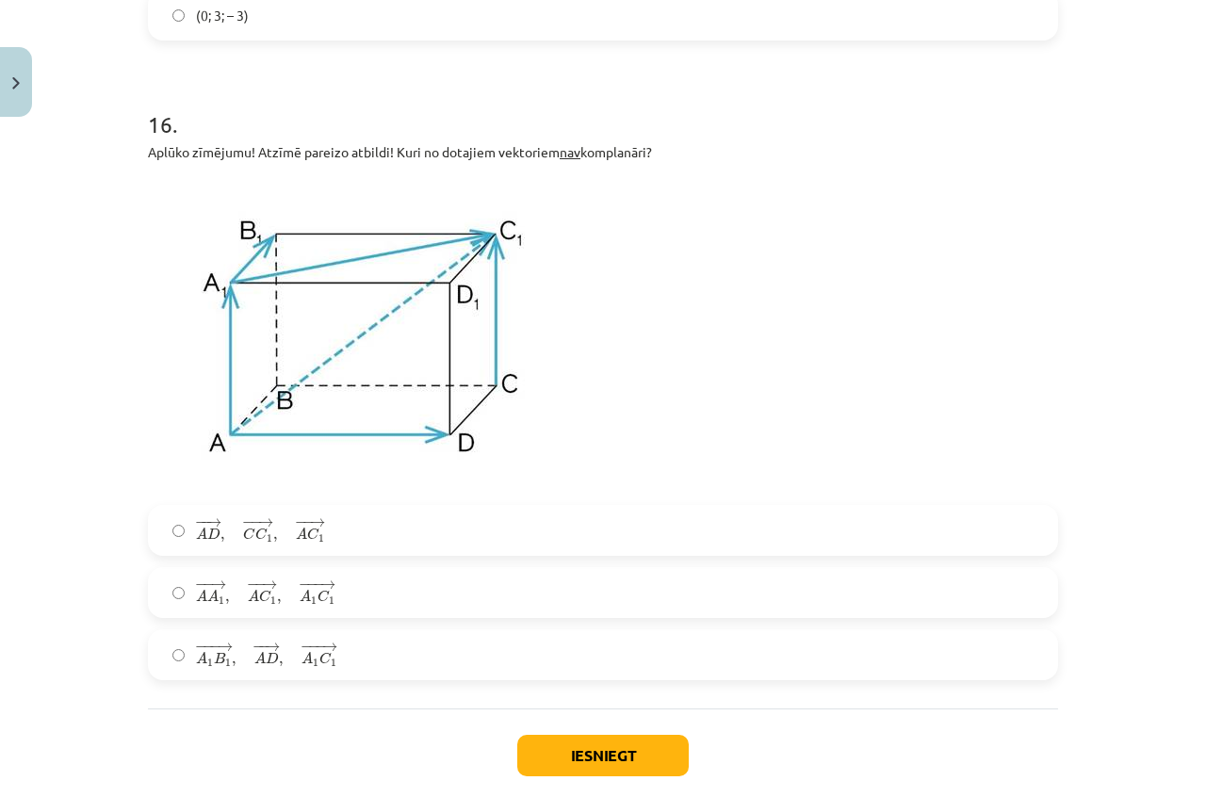
click at [366, 604] on label "− − → A A 1 , − − → A C 1 , − −− → A 1 C 1 A A 1 → , A C 1 → , A 1 C 1 →" at bounding box center [603, 592] width 906 height 47
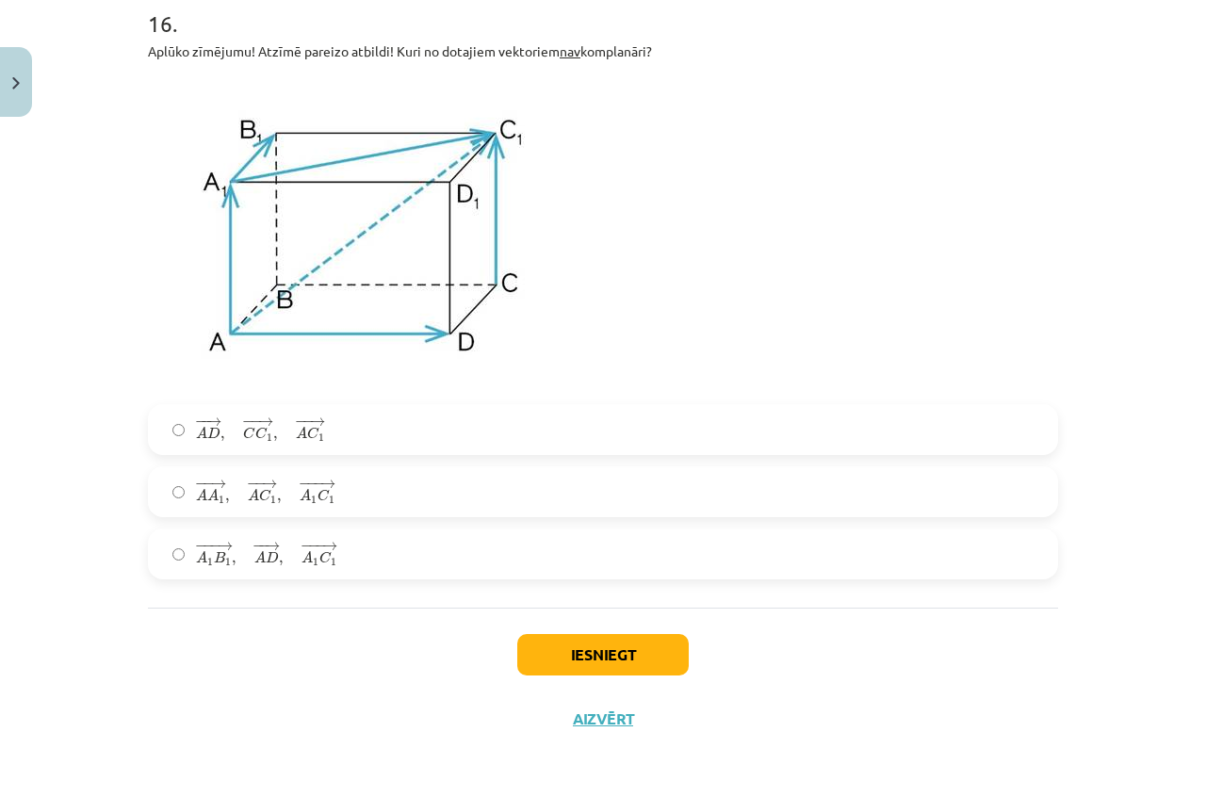
scroll to position [8353, 0]
click at [601, 658] on button "Iesniegt" at bounding box center [602, 653] width 171 height 41
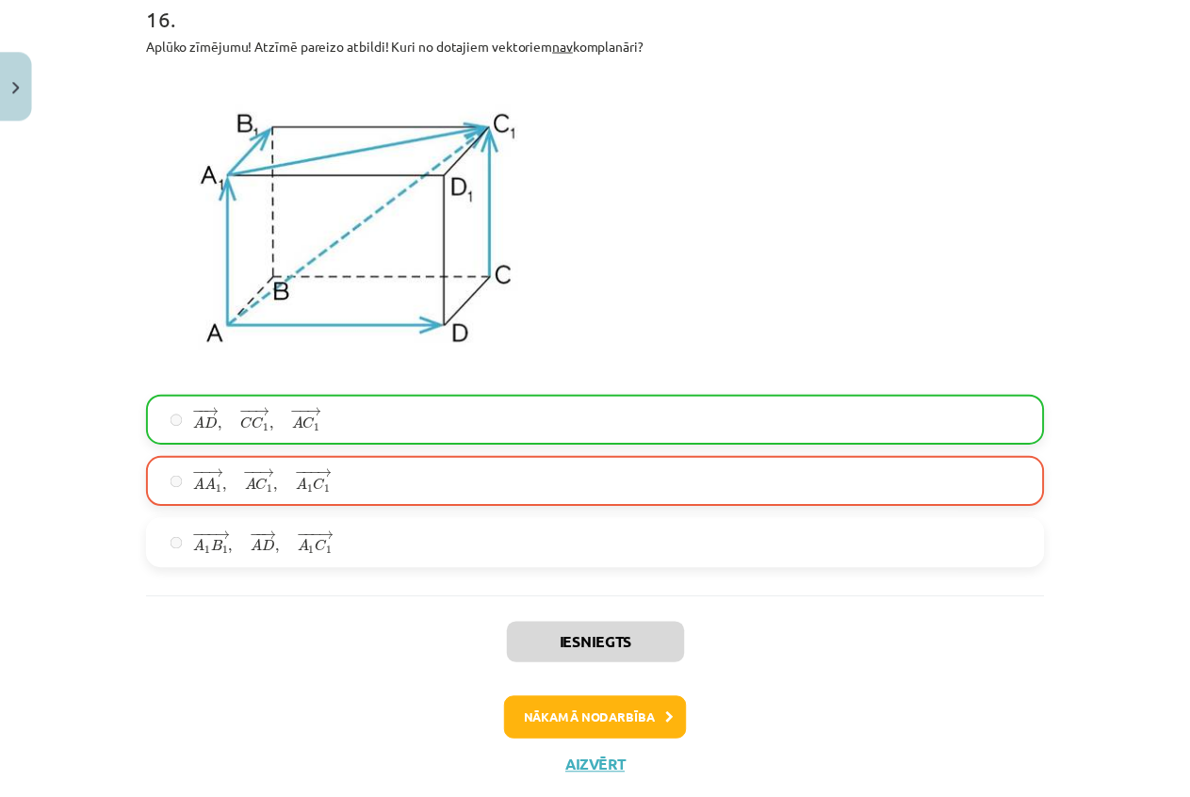
scroll to position [8414, 0]
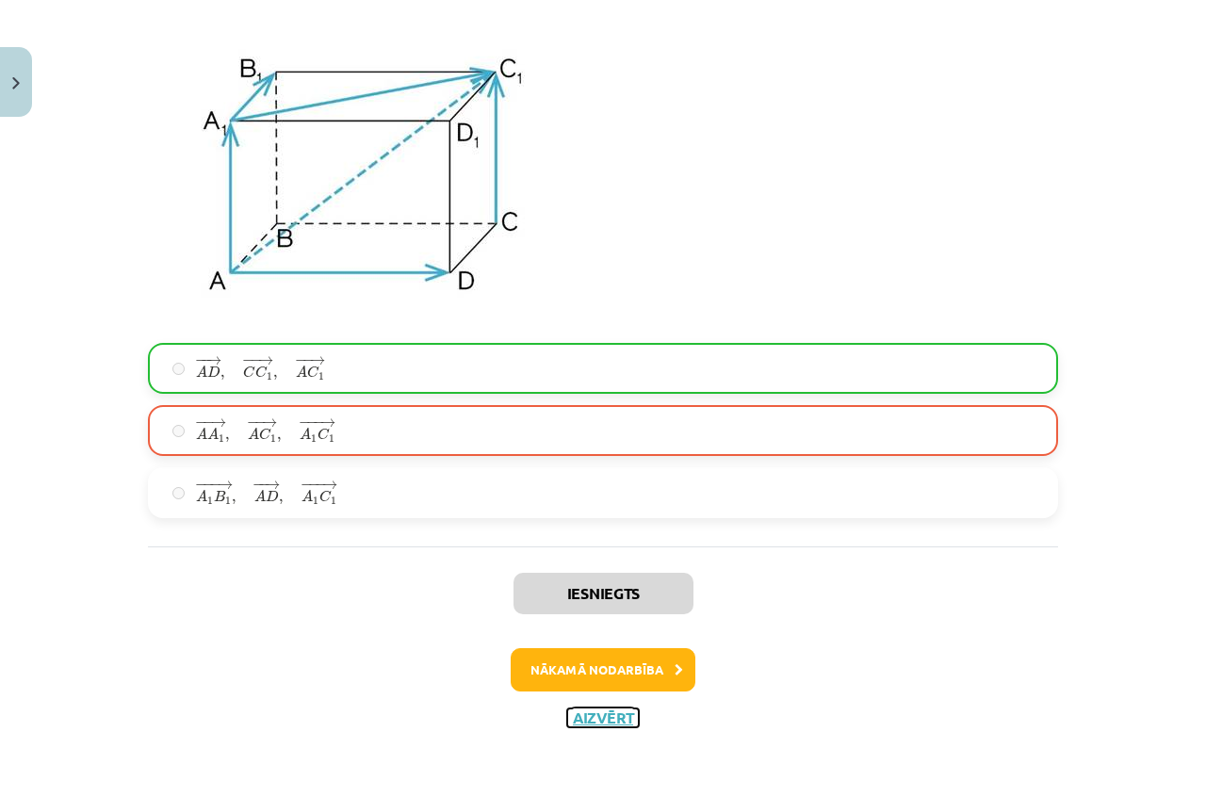
click at [603, 722] on button "Aizvērt" at bounding box center [603, 717] width 72 height 19
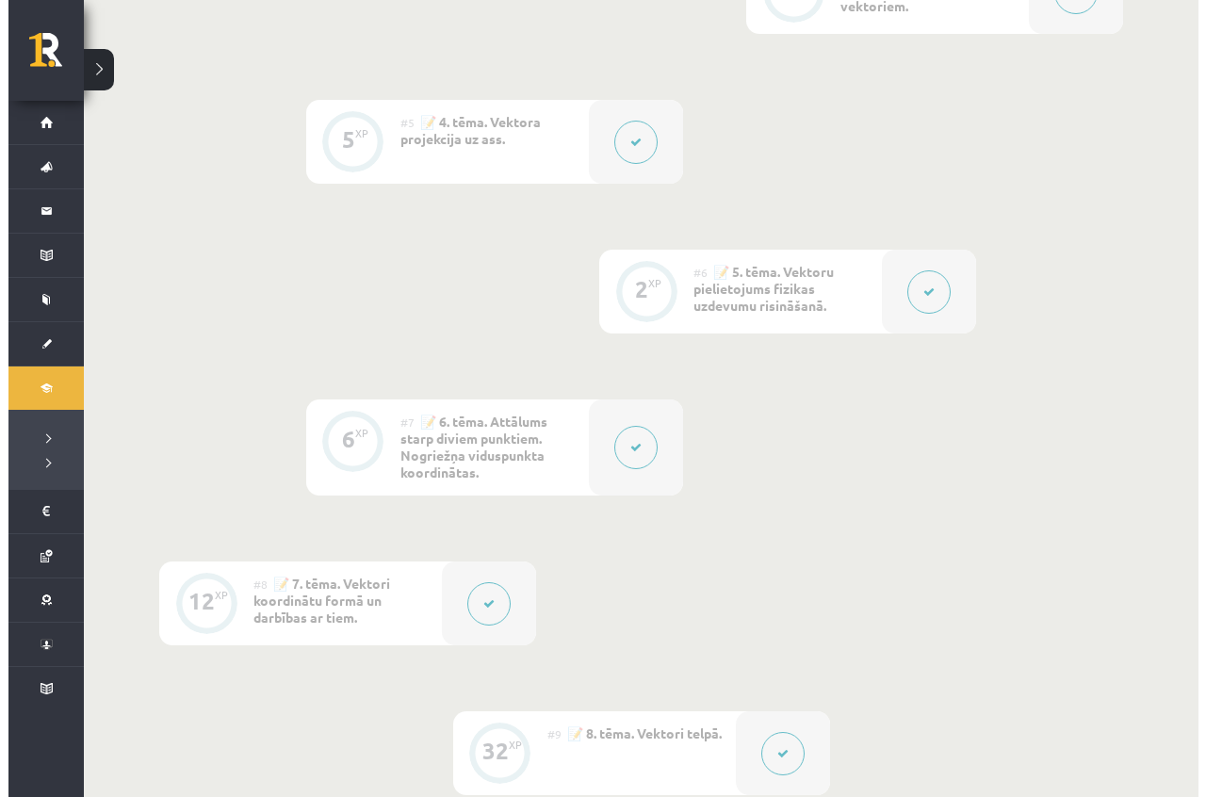
scroll to position [1319, 0]
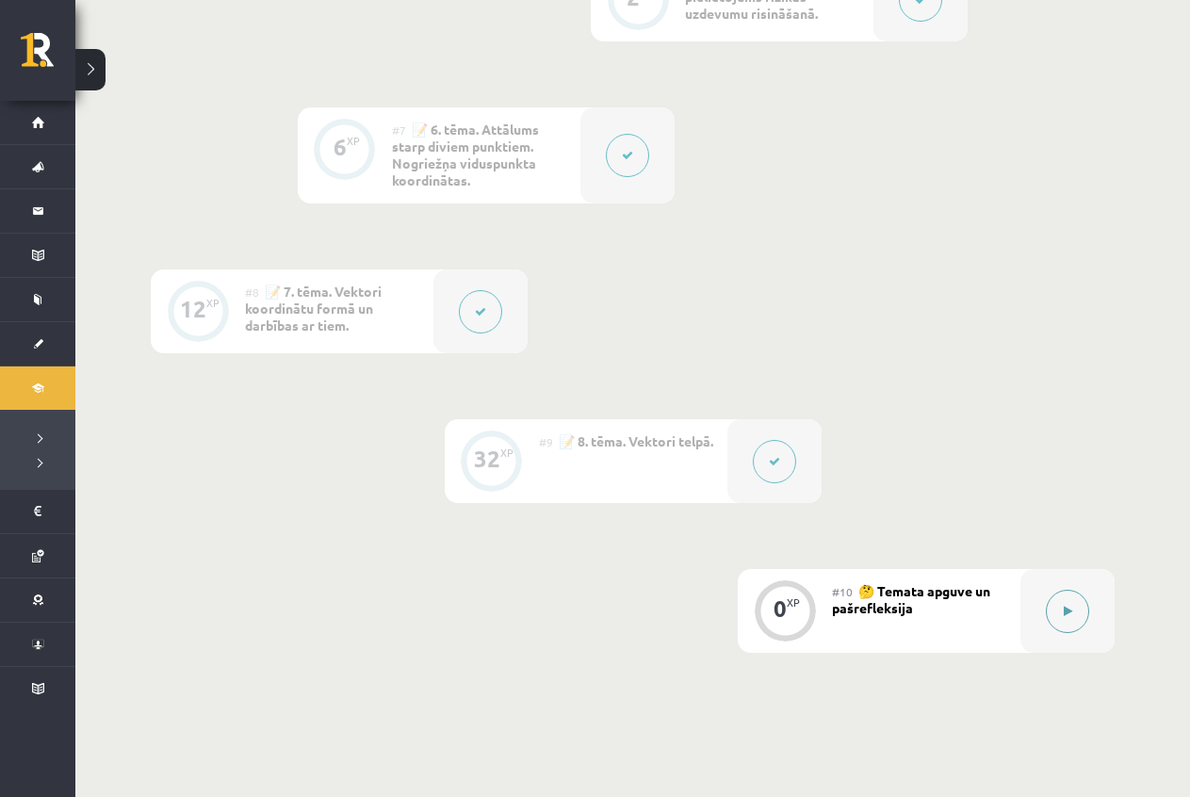
click at [1041, 630] on div at bounding box center [1067, 611] width 94 height 84
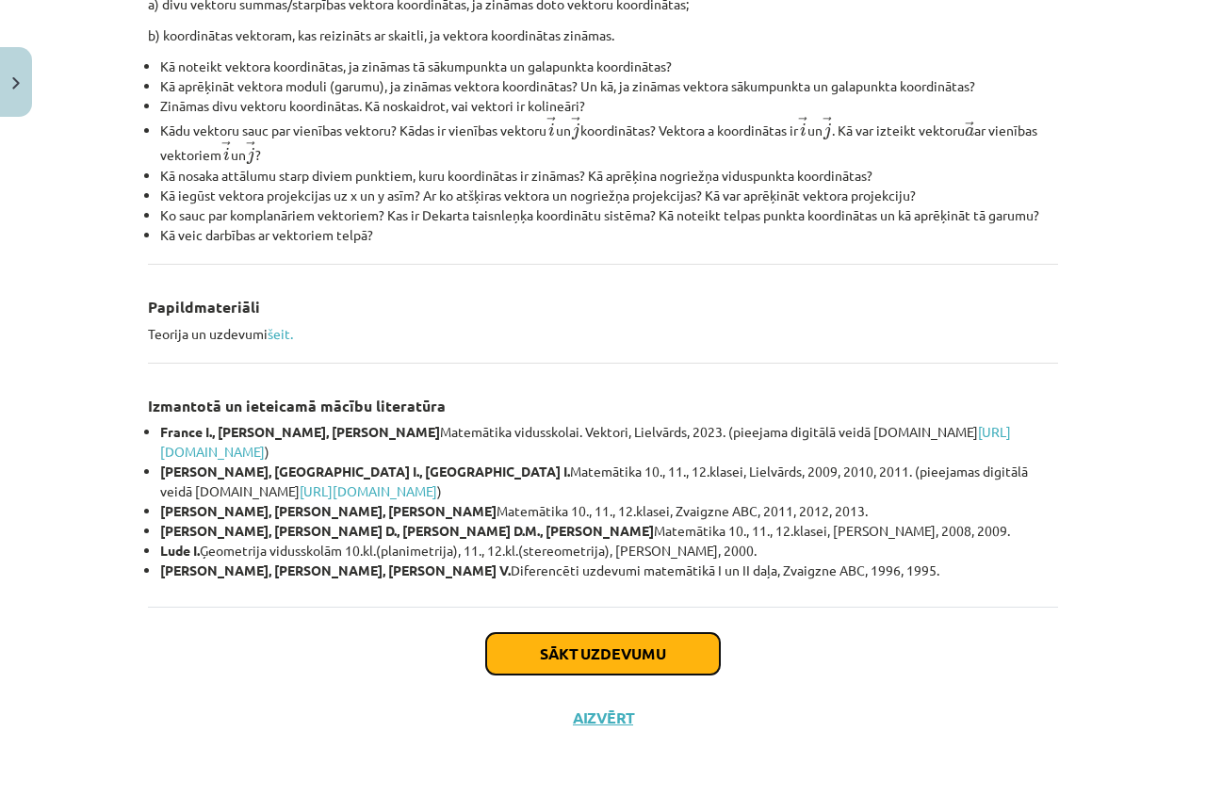
click at [563, 651] on button "Sākt uzdevumu" at bounding box center [603, 653] width 234 height 41
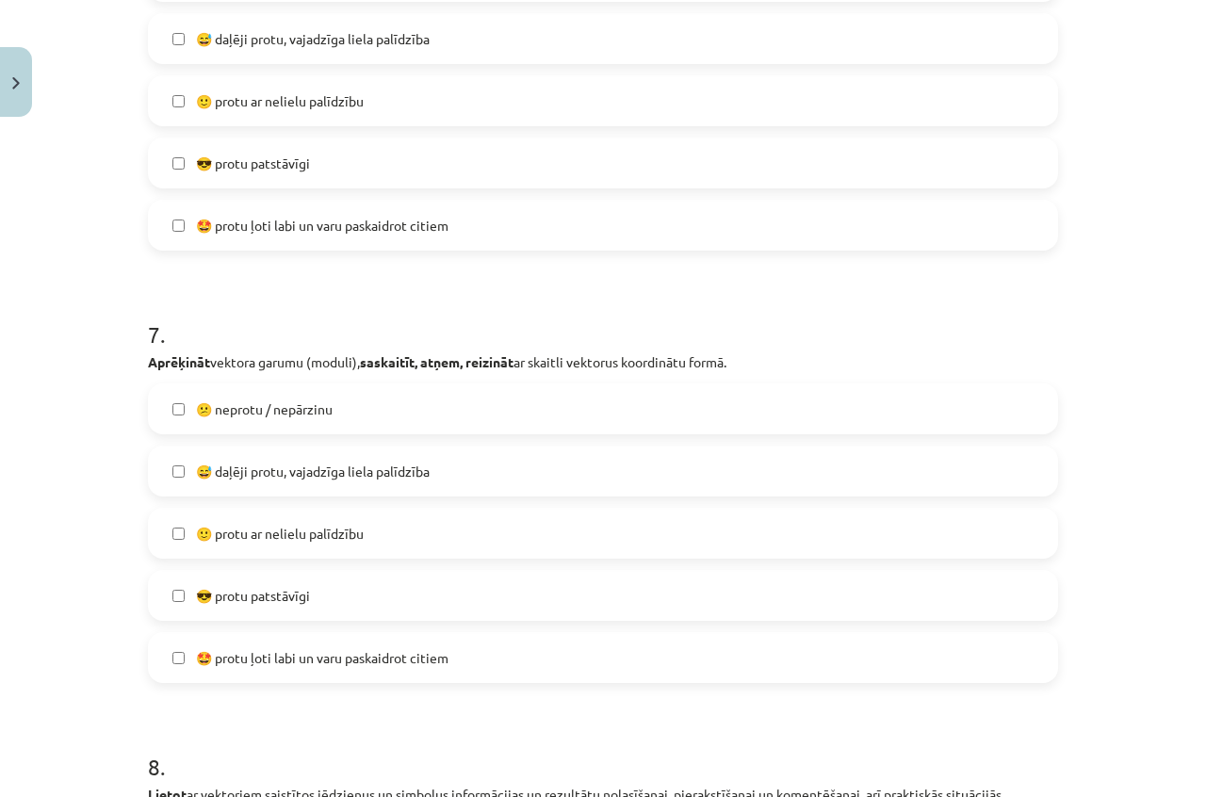
scroll to position [3410, 0]
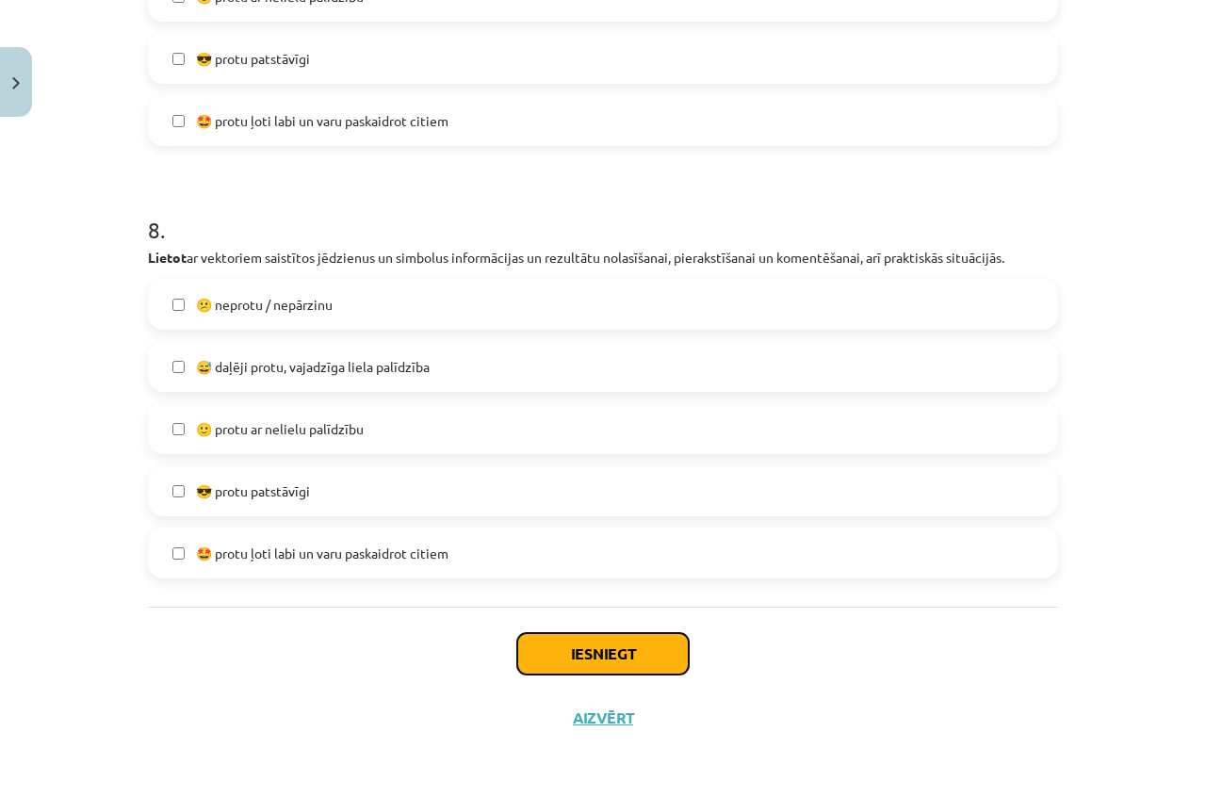
click at [586, 663] on button "Iesniegt" at bounding box center [602, 653] width 171 height 41
click at [632, 666] on button "Iesniegt" at bounding box center [602, 653] width 171 height 41
click at [637, 653] on button "Iesniegt" at bounding box center [602, 653] width 171 height 41
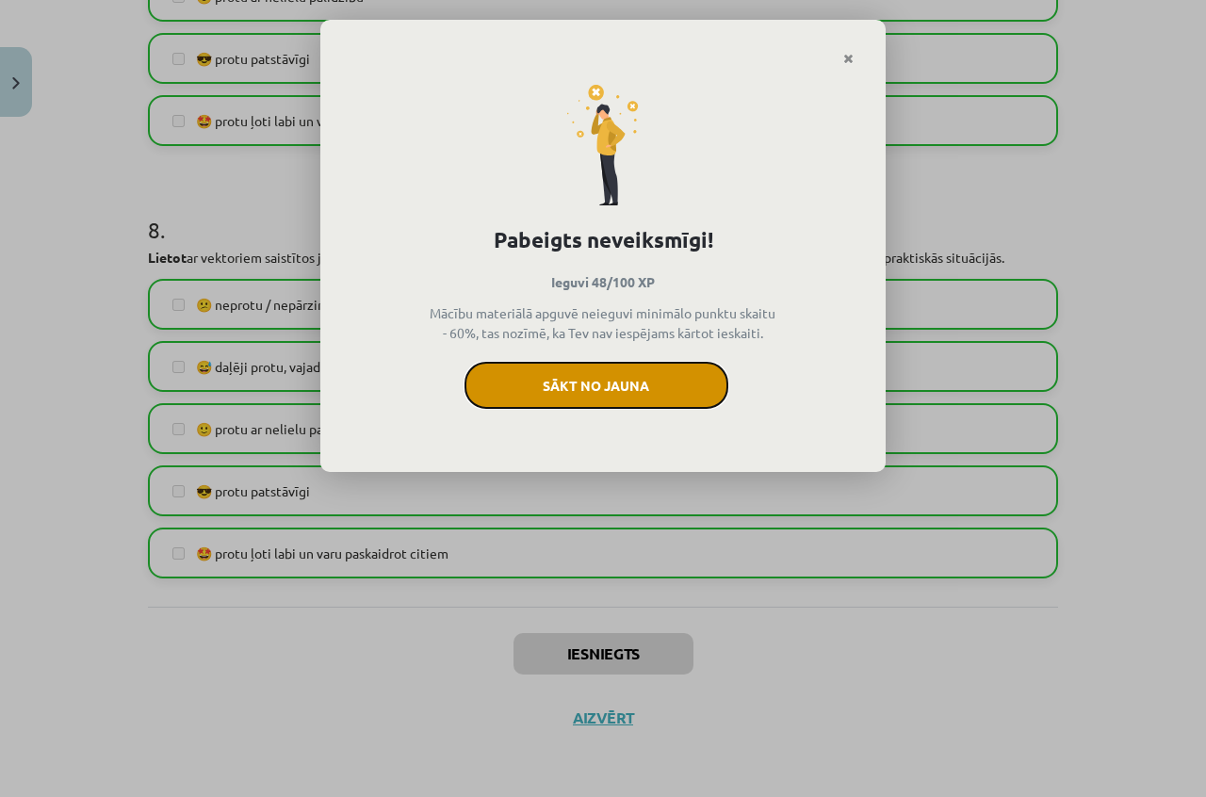
click at [611, 392] on button "Sākt no jauna" at bounding box center [596, 385] width 264 height 47
